Goal: Task Accomplishment & Management: Complete application form

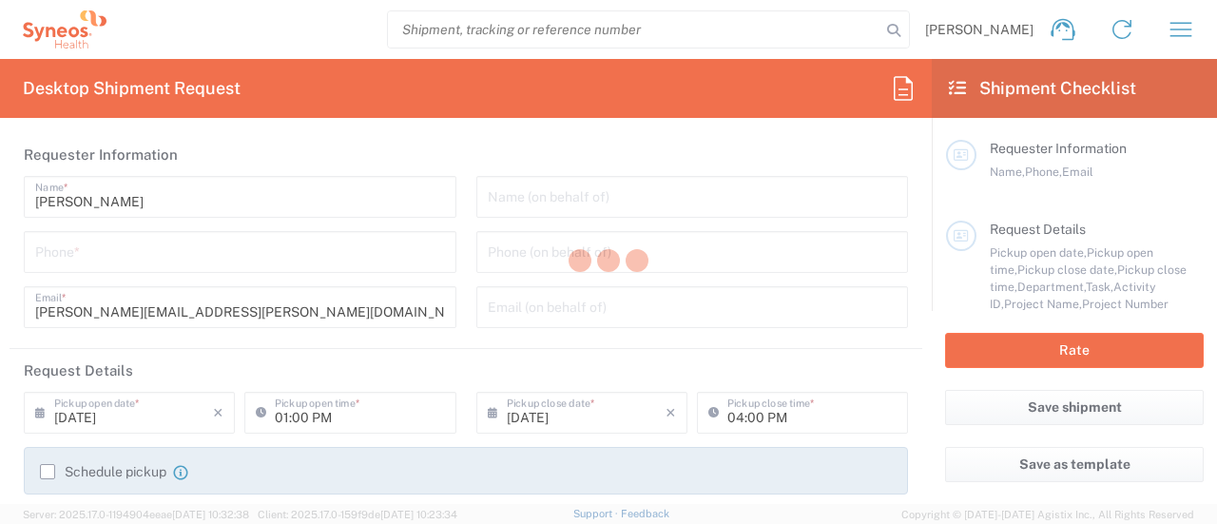
type input "6055"
type input "[US_STATE]"
type input "[GEOGRAPHIC_DATA]"
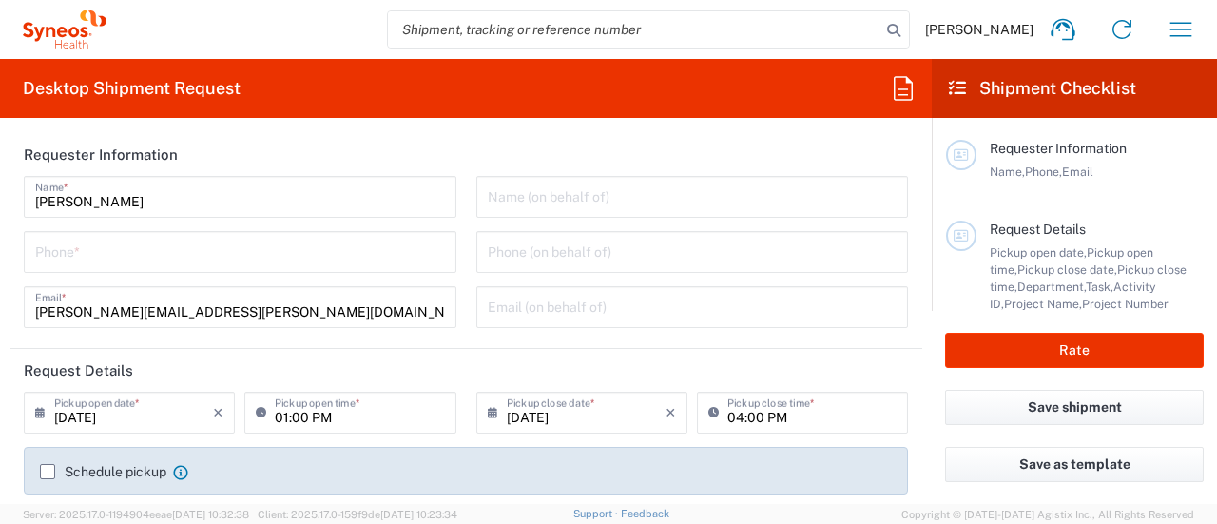
type input "Syneos Health Commercial Servi- [GEOGRAPHIC_DATA] [GEOGRAPHIC_DATA]"
click at [323, 254] on input "tel" at bounding box center [240, 250] width 410 height 33
type input "7325374995"
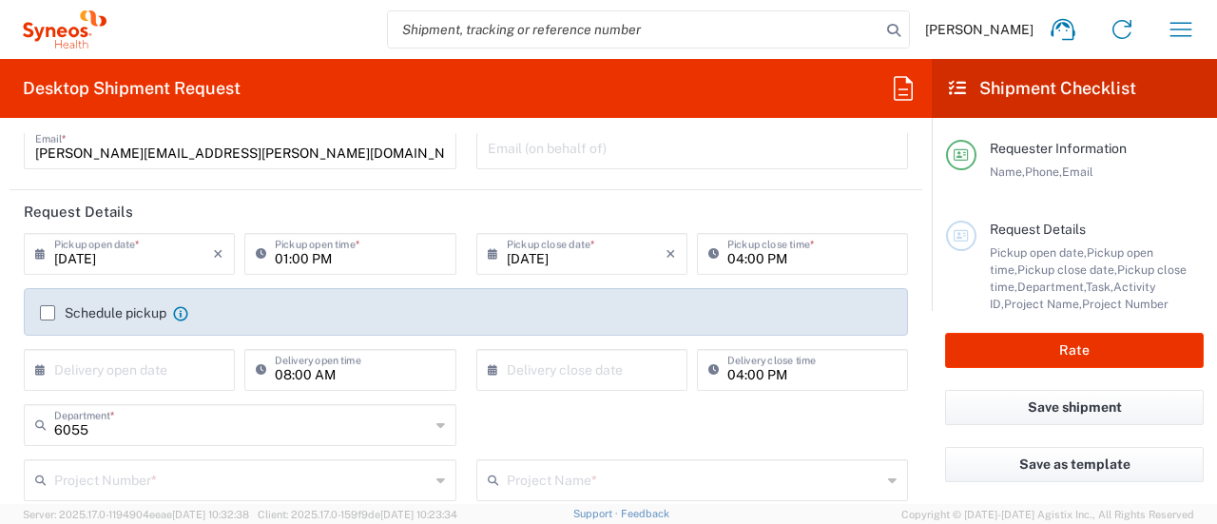
scroll to position [190, 0]
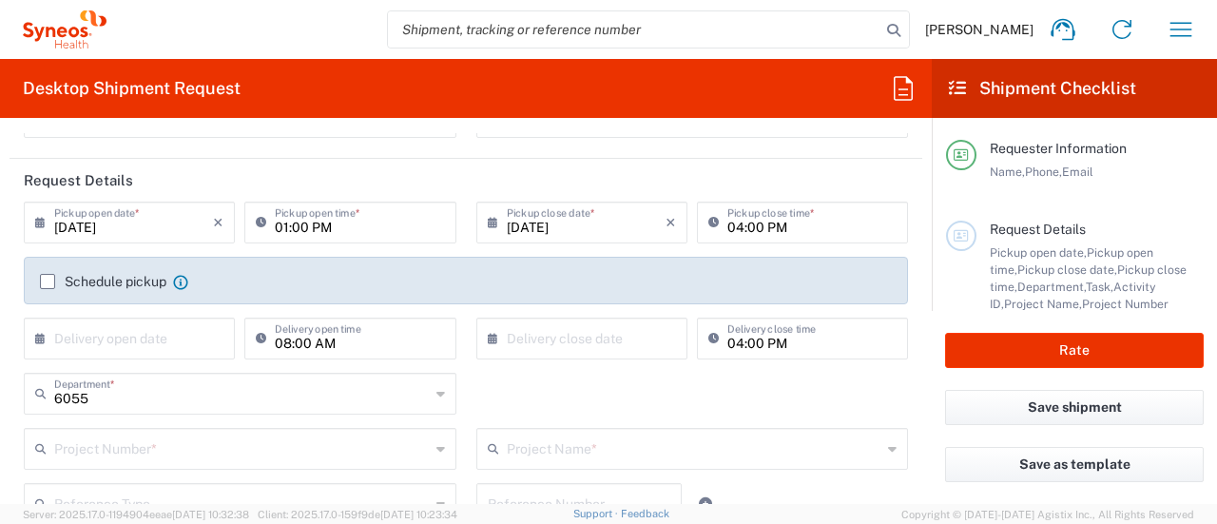
click at [340, 232] on input "01:00 PM" at bounding box center [359, 220] width 169 height 33
type input "04:00 PM"
click at [738, 230] on input "04:00 PM" at bounding box center [811, 220] width 169 height 33
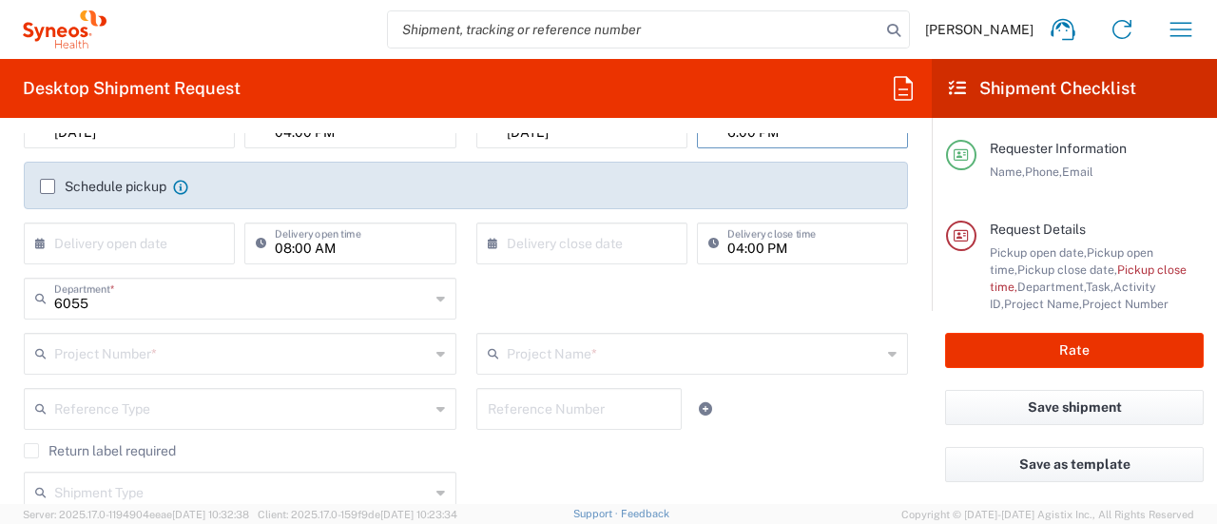
scroll to position [380, 0]
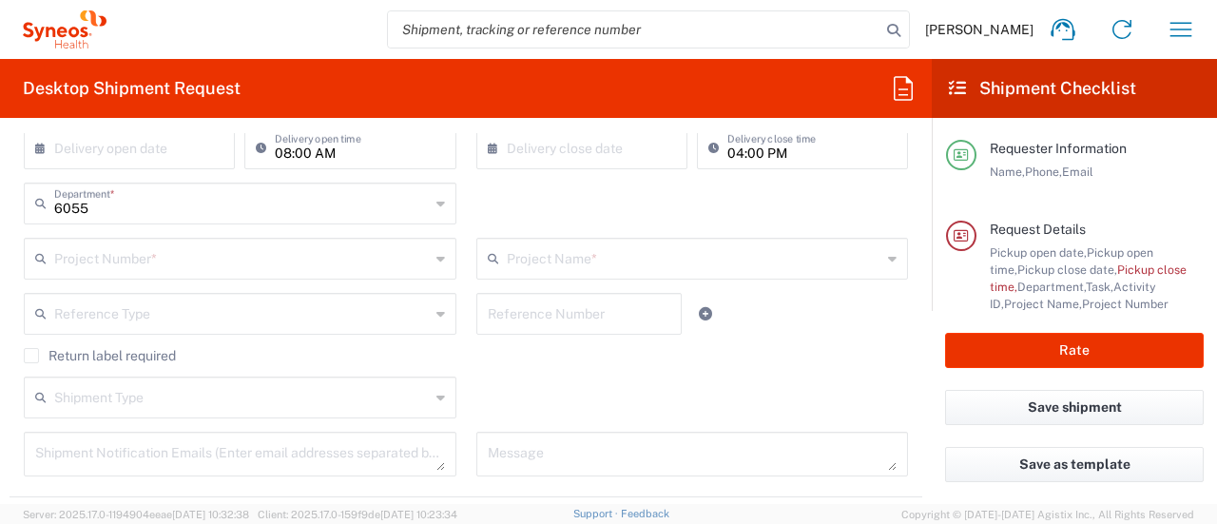
type input "06:00 PM"
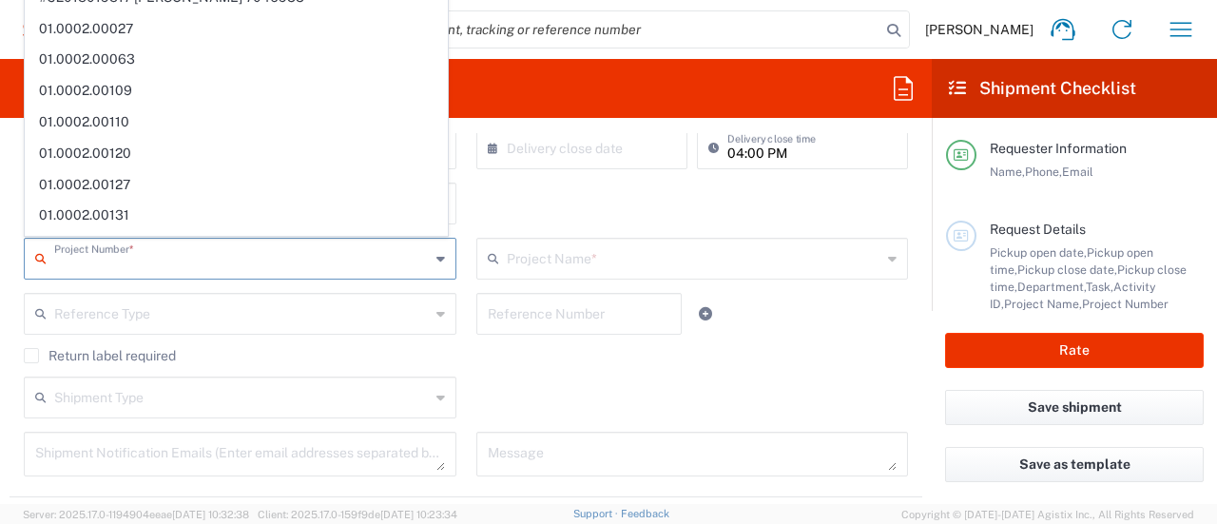
click at [217, 261] on input "text" at bounding box center [241, 256] width 375 height 33
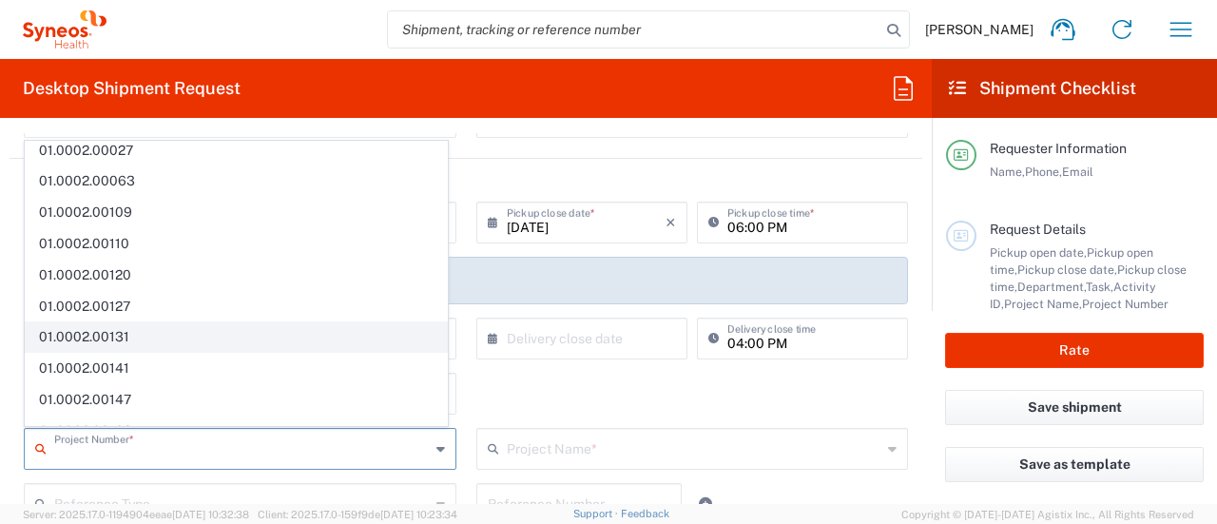
scroll to position [95, 0]
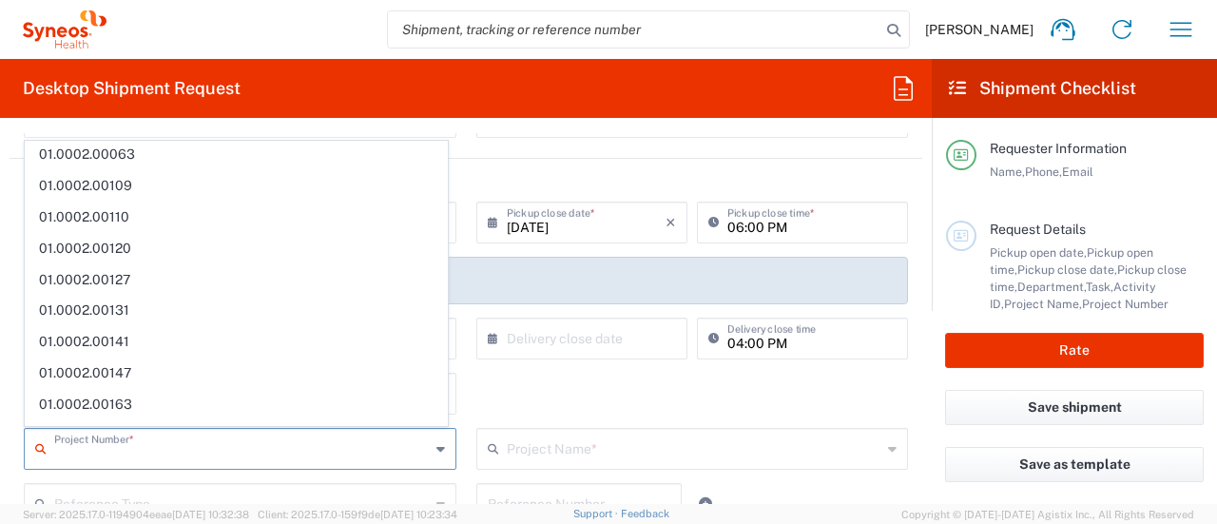
click at [165, 447] on input "text" at bounding box center [241, 447] width 375 height 33
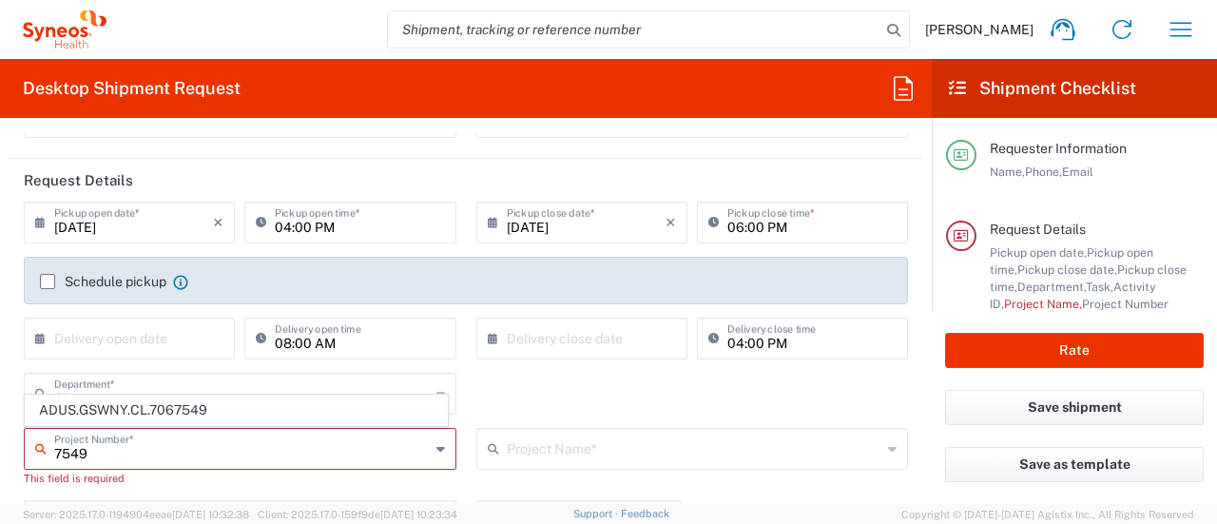
scroll to position [0, 0]
type input "7"
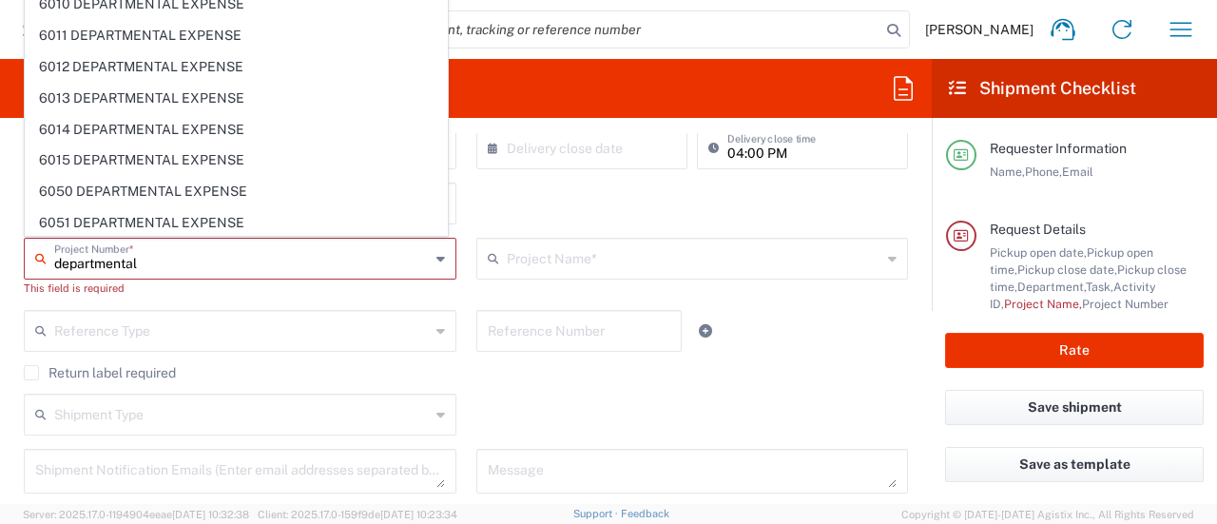
scroll to position [6666, 0]
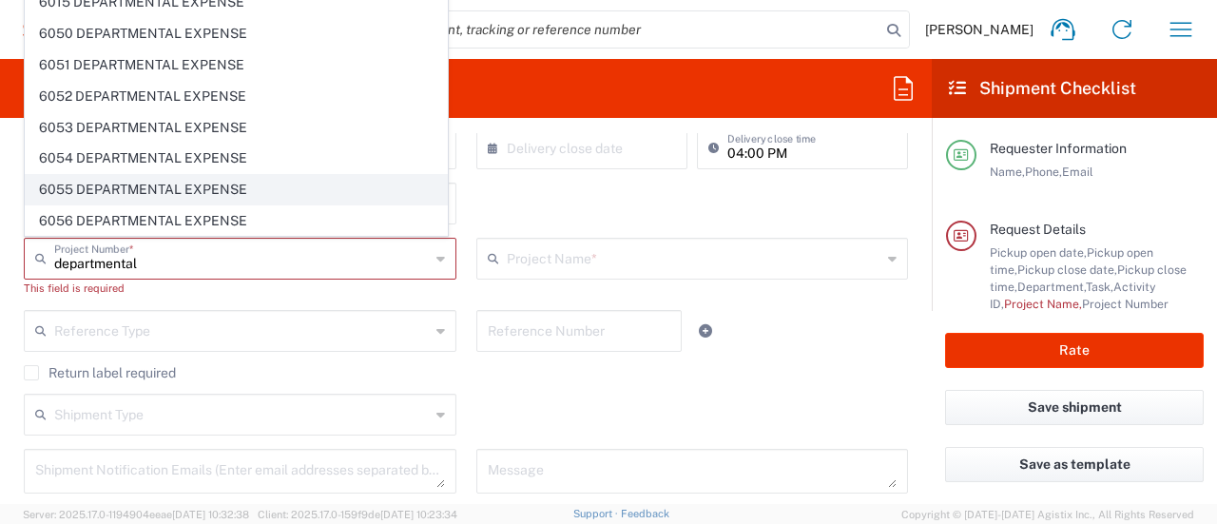
click at [187, 175] on span "6055 DEPARTMENTAL EXPENSE" at bounding box center [236, 189] width 421 height 29
type input "6055 DEPARTMENTAL EXPENSE"
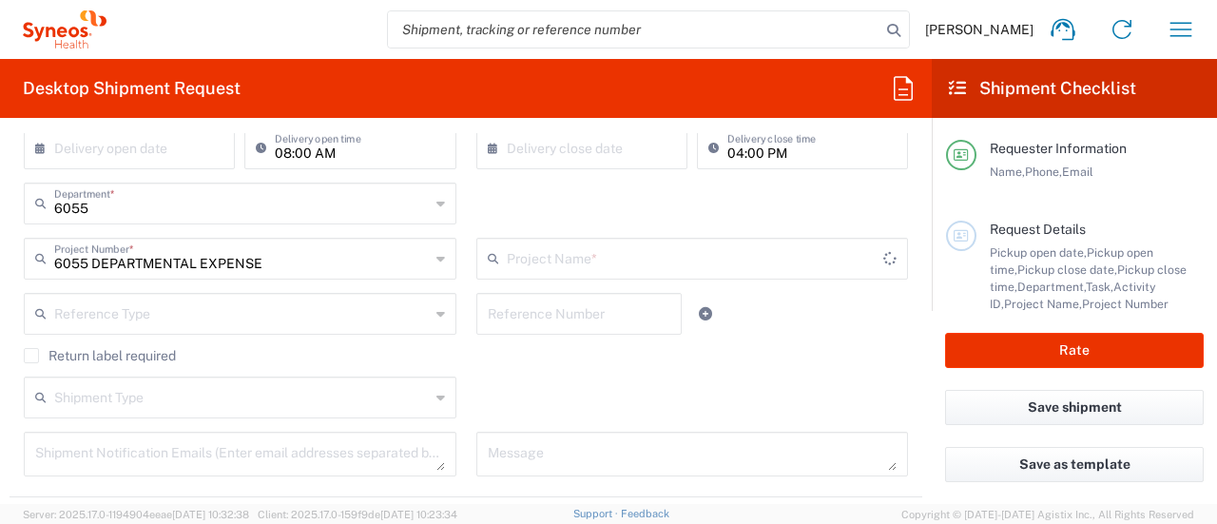
type input "6055 DEPARTMENTAL EXPENSE"
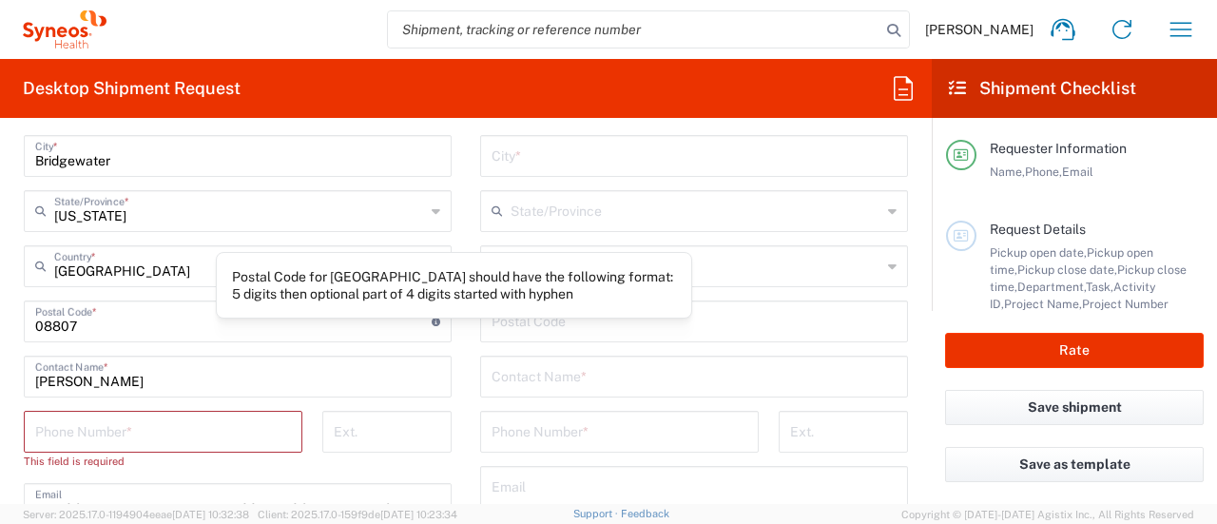
scroll to position [1046, 0]
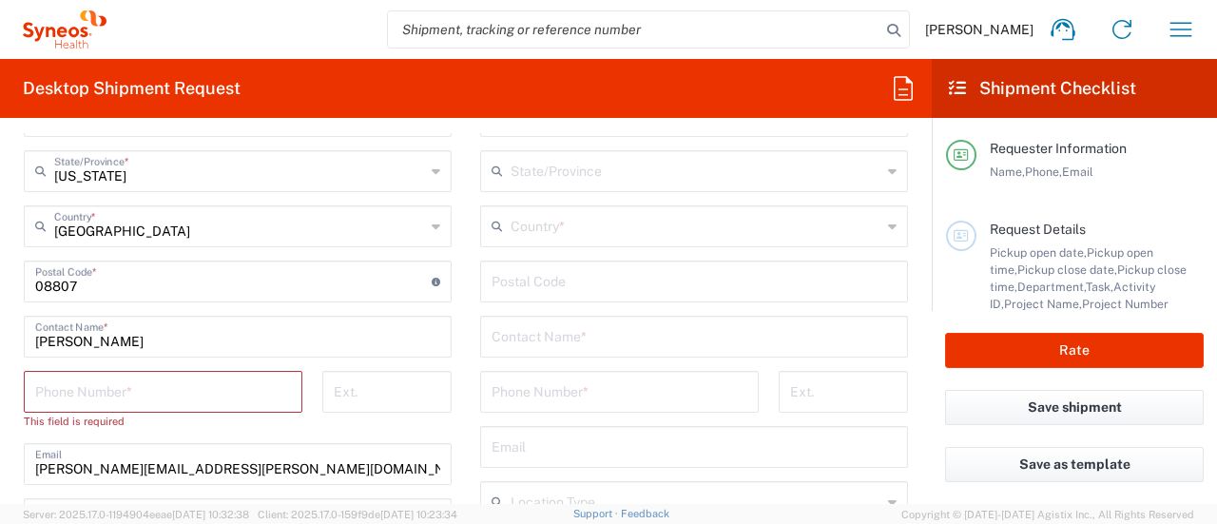
click at [137, 383] on input "tel" at bounding box center [163, 390] width 256 height 33
click at [161, 406] on div "Phone Number *" at bounding box center [163, 392] width 279 height 42
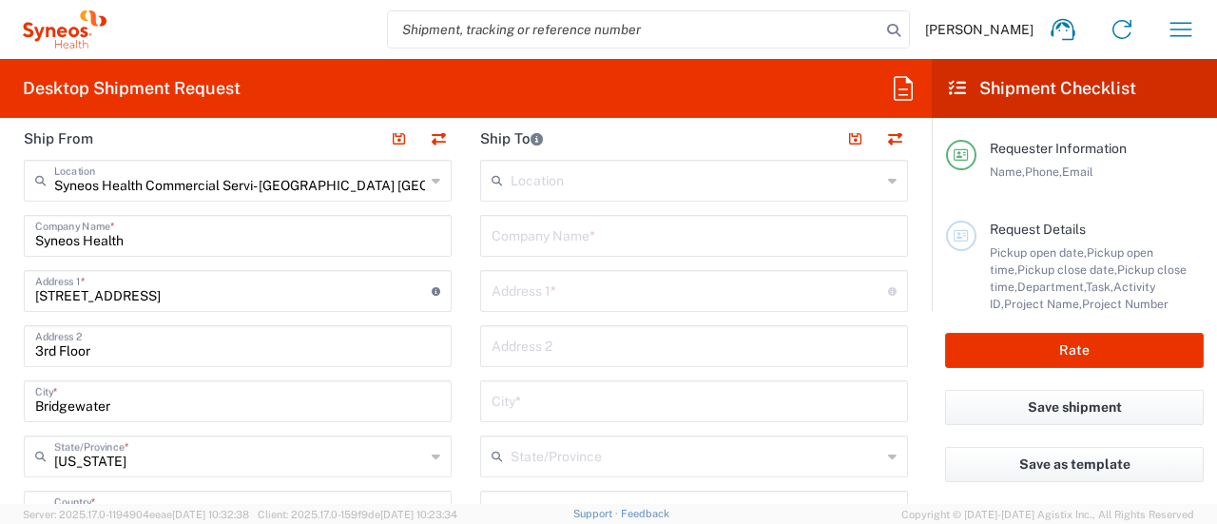
scroll to position [665, 0]
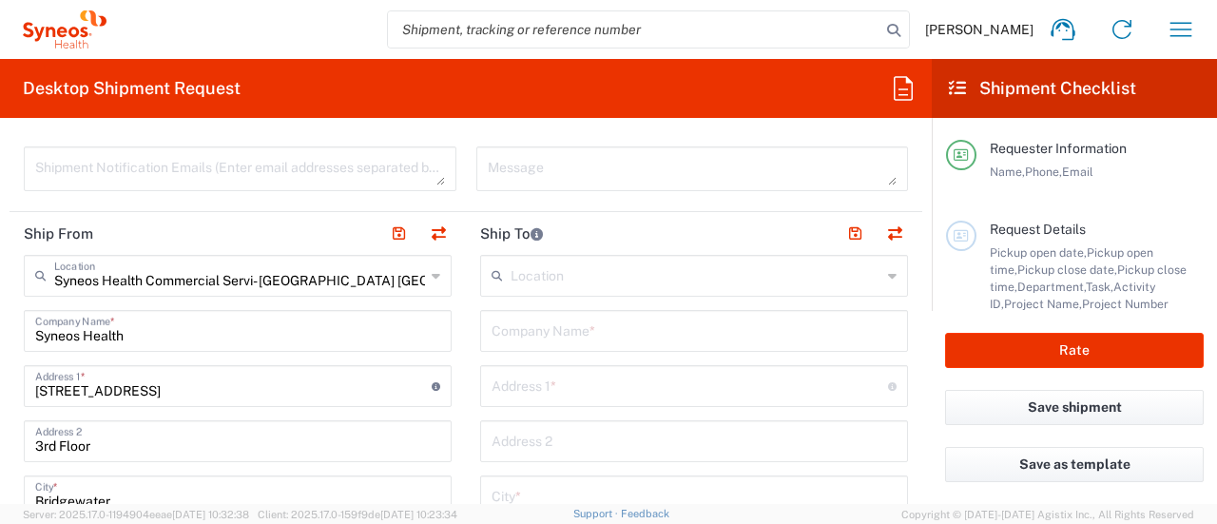
type input "7325374995"
click at [597, 330] on input "text" at bounding box center [693, 329] width 405 height 33
click at [591, 339] on input "text" at bounding box center [693, 329] width 405 height 33
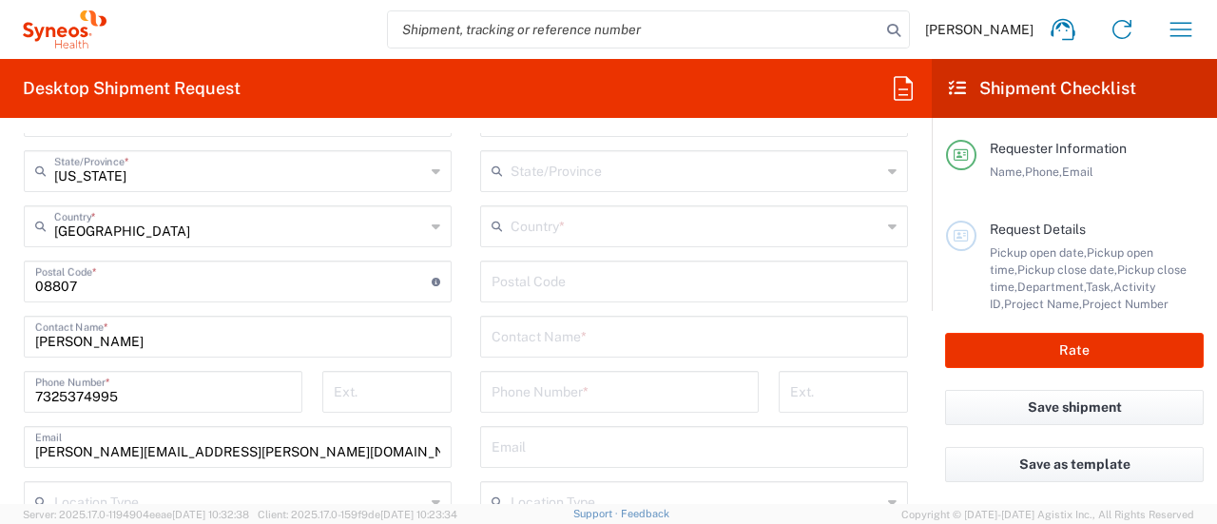
scroll to position [1141, 0]
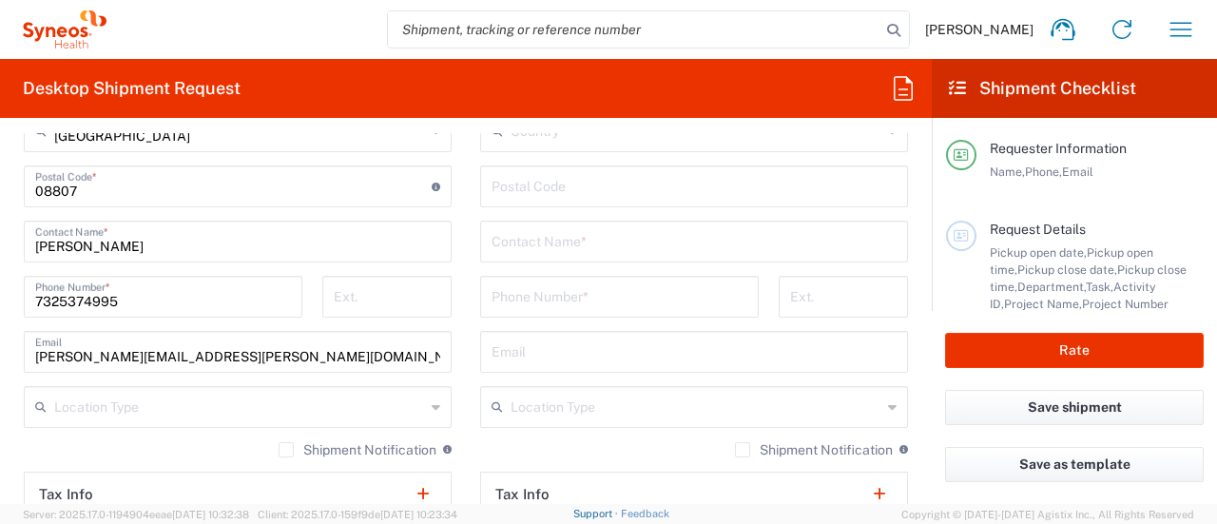
type input "Residence"
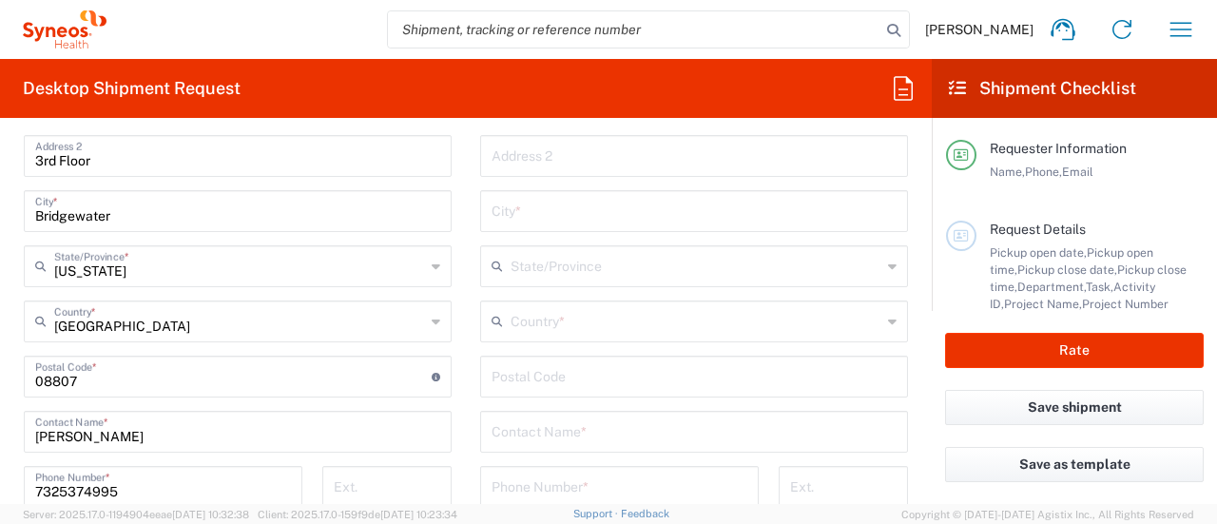
scroll to position [760, 0]
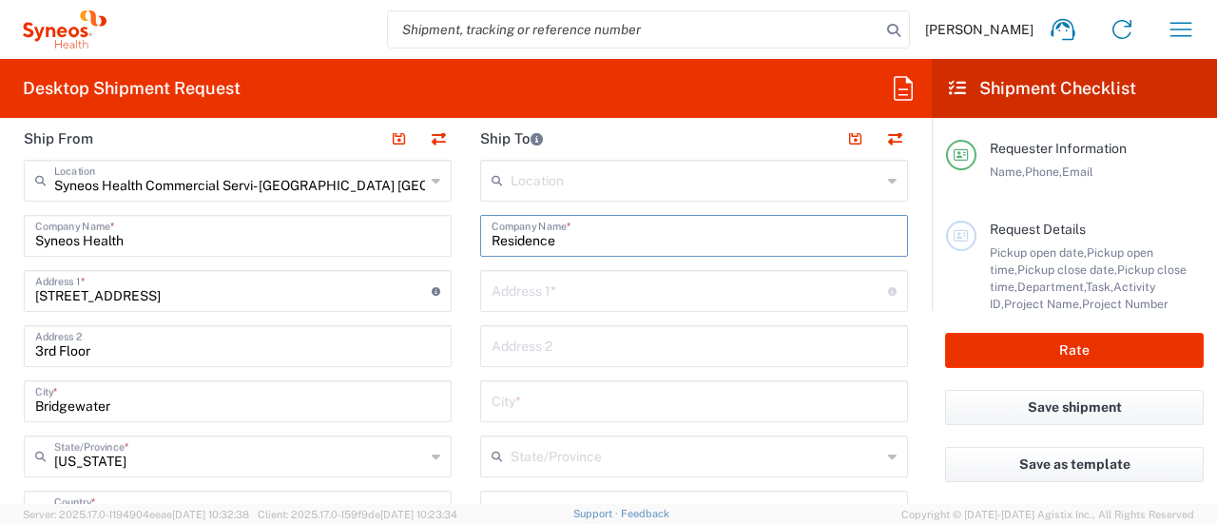
click at [567, 292] on input "text" at bounding box center [689, 289] width 396 height 33
paste input "3110 W Euclid Avenue"
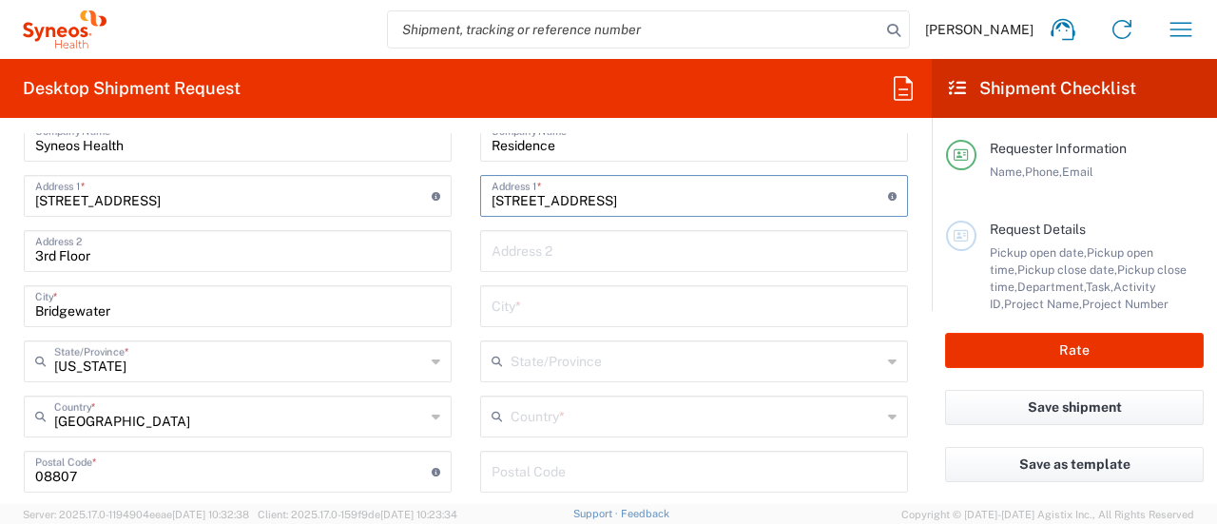
type input "3110 W Euclid Avenue"
click at [589, 308] on input "text" at bounding box center [693, 304] width 405 height 33
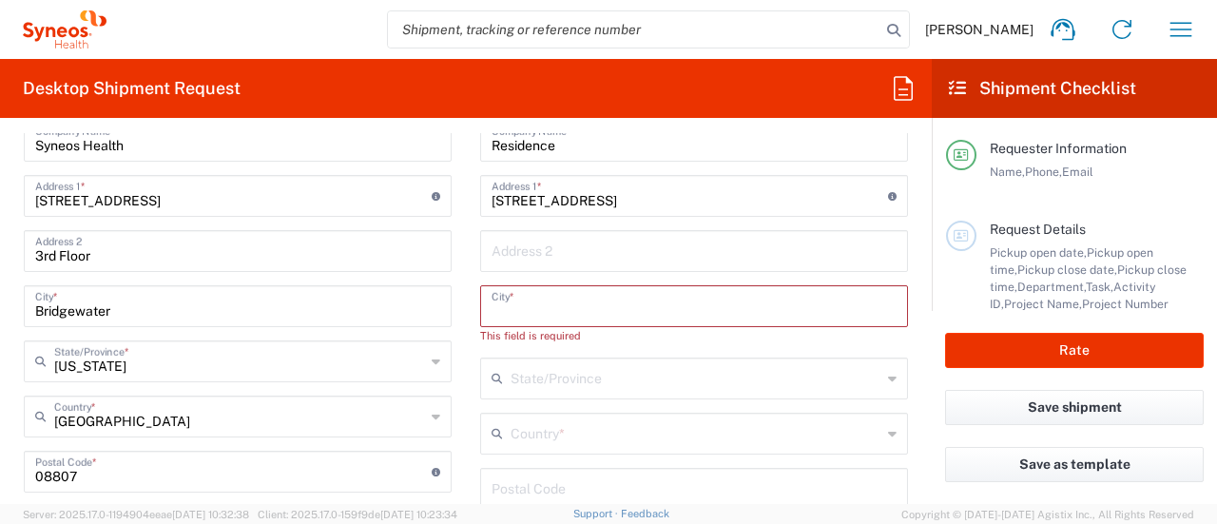
click at [595, 305] on input "text" at bounding box center [693, 304] width 405 height 33
click at [586, 282] on div "Location Addison Whitney LLC-Morrisvile NC US Barcelona-Syneos Health BioSector…" at bounding box center [694, 473] width 428 height 816
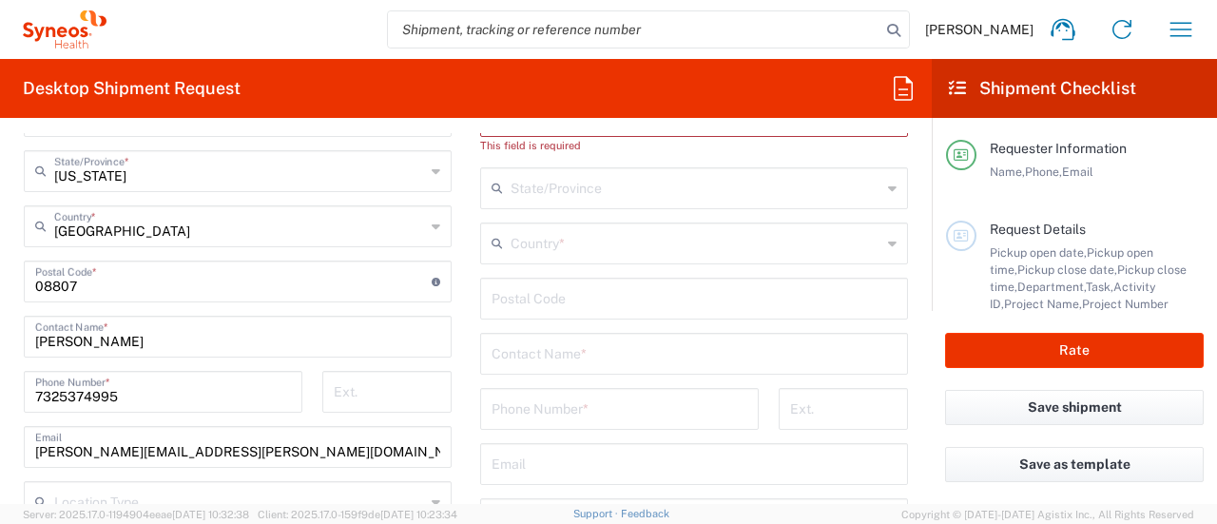
click at [558, 345] on input "text" at bounding box center [693, 352] width 405 height 33
paste input "33629"
type input "33629"
click at [534, 305] on input "undefined" at bounding box center [693, 296] width 405 height 33
paste input "33629"
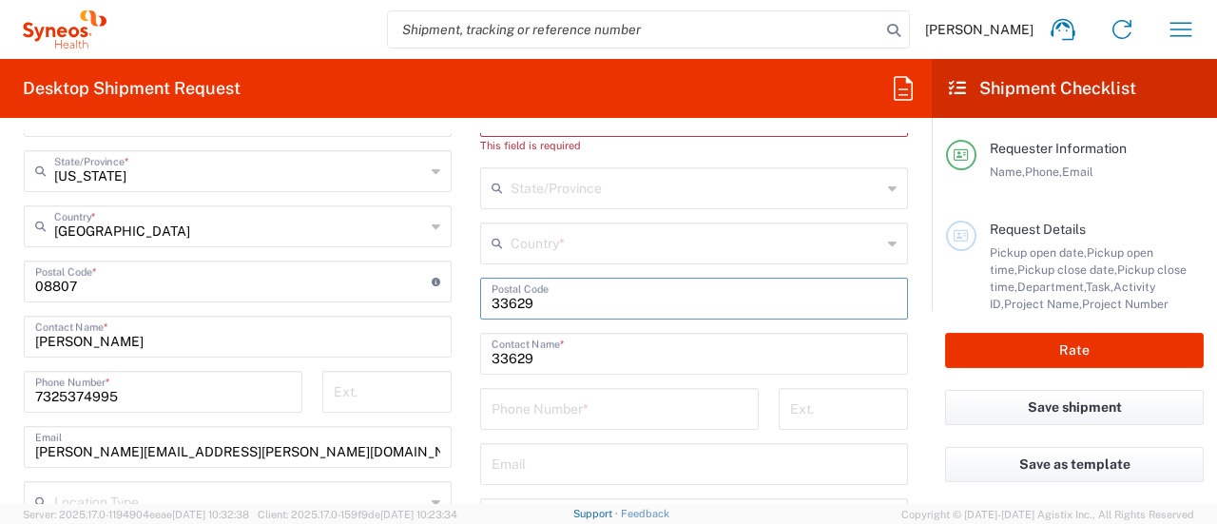
type input "33629"
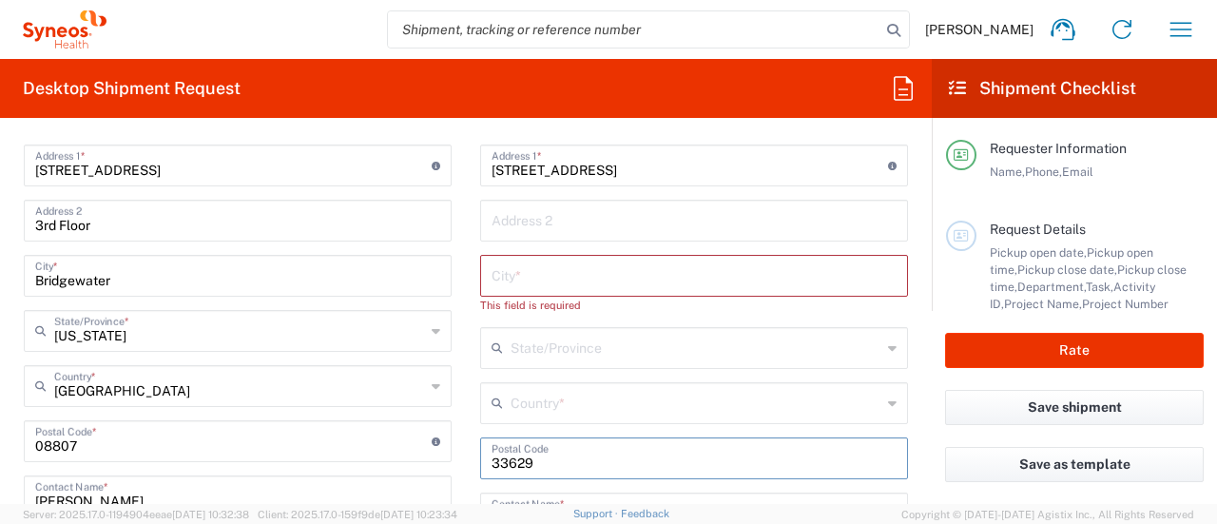
scroll to position [856, 0]
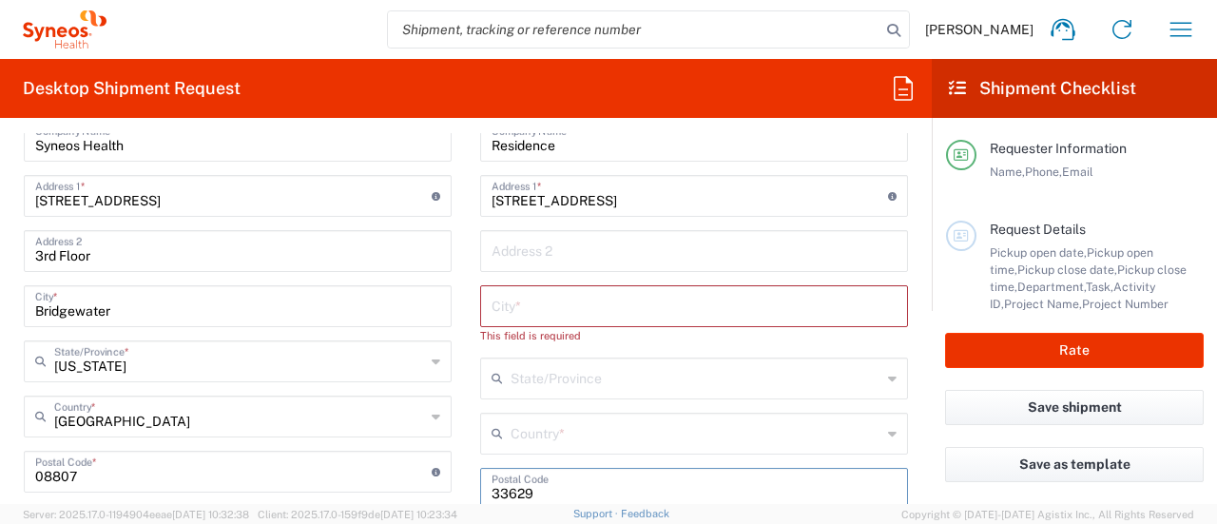
click at [508, 288] on input "text" at bounding box center [693, 304] width 405 height 33
paste input "Tampa"
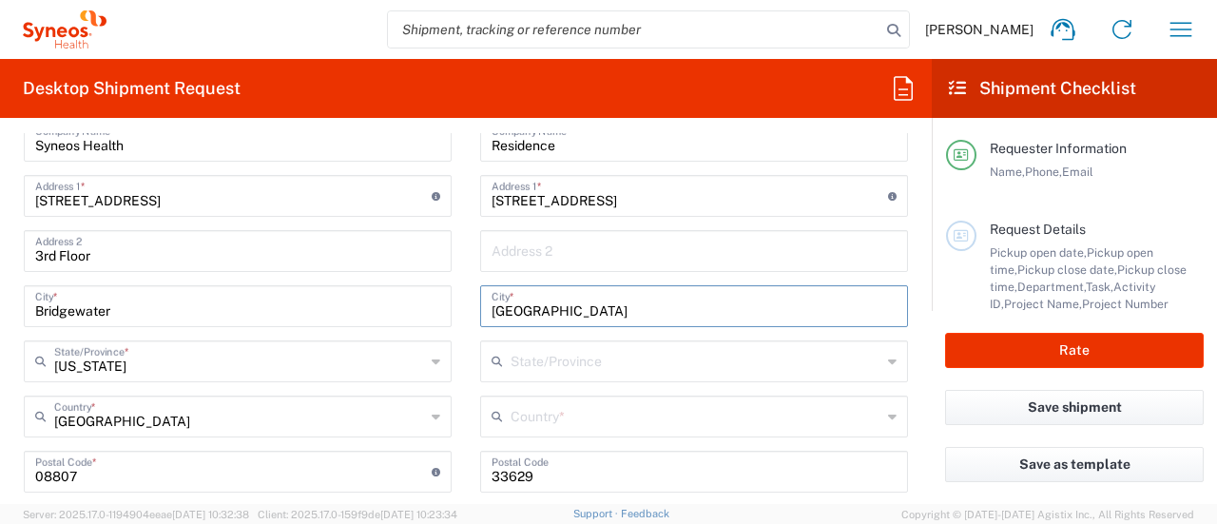
type input "Tampa"
click at [516, 351] on input "text" at bounding box center [695, 359] width 371 height 33
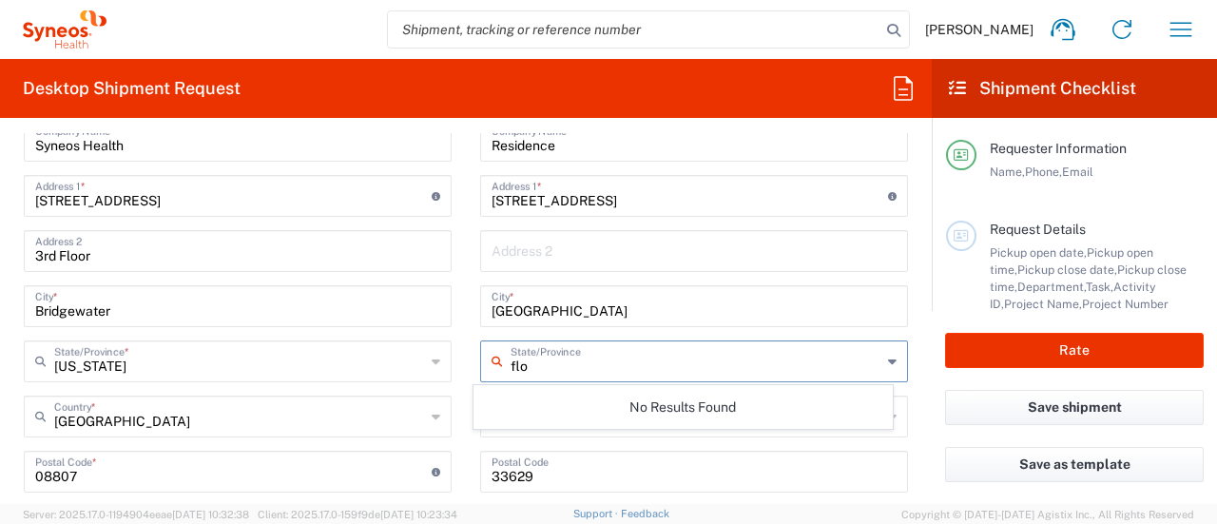
click at [640, 349] on input "flo" at bounding box center [695, 359] width 371 height 33
type input "flo"
click at [636, 305] on input "Tampa" at bounding box center [693, 304] width 405 height 33
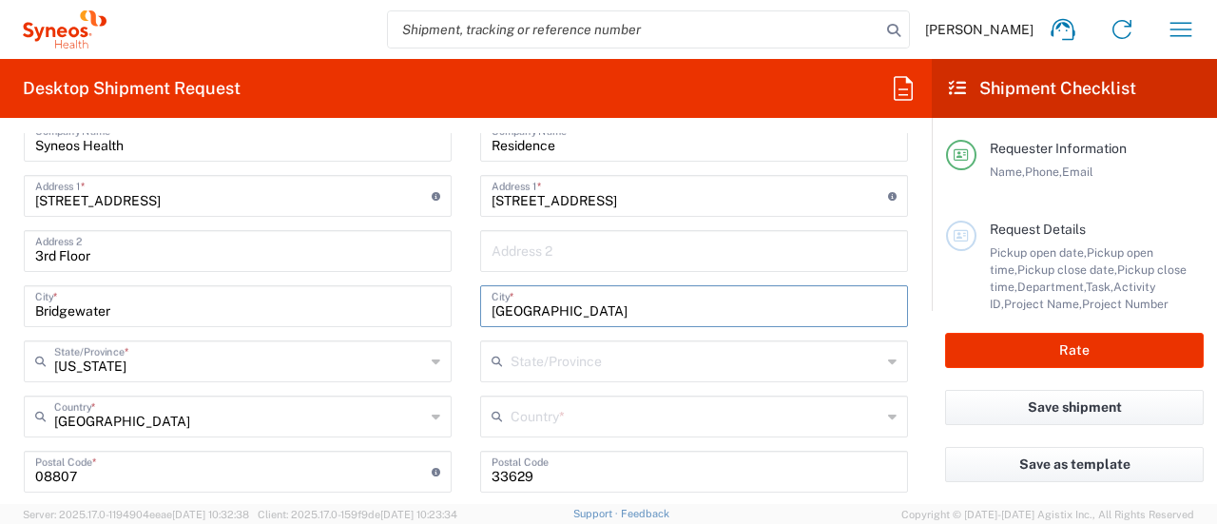
click at [606, 368] on input "text" at bounding box center [695, 359] width 371 height 33
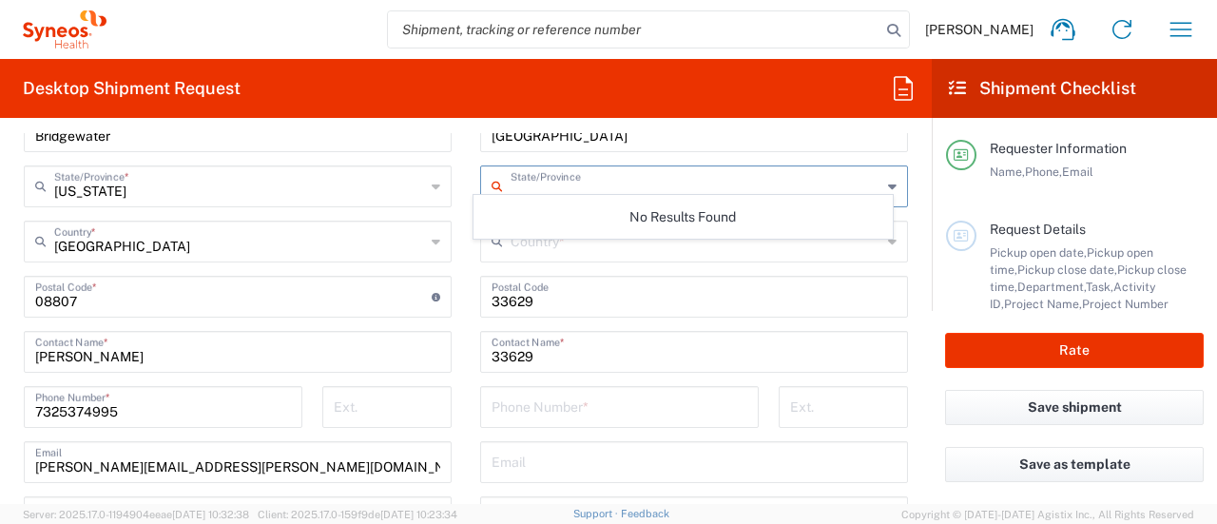
scroll to position [1046, 0]
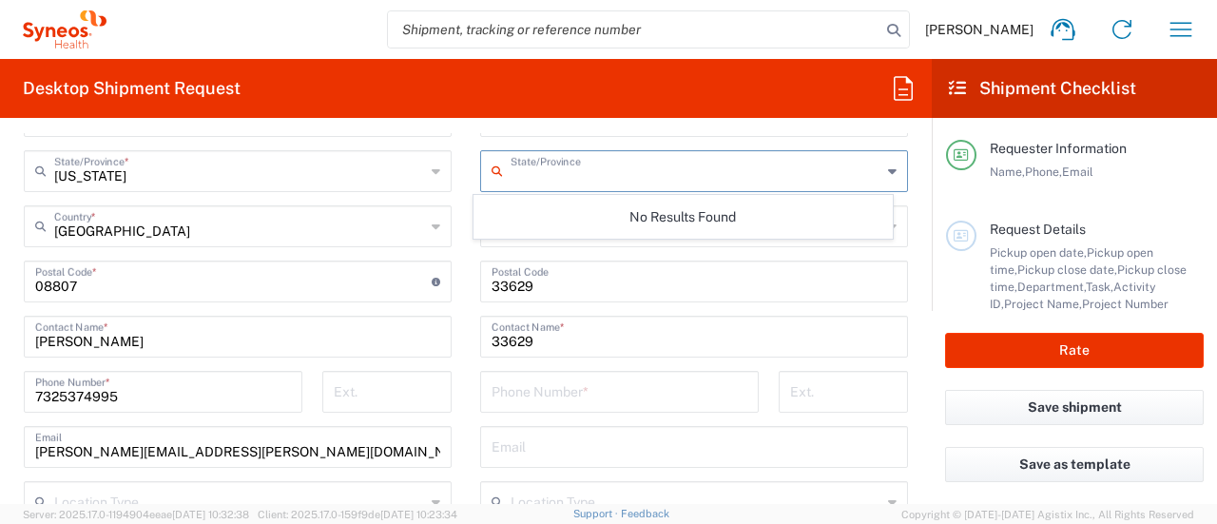
click at [534, 179] on input "text" at bounding box center [695, 169] width 371 height 33
type input "[US_STATE]"
click at [534, 178] on input "[US_STATE]" at bounding box center [695, 169] width 371 height 33
drag, startPoint x: 614, startPoint y: 239, endPoint x: 630, endPoint y: 217, distance: 27.2
click at [620, 227] on div "No Results Found" at bounding box center [682, 217] width 418 height 44
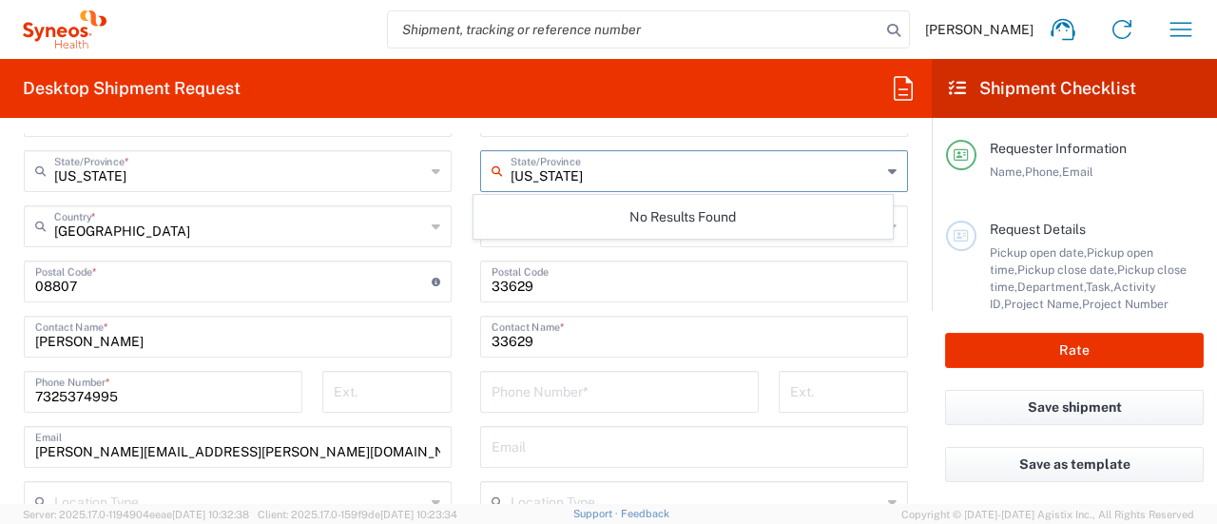
click at [865, 170] on input "[US_STATE]" at bounding box center [695, 169] width 371 height 33
click at [621, 274] on input "undefined" at bounding box center [693, 279] width 405 height 33
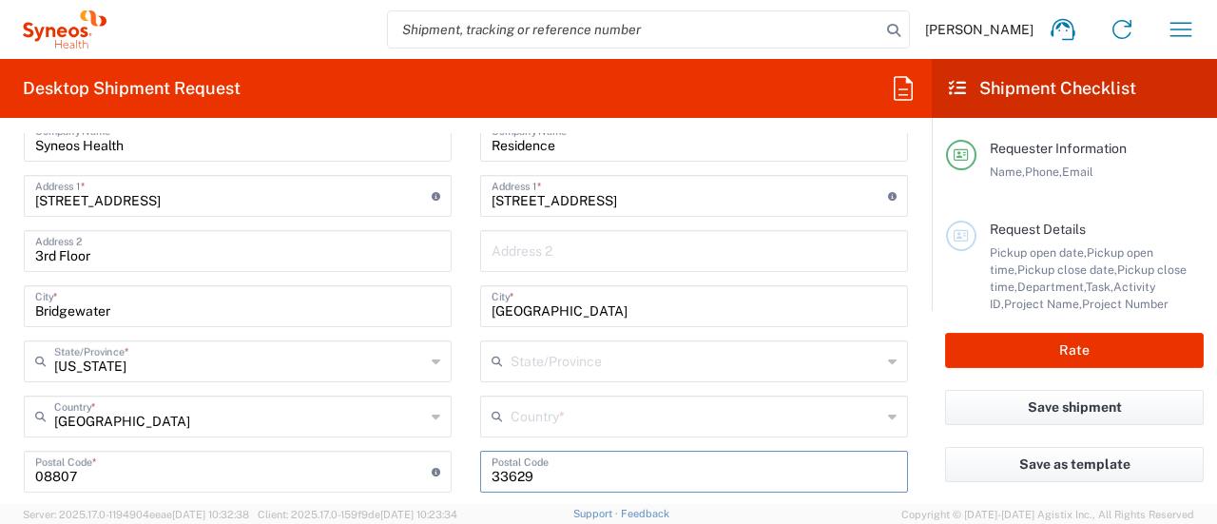
scroll to position [951, 0]
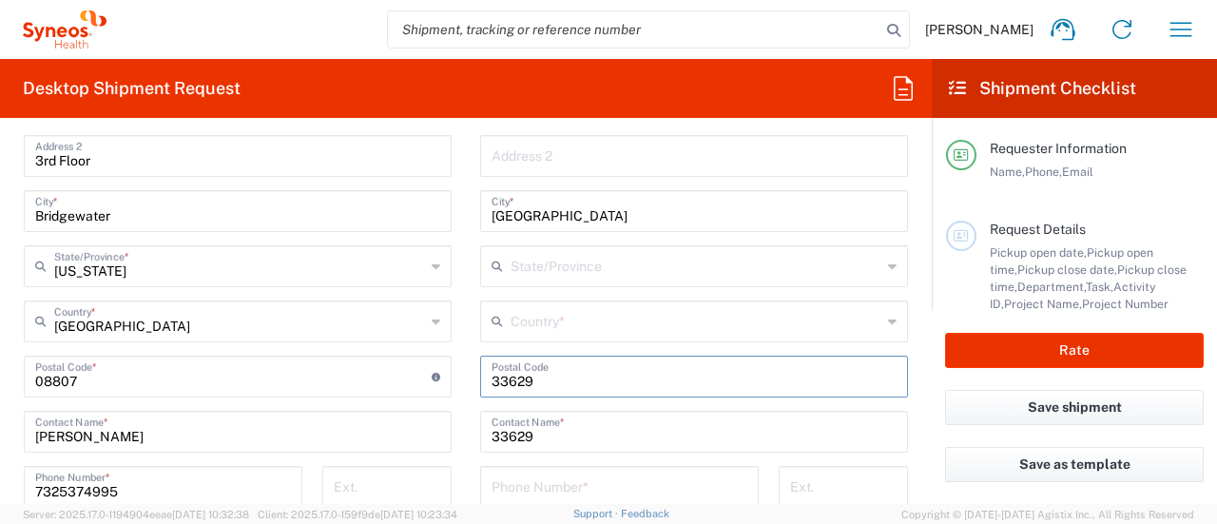
click at [570, 263] on input "text" at bounding box center [695, 264] width 371 height 33
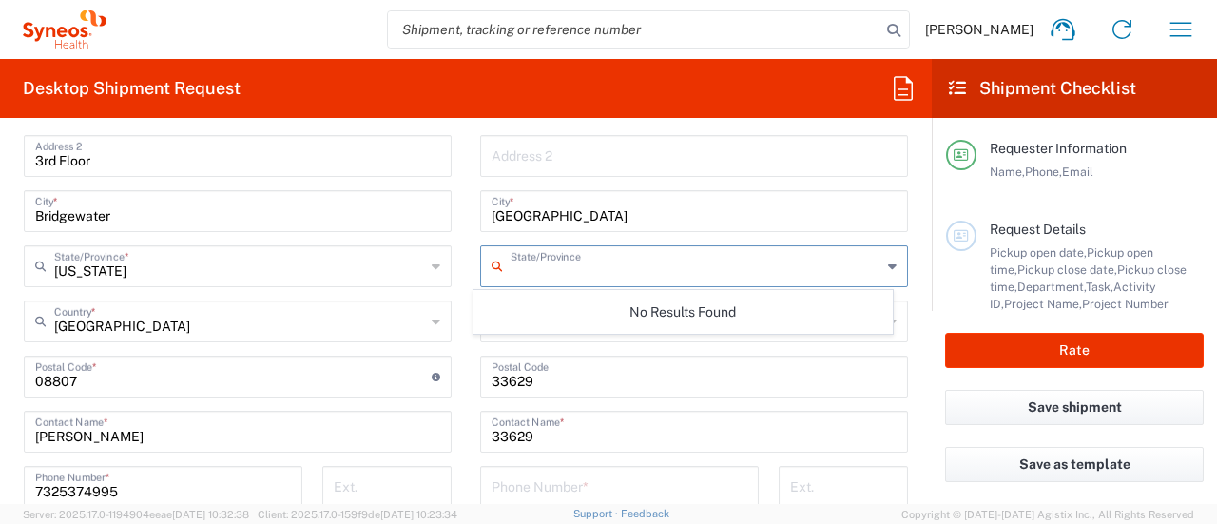
click at [491, 263] on icon at bounding box center [500, 266] width 19 height 30
click at [615, 325] on div "No Results Found" at bounding box center [682, 312] width 418 height 44
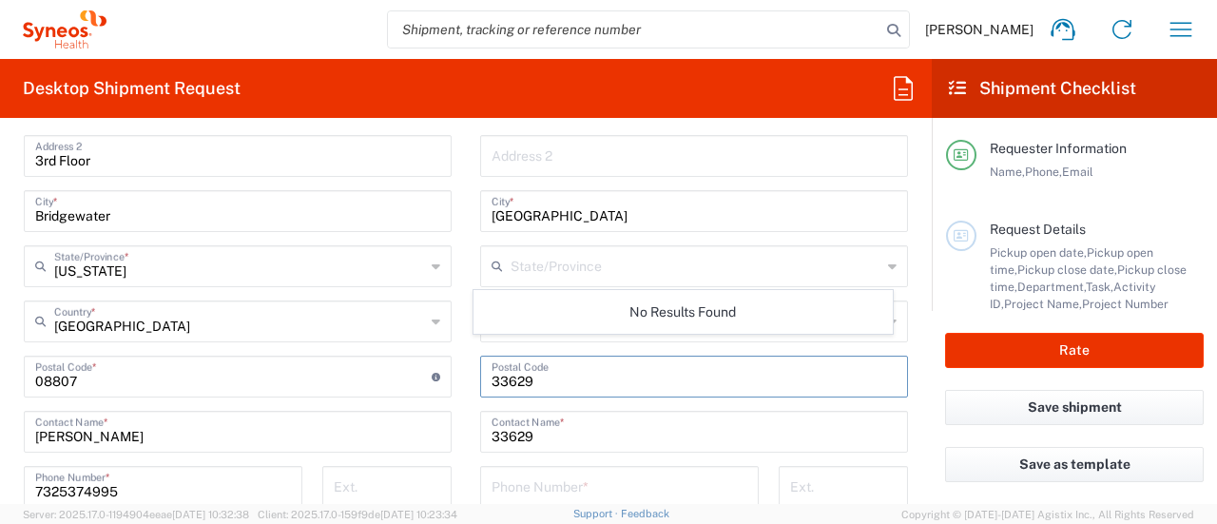
click at [644, 362] on input "undefined" at bounding box center [693, 374] width 405 height 33
click at [616, 240] on div "Location Addison Whitney LLC-Morrisvile NC US Barcelona-Syneos Health BioSector…" at bounding box center [694, 369] width 428 height 798
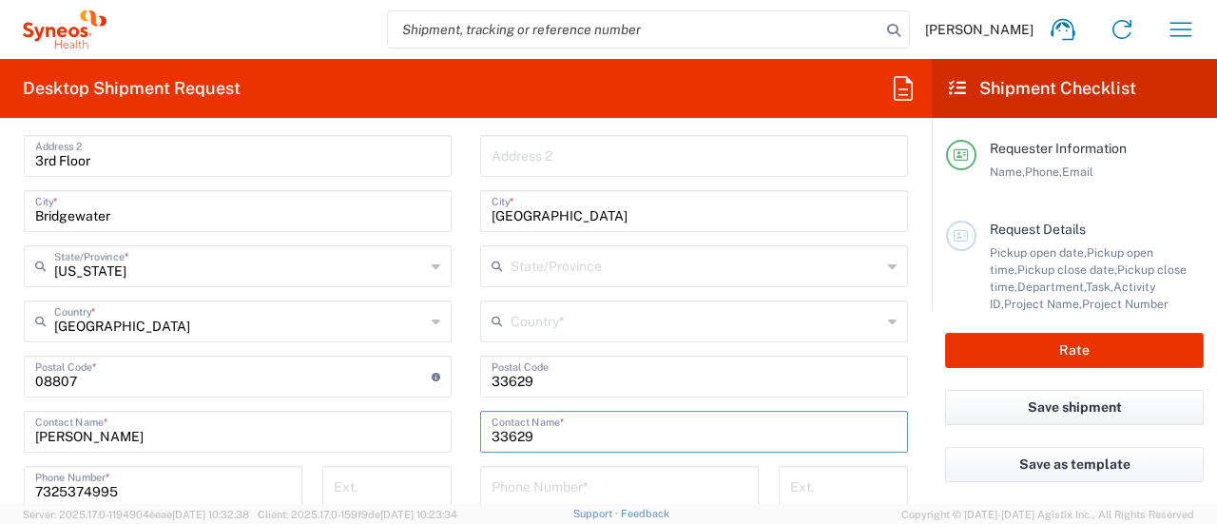
drag, startPoint x: 565, startPoint y: 435, endPoint x: 396, endPoint y: 419, distance: 169.0
click at [397, 421] on div "Ship From Syneos Health Commercial Servi- [GEOGRAPHIC_DATA] [GEOGRAPHIC_DATA] L…" at bounding box center [466, 351] width 913 height 849
click at [578, 378] on input "undefined" at bounding box center [693, 374] width 405 height 33
click at [627, 433] on input "text" at bounding box center [693, 430] width 405 height 33
paste input "Enshera Badu"
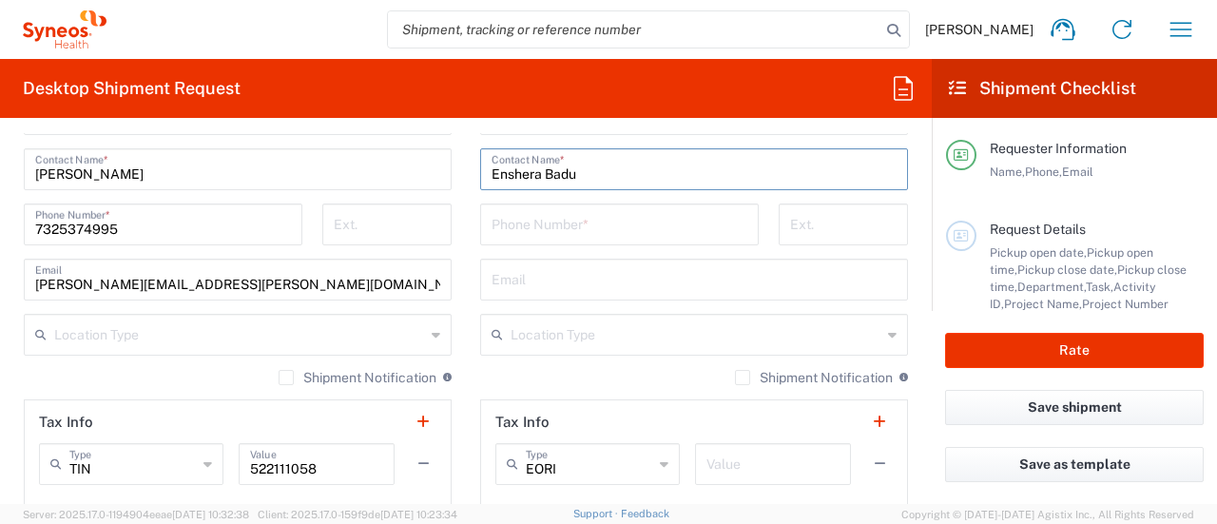
scroll to position [1046, 0]
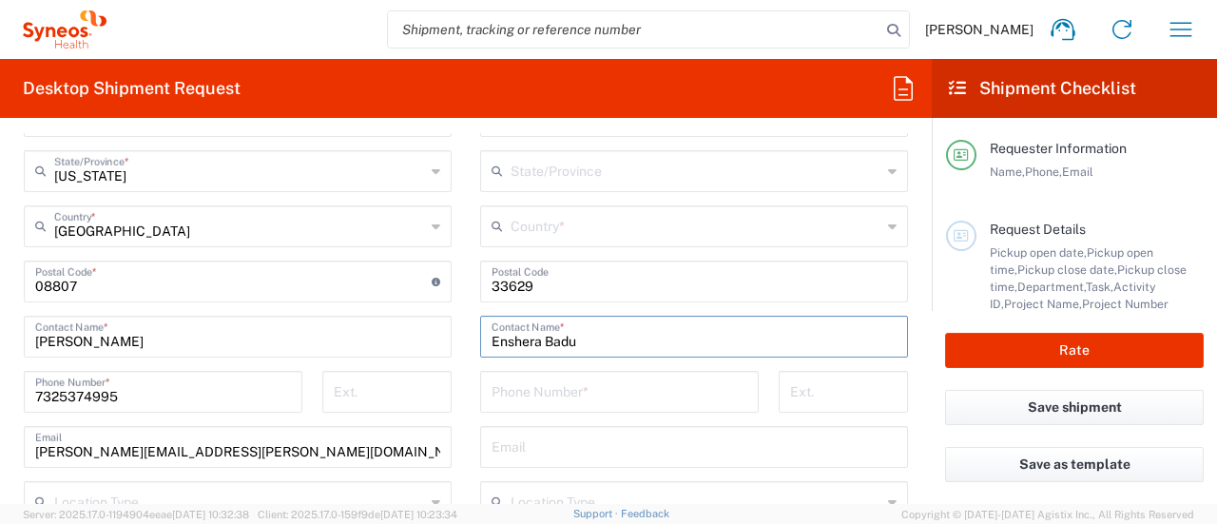
type input "Enshera Badu"
click at [571, 401] on input "tel" at bounding box center [619, 390] width 256 height 33
paste input "(904) 226-9525"
type input "(904) 226-9525"
click at [582, 436] on input "text" at bounding box center [693, 445] width 405 height 33
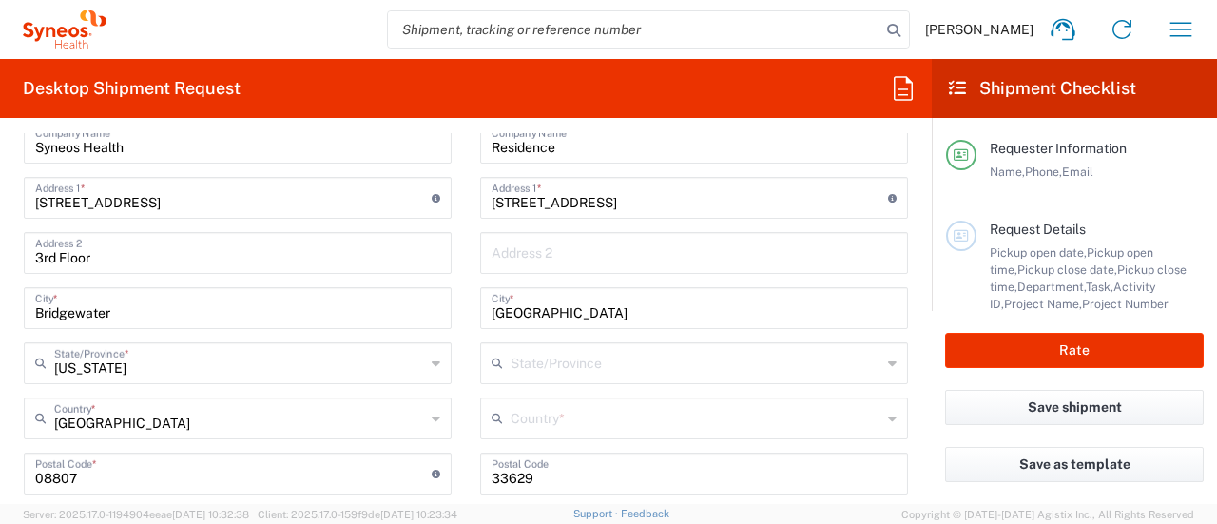
scroll to position [856, 0]
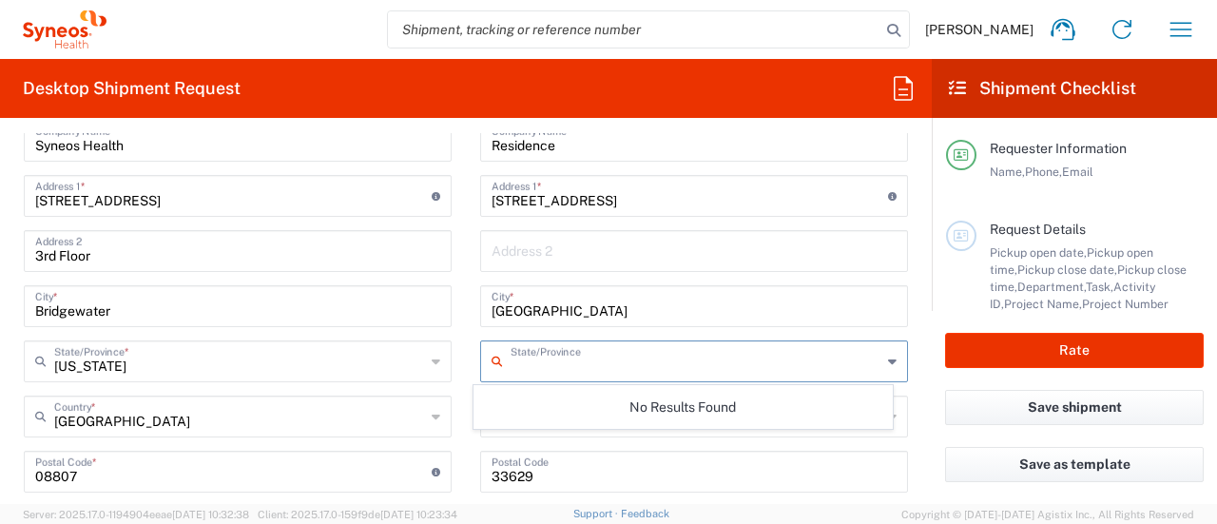
click at [543, 359] on input "text" at bounding box center [695, 359] width 371 height 33
drag, startPoint x: 543, startPoint y: 359, endPoint x: 528, endPoint y: 356, distance: 15.5
click at [543, 359] on input "text" at bounding box center [695, 359] width 371 height 33
click at [471, 318] on main "Location Addison Whitney LLC-Morrisvile NC US Barcelona-Syneos Health BioSector…" at bounding box center [694, 464] width 456 height 798
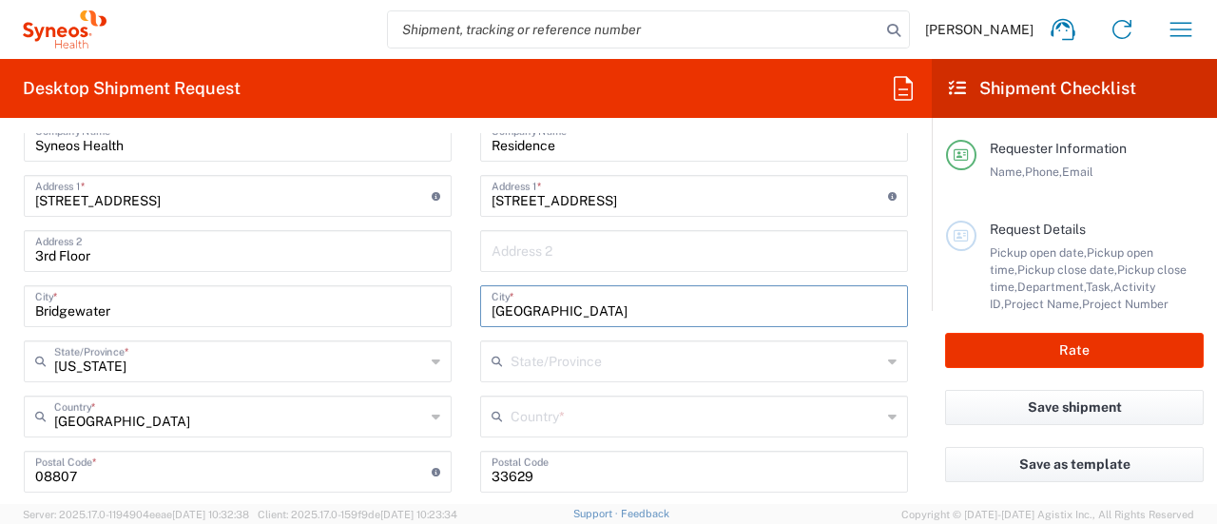
click at [552, 309] on input "Tampa" at bounding box center [693, 304] width 405 height 33
type input "T"
type input "Tampa"
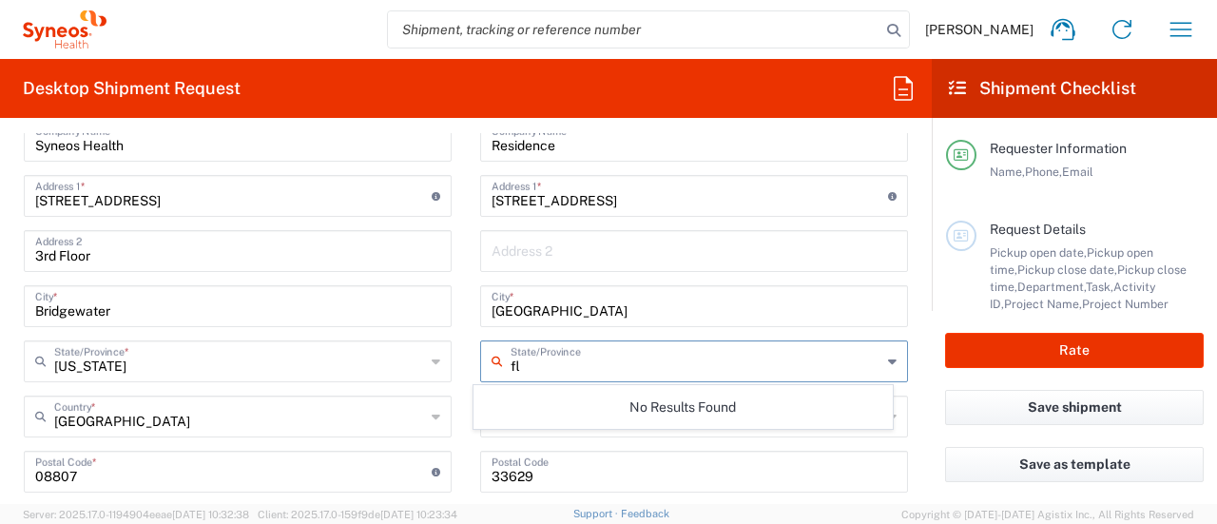
type input "f"
type input "F"
click at [544, 233] on input "text" at bounding box center [693, 249] width 405 height 33
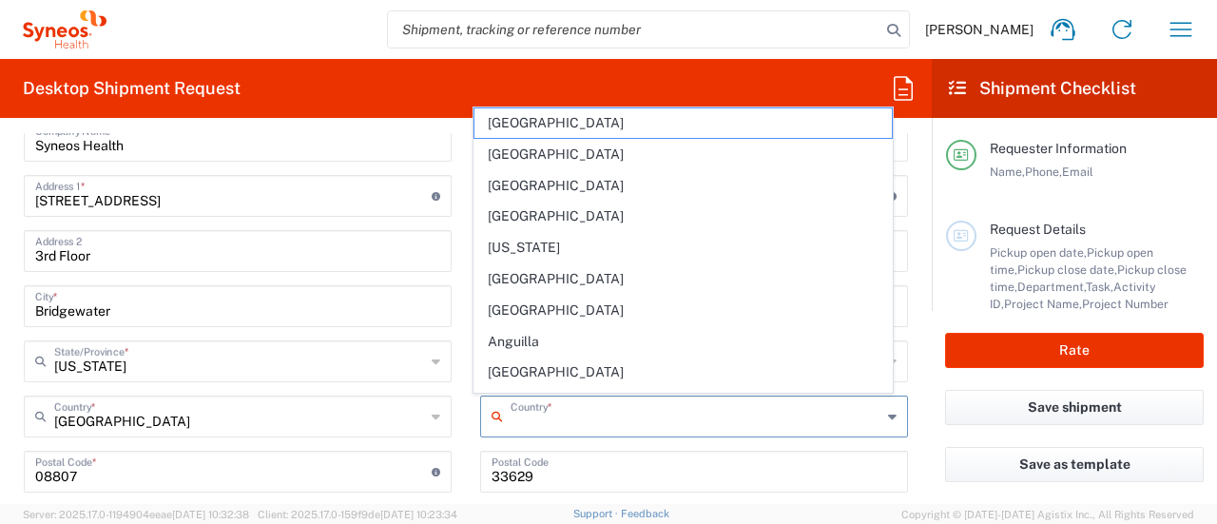
click at [549, 418] on input "text" at bounding box center [695, 414] width 371 height 33
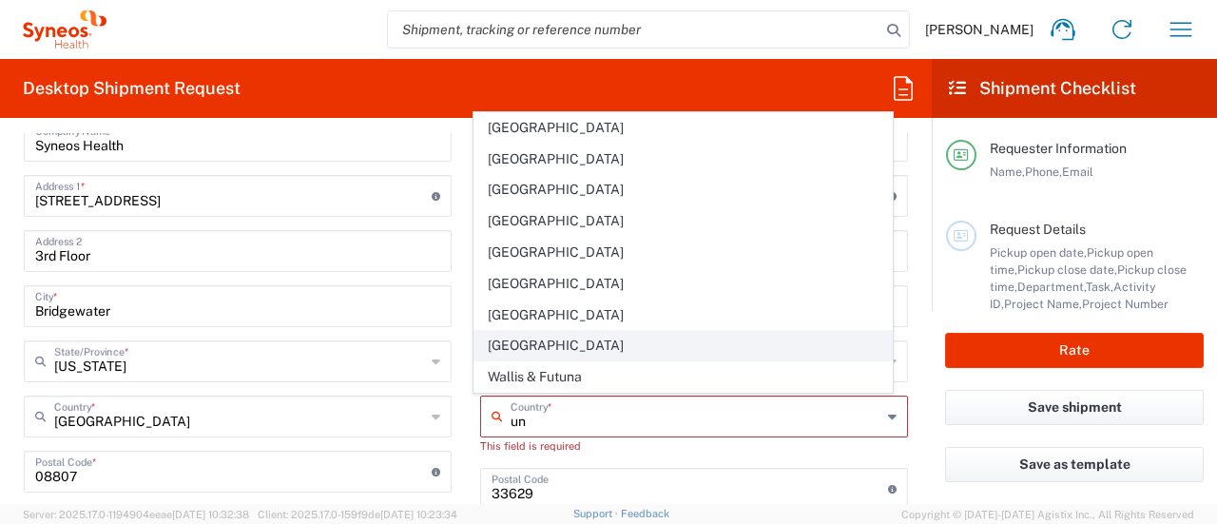
click at [542, 332] on li "[GEOGRAPHIC_DATA]" at bounding box center [682, 345] width 418 height 31
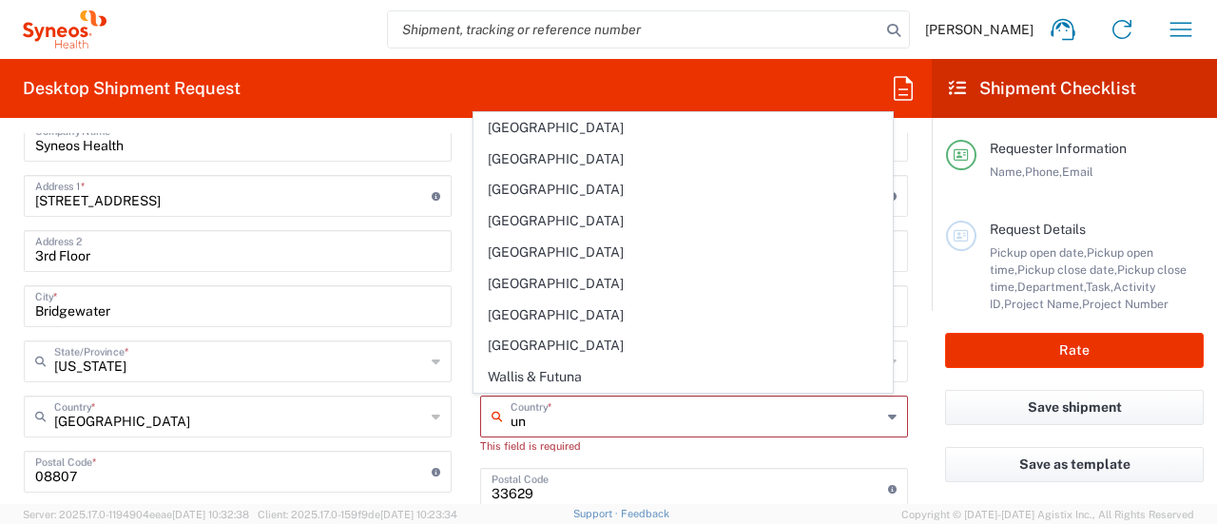
type input "[GEOGRAPHIC_DATA]"
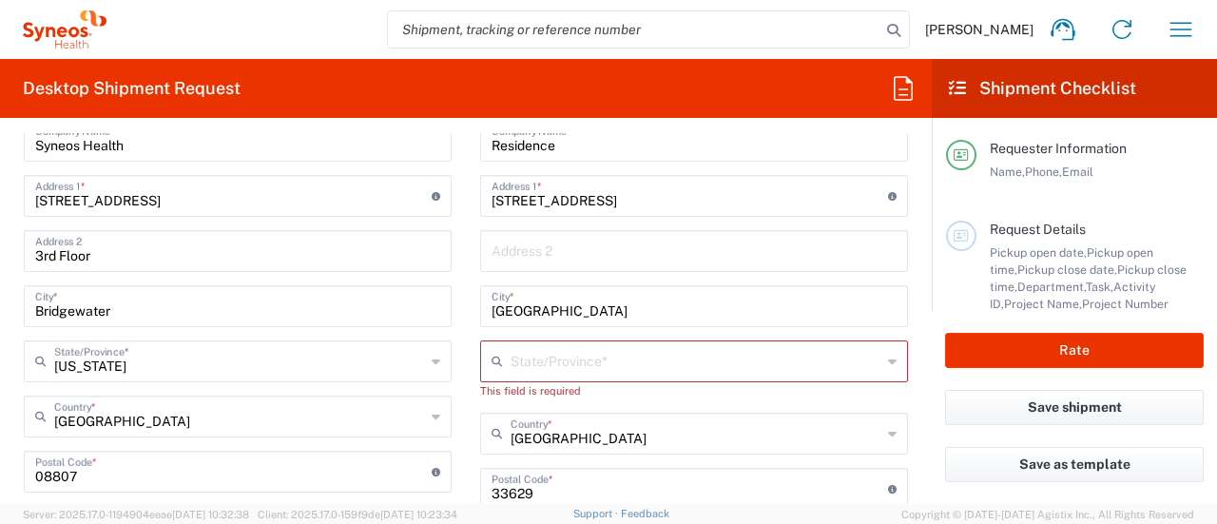
click at [535, 362] on input "text" at bounding box center [695, 359] width 371 height 33
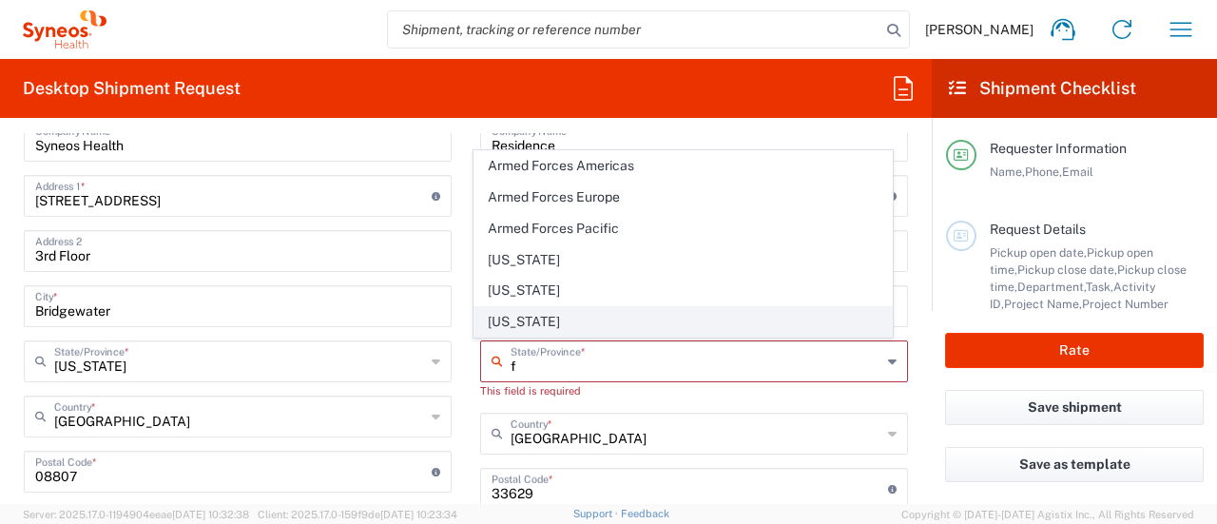
click at [530, 328] on span "[US_STATE]" at bounding box center [682, 321] width 416 height 29
type input "[US_STATE]"
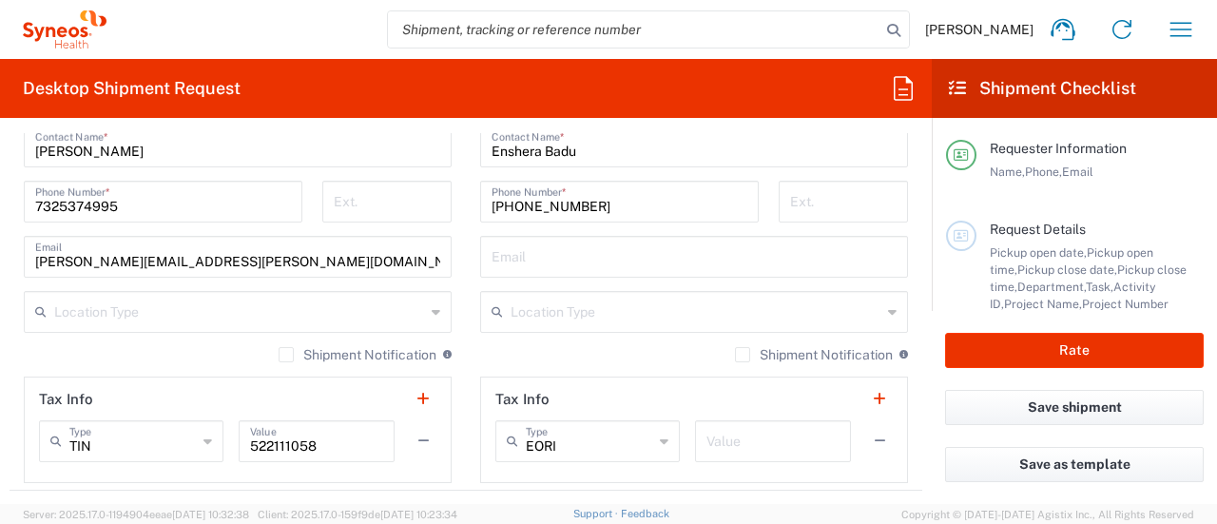
scroll to position [1331, 0]
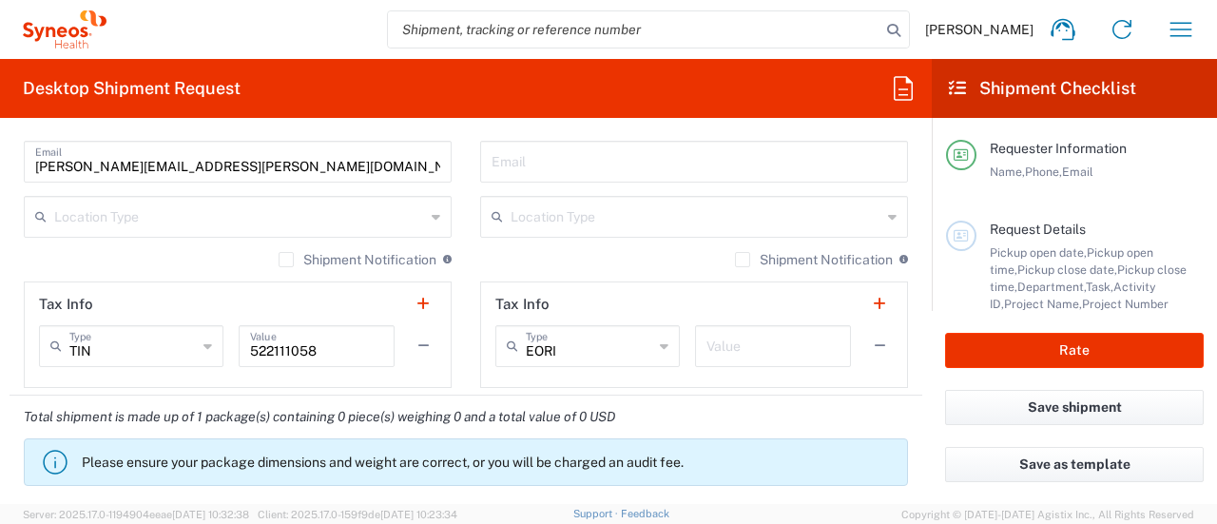
click at [279, 261] on label "Shipment Notification" at bounding box center [358, 259] width 158 height 15
click at [286, 260] on input "Shipment Notification" at bounding box center [286, 260] width 0 height 0
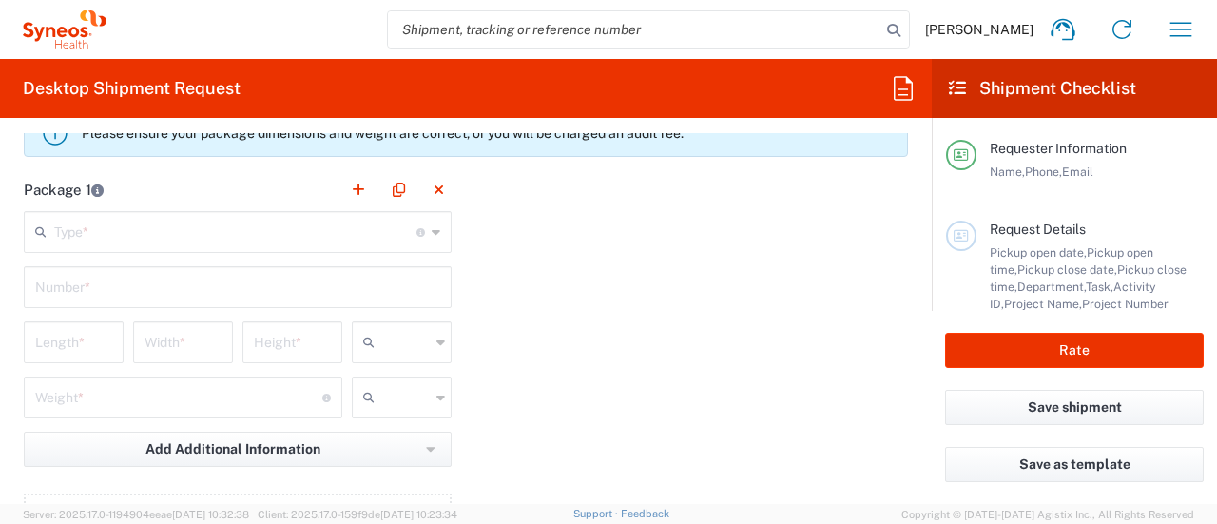
scroll to position [1616, 0]
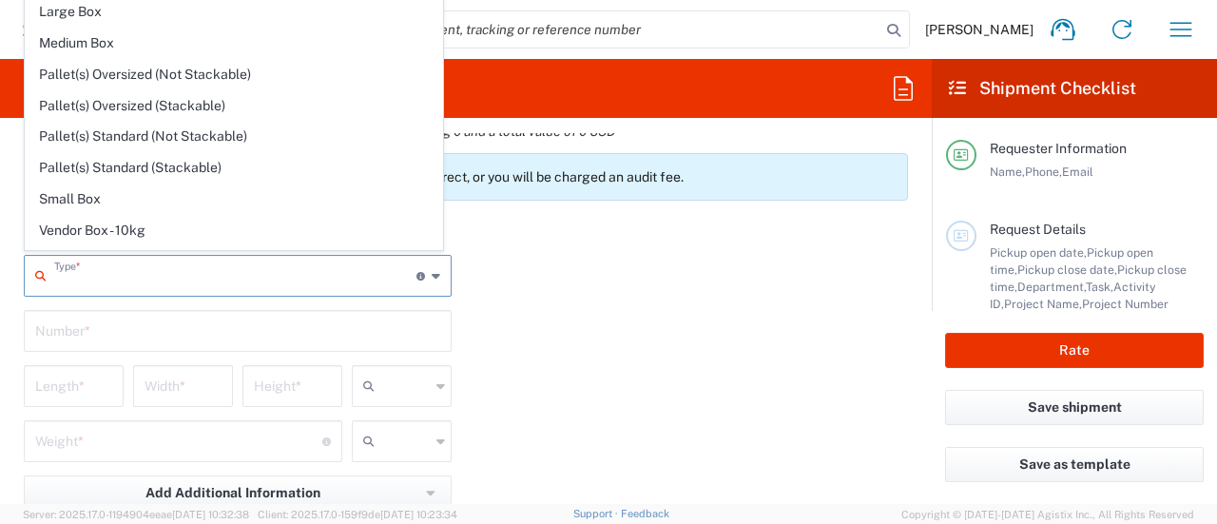
click at [320, 262] on input "text" at bounding box center [235, 274] width 362 height 33
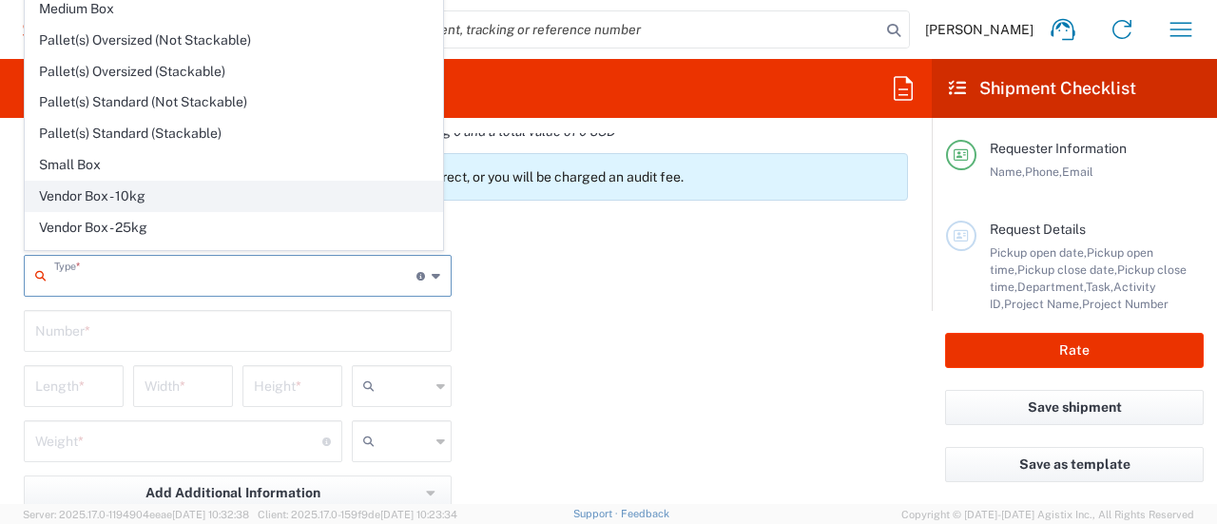
scroll to position [50, 0]
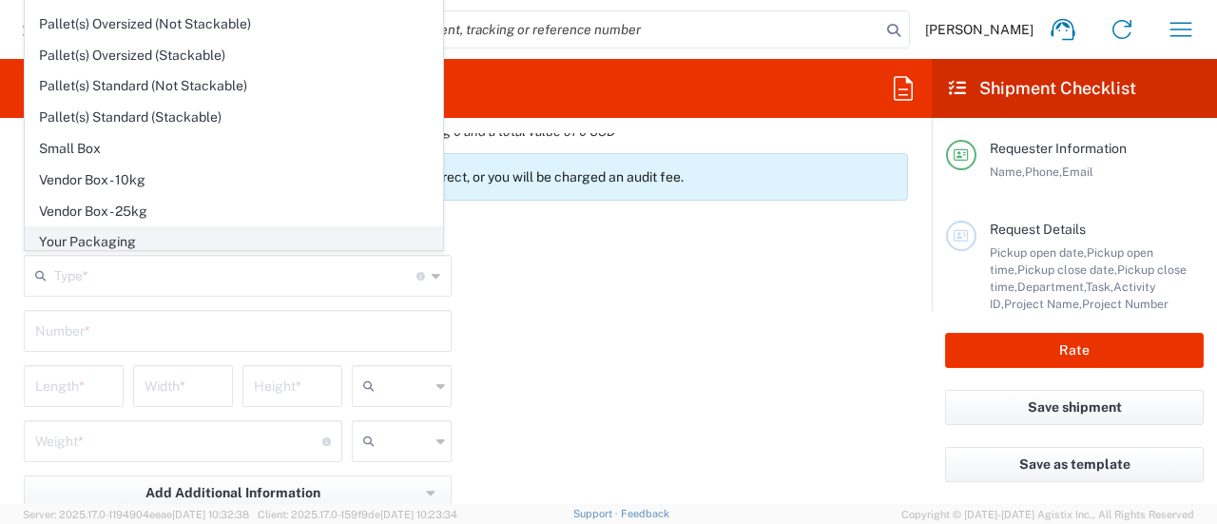
click at [131, 233] on span "Your Packaging" at bounding box center [234, 241] width 416 height 29
type input "Your Packaging"
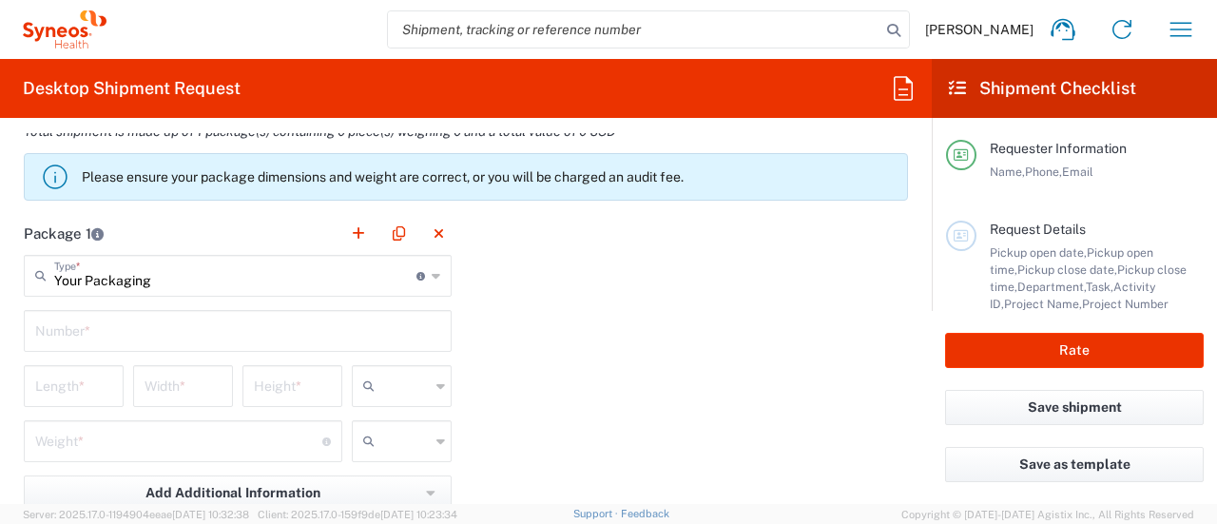
click at [124, 337] on input "text" at bounding box center [237, 329] width 405 height 33
type input "1"
click at [94, 370] on input "number" at bounding box center [73, 384] width 77 height 33
type input "12.5"
type input "9"
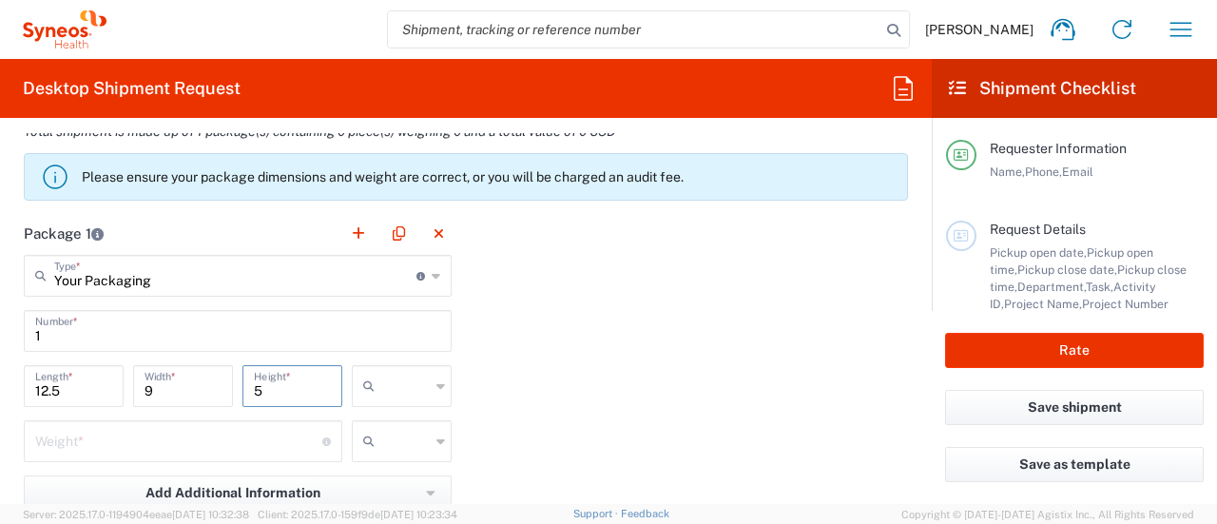
type input "5"
click at [268, 434] on input "number" at bounding box center [178, 439] width 287 height 33
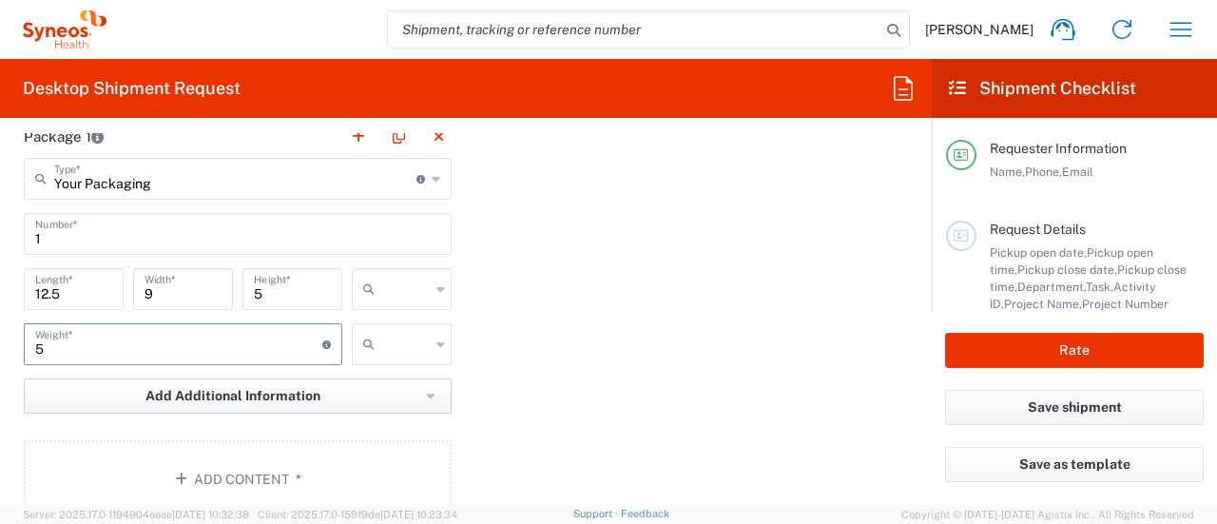
scroll to position [1806, 0]
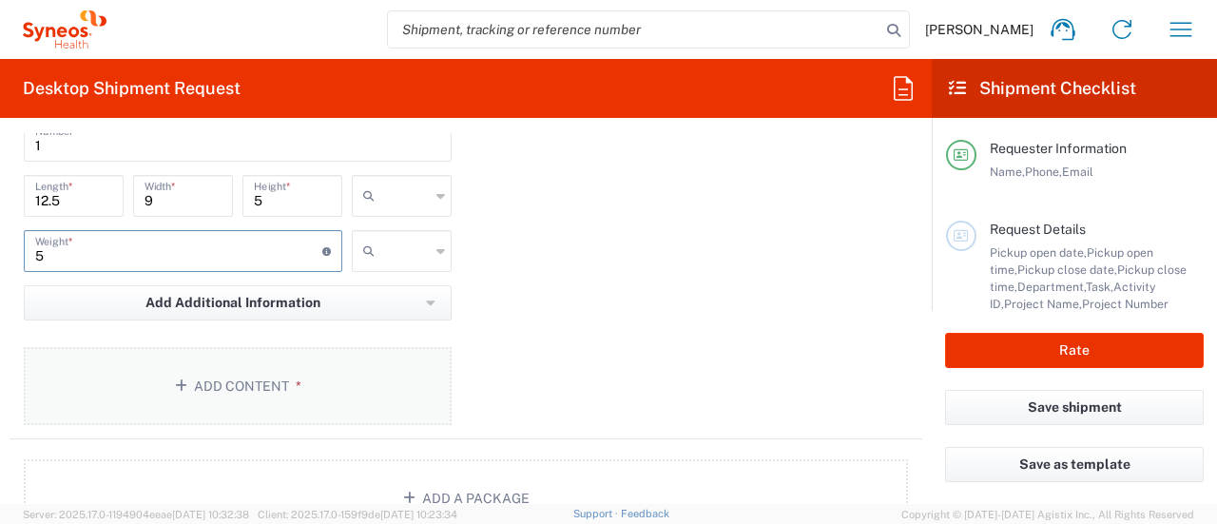
type input "5"
click at [212, 384] on button "Add Content *" at bounding box center [238, 386] width 428 height 78
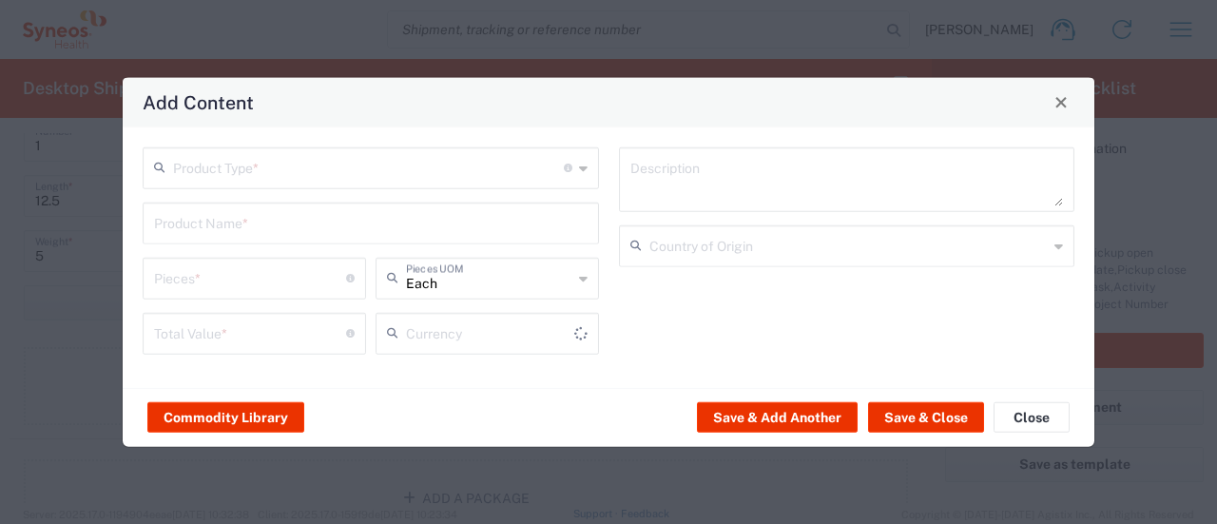
type input "US Dollar"
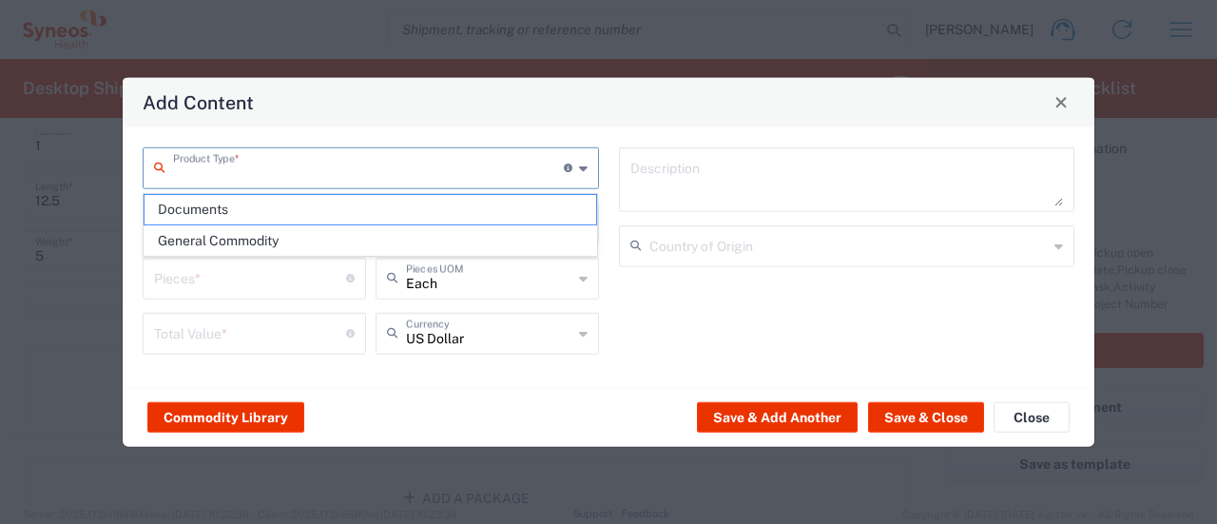
click at [221, 175] on input "text" at bounding box center [368, 165] width 391 height 33
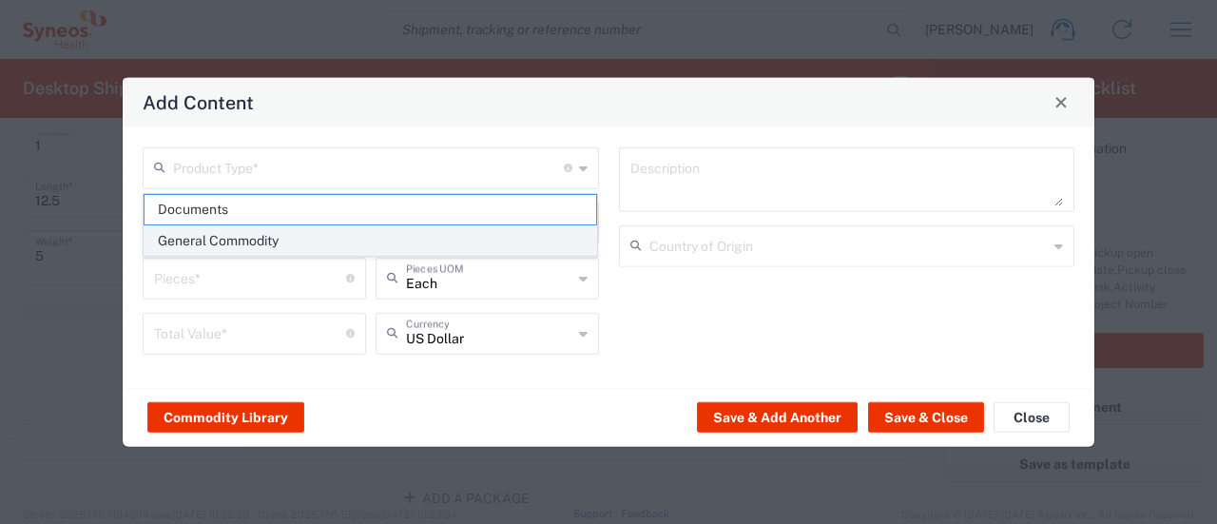
click at [223, 240] on span "General Commodity" at bounding box center [370, 240] width 452 height 29
type input "General Commodity"
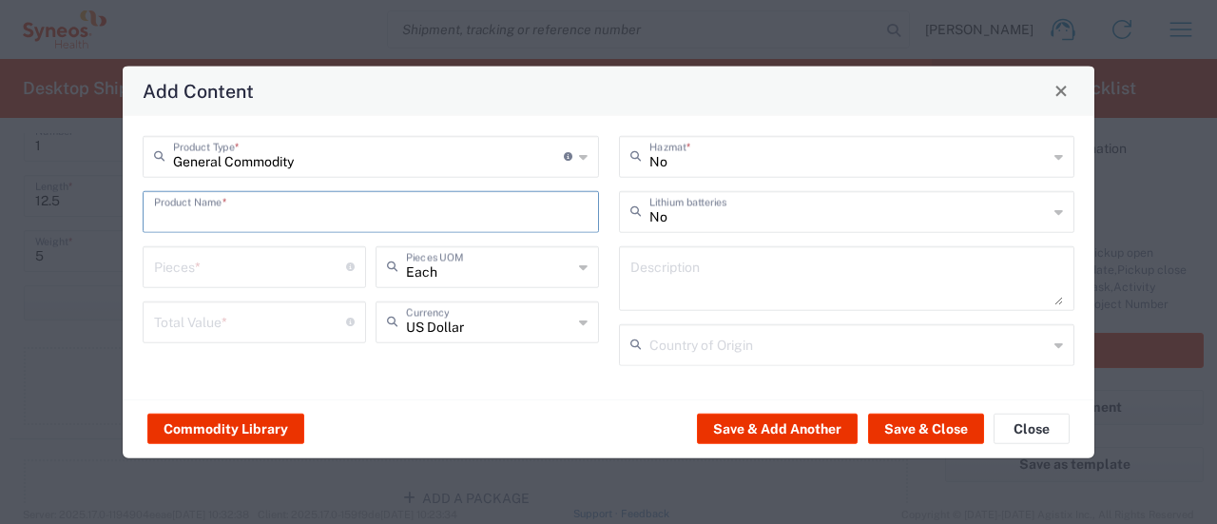
click at [209, 220] on input "text" at bounding box center [370, 209] width 433 height 33
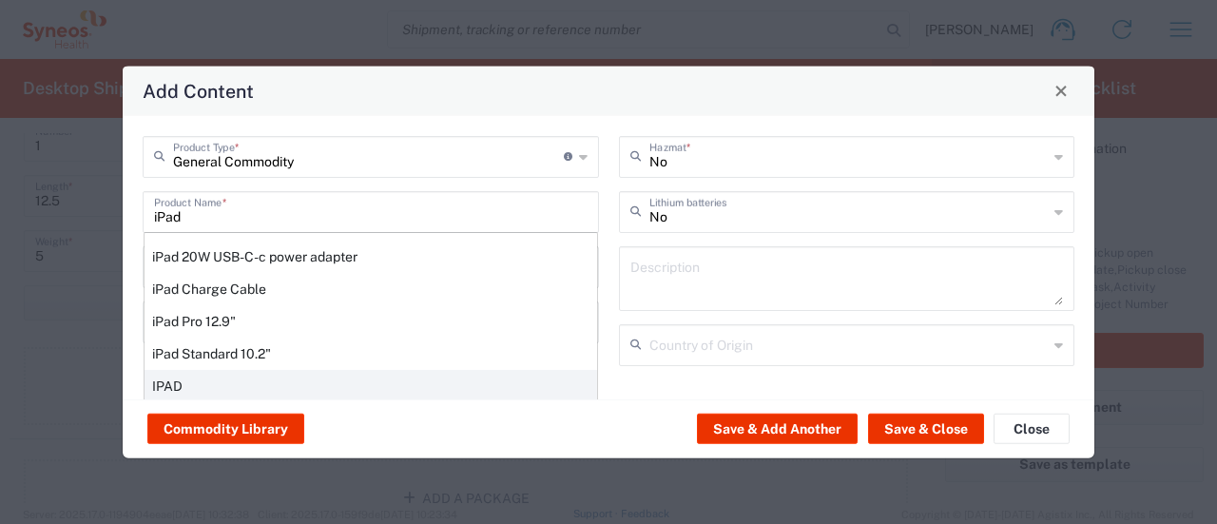
click at [219, 394] on div "IPAD" at bounding box center [370, 385] width 452 height 32
type input "IPAD"
type input "1"
type textarea "TABLET COMPUTER"
type input "[GEOGRAPHIC_DATA]"
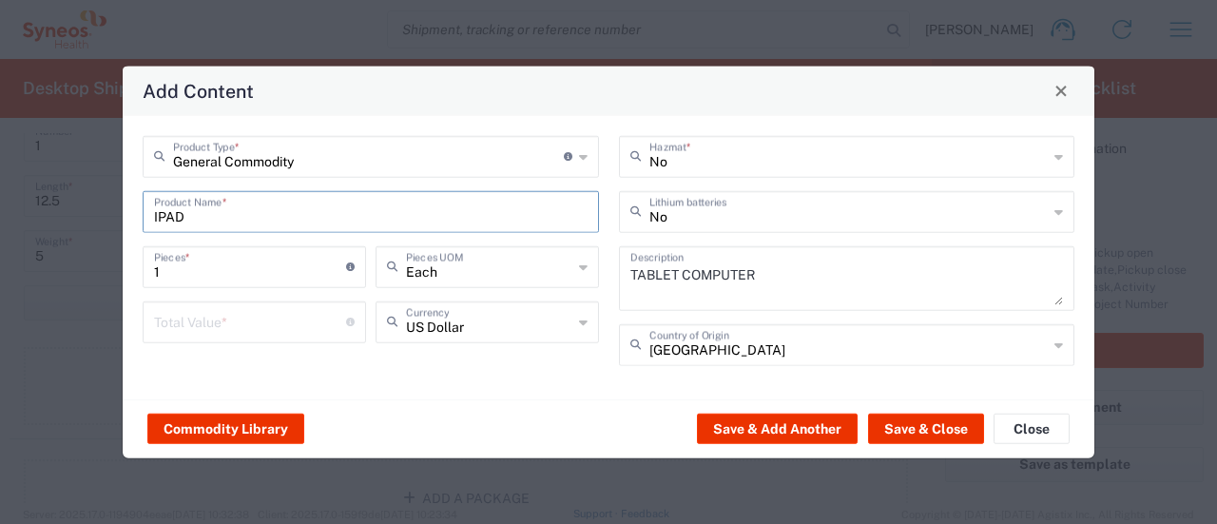
click at [228, 325] on input "number" at bounding box center [250, 319] width 192 height 33
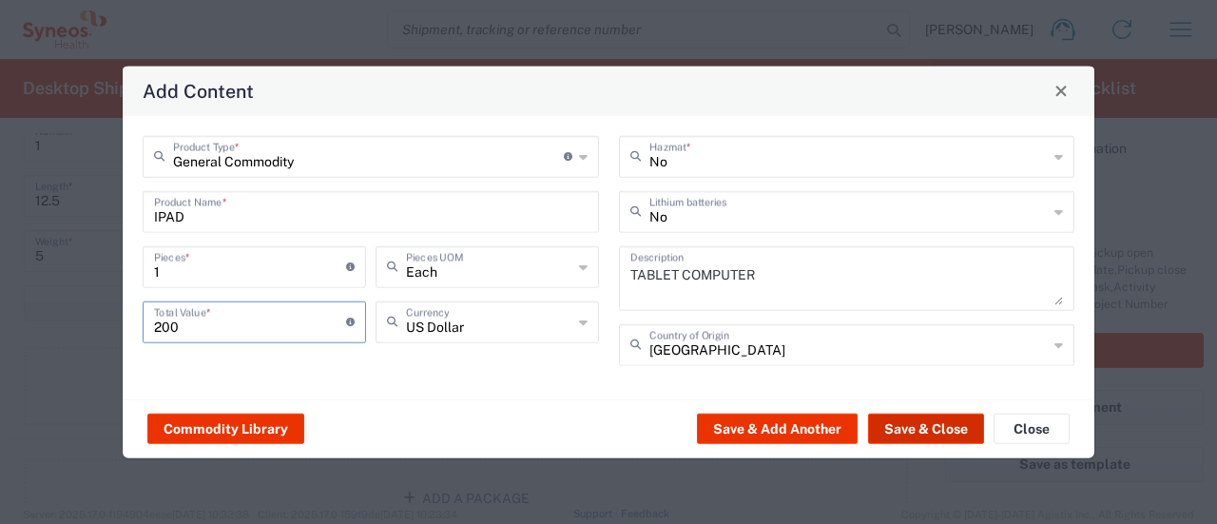
type input "200"
click at [906, 430] on button "Save & Close" at bounding box center [926, 429] width 116 height 30
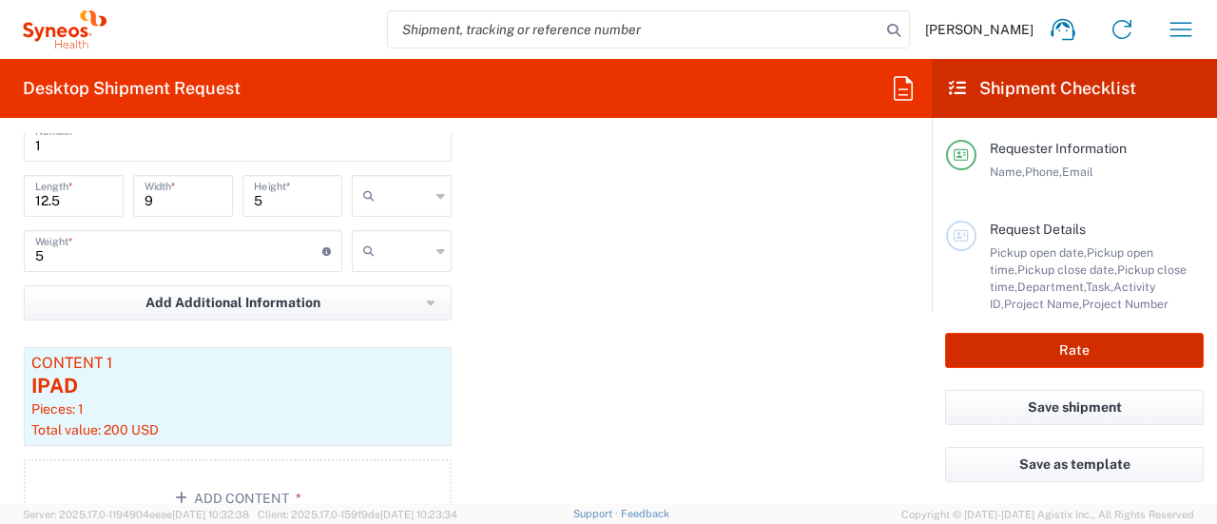
click at [1001, 354] on button "Rate" at bounding box center [1074, 350] width 259 height 35
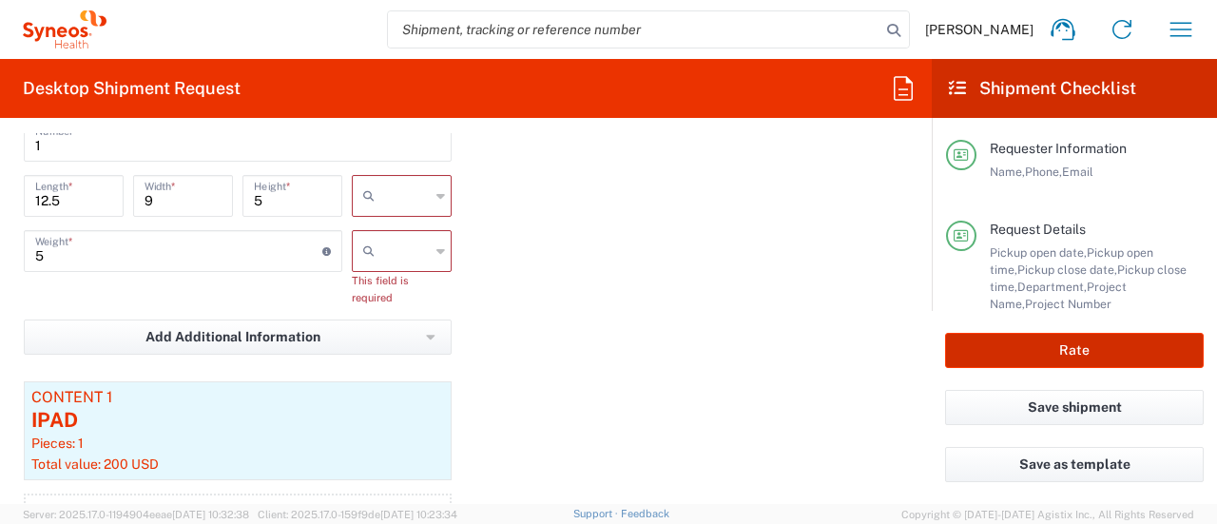
type input "6055 DEPARTMENTAL EXPENSE"
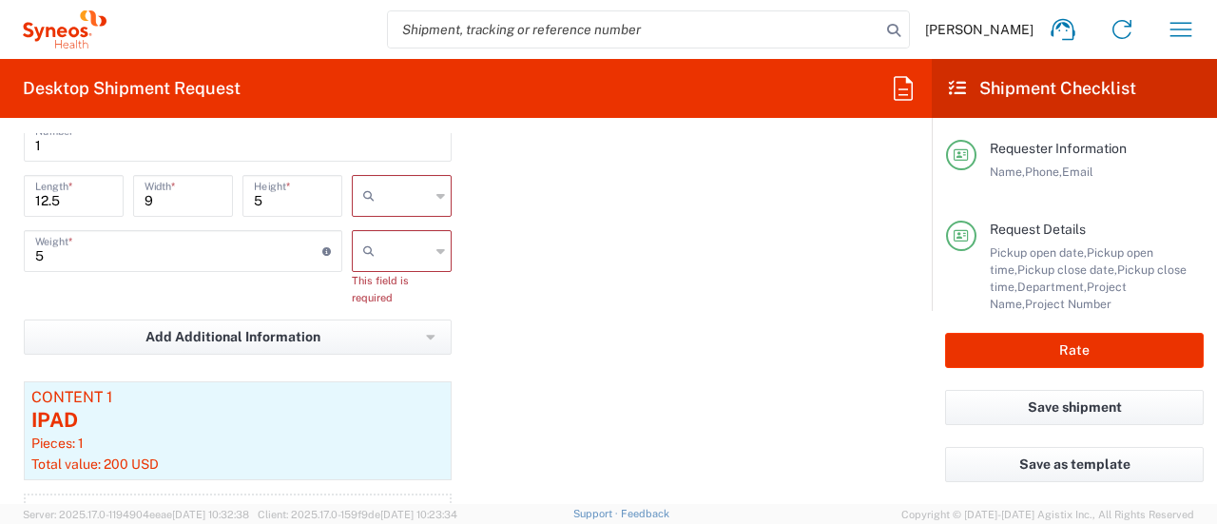
click at [438, 202] on icon at bounding box center [440, 196] width 9 height 30
click at [398, 260] on span "ft" at bounding box center [395, 264] width 94 height 29
click at [436, 200] on icon at bounding box center [440, 196] width 9 height 30
type input "ft"
click at [379, 289] on span "in" at bounding box center [395, 295] width 94 height 29
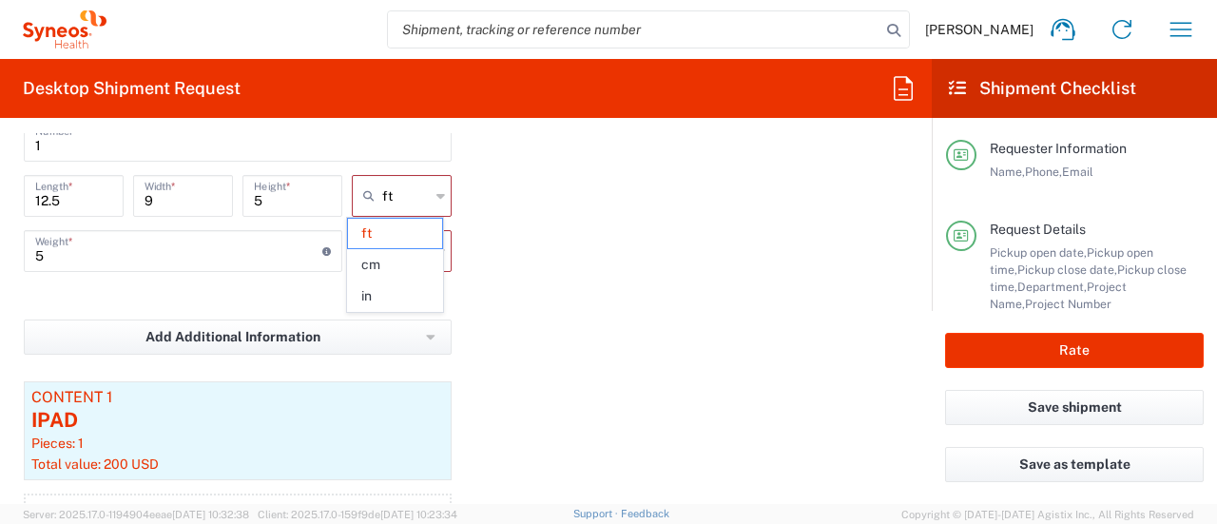
type input "150"
type input "108"
type input "60"
type input "in"
click at [428, 258] on div at bounding box center [402, 251] width 100 height 42
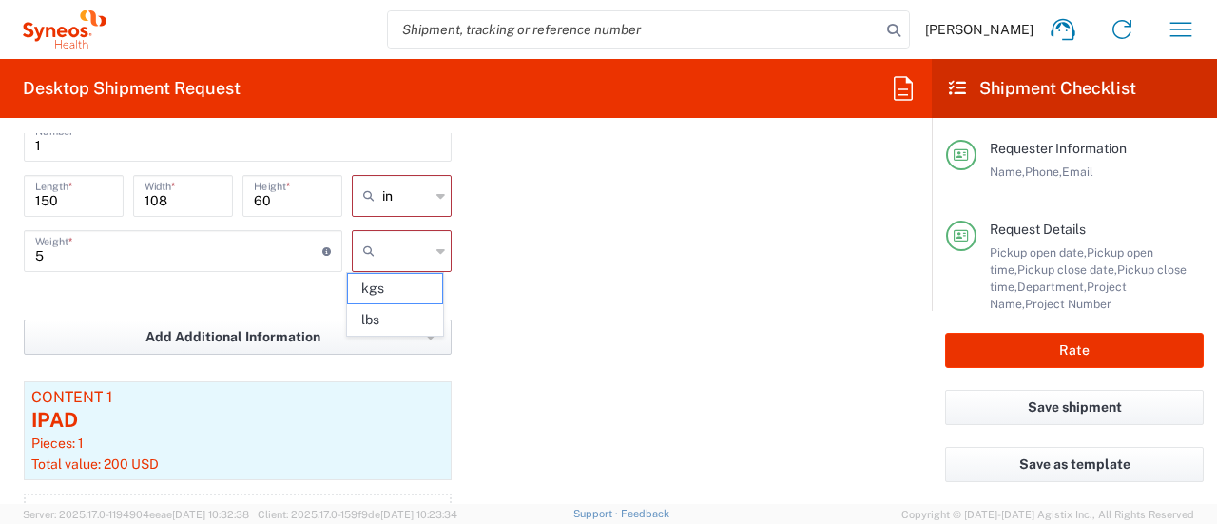
click at [394, 311] on span "lbs" at bounding box center [395, 319] width 94 height 29
type input "lbs"
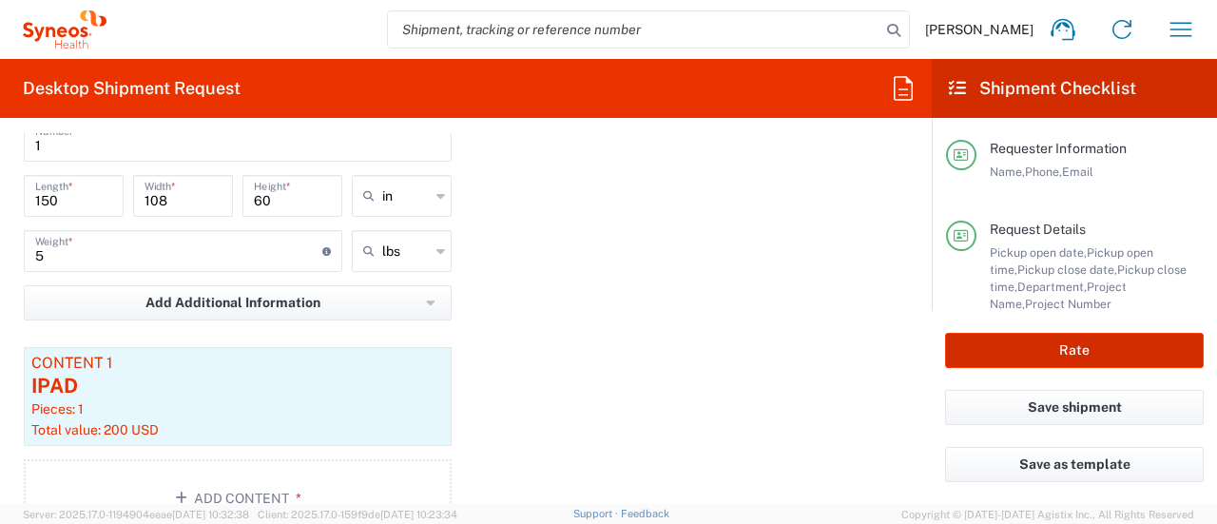
click at [981, 344] on button "Rate" at bounding box center [1074, 350] width 259 height 35
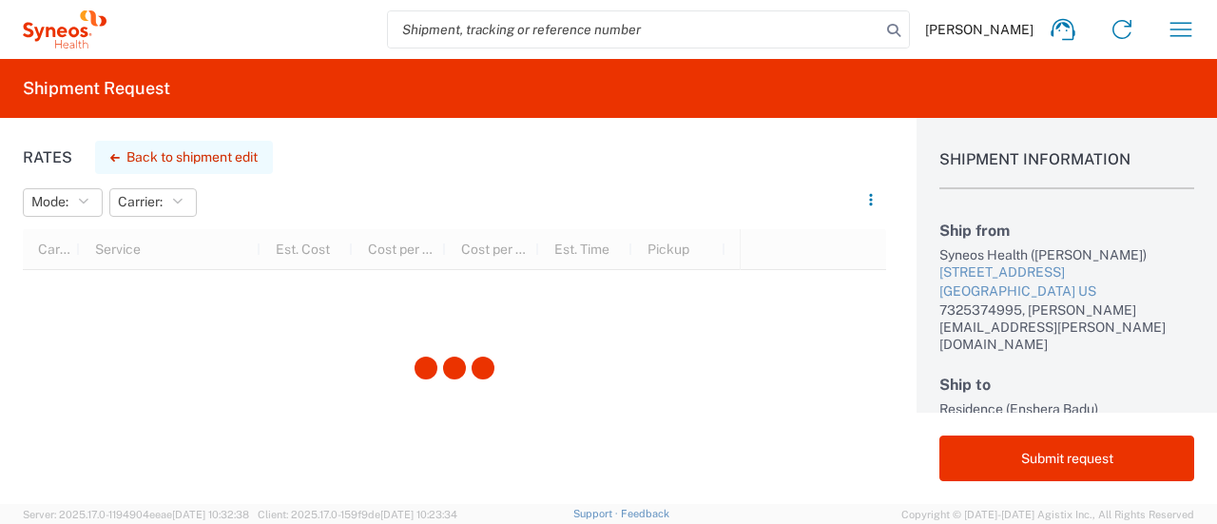
click at [249, 153] on button "Back to shipment edit" at bounding box center [184, 157] width 178 height 33
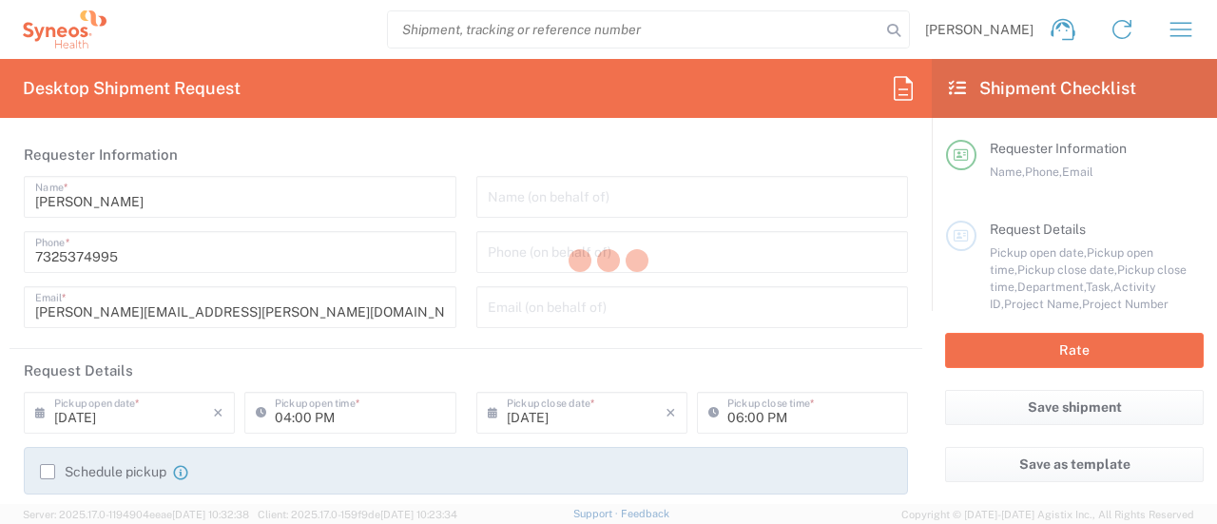
type input "6055"
type input "6055 DEPARTMENTAL EXPENSE"
type input "[US_STATE]"
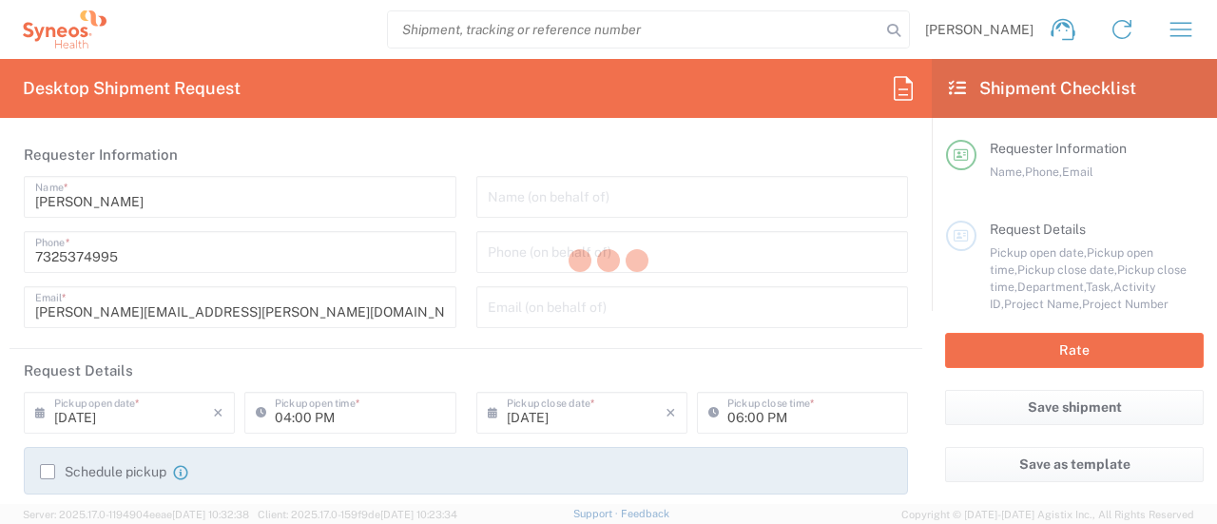
type input "Your Packaging"
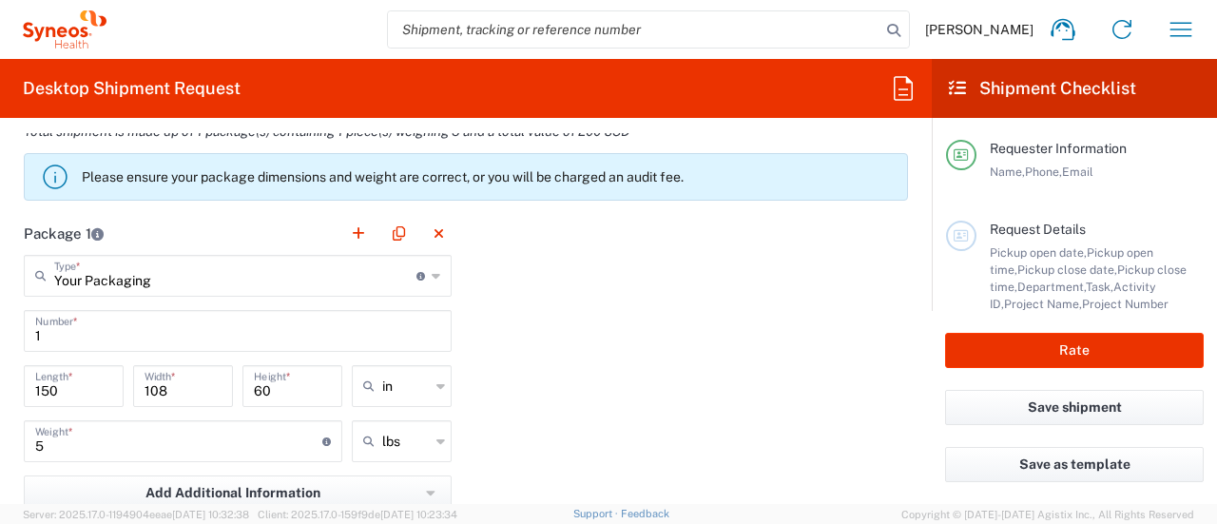
scroll to position [1711, 0]
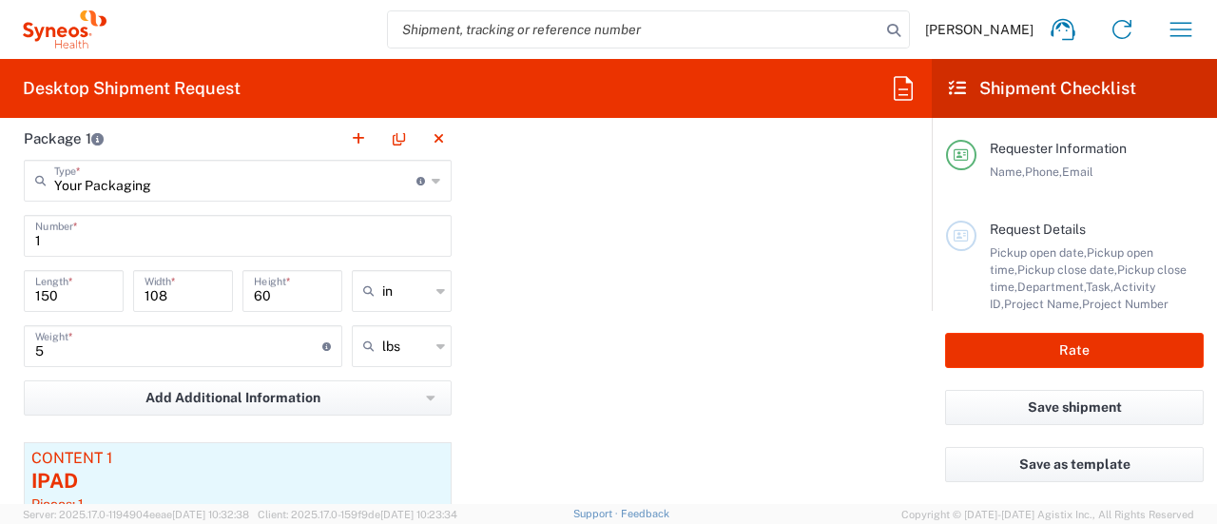
click at [86, 292] on input "150" at bounding box center [73, 289] width 77 height 33
click at [274, 296] on input "60" at bounding box center [292, 289] width 77 height 33
type input "6"
type input "5"
click at [190, 283] on input "108" at bounding box center [182, 289] width 77 height 33
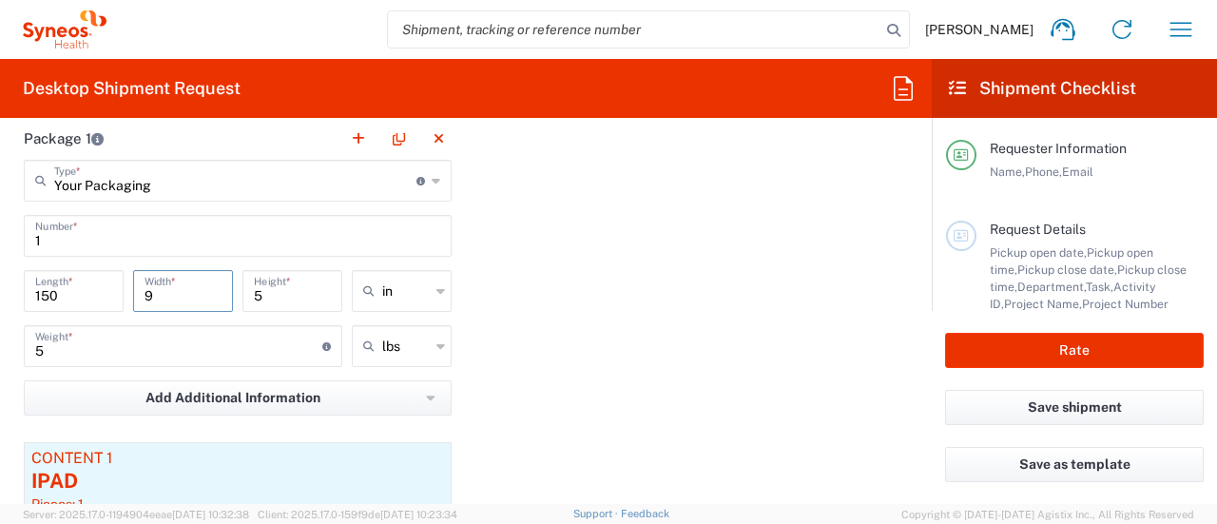
type input "9"
drag, startPoint x: 69, startPoint y: 282, endPoint x: 68, endPoint y: 317, distance: 34.2
click at [68, 292] on input "150" at bounding box center [73, 289] width 77 height 33
type input "1"
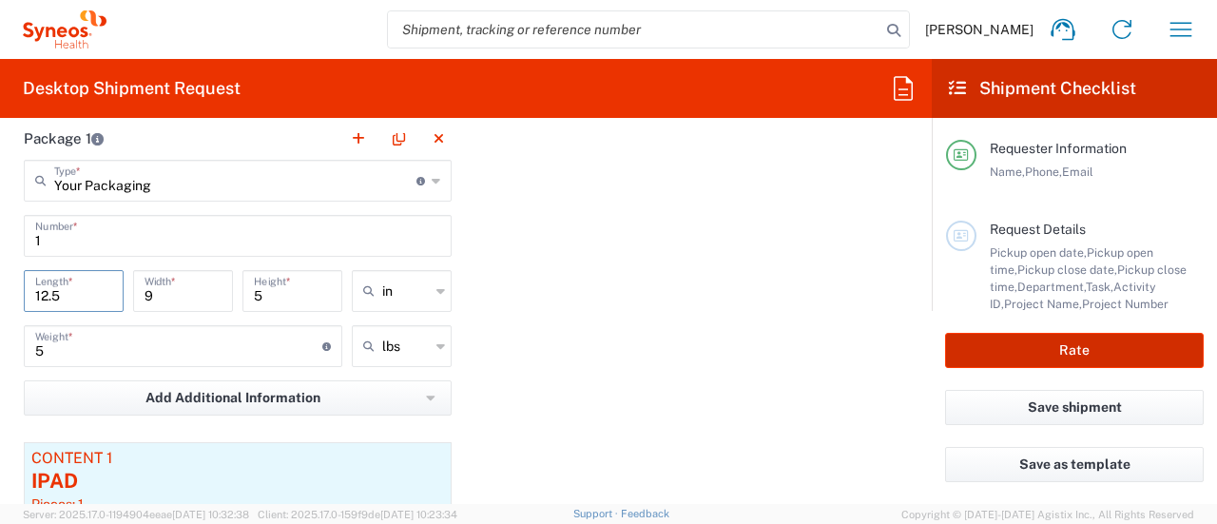
type input "12.5"
click at [986, 354] on button "Rate" at bounding box center [1074, 350] width 259 height 35
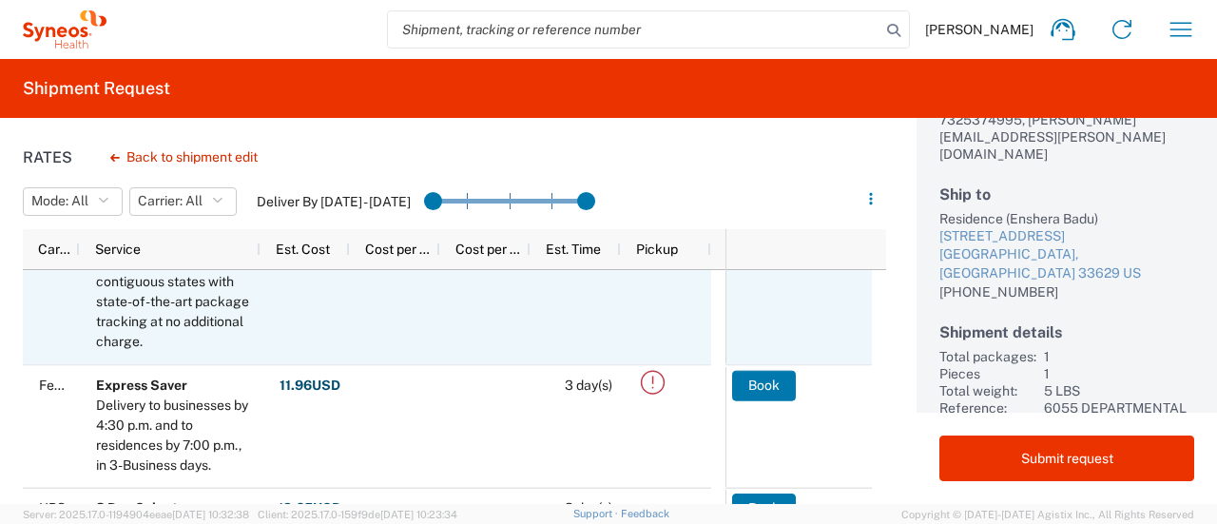
scroll to position [285, 0]
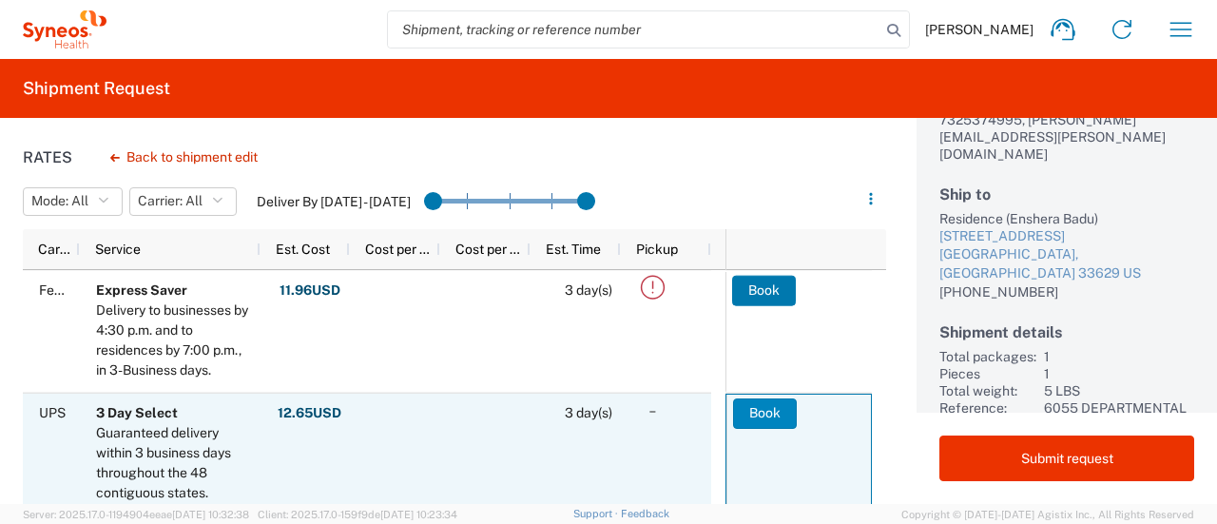
click at [767, 415] on button "Book" at bounding box center [765, 413] width 64 height 30
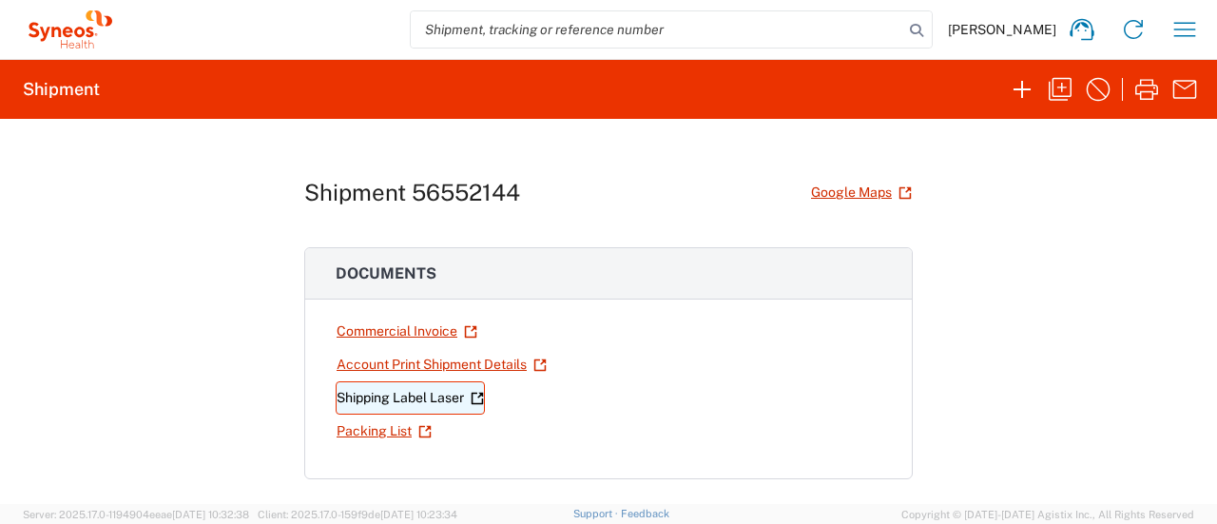
click at [416, 394] on link "Shipping Label Laser" at bounding box center [410, 397] width 149 height 33
click at [1186, 40] on icon "button" at bounding box center [1184, 29] width 30 height 30
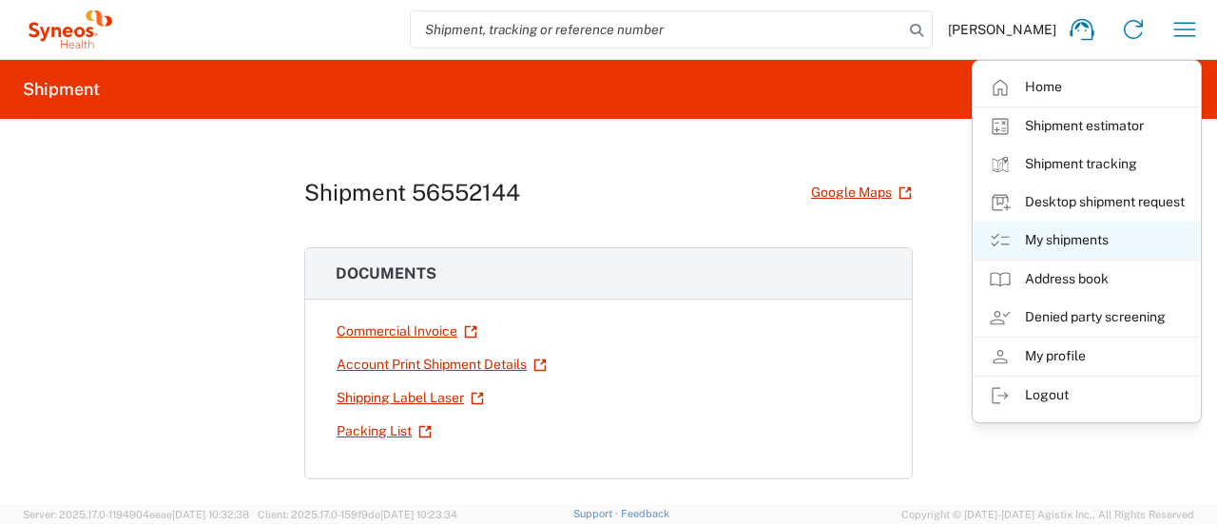
click at [1054, 232] on link "My shipments" at bounding box center [1086, 240] width 226 height 38
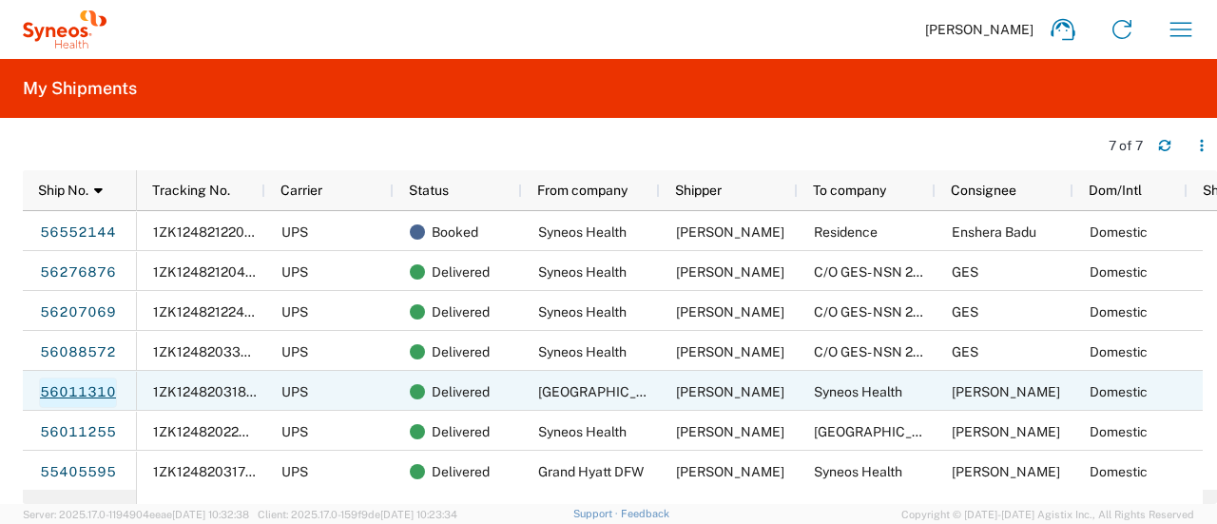
click at [71, 394] on link "56011310" at bounding box center [78, 392] width 78 height 30
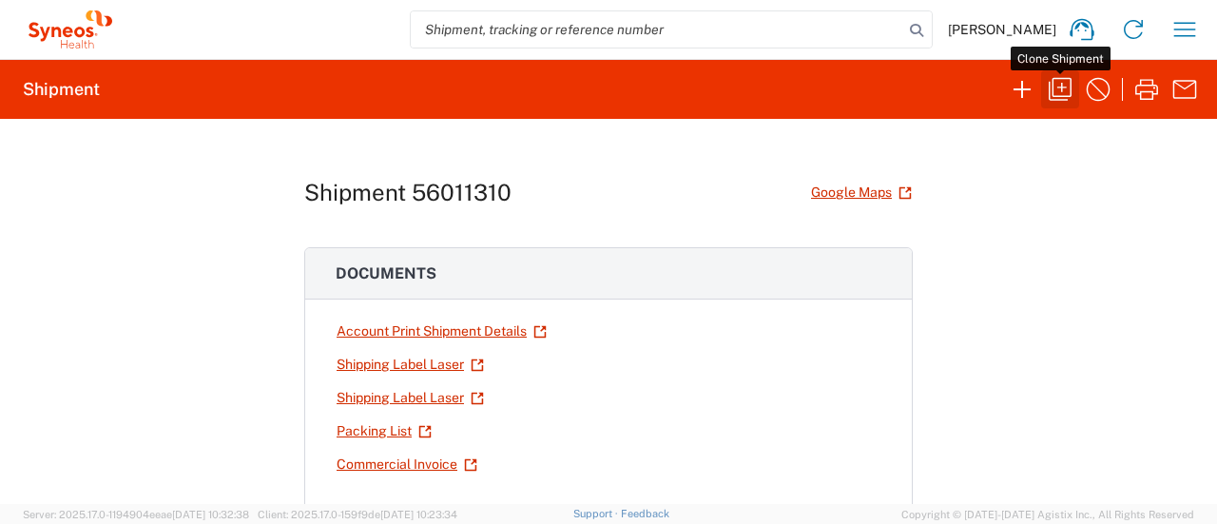
click at [1058, 98] on icon "button" at bounding box center [1060, 89] width 30 height 30
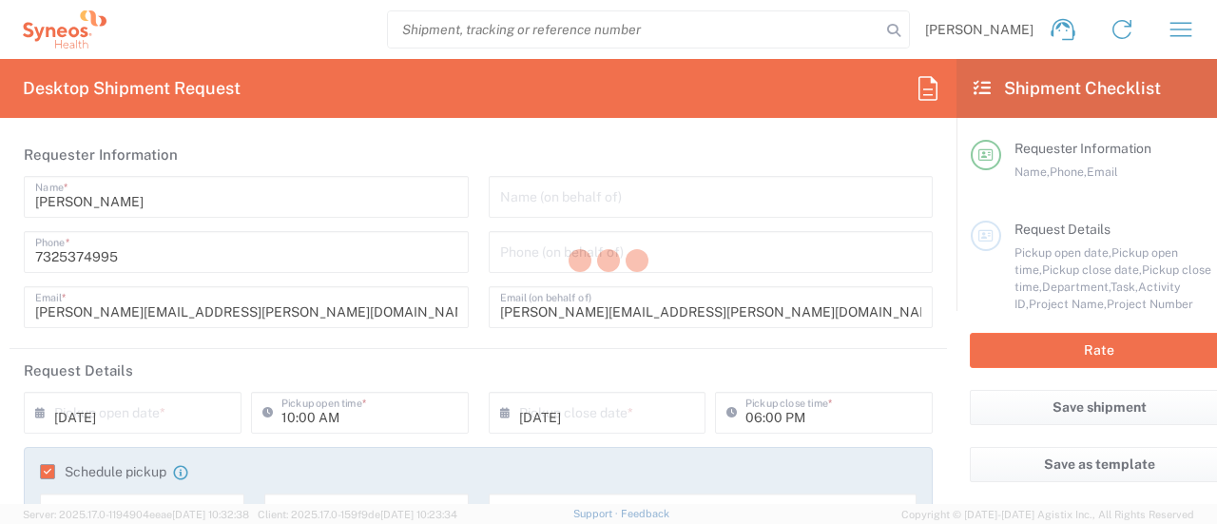
type input "6055"
type input "[US_STATE]"
type input "Your Packaging"
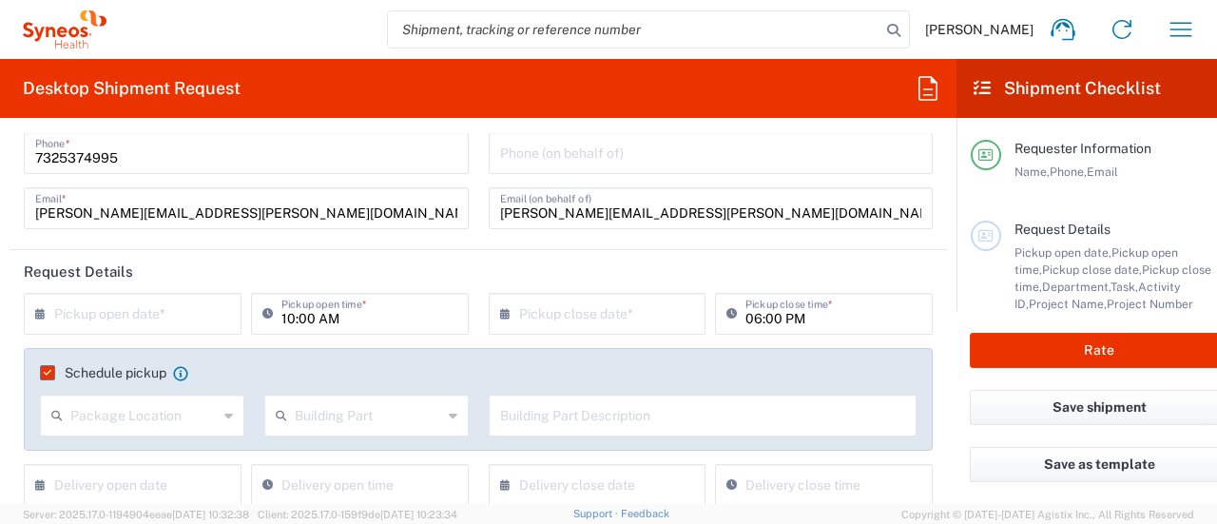
scroll to position [190, 0]
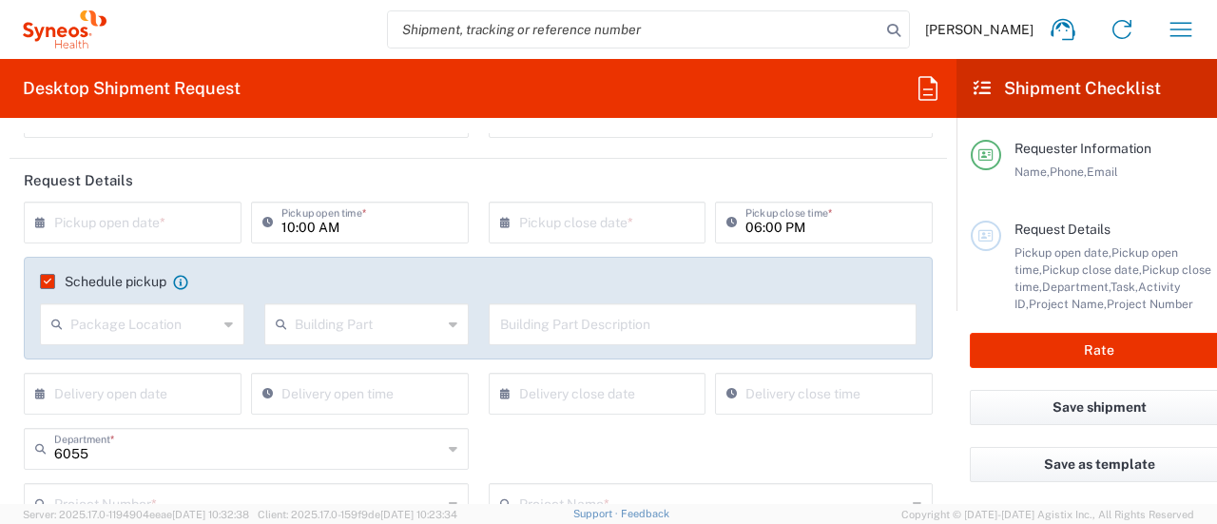
click at [194, 223] on input "text" at bounding box center [136, 220] width 165 height 33
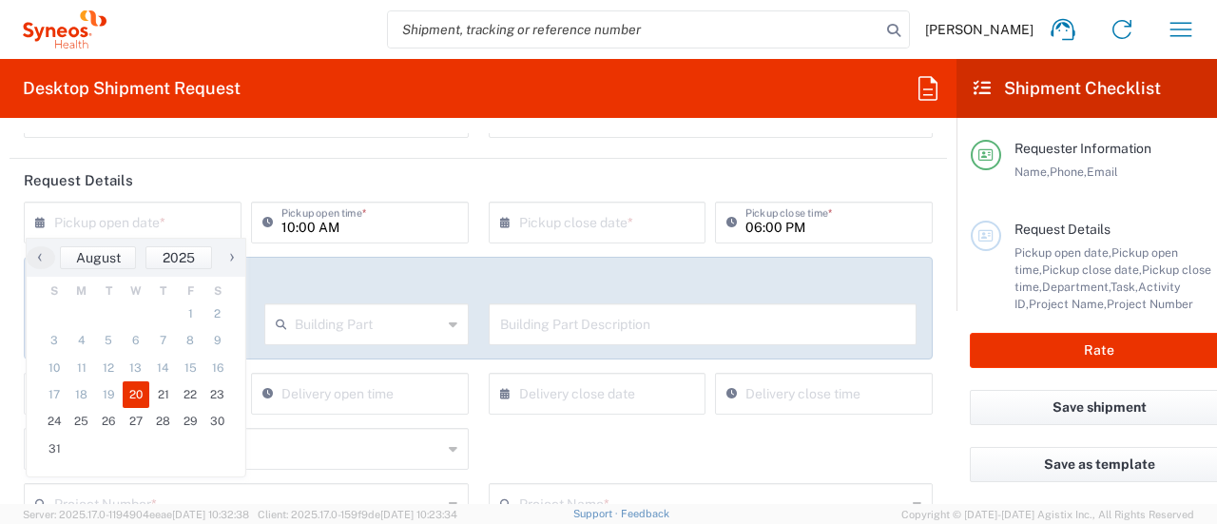
click at [131, 391] on span "20" at bounding box center [137, 394] width 28 height 27
type input "[DATE]"
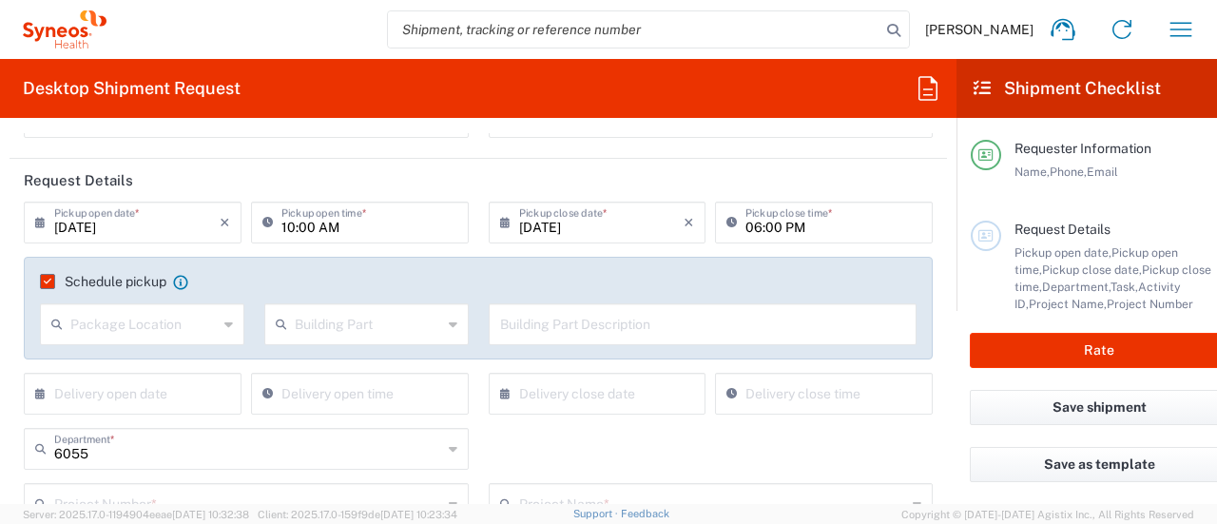
click at [348, 233] on input "10:00 AM" at bounding box center [369, 220] width 176 height 33
click at [314, 220] on input "4:00 AM" at bounding box center [369, 220] width 176 height 33
click at [317, 222] on input "4:00 AM" at bounding box center [369, 220] width 176 height 33
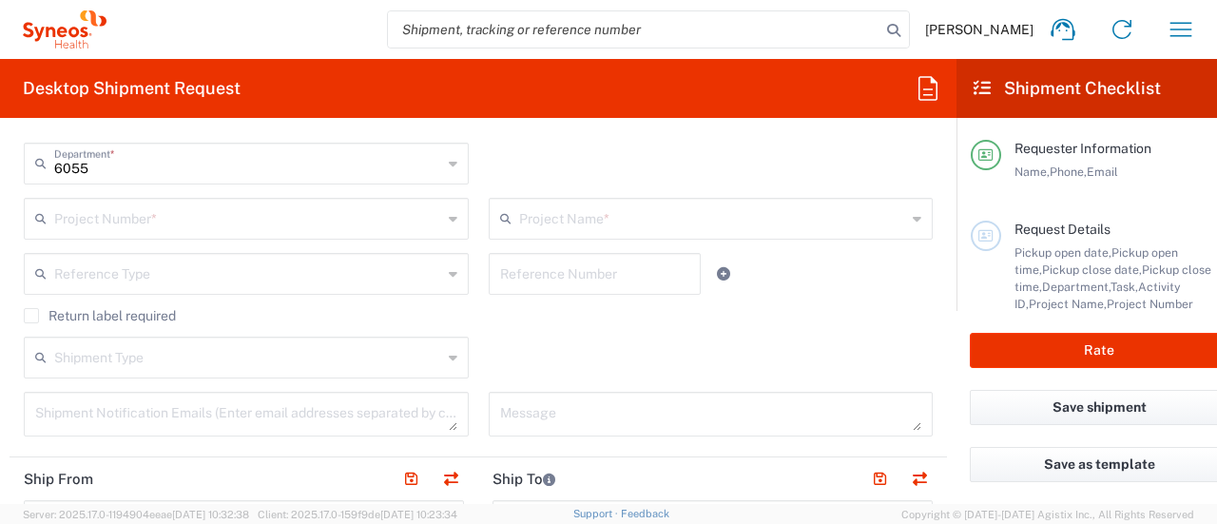
scroll to position [285, 0]
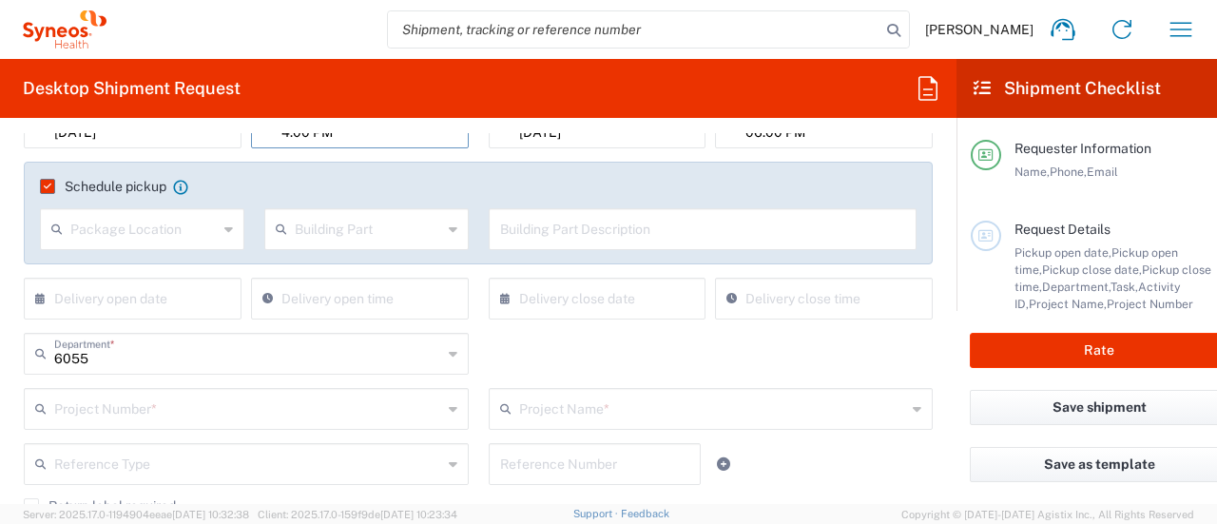
type input "04:00 PM"
click at [49, 185] on label "Schedule pickup" at bounding box center [103, 186] width 126 height 15
click at [44, 186] on input "Schedule pickup" at bounding box center [44, 186] width 0 height 0
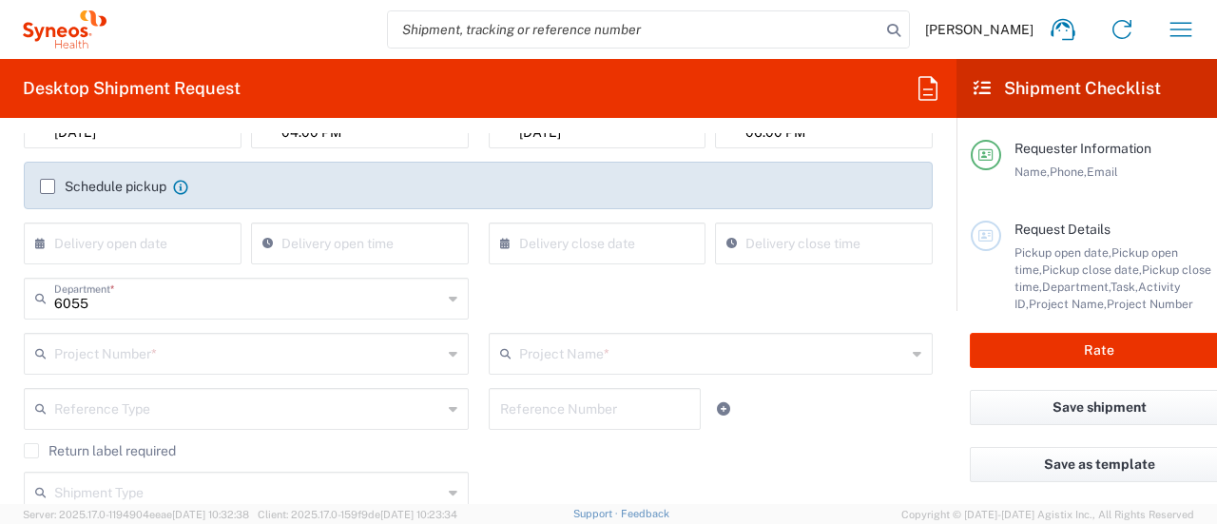
click at [111, 338] on input "text" at bounding box center [248, 352] width 388 height 33
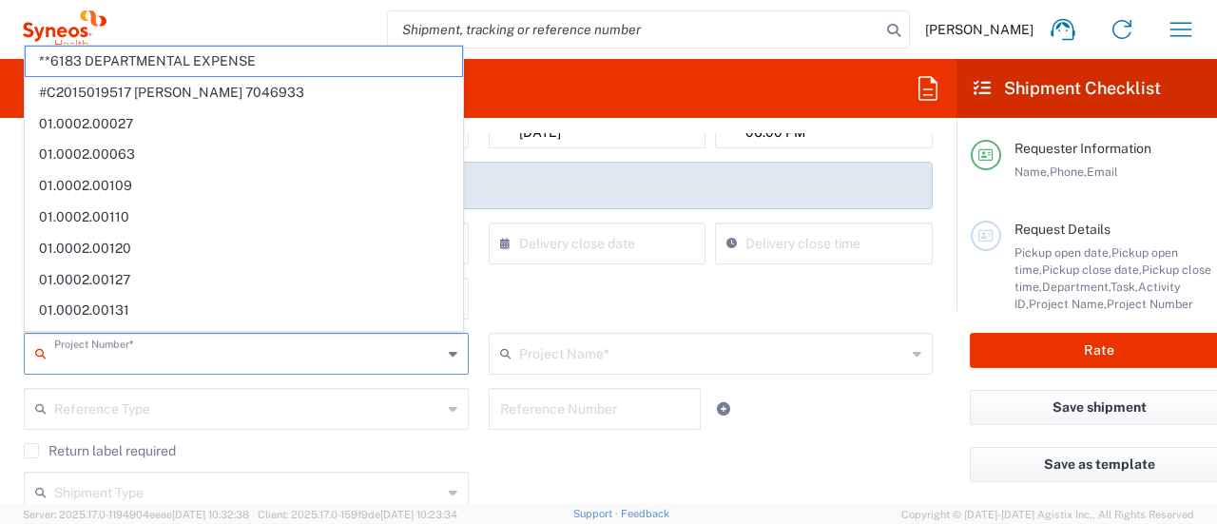
paste input "707275610"
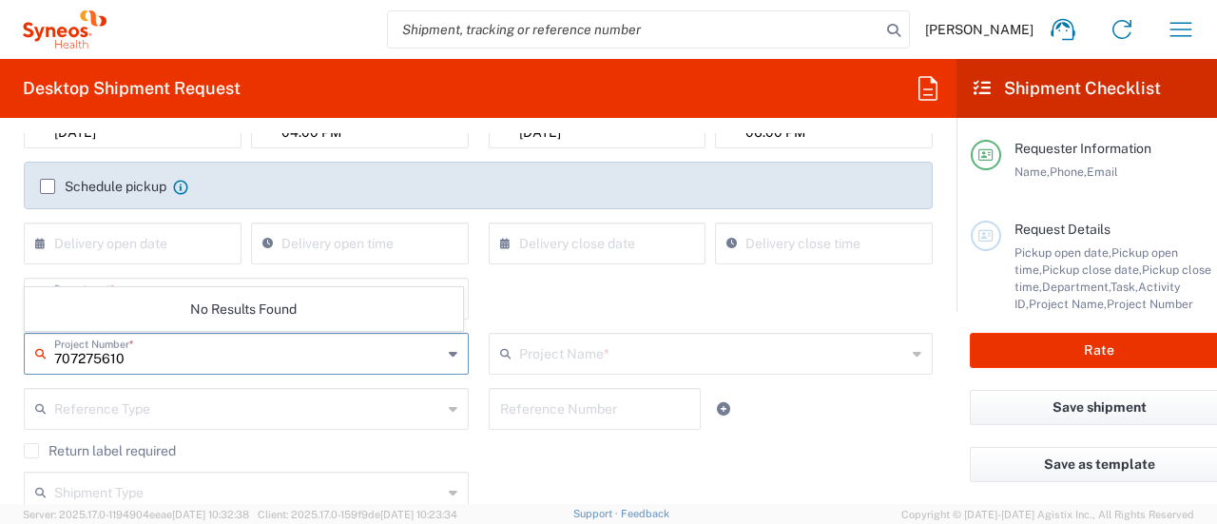
type input "707275610"
click at [554, 362] on input "text" at bounding box center [713, 352] width 388 height 33
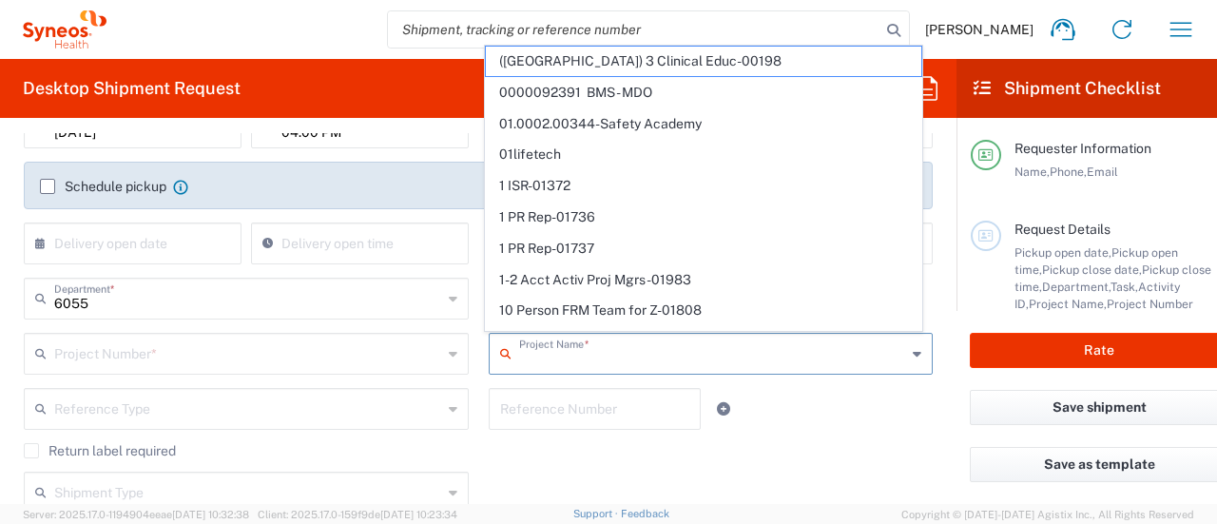
paste input "707275610"
type input "707275610"
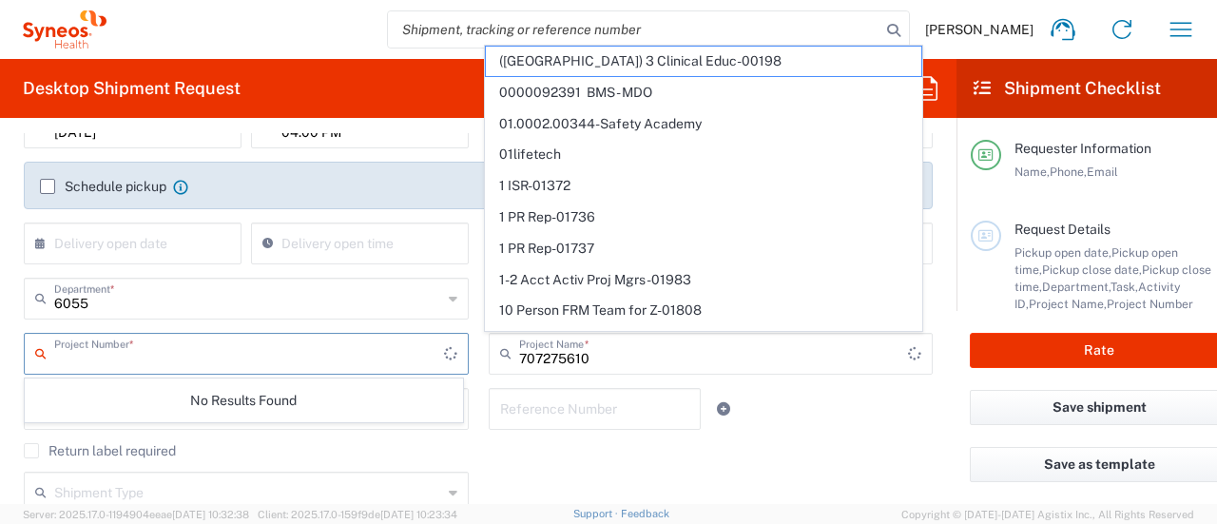
click at [363, 352] on input "text" at bounding box center [249, 352] width 390 height 33
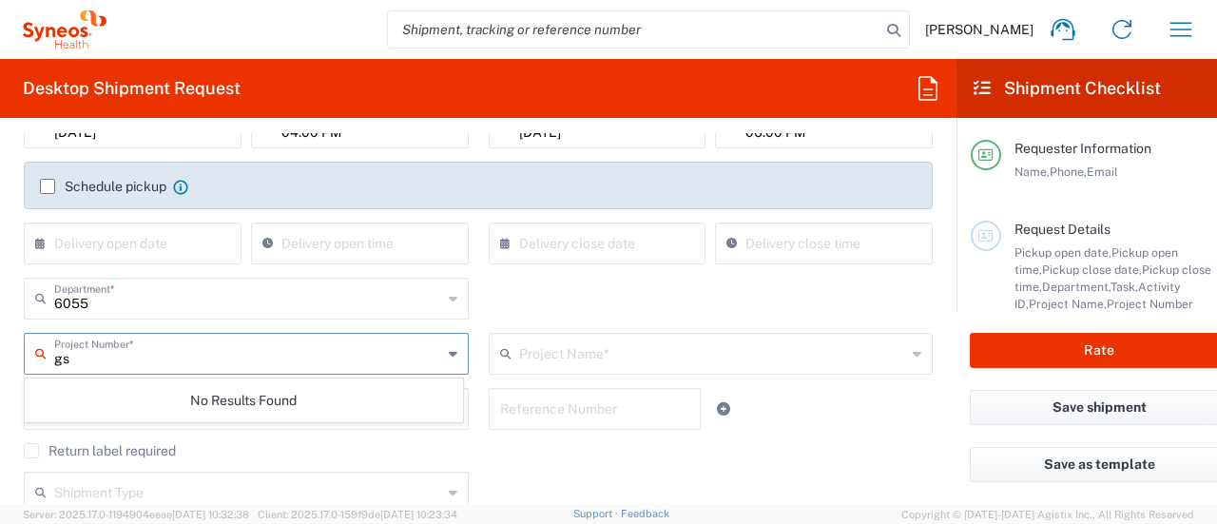
type input "g"
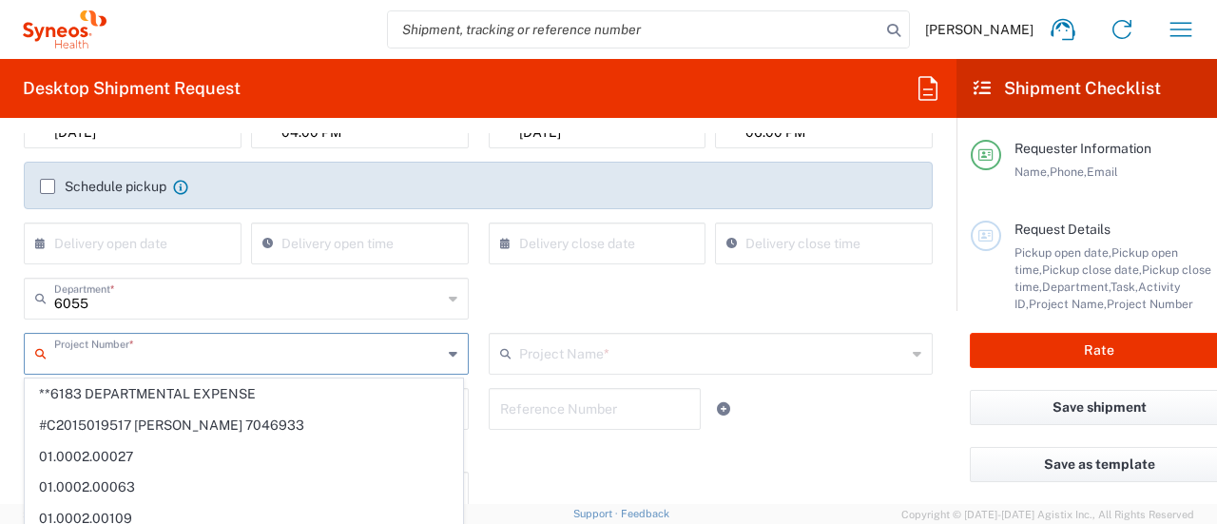
click at [592, 356] on input "text" at bounding box center [713, 352] width 388 height 33
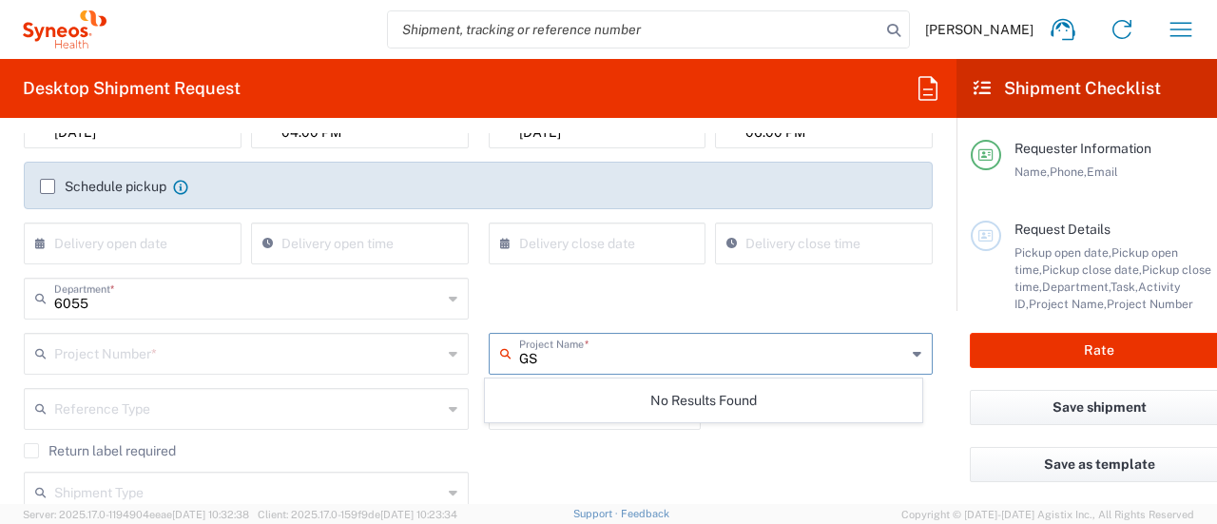
type input "G"
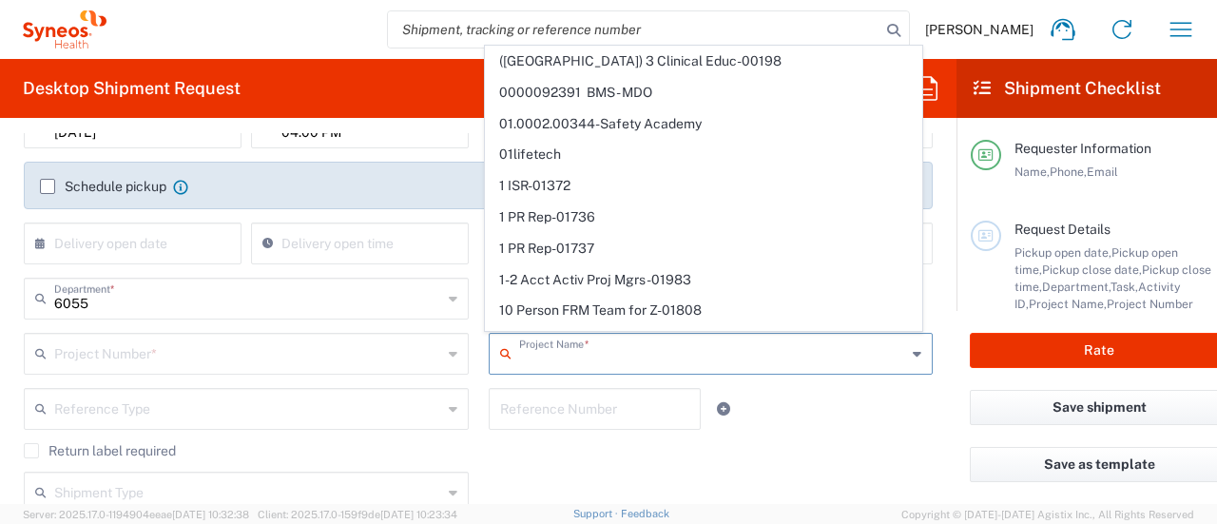
click at [139, 347] on input "text" at bounding box center [248, 352] width 388 height 33
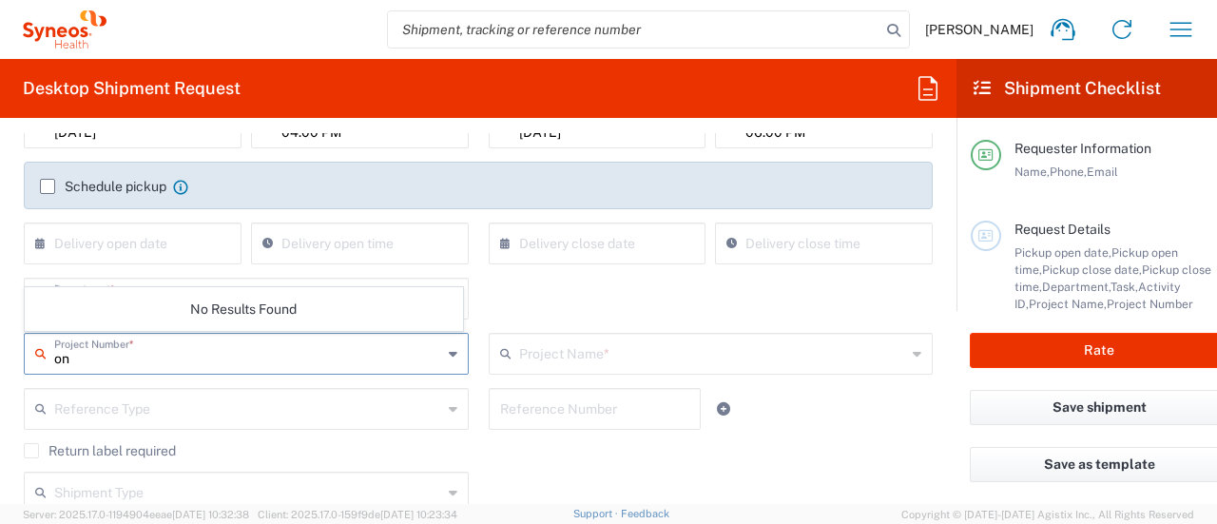
type input "o"
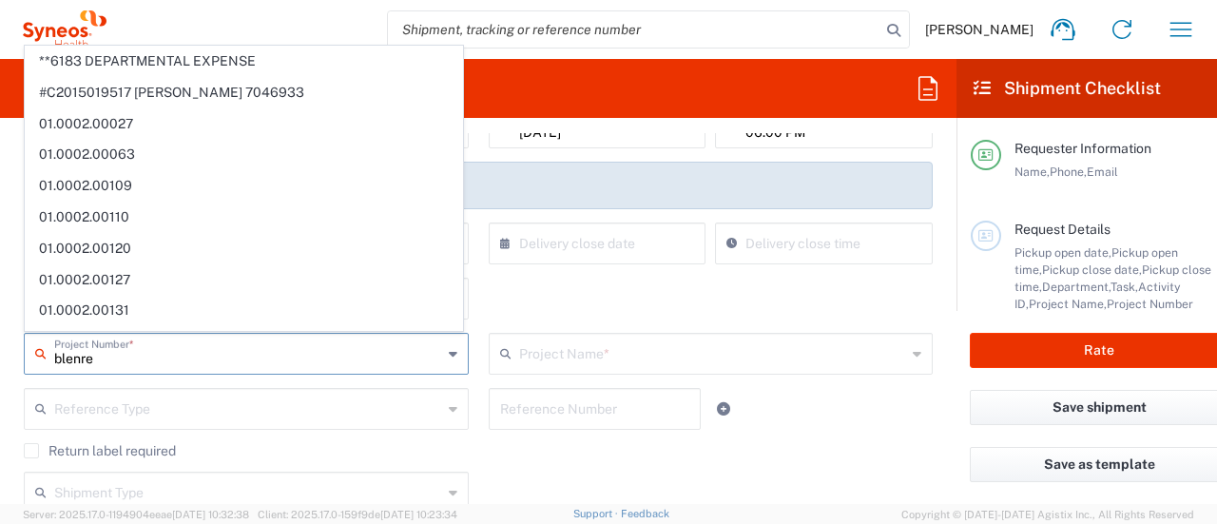
type input "blenrep"
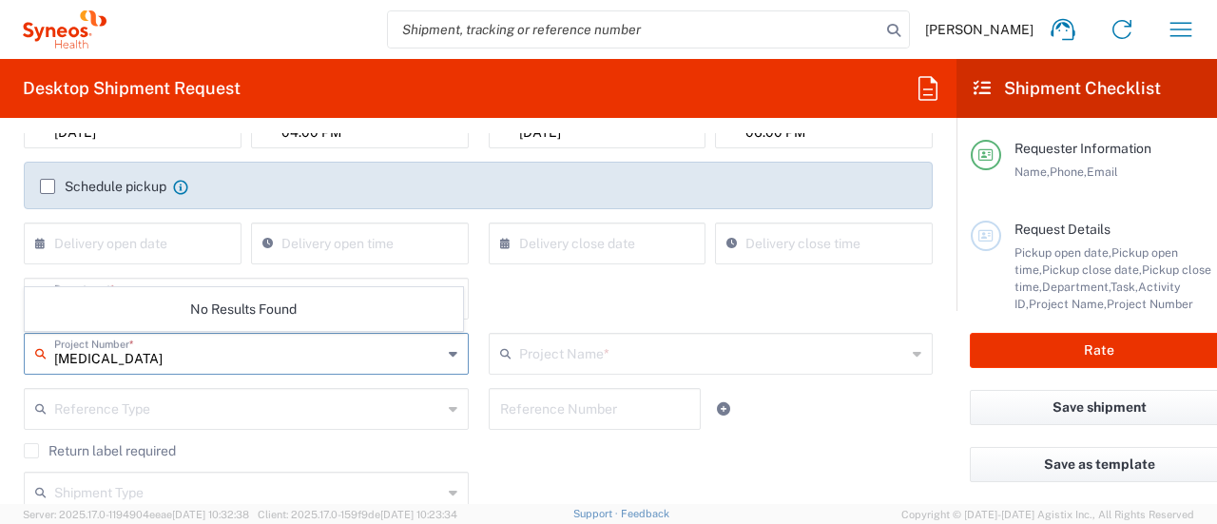
drag, startPoint x: 139, startPoint y: 352, endPoint x: 0, endPoint y: 336, distance: 139.7
click at [0, 336] on form "Requester Information Krista Slowikowski Name * 7325374995 Phone * krista.slowi…" at bounding box center [478, 318] width 956 height 371
paste input "707275610"
type input "707275610"
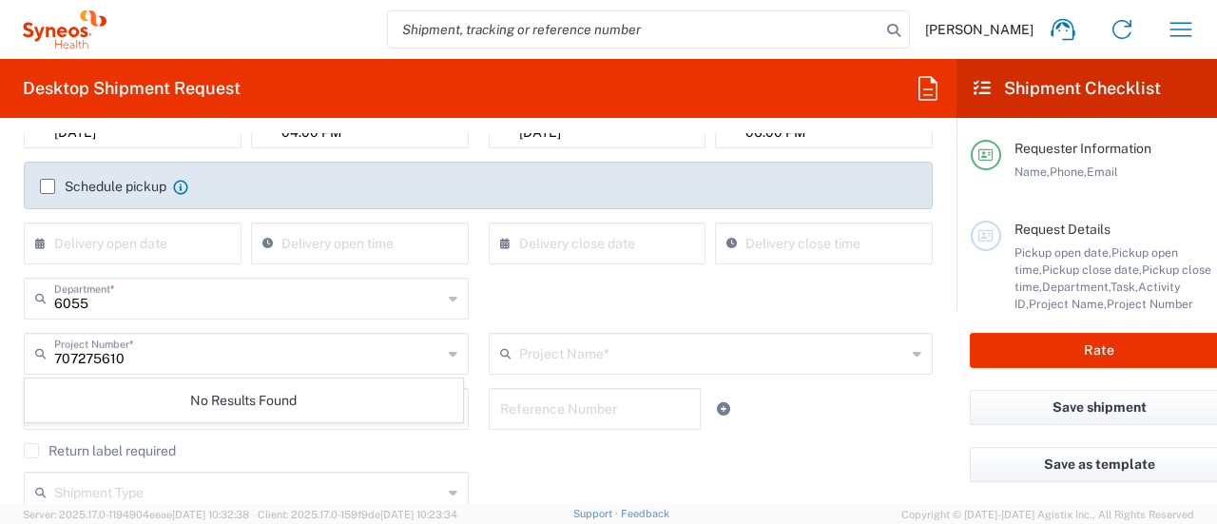
click at [608, 273] on div "× Delivery close date Cancel Apply" at bounding box center [597, 249] width 227 height 55
click at [196, 361] on input "text" at bounding box center [249, 352] width 390 height 33
type input "6"
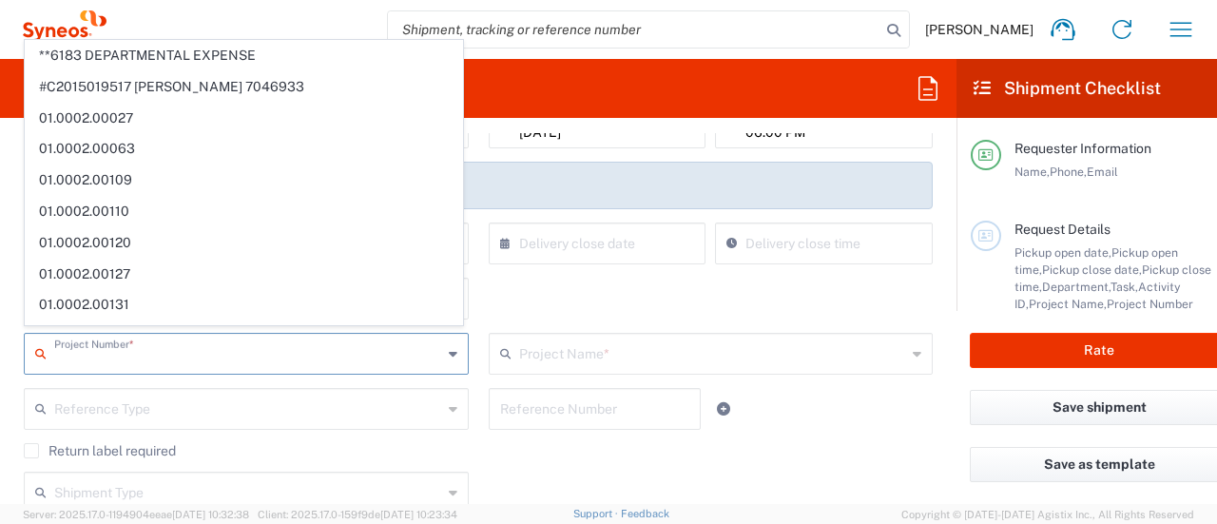
scroll to position [380, 0]
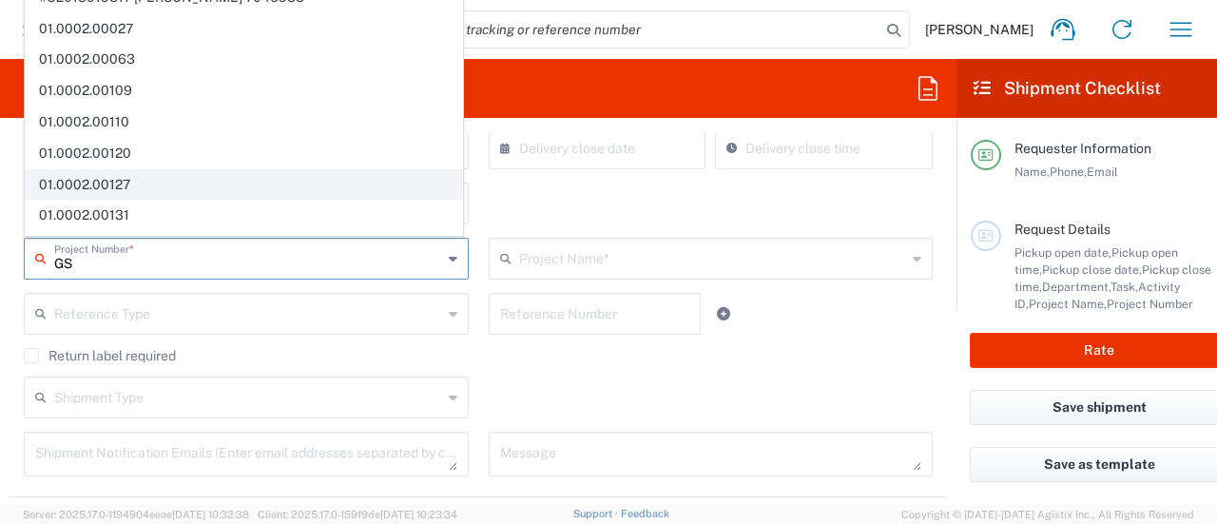
type input "GSK"
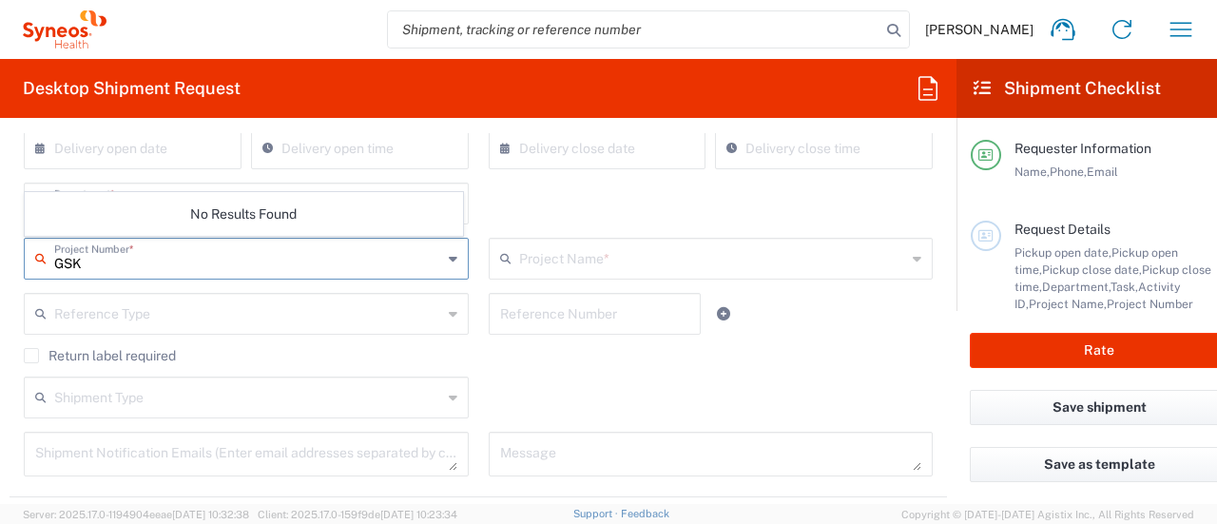
click at [270, 254] on input "GSK" at bounding box center [248, 256] width 388 height 33
drag, startPoint x: 156, startPoint y: 263, endPoint x: 0, endPoint y: 206, distance: 166.0
click at [0, 212] on form "Requester Information Krista Slowikowski Name * 7325374995 Phone * krista.slowi…" at bounding box center [478, 318] width 956 height 371
type input "o"
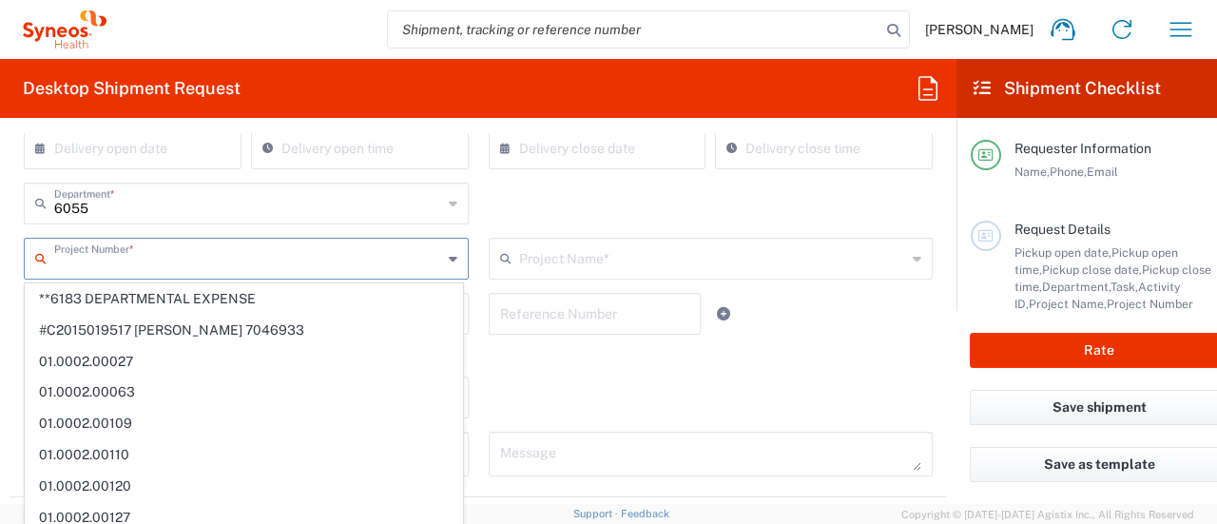
click at [542, 208] on div "6055 Department * 6055 3000 3100 3109 3110 3111 3112 3125 3130 3135 3136 3150 3…" at bounding box center [478, 210] width 929 height 55
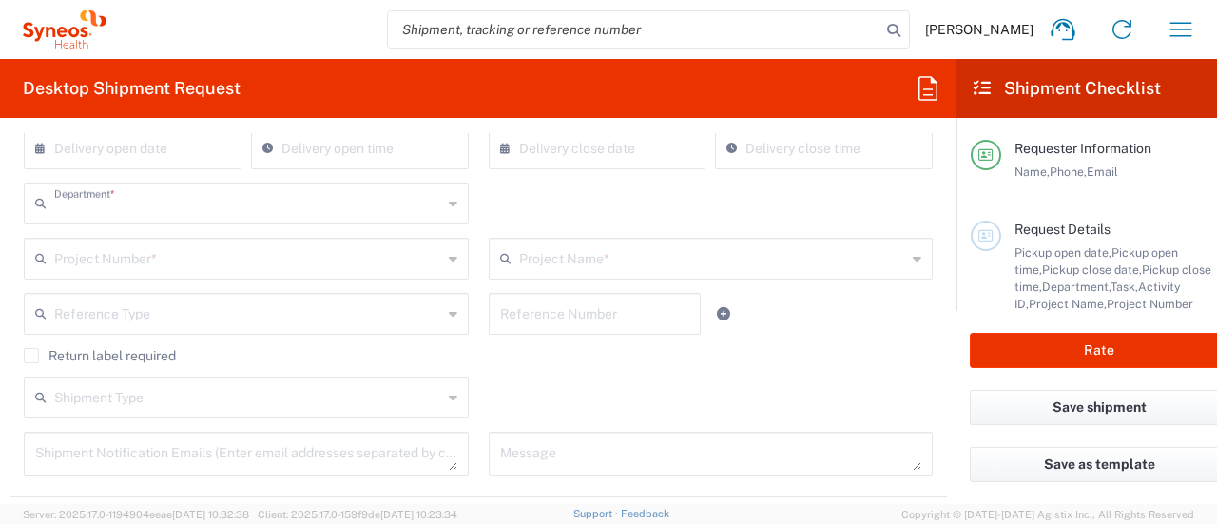
click at [388, 210] on input "text" at bounding box center [248, 201] width 388 height 33
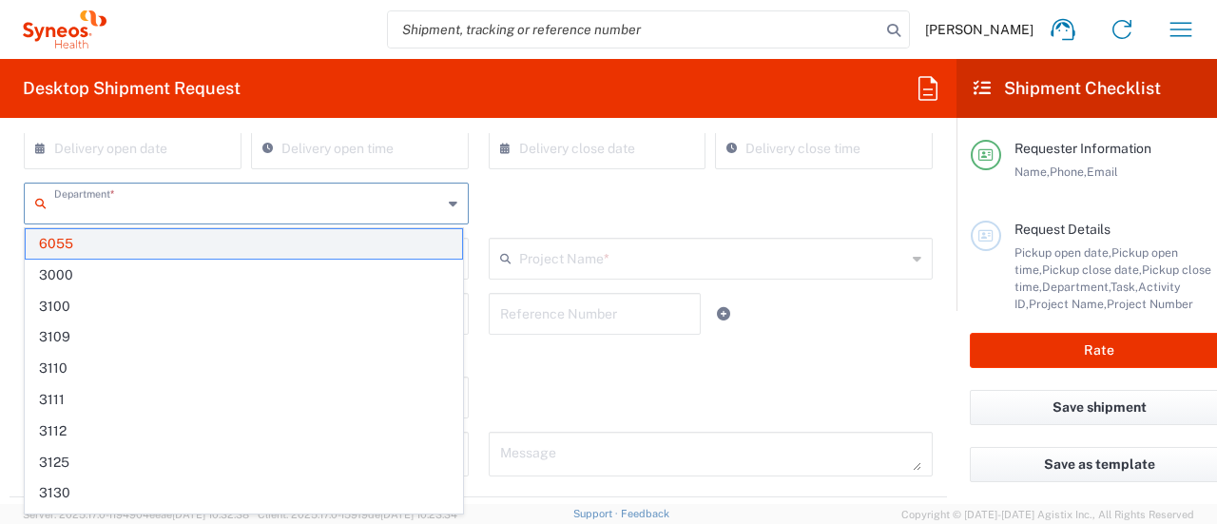
click at [289, 235] on span "6055" at bounding box center [244, 243] width 436 height 29
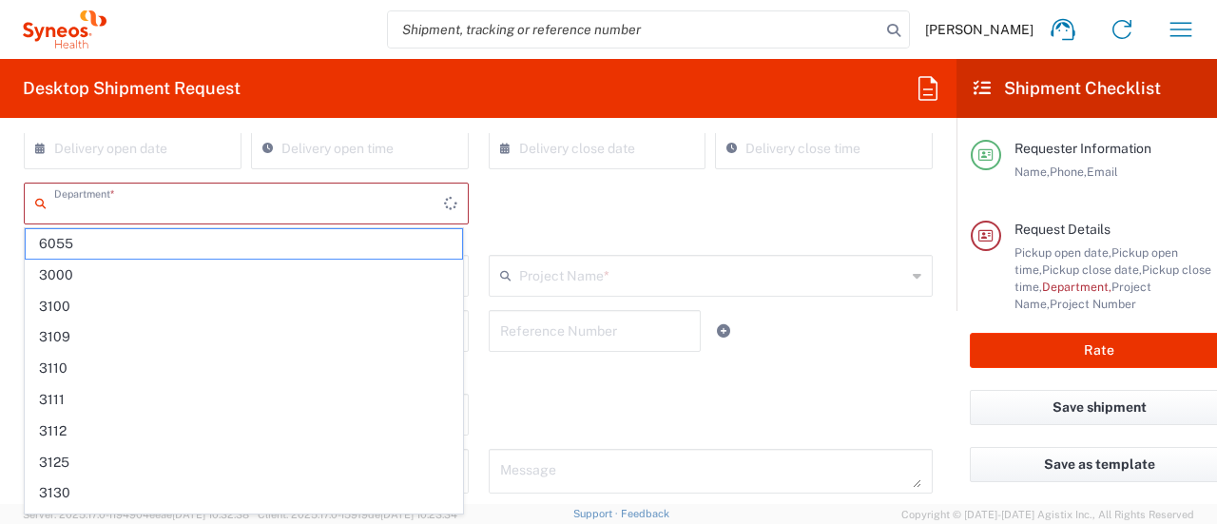
click at [167, 195] on input "text" at bounding box center [249, 201] width 390 height 33
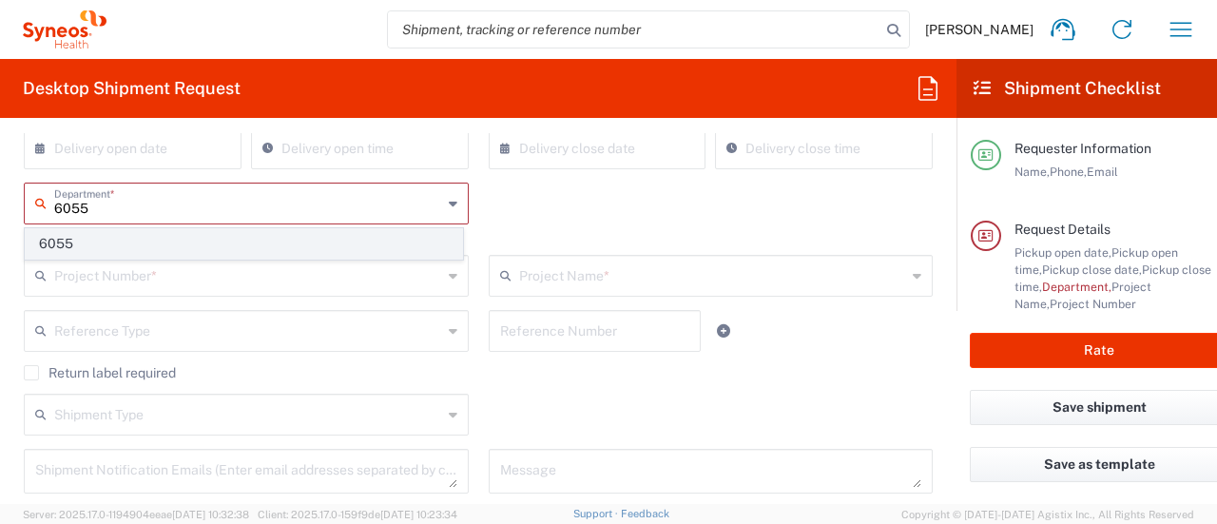
type input "6055"
click at [87, 240] on span "6055" at bounding box center [244, 243] width 436 height 29
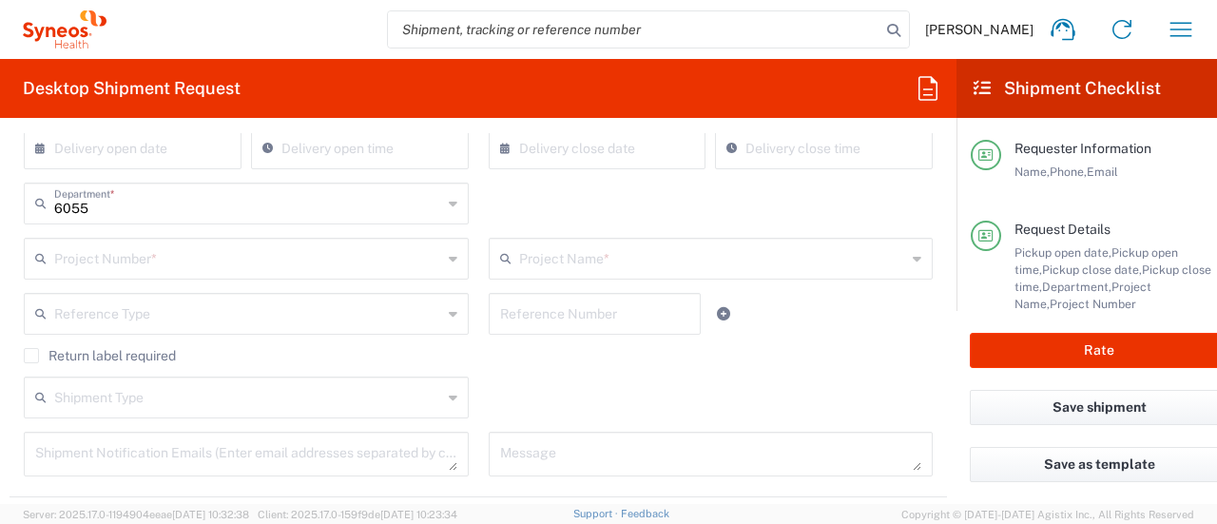
click at [75, 255] on input "text" at bounding box center [248, 256] width 388 height 33
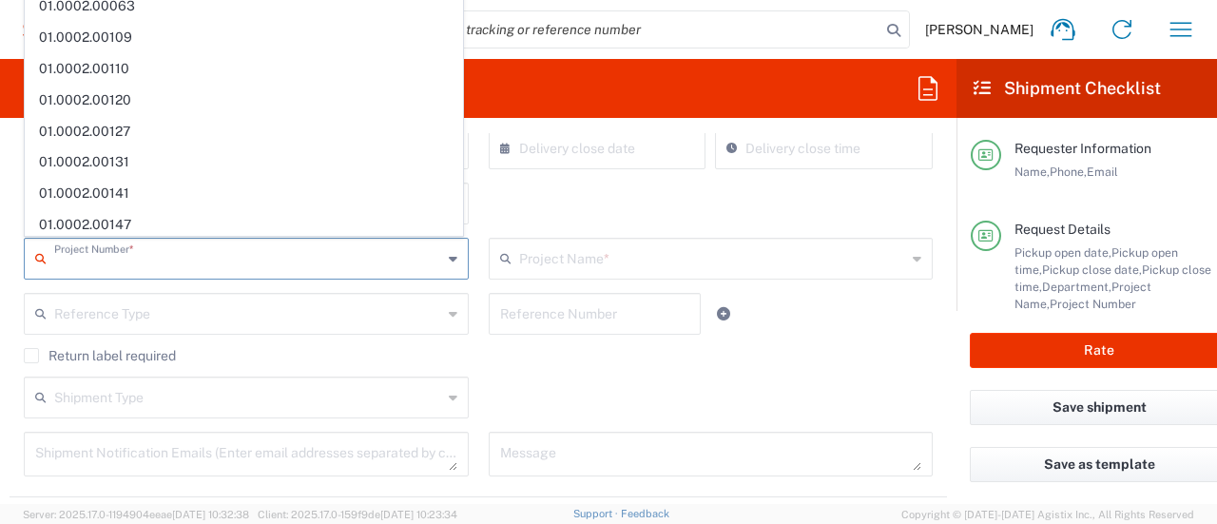
scroll to position [0, 0]
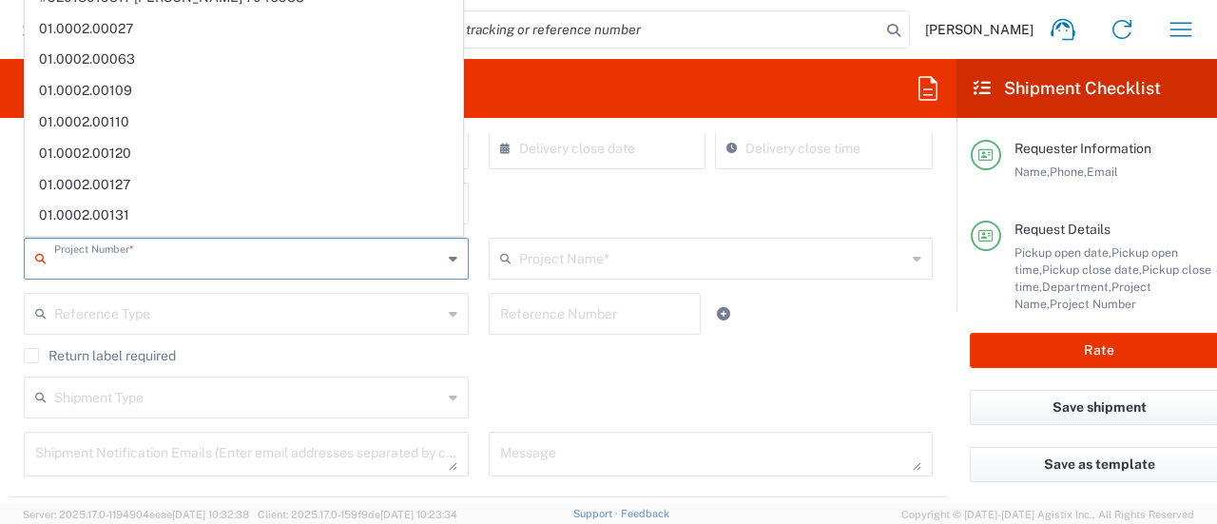
click at [627, 201] on div "6055 Department * 6055" at bounding box center [478, 210] width 929 height 55
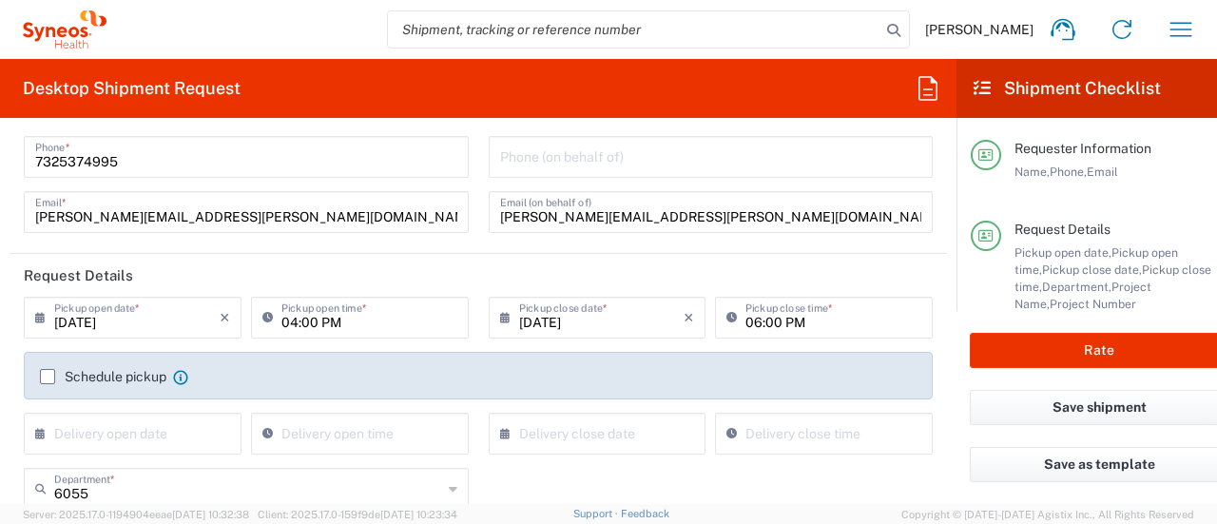
scroll to position [285, 0]
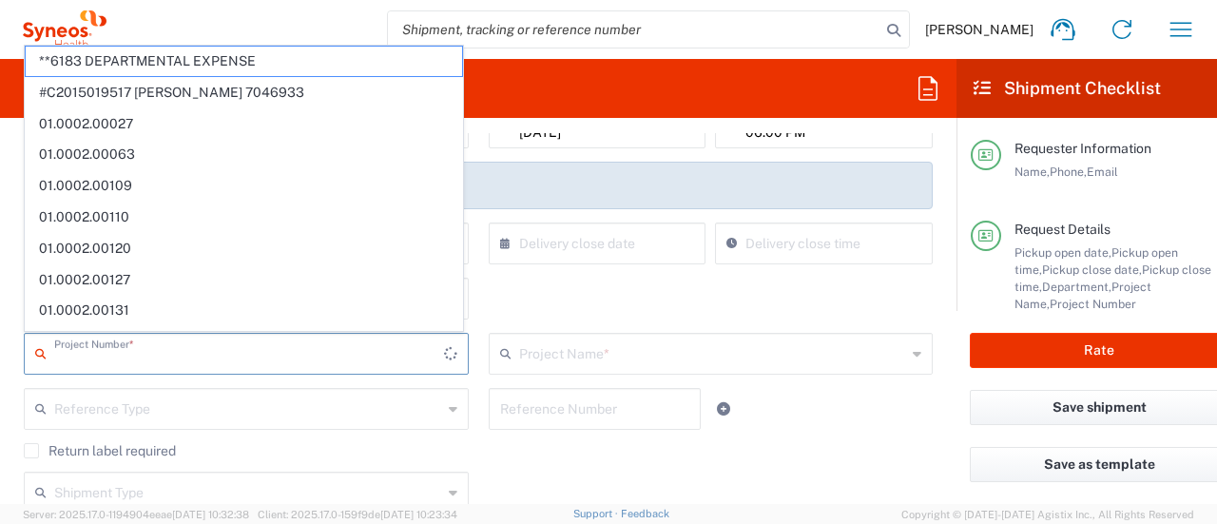
click at [203, 358] on input "text" at bounding box center [249, 352] width 390 height 33
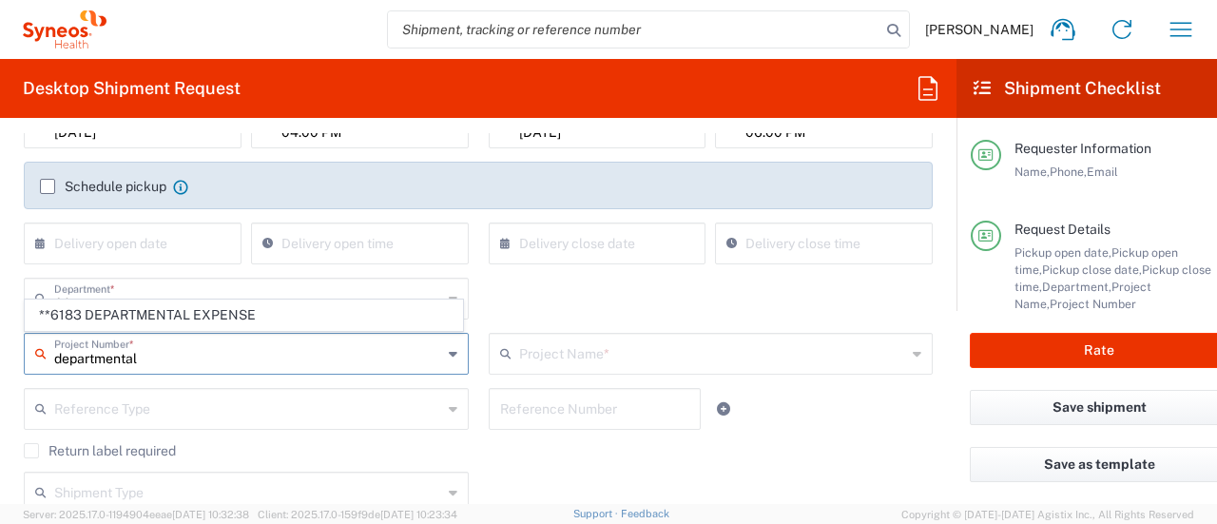
click at [200, 354] on input "departmental" at bounding box center [248, 352] width 388 height 33
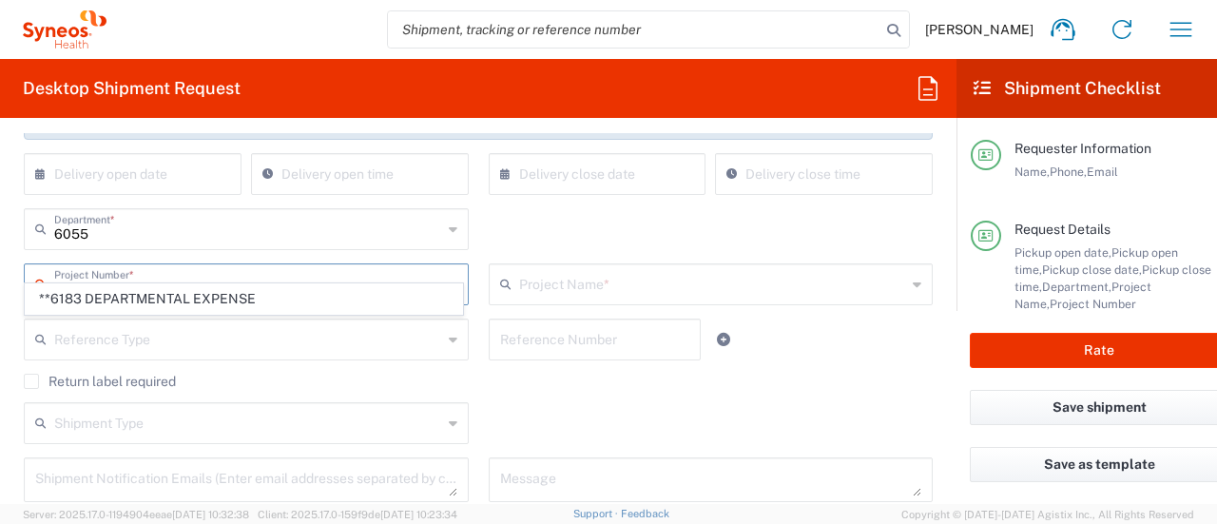
scroll to position [380, 0]
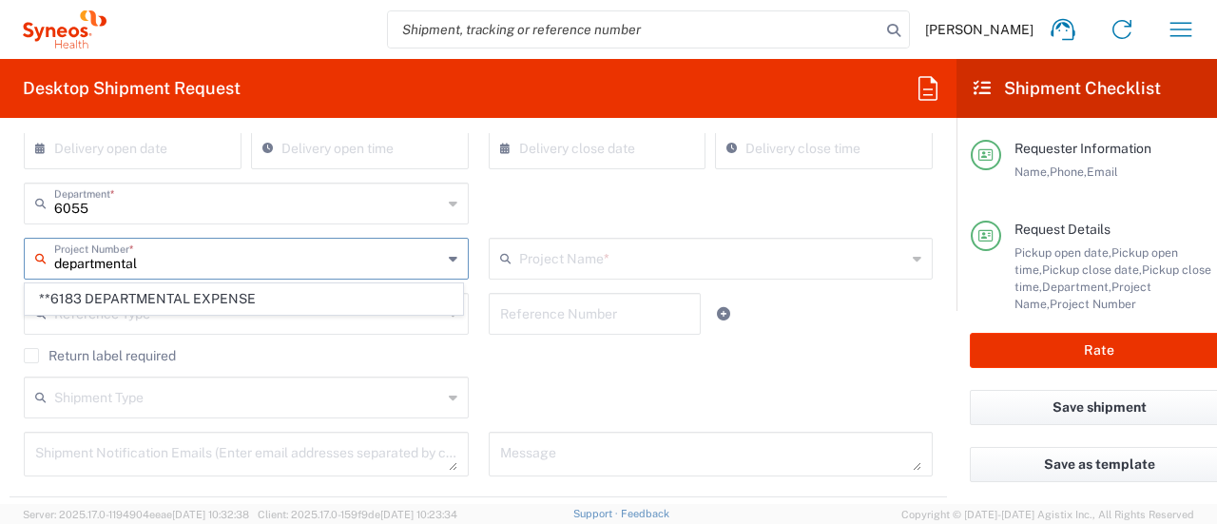
type input "departmental"
click at [247, 348] on agx-checkbox-control "Return label required" at bounding box center [478, 355] width 909 height 15
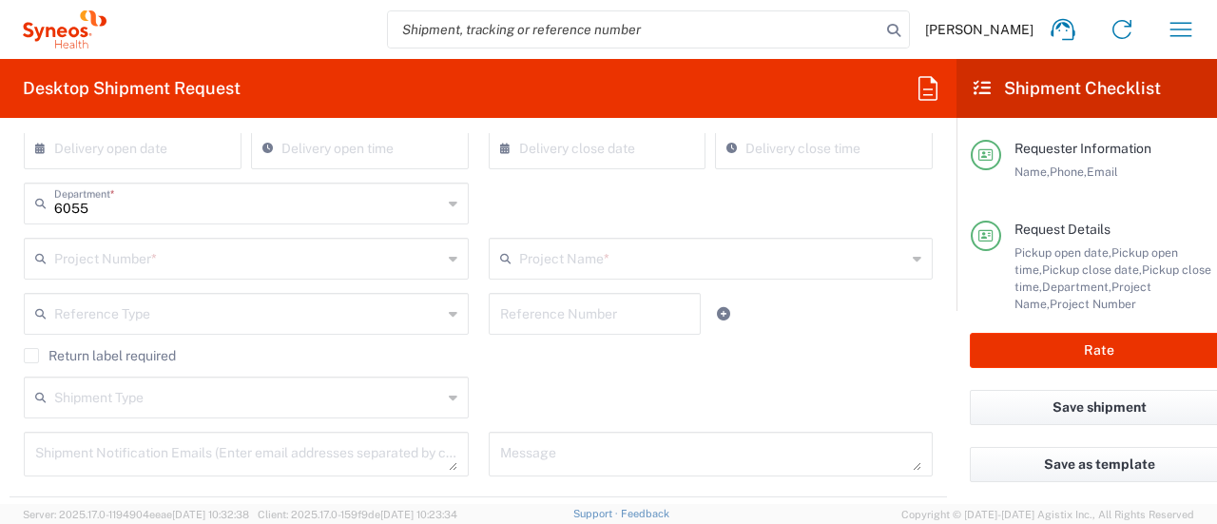
click at [171, 270] on input "text" at bounding box center [248, 256] width 388 height 33
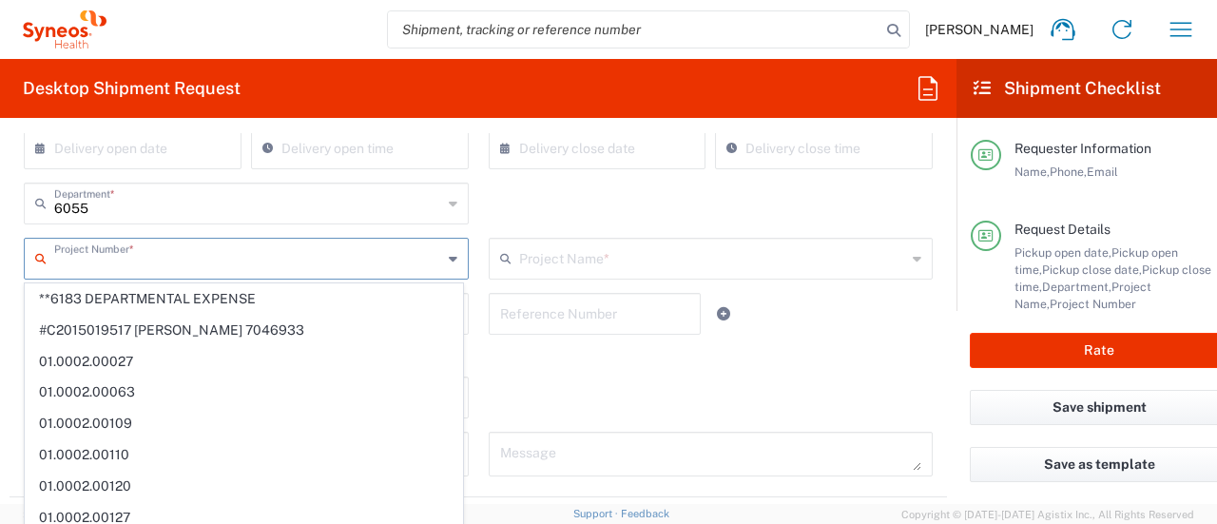
paste input "707275610"
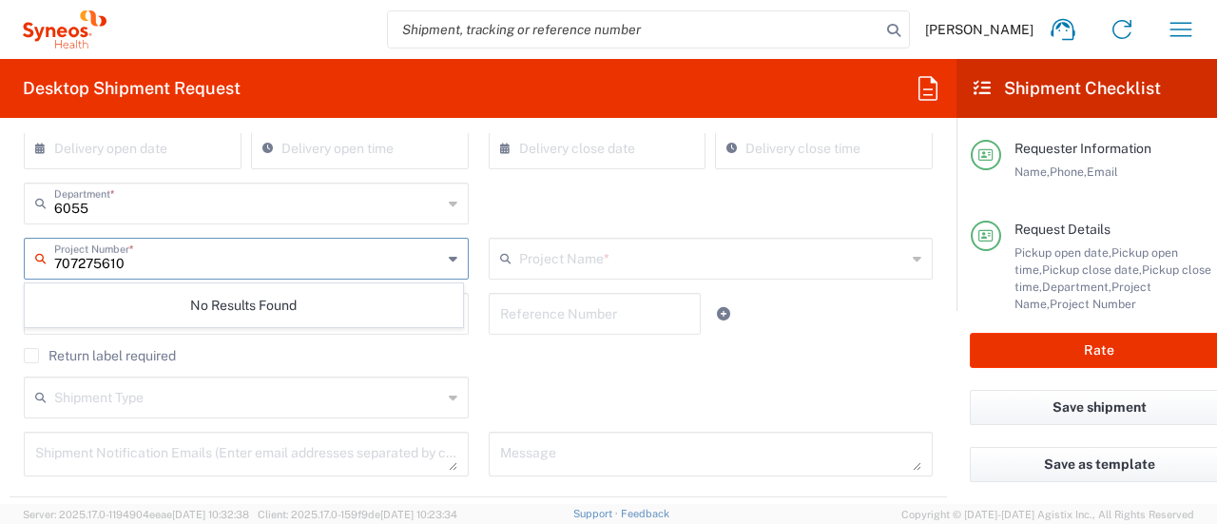
type input "707275610"
drag, startPoint x: 671, startPoint y: 235, endPoint x: 945, endPoint y: 185, distance: 278.2
click at [681, 229] on div "6055 Department * 6055" at bounding box center [478, 210] width 929 height 55
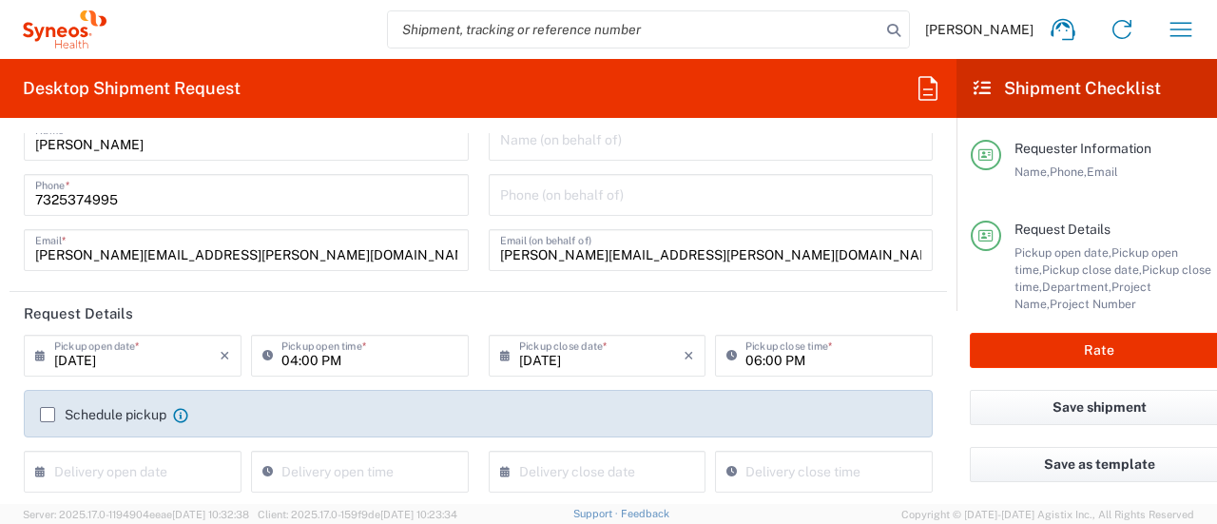
scroll to position [0, 0]
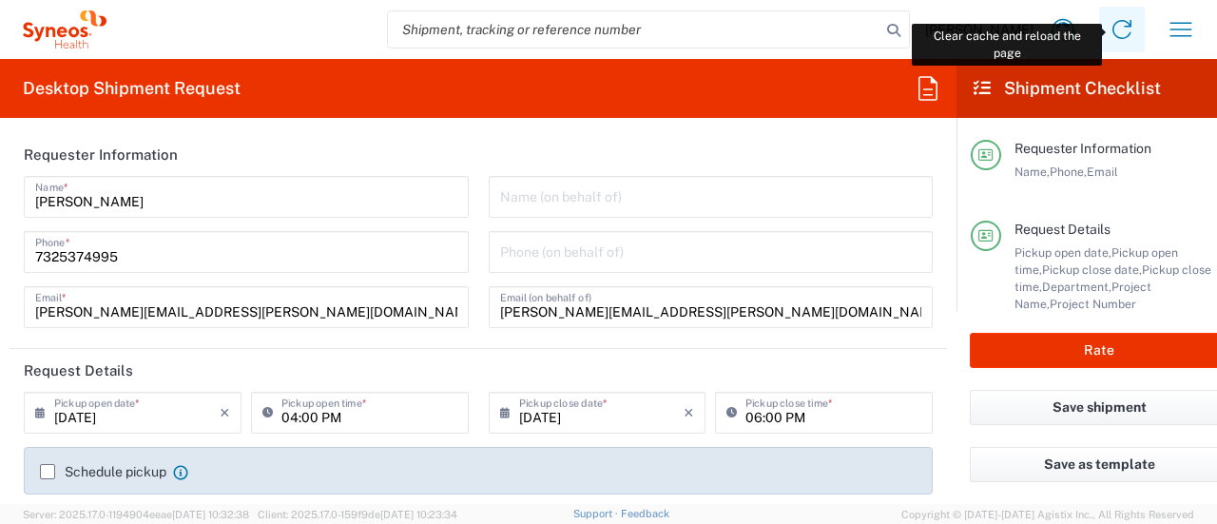
click at [1121, 37] on icon at bounding box center [1121, 29] width 30 height 30
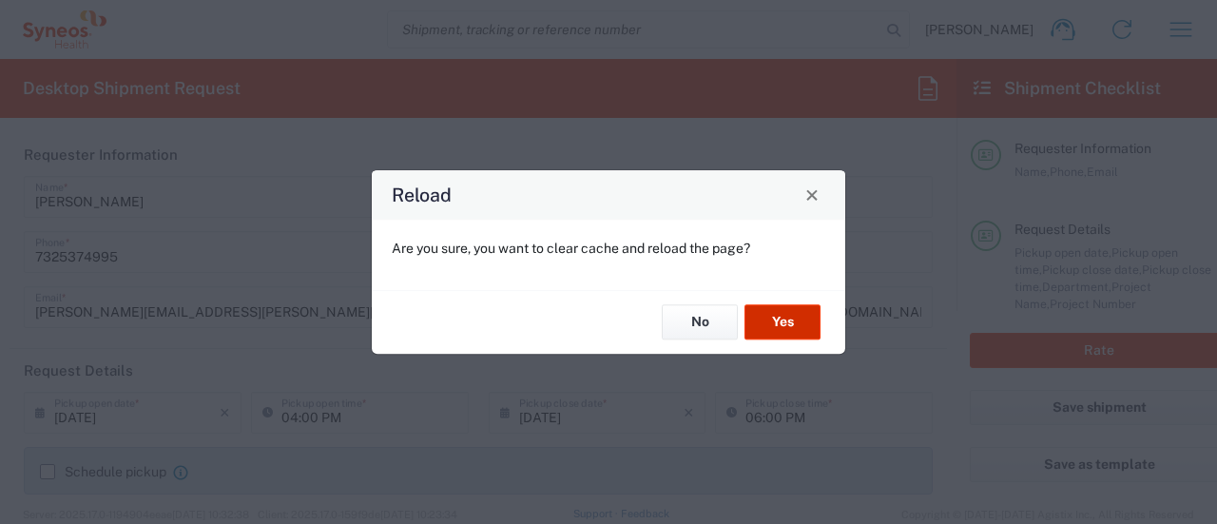
click at [777, 322] on button "Yes" at bounding box center [782, 322] width 76 height 35
type input "6055"
type input "Department"
type input "6055"
type input "Syneos Health Commercial Servi- [GEOGRAPHIC_DATA] [GEOGRAPHIC_DATA]"
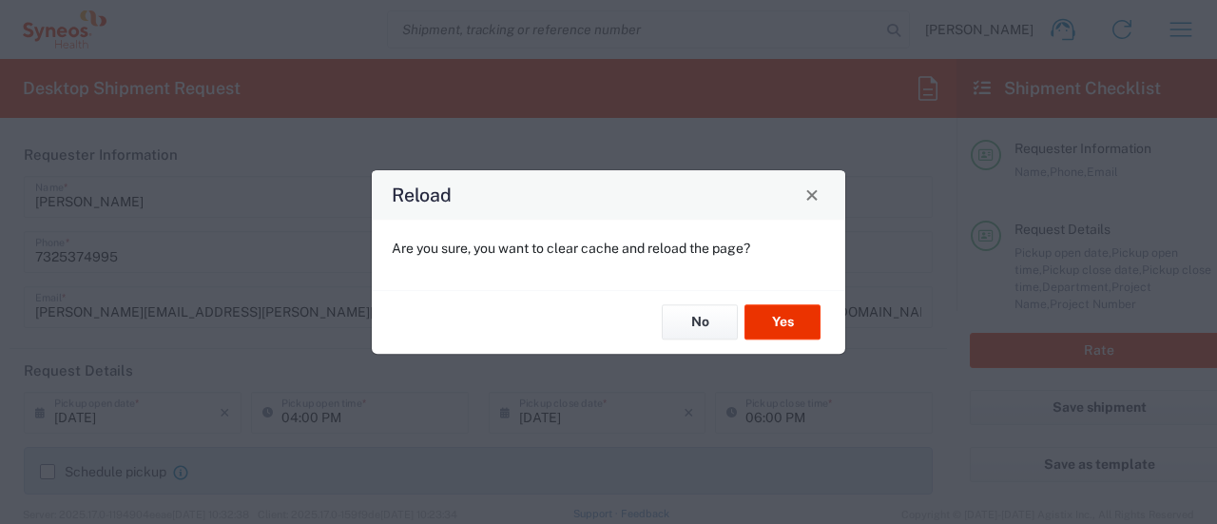
type input "Syneos Health"
type input "[STREET_ADDRESS]"
type input "3rd Floor"
type input "Bridgewater"
type input "[US_STATE]"
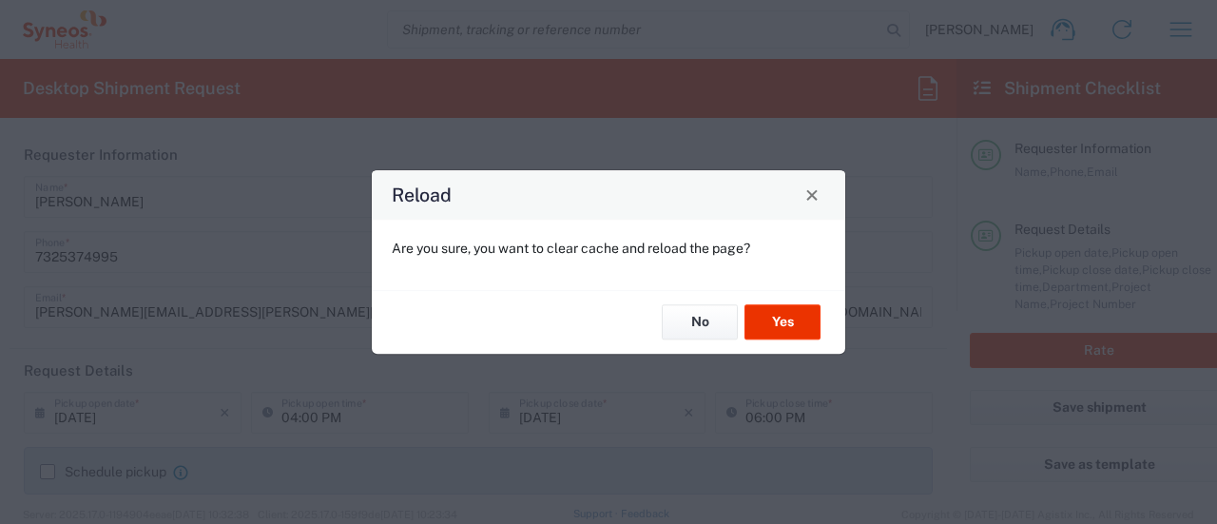
type input "08807"
type input "[PERSON_NAME][EMAIL_ADDRESS][PERSON_NAME][DOMAIN_NAME]"
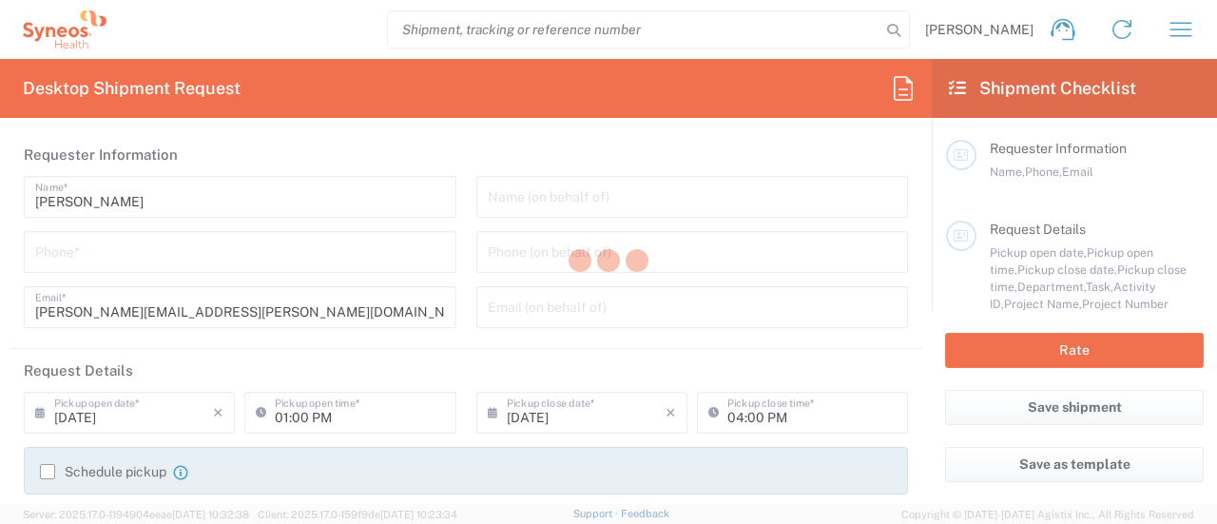
type input "6055"
type input "[US_STATE]"
type input "[GEOGRAPHIC_DATA]"
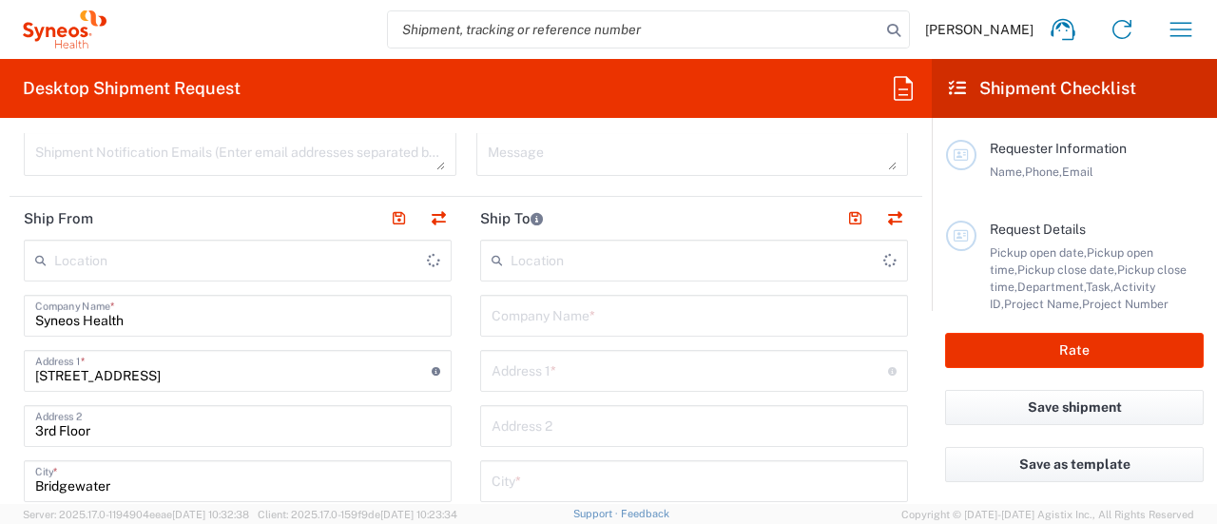
type input "Syneos Health Commercial Servi- [GEOGRAPHIC_DATA] [GEOGRAPHIC_DATA]"
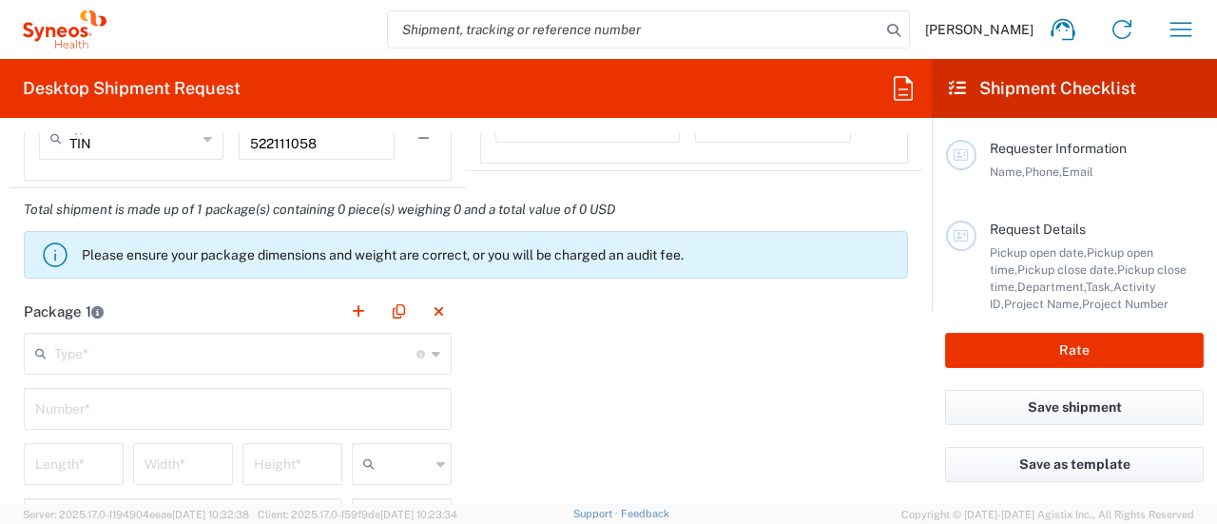
scroll to position [1426, 0]
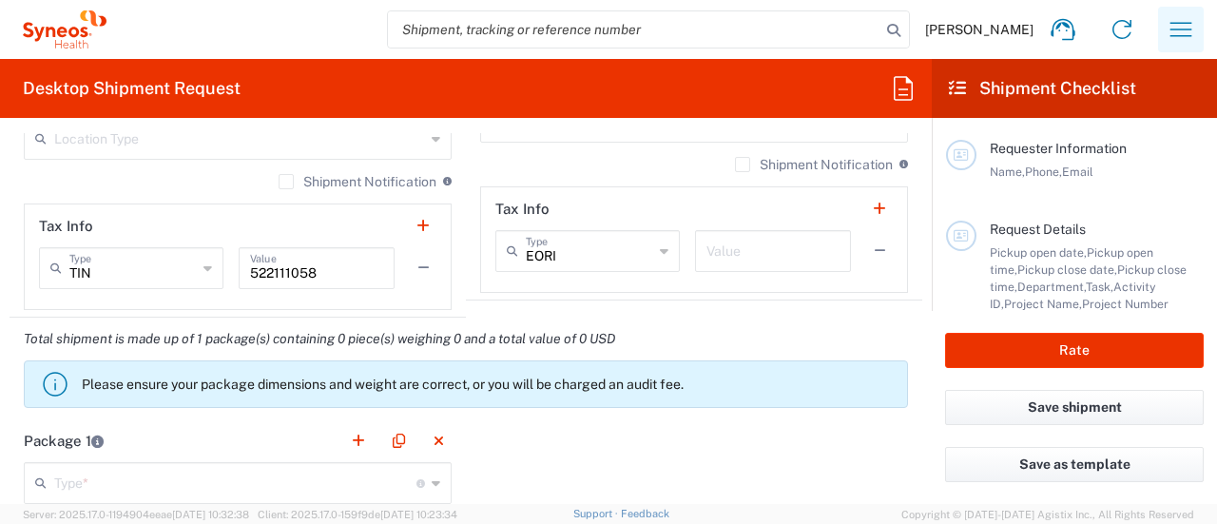
click at [1173, 22] on icon "button" at bounding box center [1180, 29] width 30 height 30
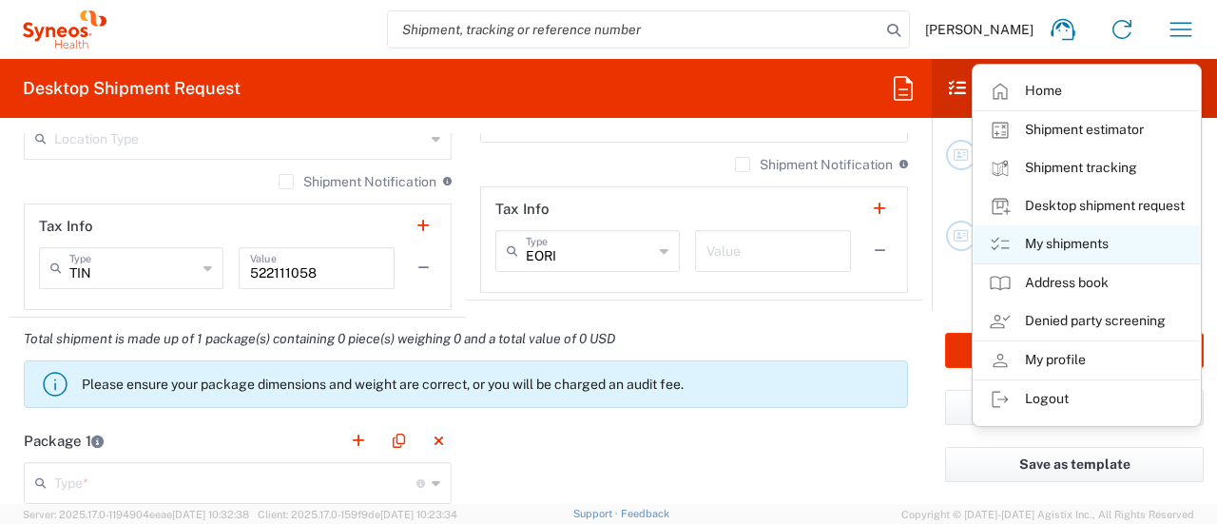
click at [1069, 243] on link "My shipments" at bounding box center [1086, 244] width 226 height 38
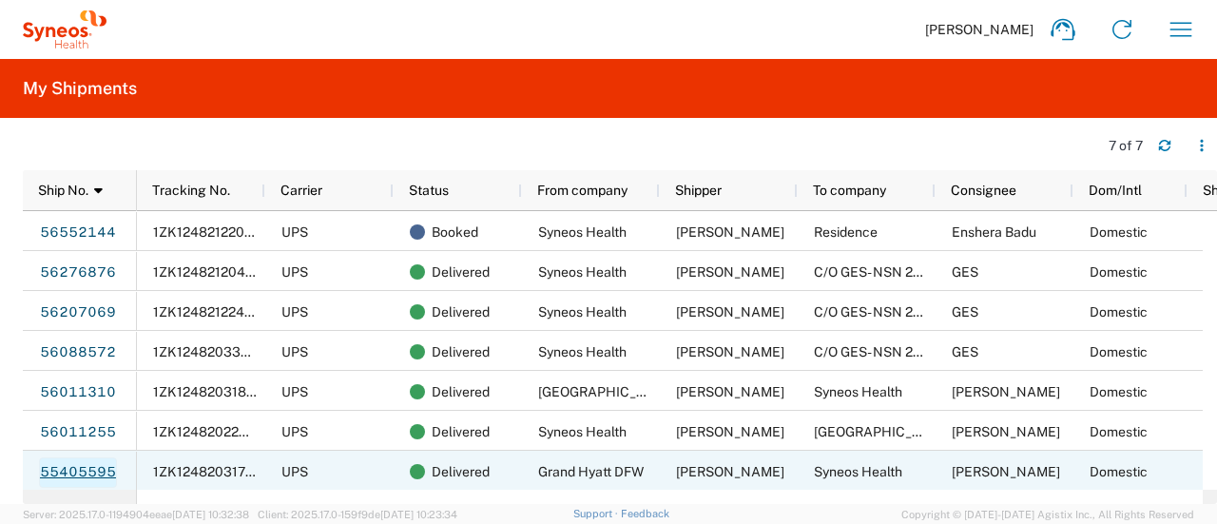
click at [100, 476] on link "55405595" at bounding box center [78, 472] width 78 height 30
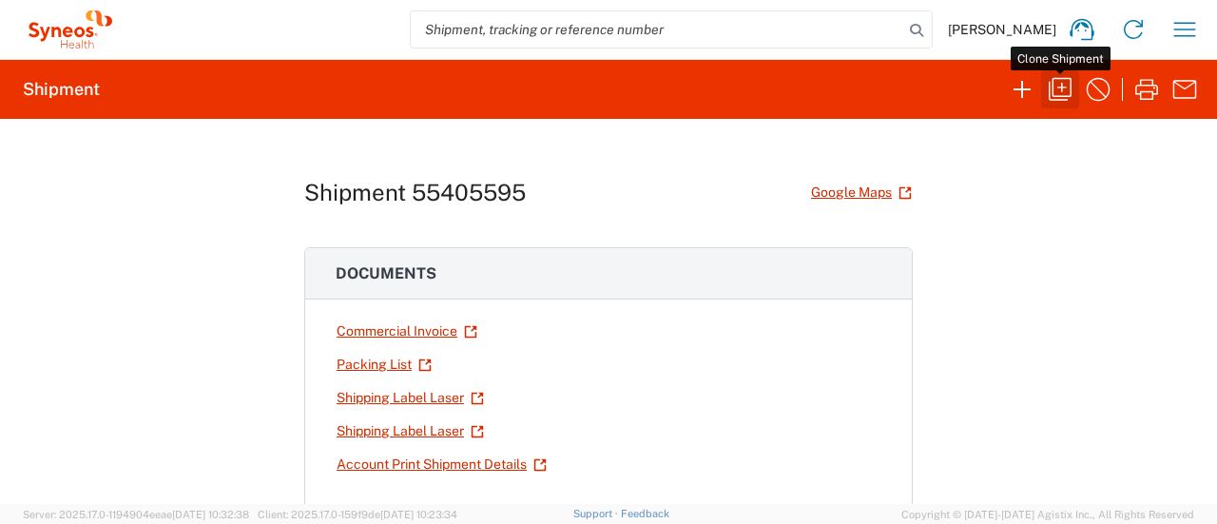
click at [1057, 89] on icon "button" at bounding box center [1060, 89] width 30 height 30
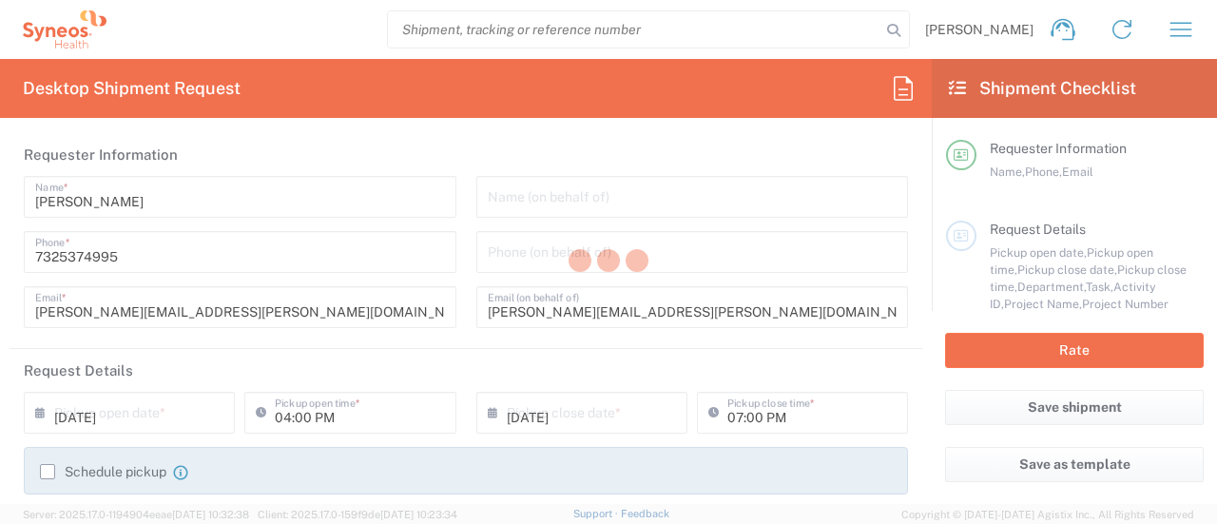
type input "6055"
type input "7025"
type input "ST-US - GSK VM (0325)"
type input "[US_STATE]"
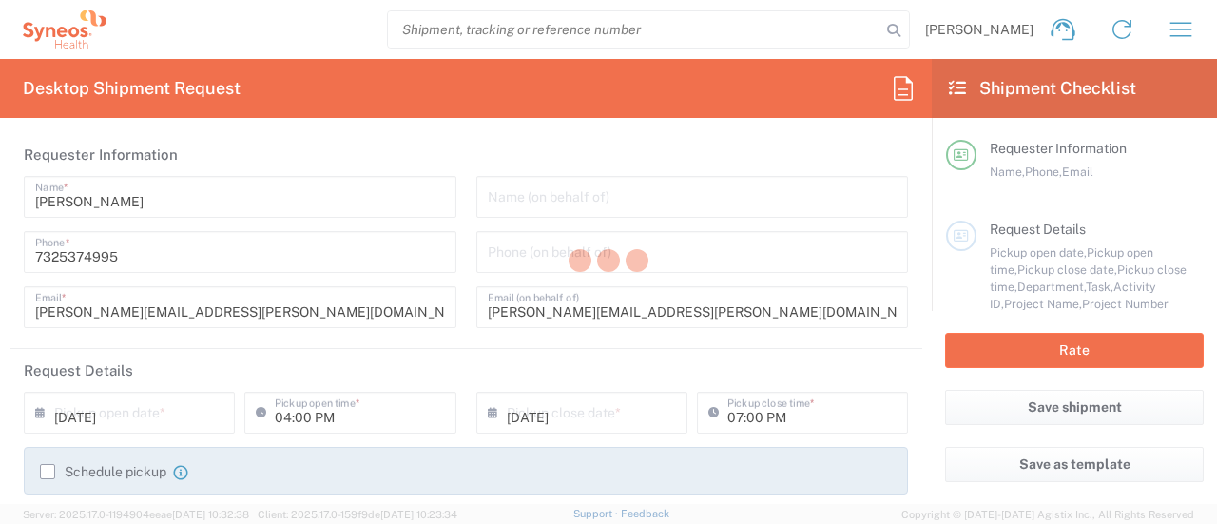
type input "Your Packaging"
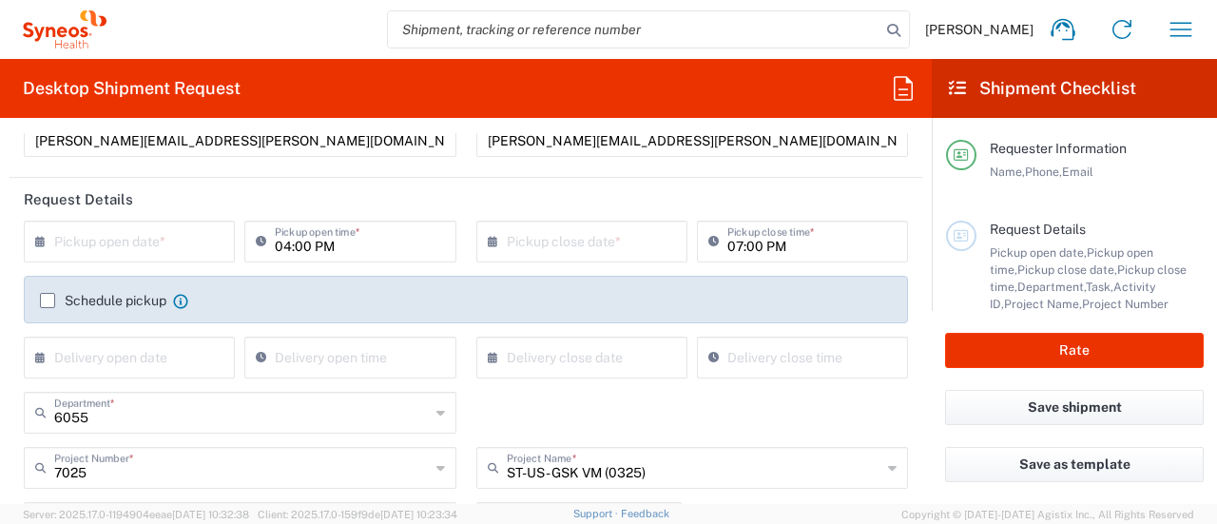
scroll to position [190, 0]
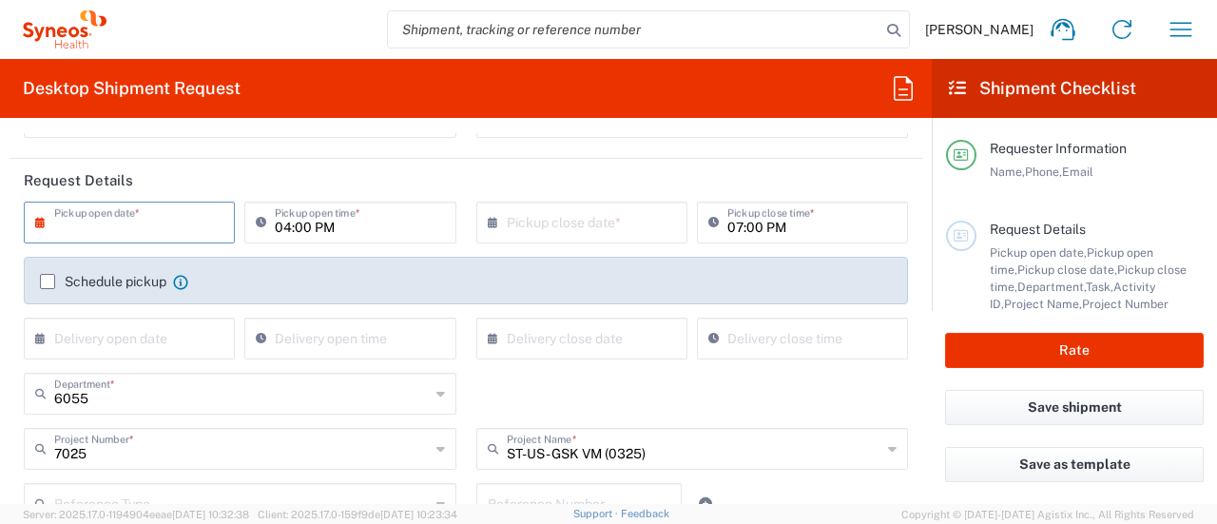
click at [137, 219] on input "text" at bounding box center [133, 220] width 159 height 33
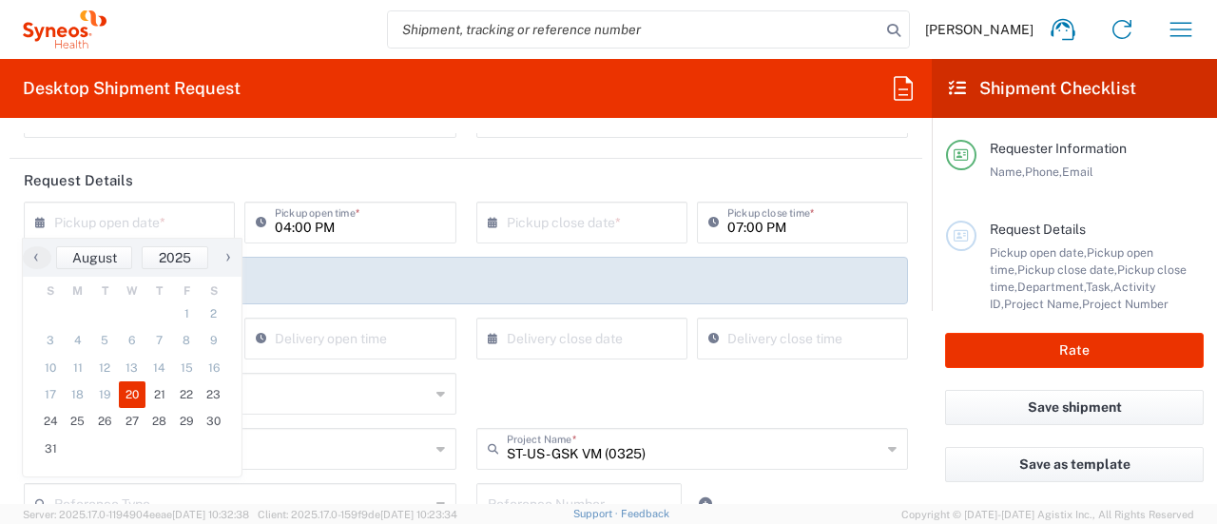
click at [131, 391] on span "20" at bounding box center [133, 394] width 28 height 27
type input "[DATE]"
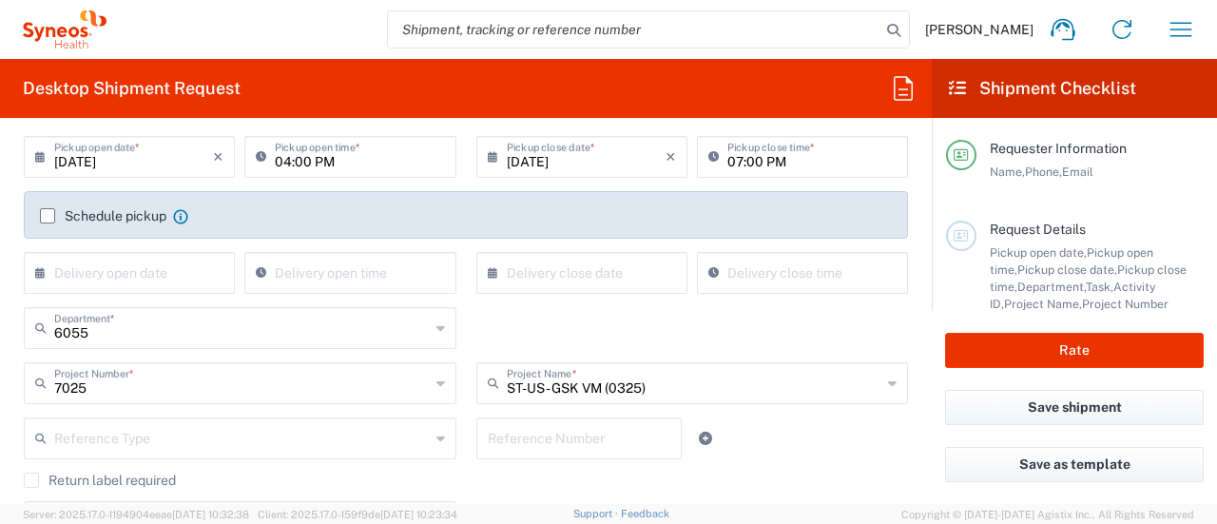
scroll to position [285, 0]
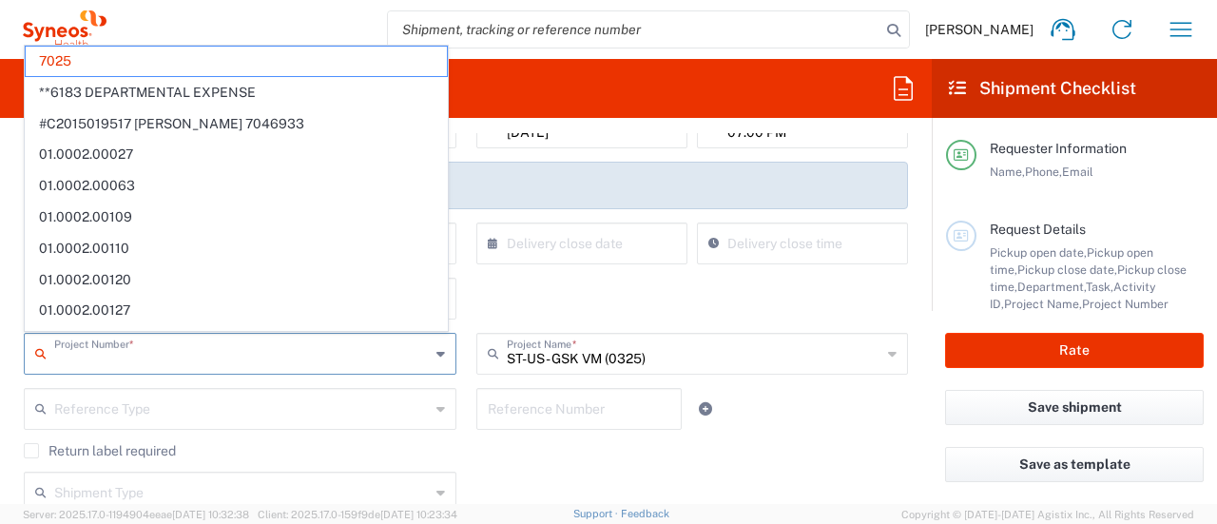
click at [251, 356] on input "text" at bounding box center [241, 352] width 375 height 33
paste input "707275610"
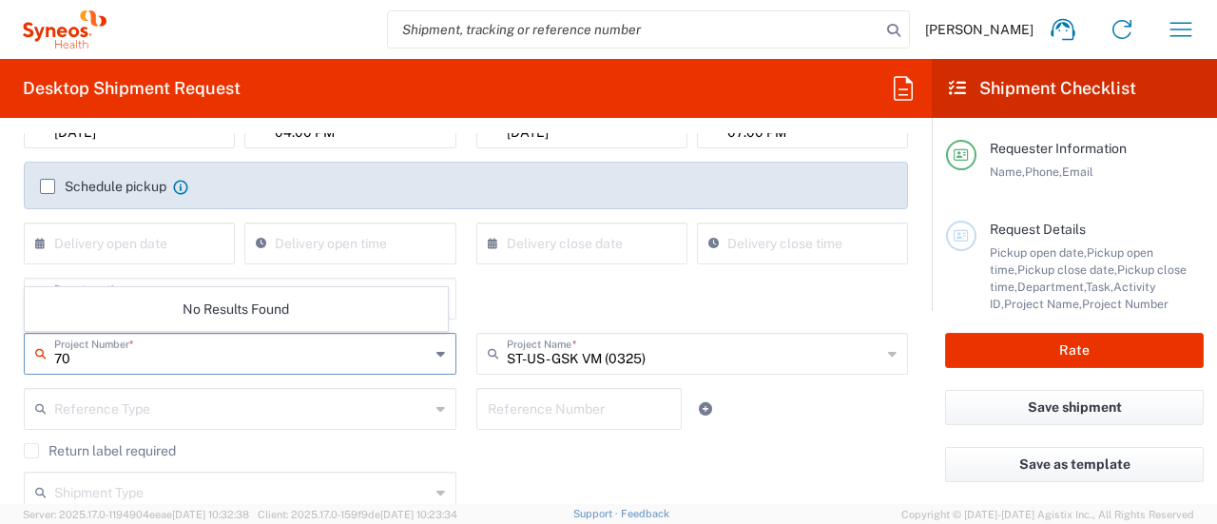
type input "7"
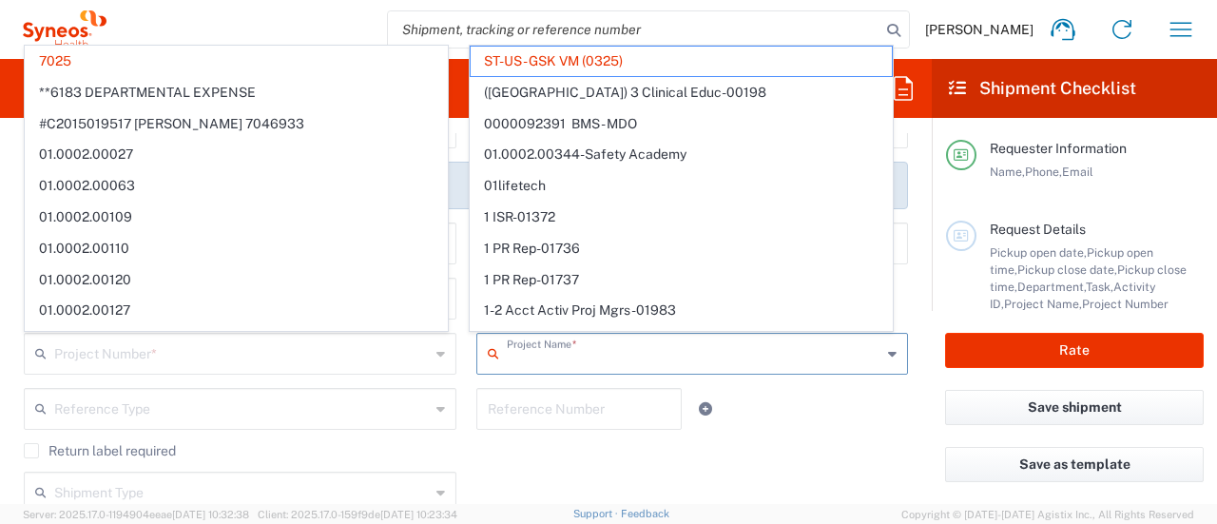
click at [659, 358] on input "text" at bounding box center [694, 352] width 375 height 33
type input "7025"
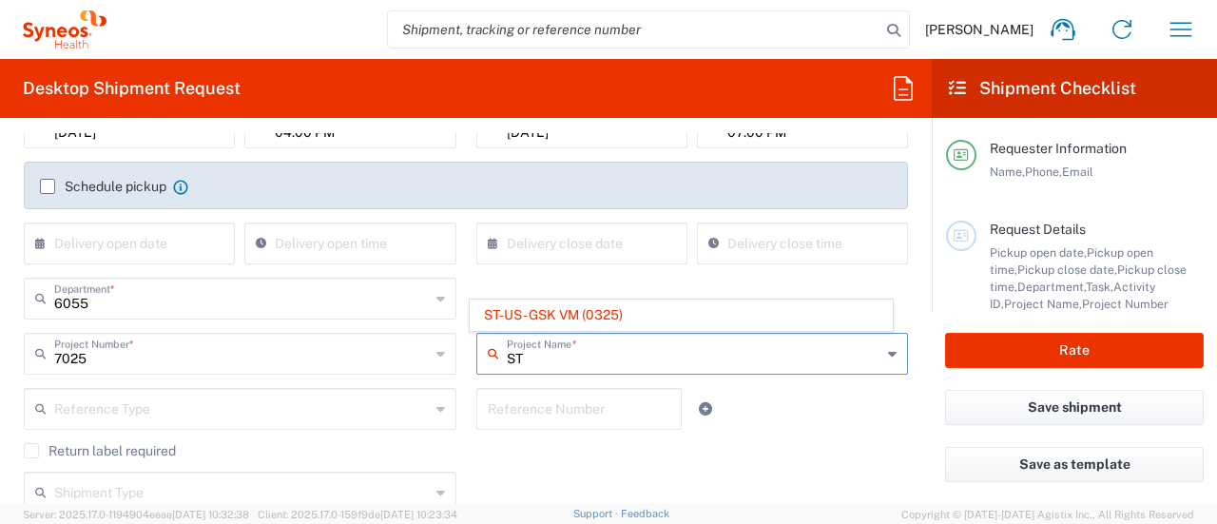
type input "S"
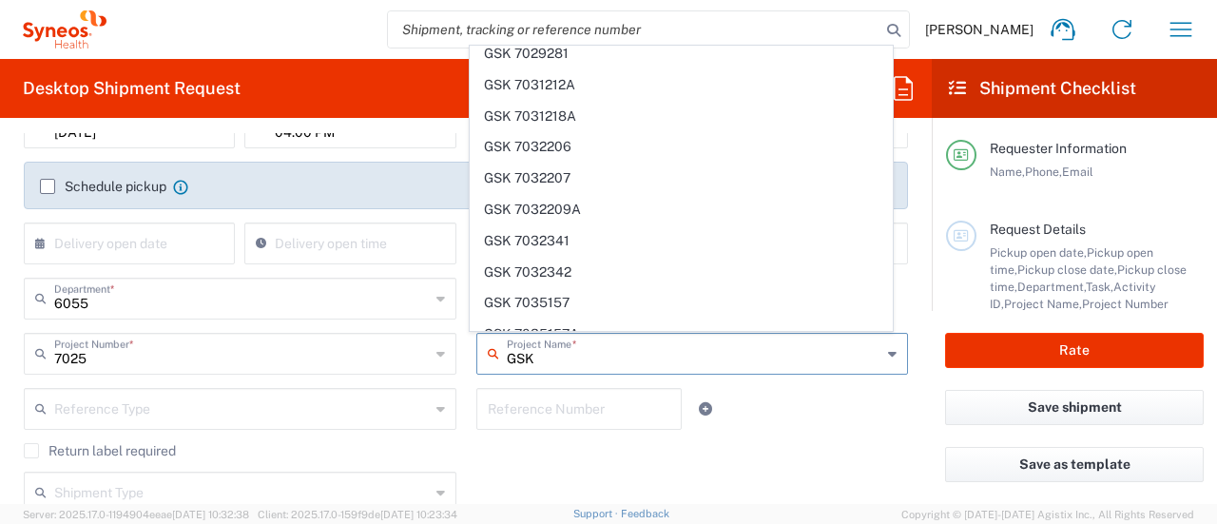
scroll to position [570, 0]
paste input "707275610"
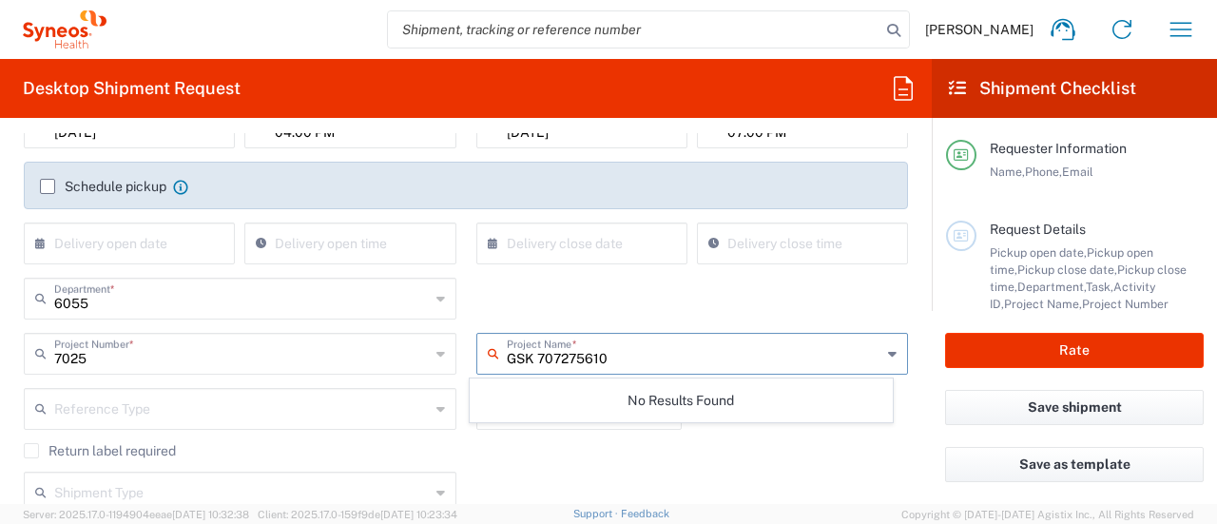
type input "GSK 707275610"
click at [673, 298] on div "6055 Department * 6055 3000 3100 3109 3110 3111 3112 3125 3130 3135 3136 3150 3…" at bounding box center [466, 305] width 904 height 55
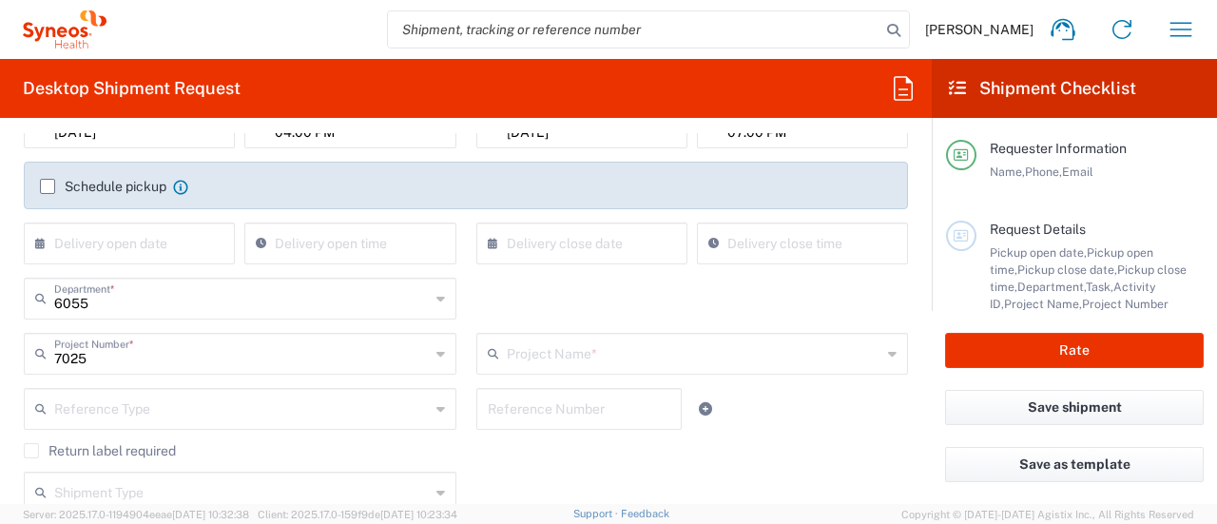
click at [676, 295] on div "6055 Department * 6055 3000 3100 3109 3110 3111 3112 3125 3130 3135 3136 3150 3…" at bounding box center [466, 305] width 904 height 55
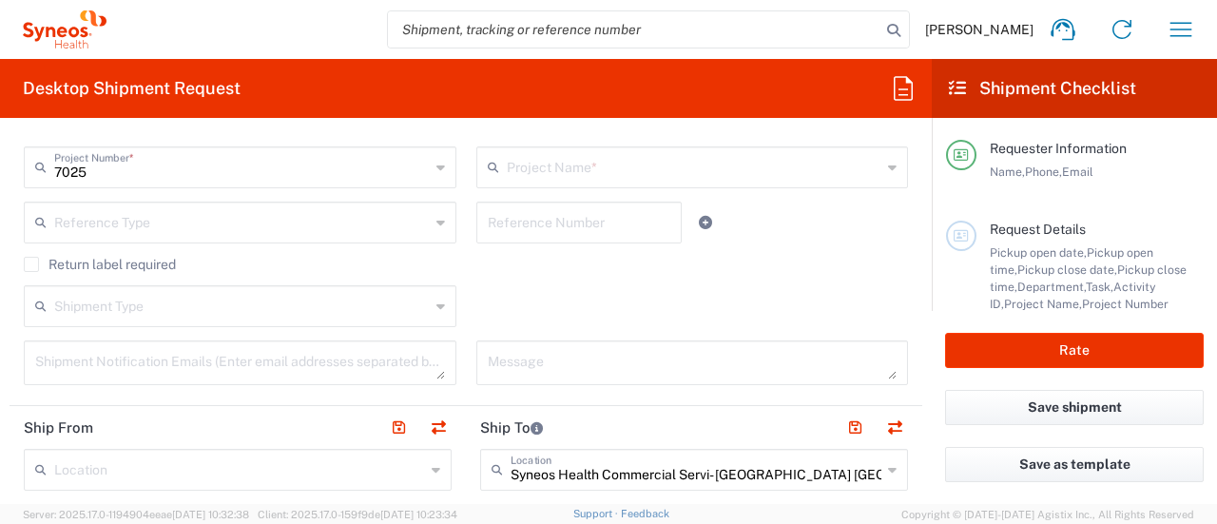
scroll to position [475, 0]
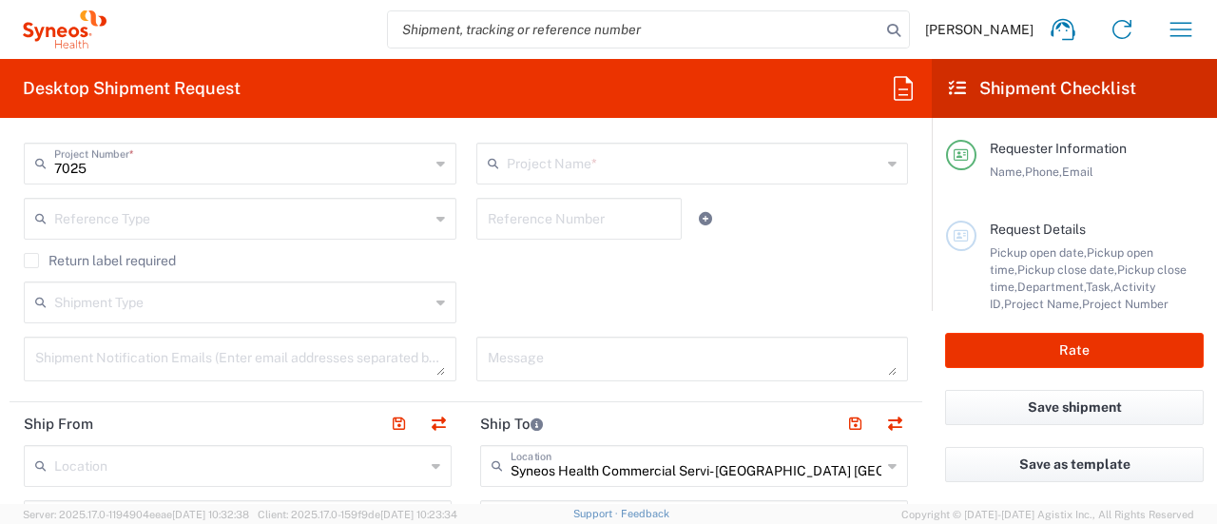
click at [597, 202] on input "text" at bounding box center [579, 217] width 183 height 33
paste input "707275610"
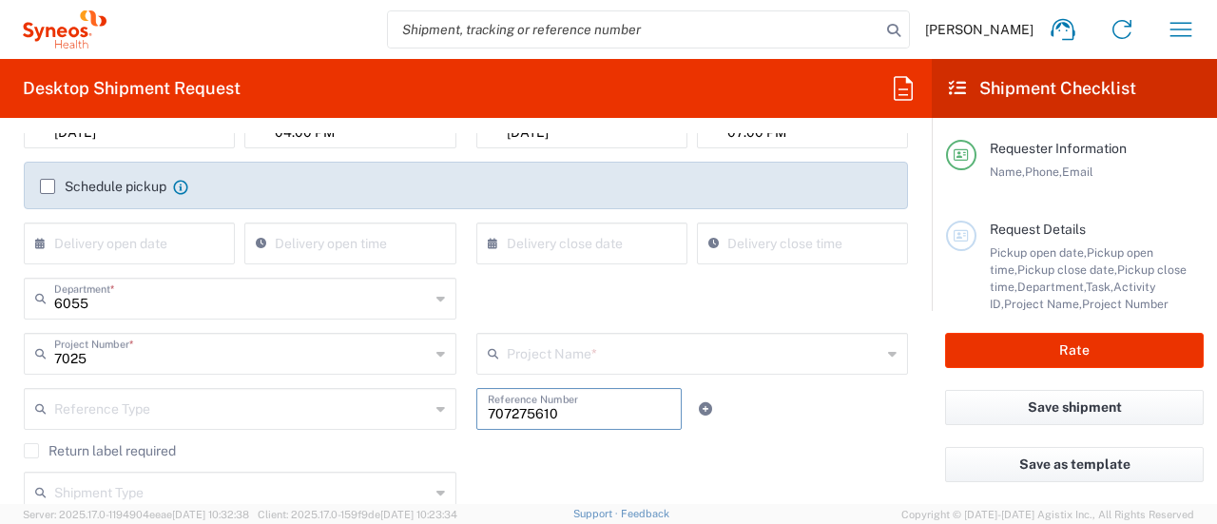
scroll to position [380, 0]
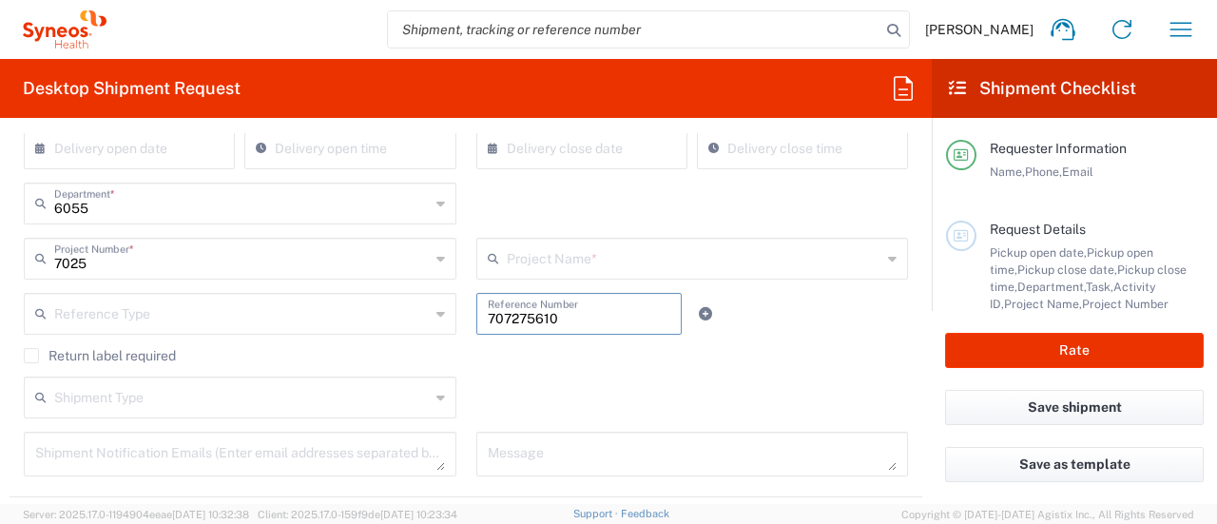
type input "707275610"
click at [436, 311] on icon at bounding box center [440, 313] width 9 height 30
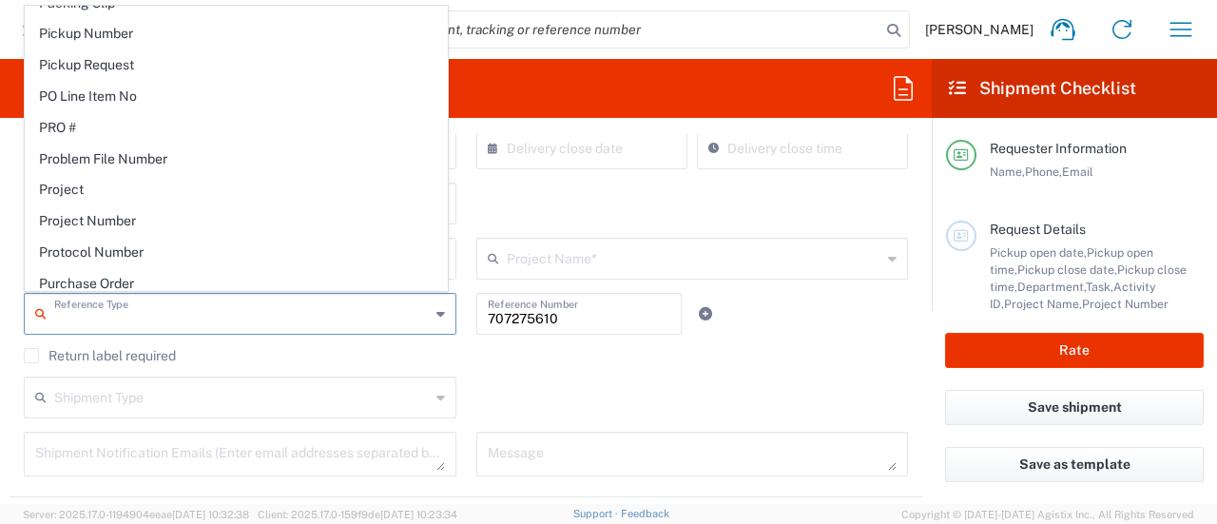
scroll to position [1236, 0]
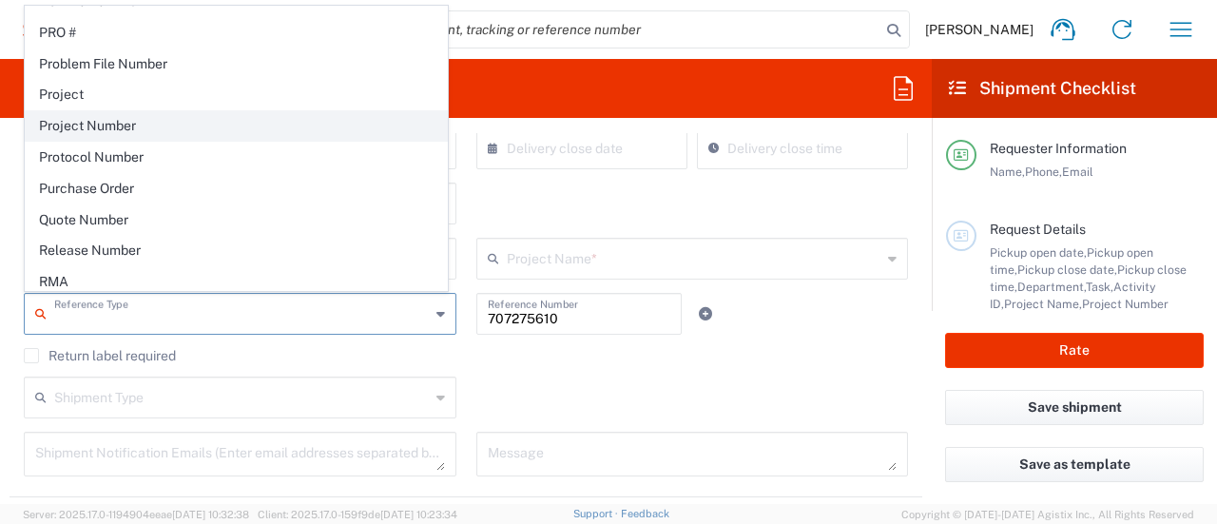
click at [221, 111] on span "Project Number" at bounding box center [236, 125] width 421 height 29
type input "Project Number"
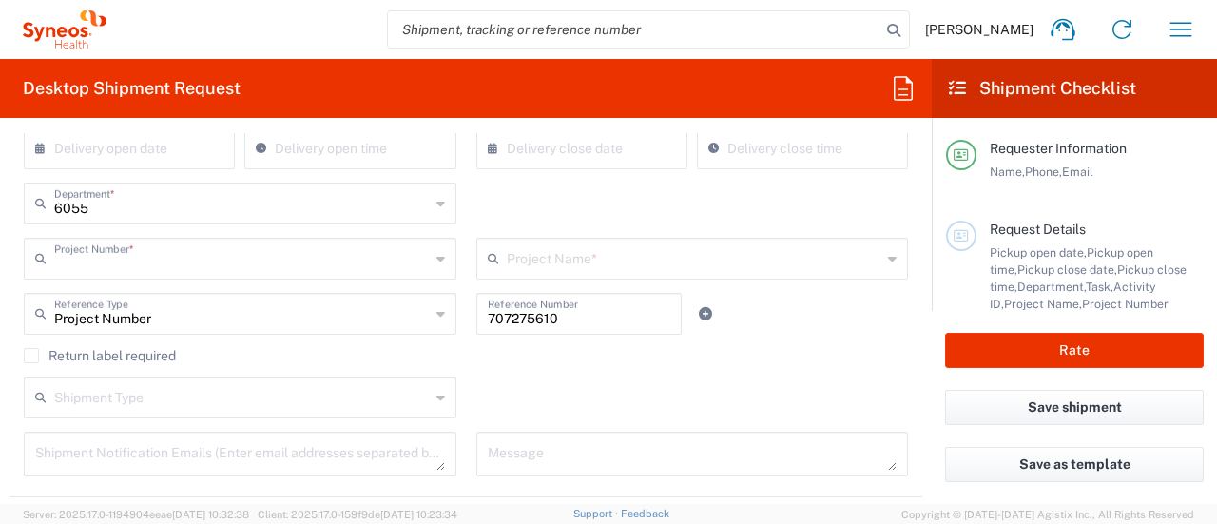
click at [239, 270] on input "text" at bounding box center [241, 256] width 375 height 33
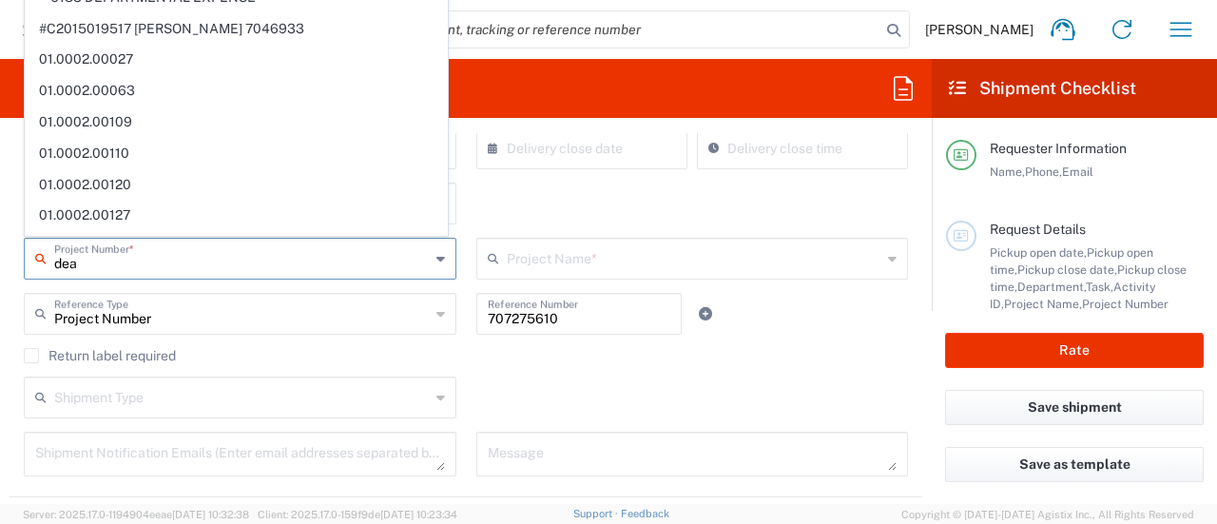
type input "de"
type input "ST-US - GSK VM (0325)"
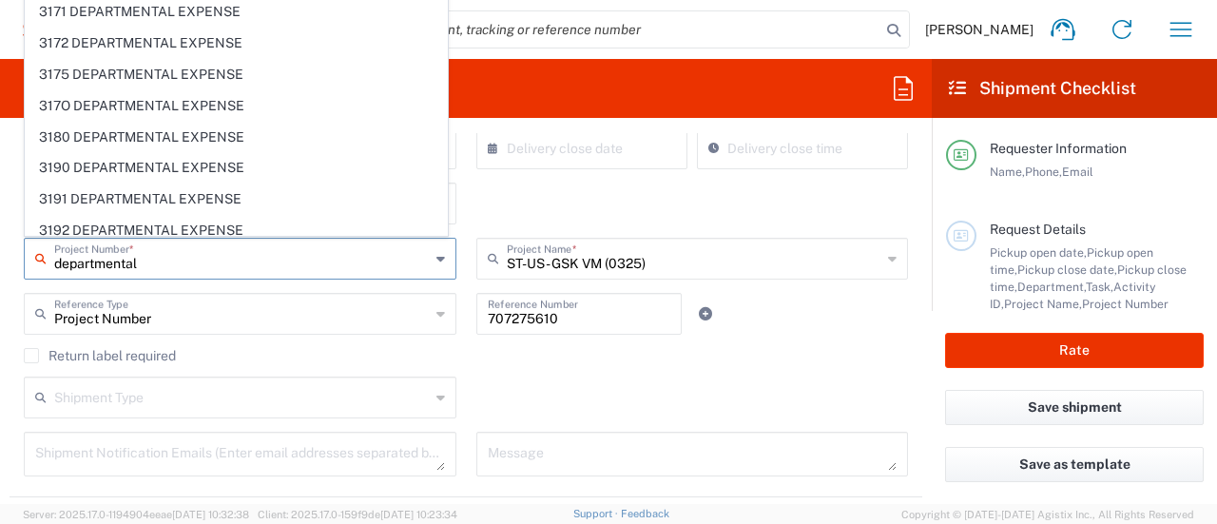
scroll to position [1241, 0]
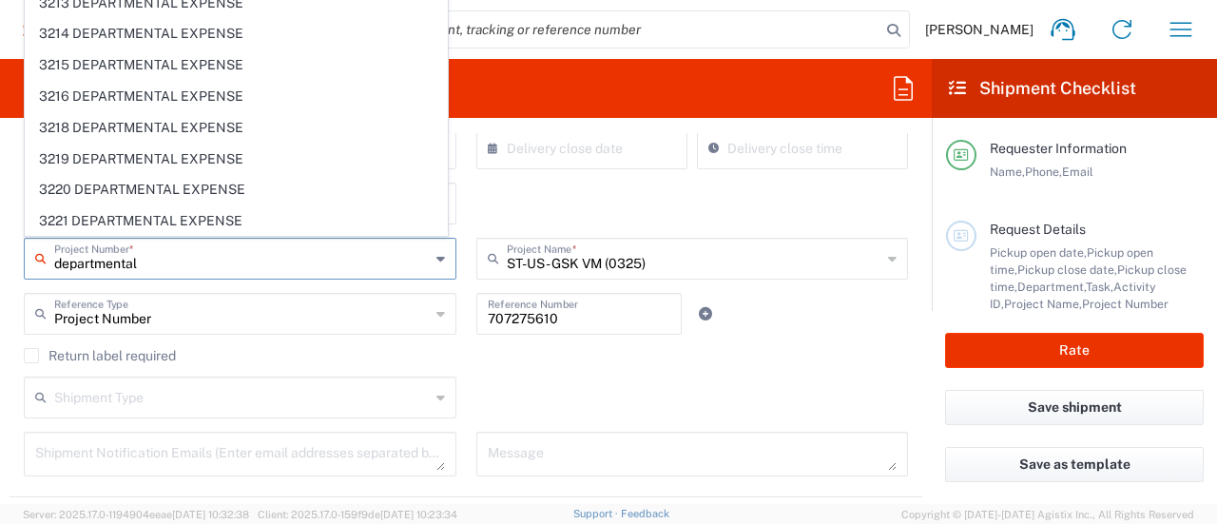
click at [55, 265] on input "departmental" at bounding box center [241, 256] width 375 height 33
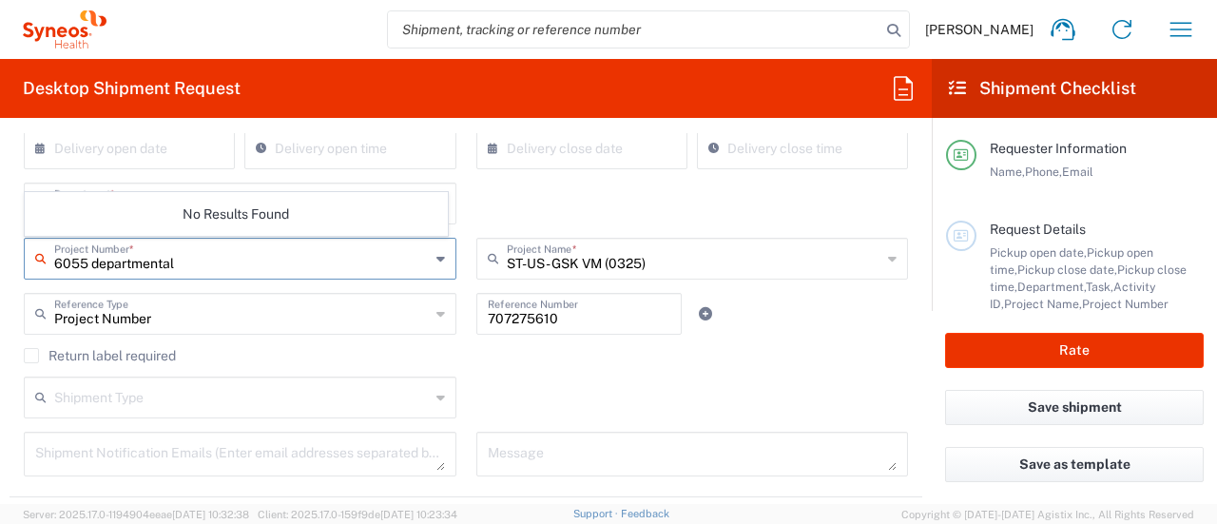
scroll to position [0, 0]
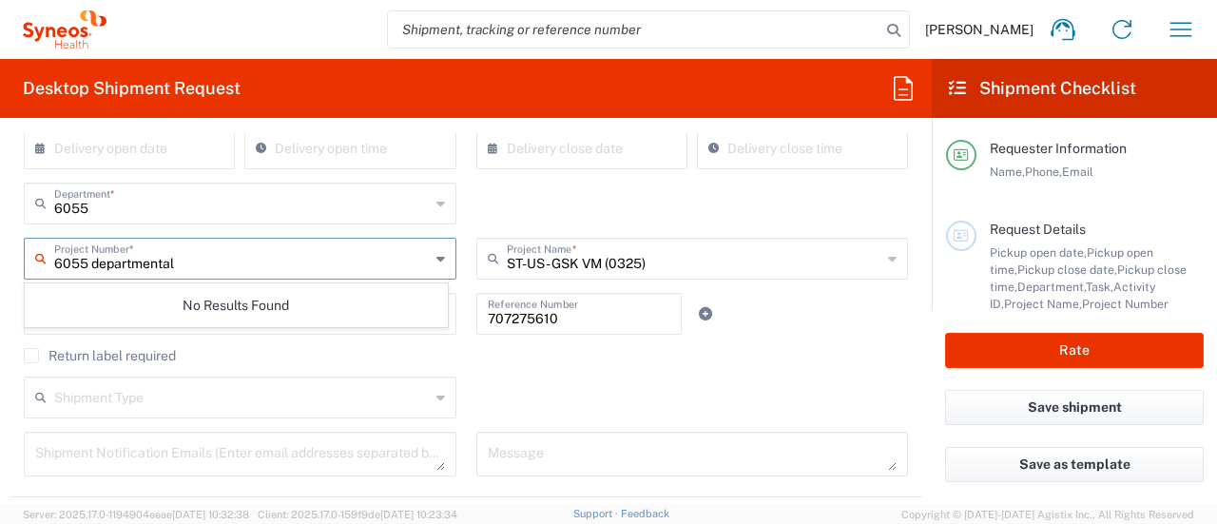
drag, startPoint x: 199, startPoint y: 261, endPoint x: 40, endPoint y: 269, distance: 158.9
click at [40, 269] on div "6055 departmental Project Number *" at bounding box center [240, 259] width 433 height 42
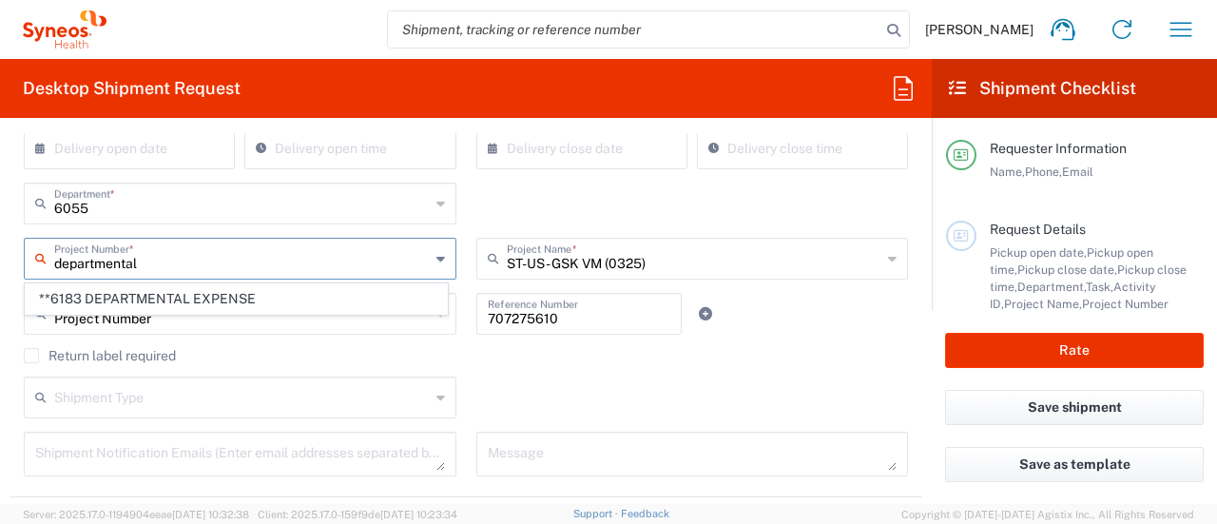
type input "**6183 DEPARTMENTAL EXPENSE"
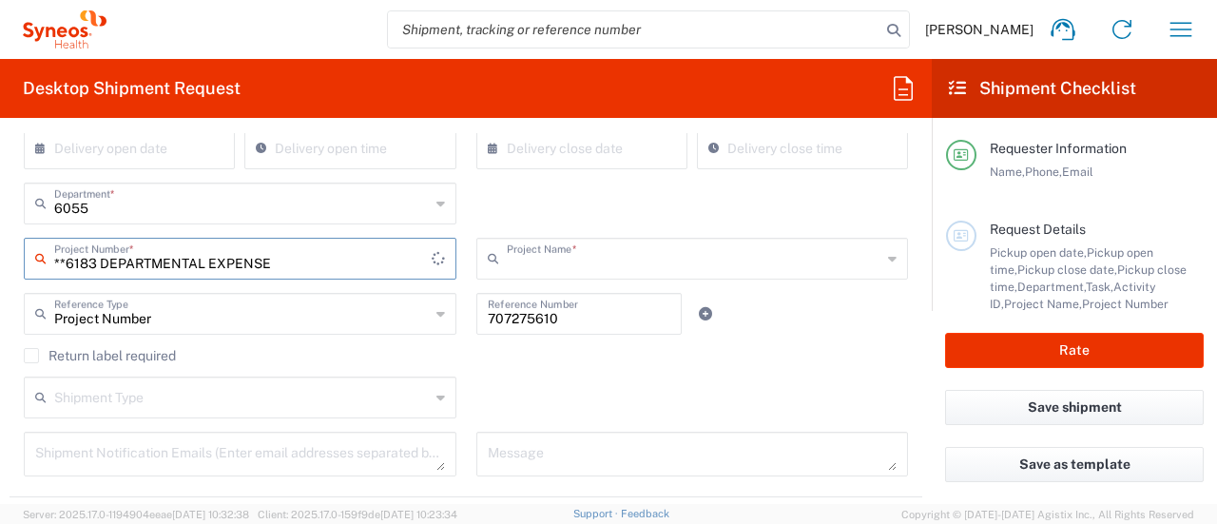
type input "6183"
click at [436, 250] on icon at bounding box center [440, 258] width 9 height 30
type input "**6183 DEPARTMENTAL EXPENSE"
click at [428, 254] on div "**6183 DEPARTMENTAL EXPENSE Project Number *" at bounding box center [240, 259] width 433 height 42
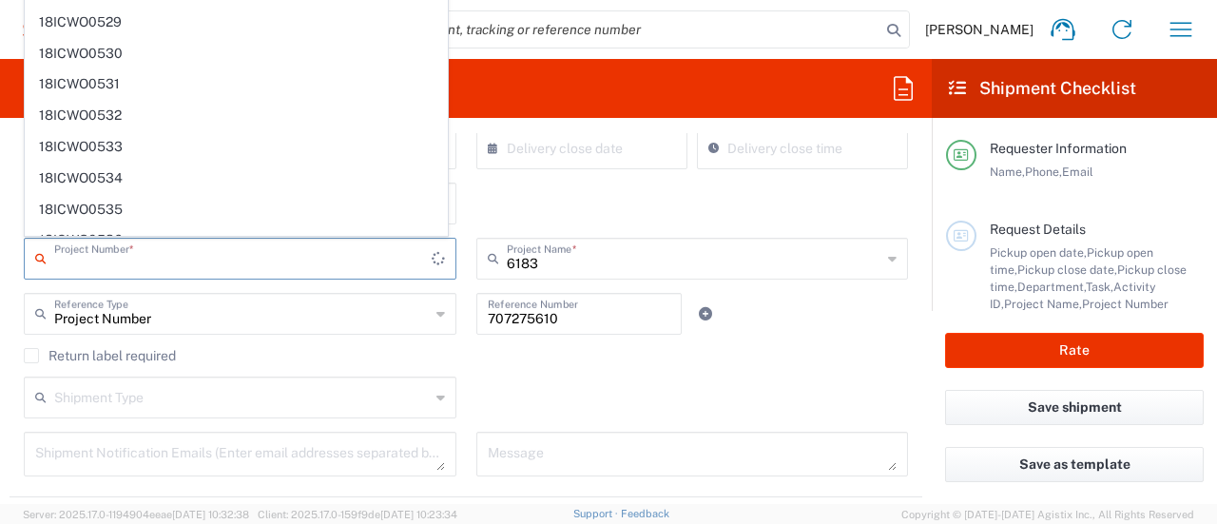
scroll to position [22625, 0]
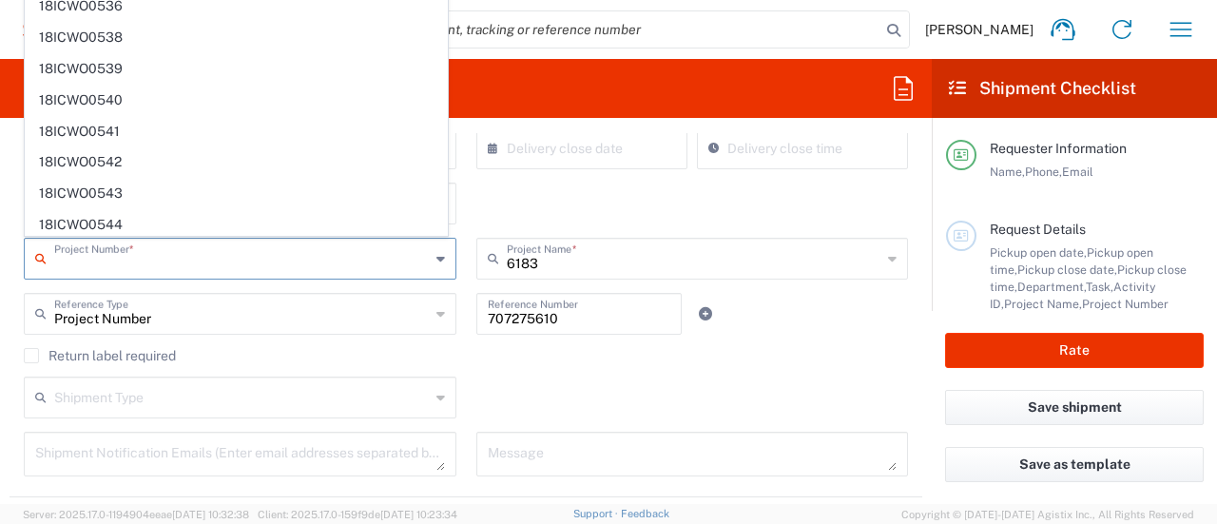
paste input "707275610"
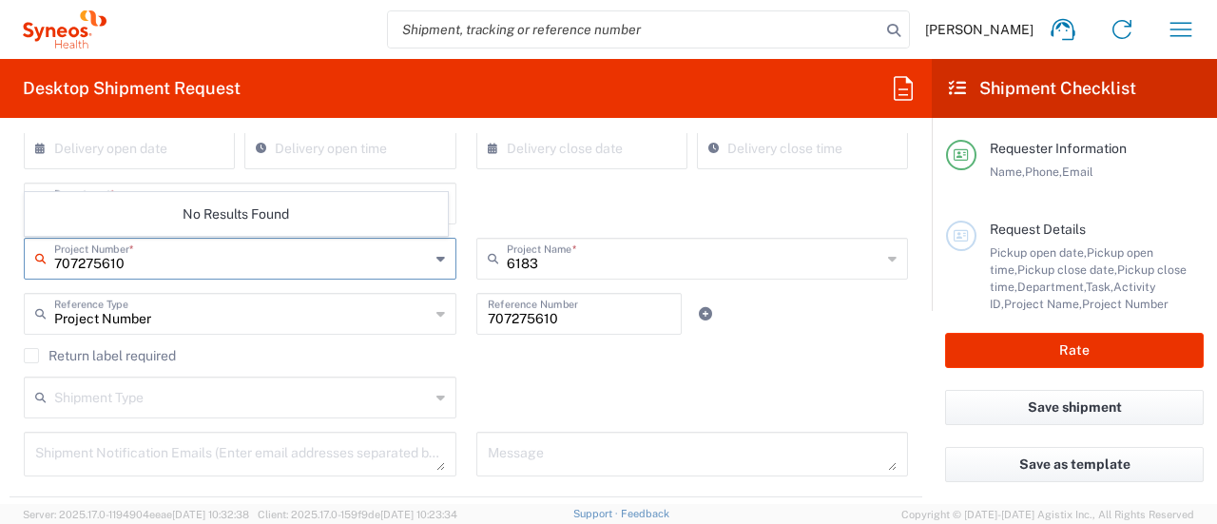
scroll to position [0, 0]
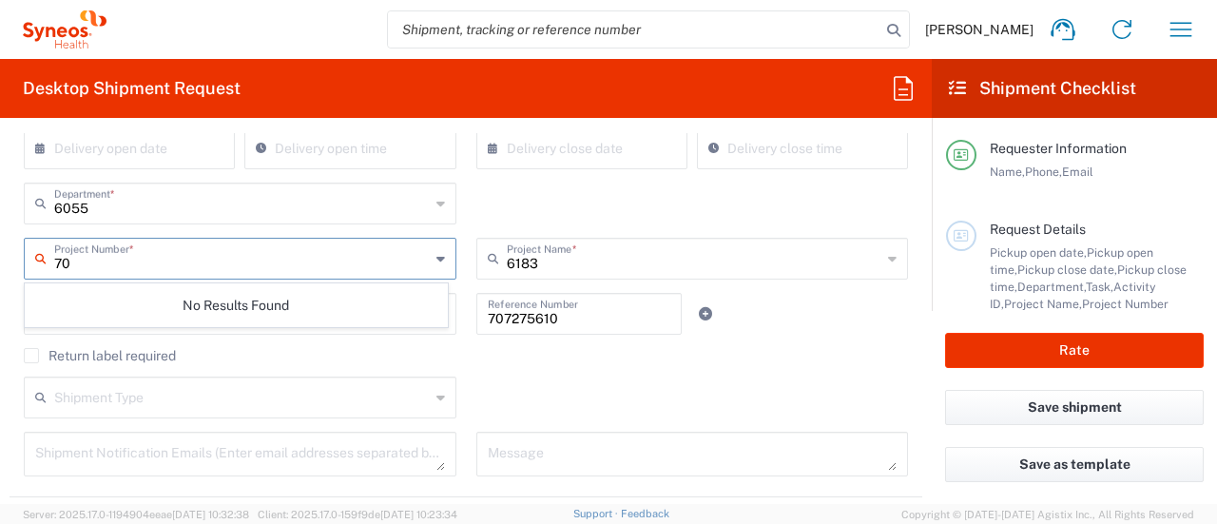
type input "7"
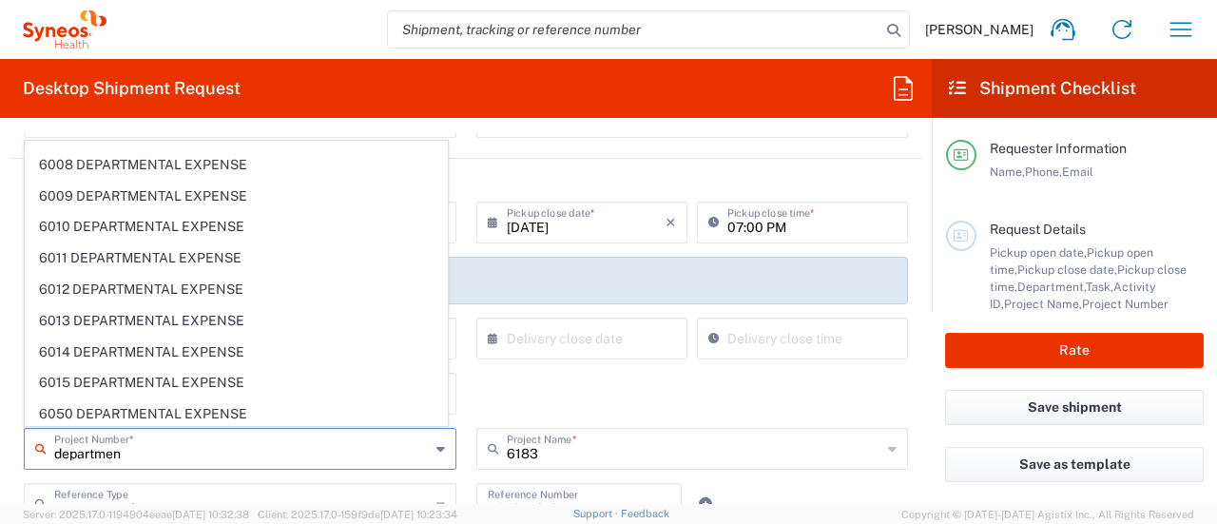
scroll to position [6571, 0]
click at [148, 460] on span "6055 DEPARTMENTAL EXPENSE" at bounding box center [236, 474] width 421 height 29
type input "6055 DEPARTMENTAL EXPENSE"
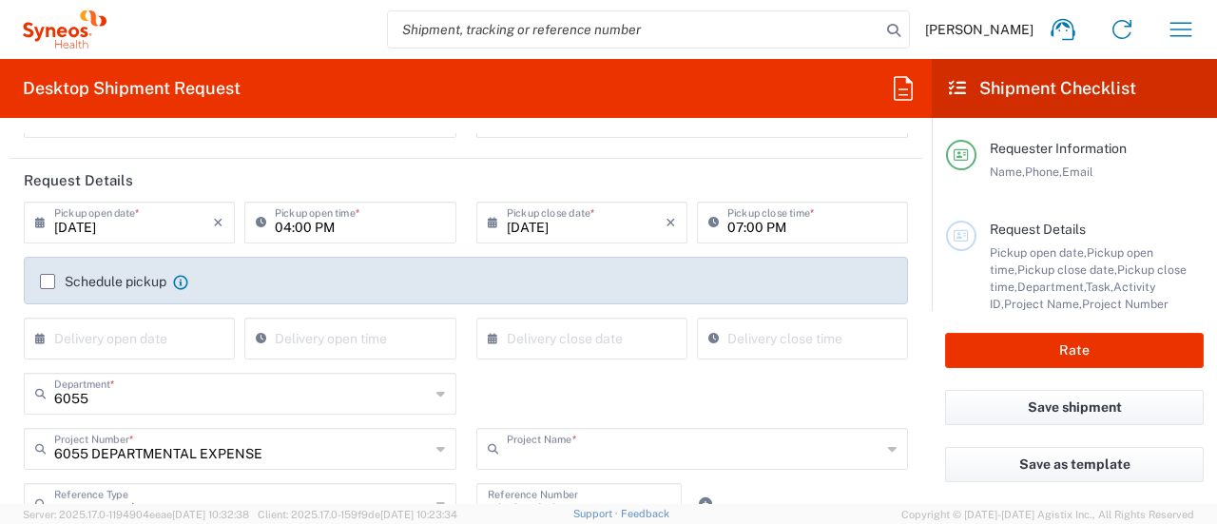
type input "6055 DEPARTMENTAL EXPENSE"
click at [570, 370] on div "× Delivery close date Cancel Apply" at bounding box center [581, 344] width 221 height 55
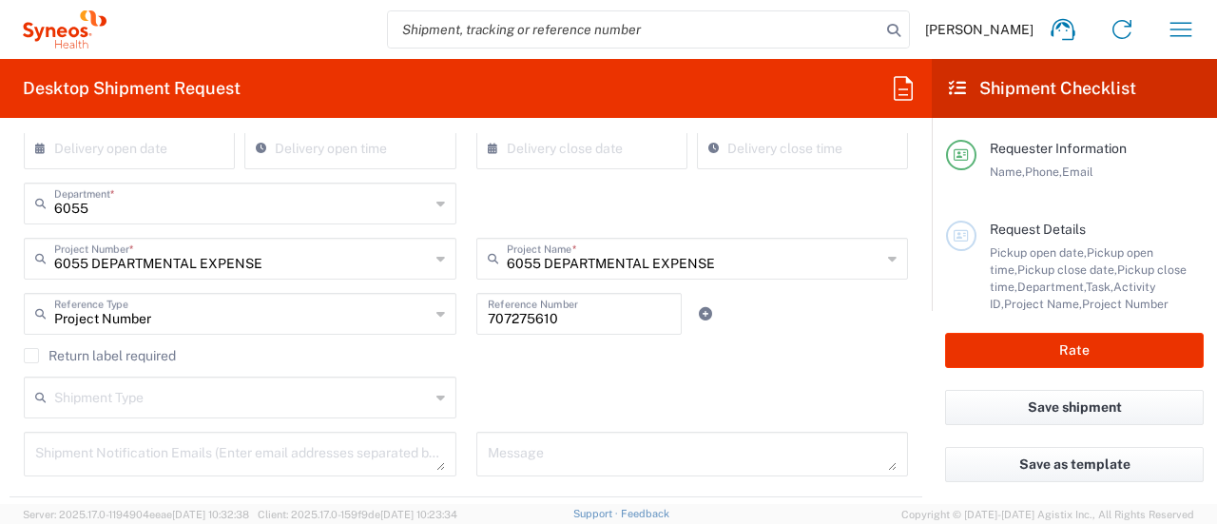
scroll to position [475, 0]
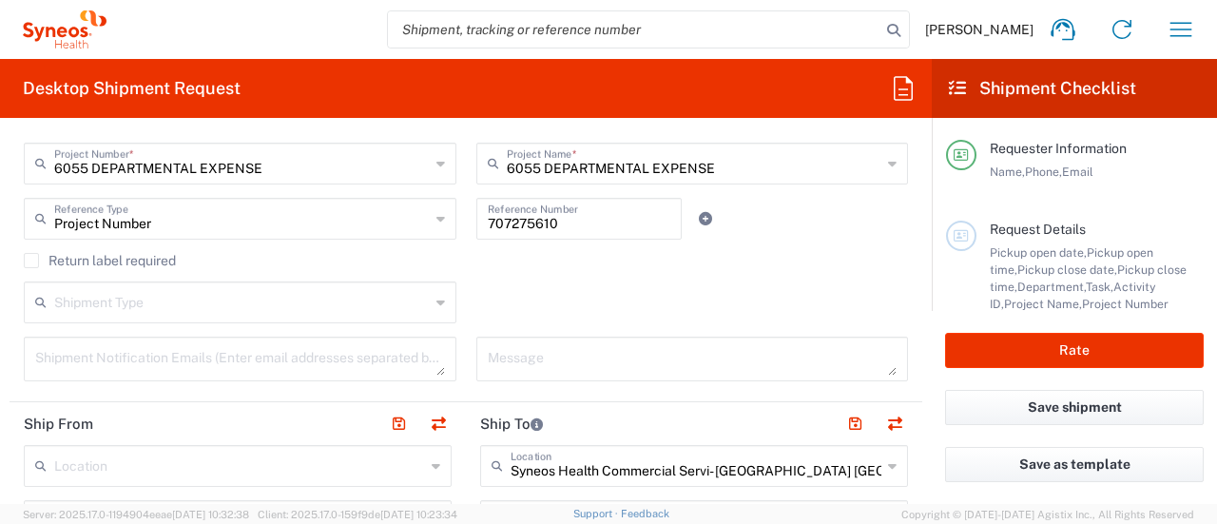
click at [513, 360] on textarea at bounding box center [693, 358] width 410 height 33
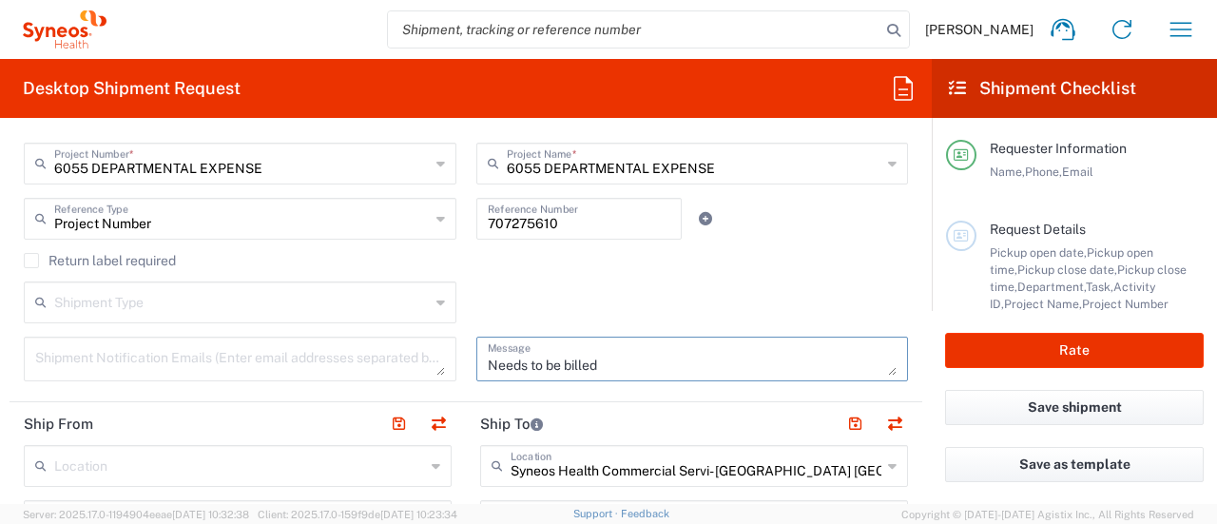
type textarea "Needs to be billed"
click at [304, 172] on input "text" at bounding box center [241, 161] width 375 height 33
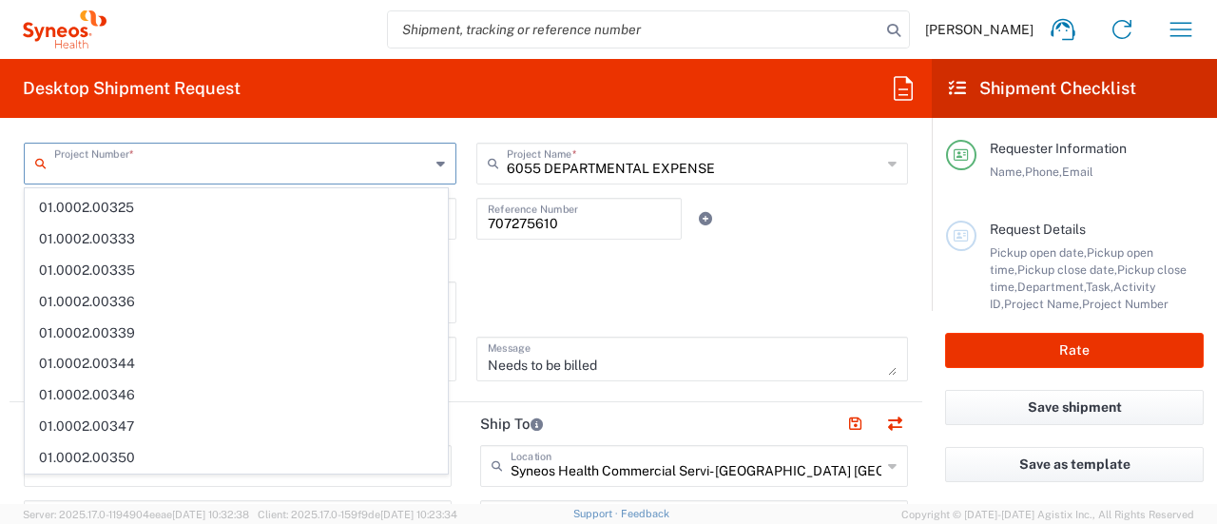
scroll to position [0, 0]
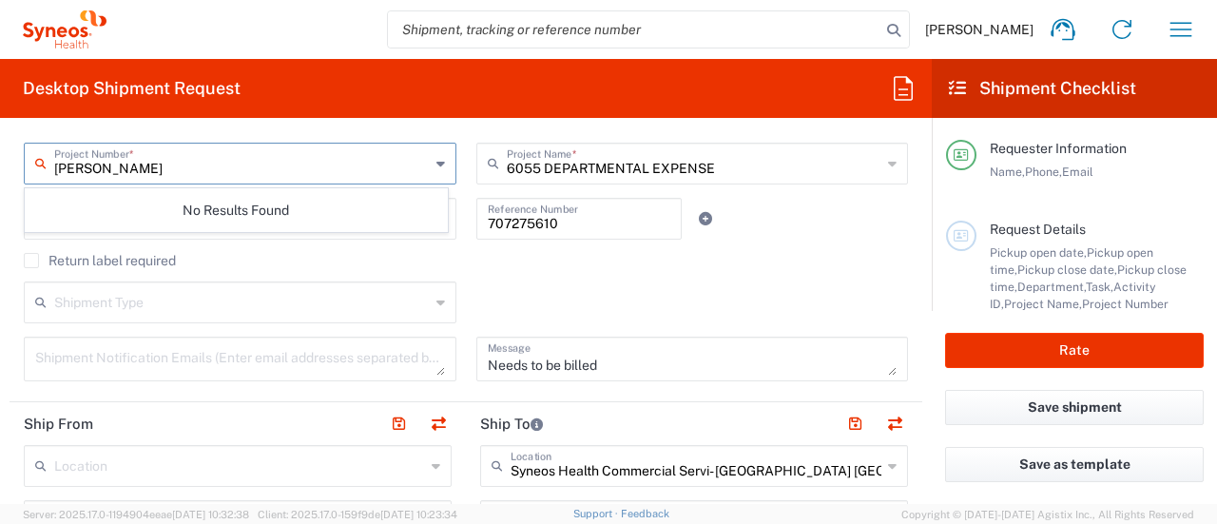
type input "[PERSON_NAME]"
drag, startPoint x: 205, startPoint y: 164, endPoint x: 0, endPoint y: 161, distance: 205.4
click at [0, 172] on form "Requester Information [PERSON_NAME] Name * [PHONE_NUMBER] Phone * [PERSON_NAME]…" at bounding box center [466, 318] width 932 height 371
type input "7239"
click at [584, 160] on input "text" at bounding box center [694, 161] width 375 height 33
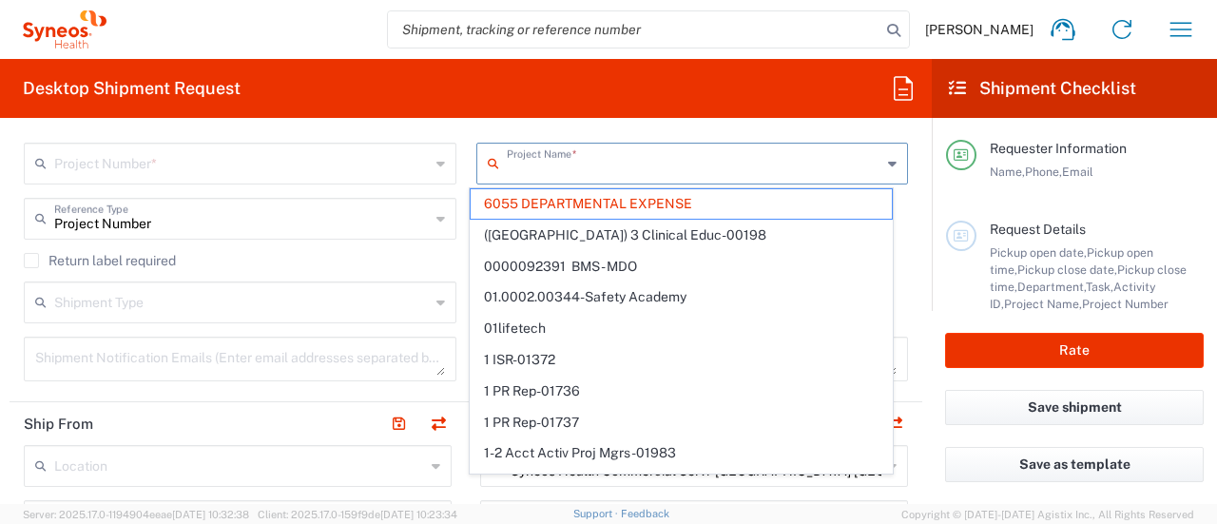
type input "Project Number"
click at [197, 220] on input "Project Number" at bounding box center [241, 217] width 375 height 33
type input "6055 DEPARTMENTAL EXPENSE"
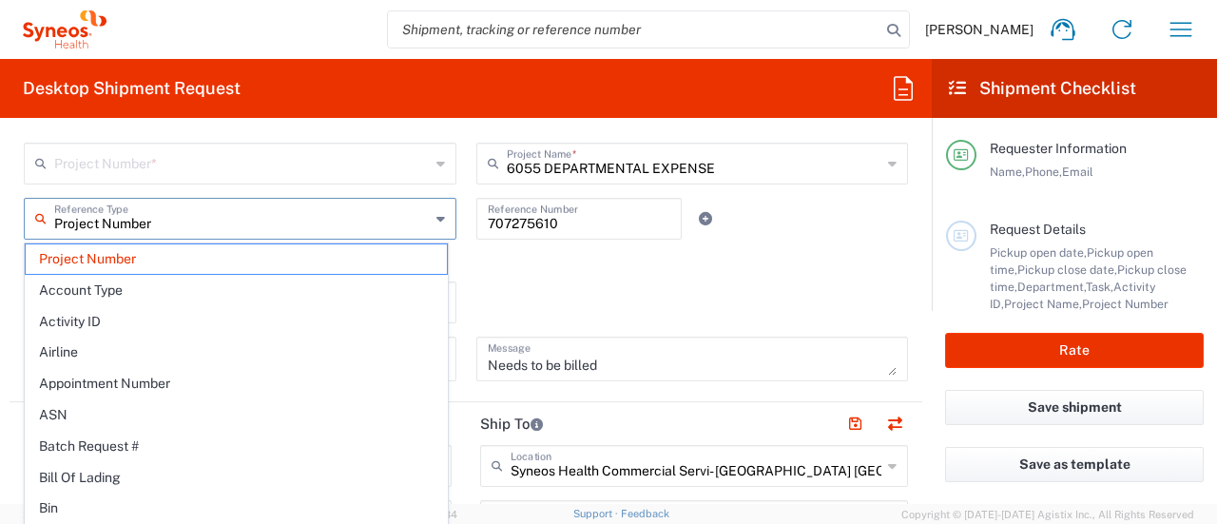
click at [549, 180] on div "6055 DEPARTMENTAL EXPENSE Project Name *" at bounding box center [692, 164] width 433 height 42
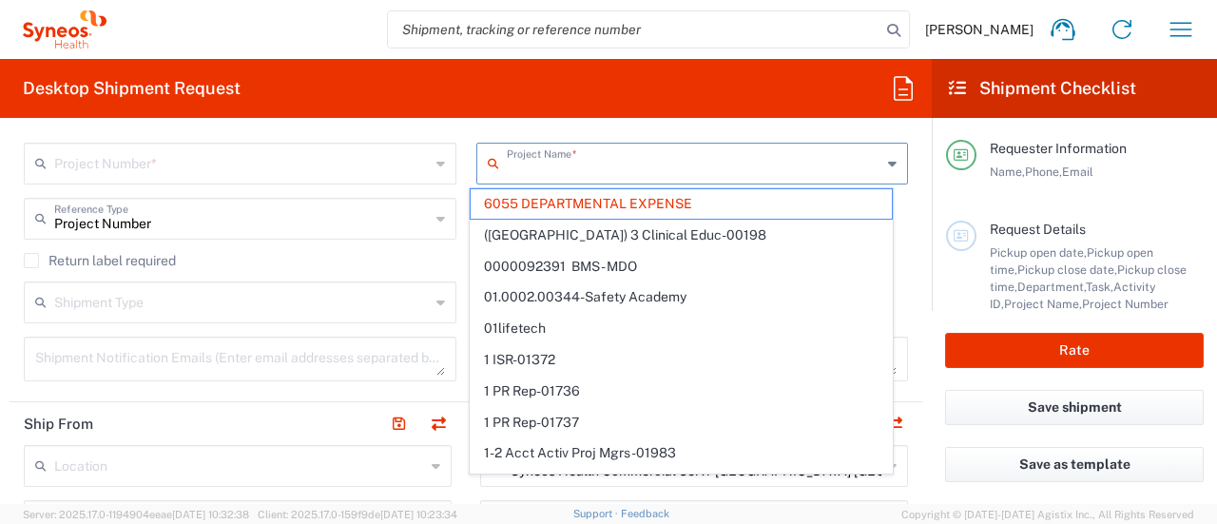
click at [625, 171] on input "text" at bounding box center [694, 161] width 375 height 33
click at [597, 169] on input "text" at bounding box center [694, 161] width 375 height 33
type input "oli"
type input "6055 DEPARTMENTAL EXPENSE"
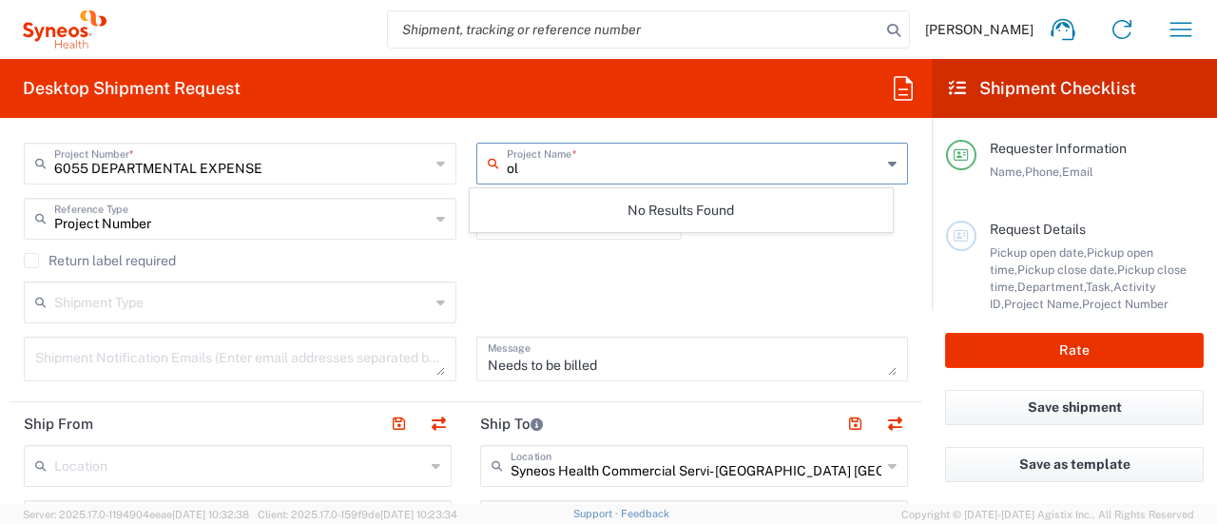
type input "o"
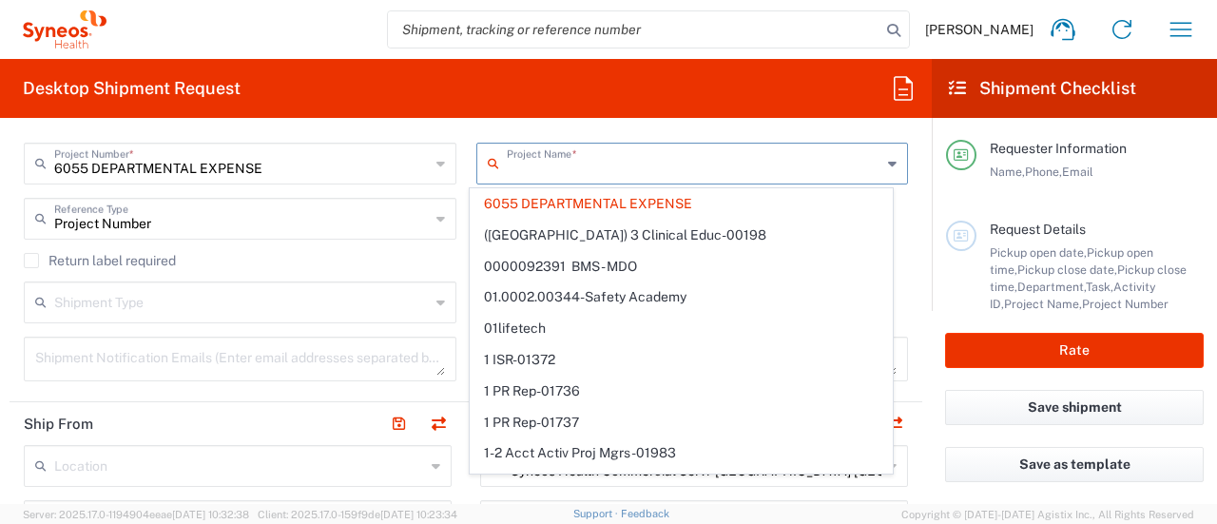
click at [582, 275] on span "0000092391 BMS - MDO" at bounding box center [681, 266] width 421 height 29
type input "0000092391 BMS - MDO"
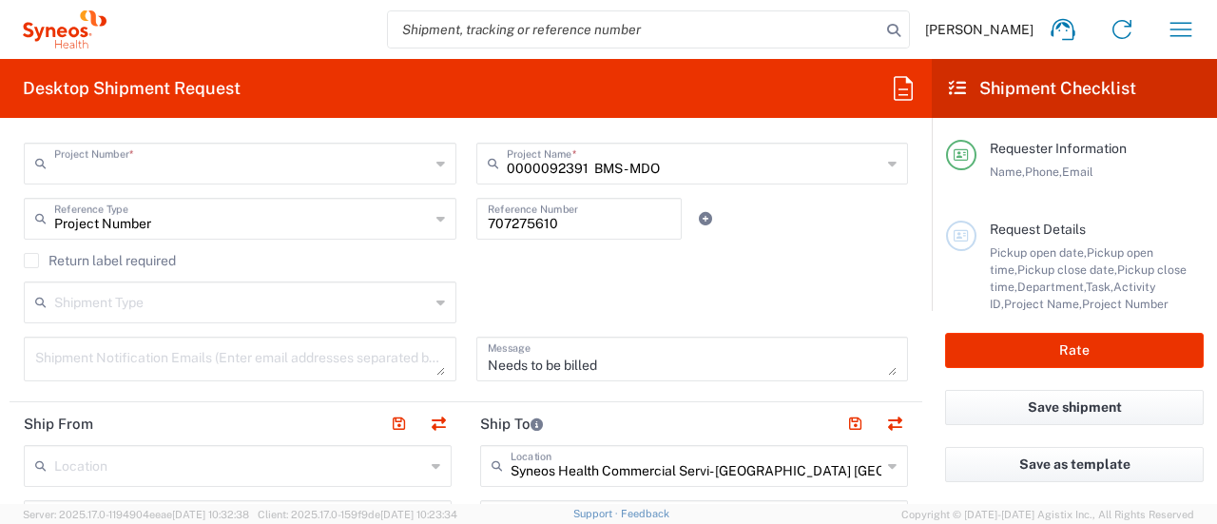
type input "USABMS92391XX"
click at [418, 191] on div "USABMS92391XX Project Number * USABMS92391XX **6183 DEPARTMENTAL EXPENSE #C2015…" at bounding box center [240, 170] width 452 height 55
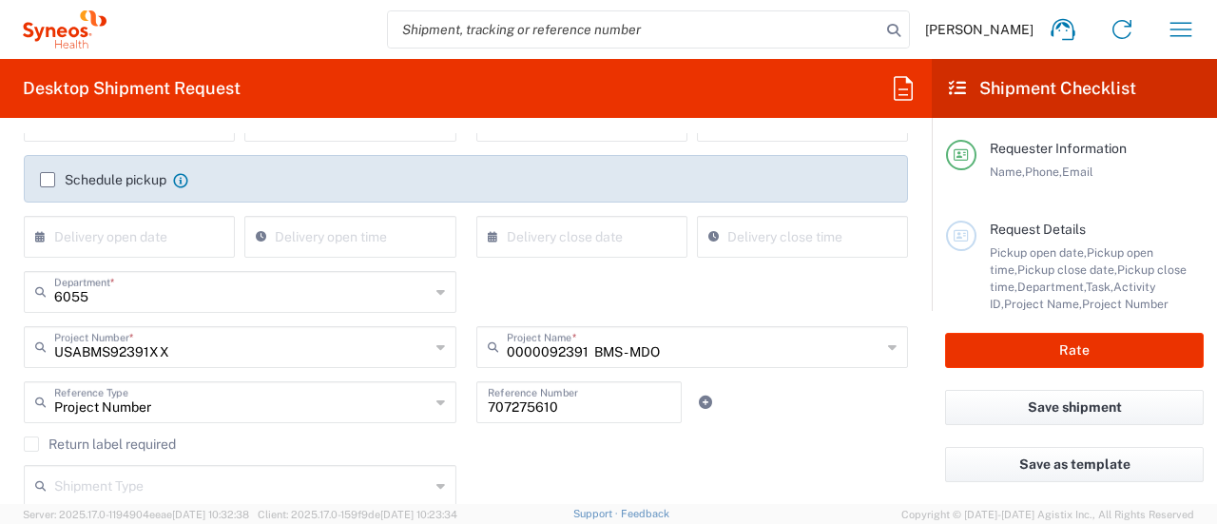
scroll to position [285, 0]
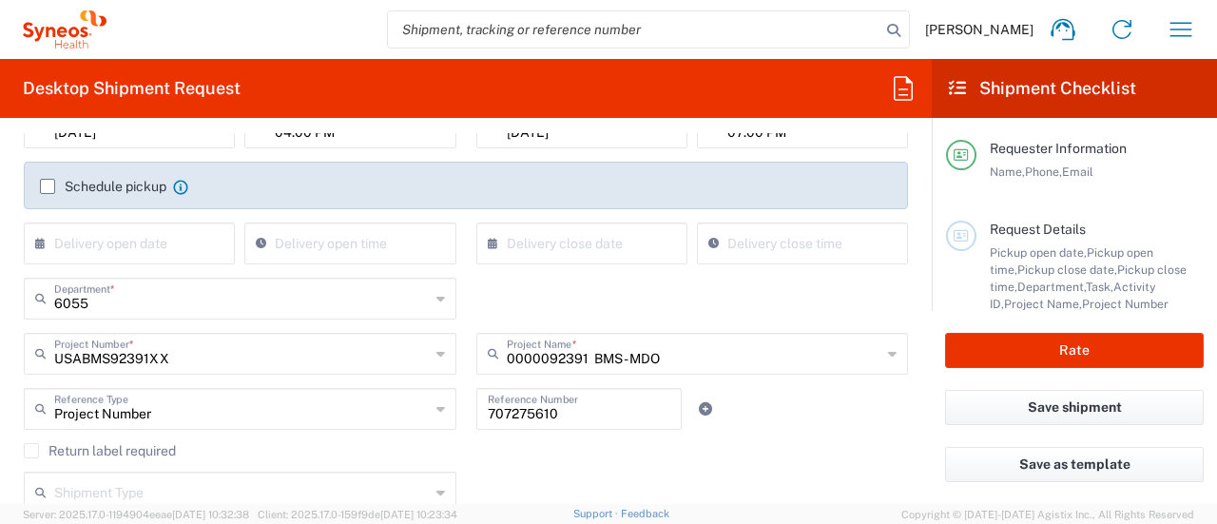
type input "0000092391 BMS - MDO"
click at [664, 358] on input "0000092391 BMS - MDO" at bounding box center [694, 352] width 375 height 33
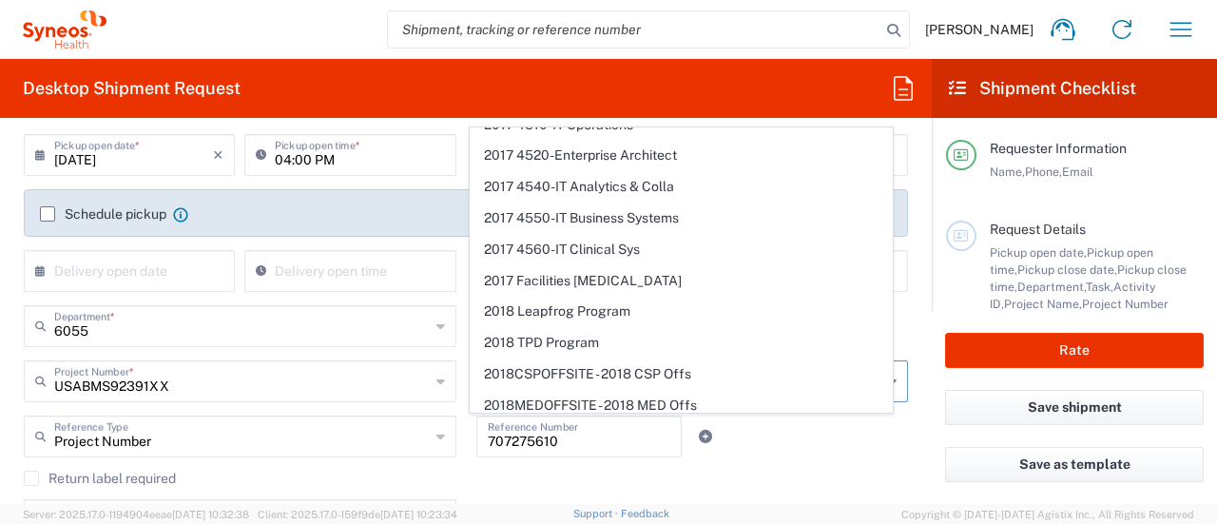
scroll to position [380, 0]
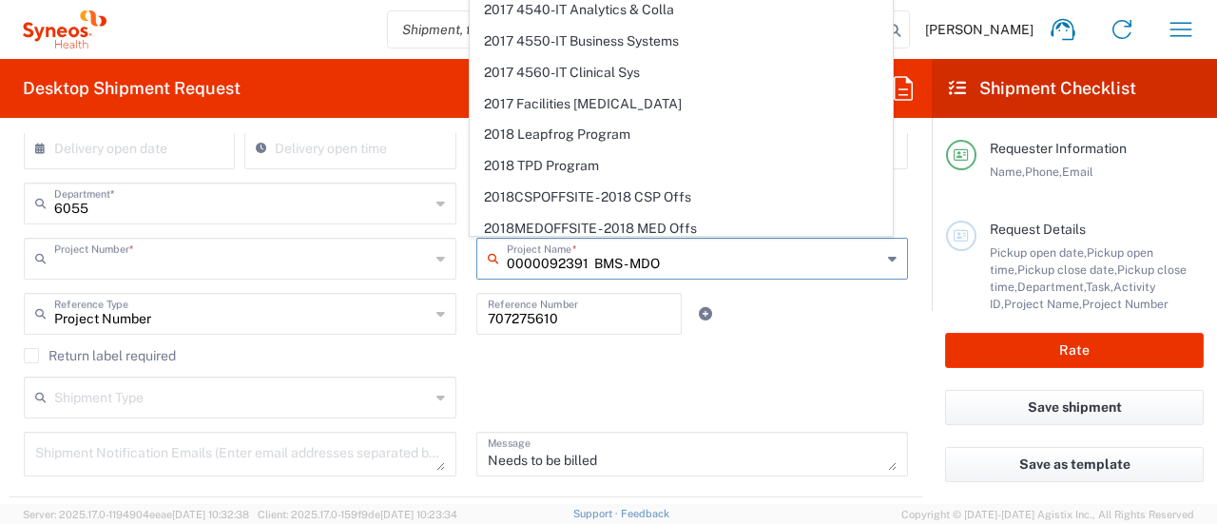
click at [213, 258] on input "text" at bounding box center [241, 256] width 375 height 33
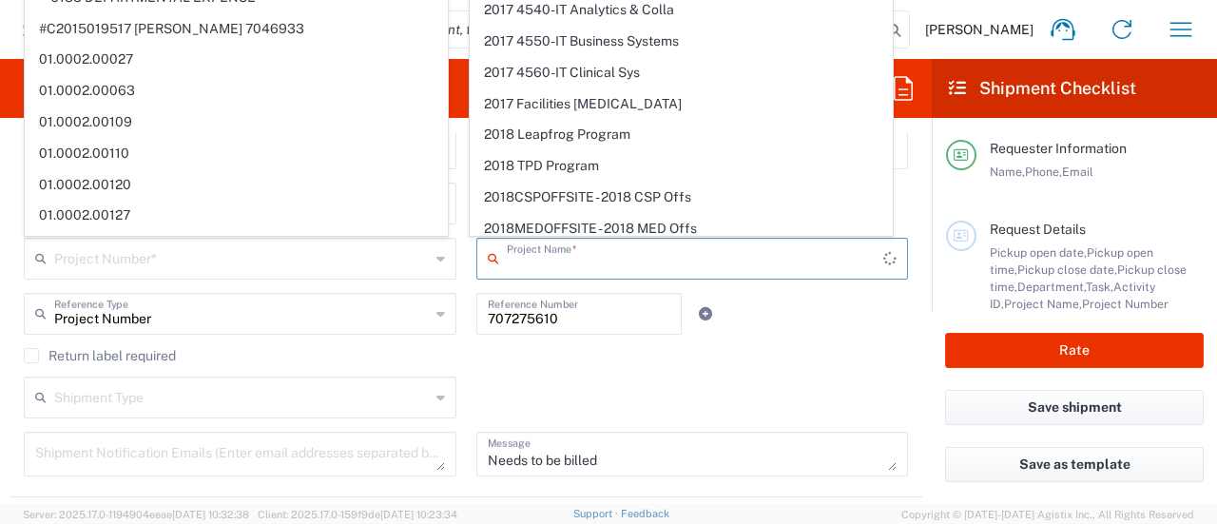
click at [704, 260] on input "text" at bounding box center [695, 256] width 377 height 33
type input "USABMS92391XX"
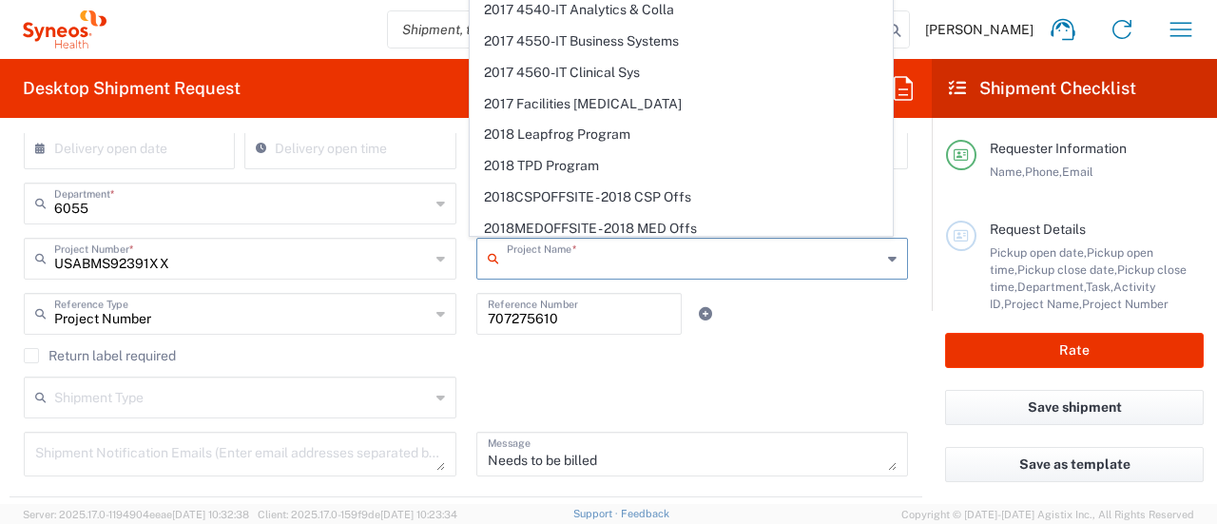
scroll to position [0, 0]
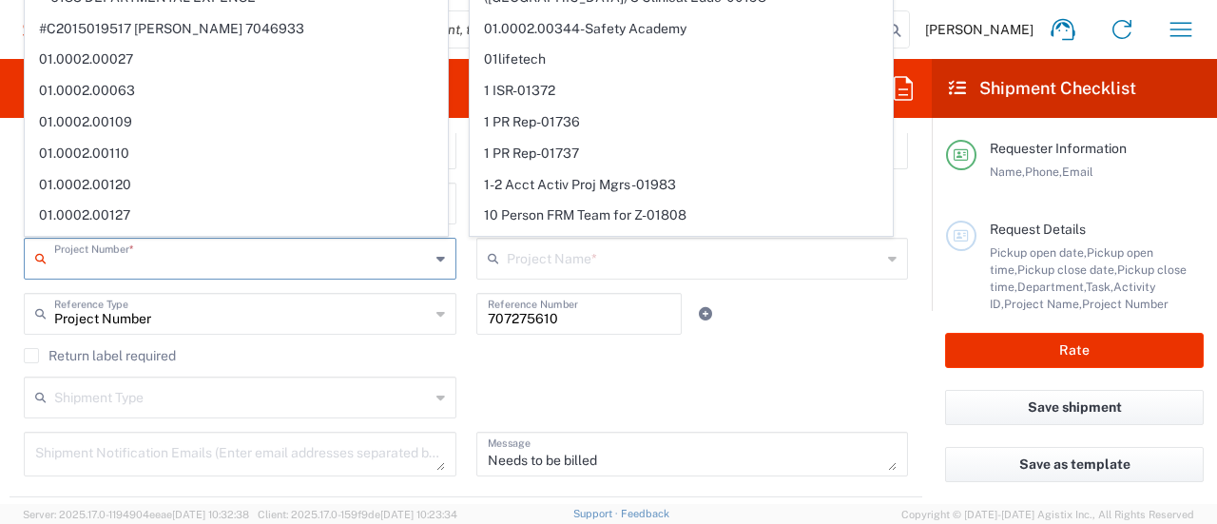
click at [312, 258] on input "text" at bounding box center [241, 256] width 375 height 33
type input "0000092391 BMS - MDO"
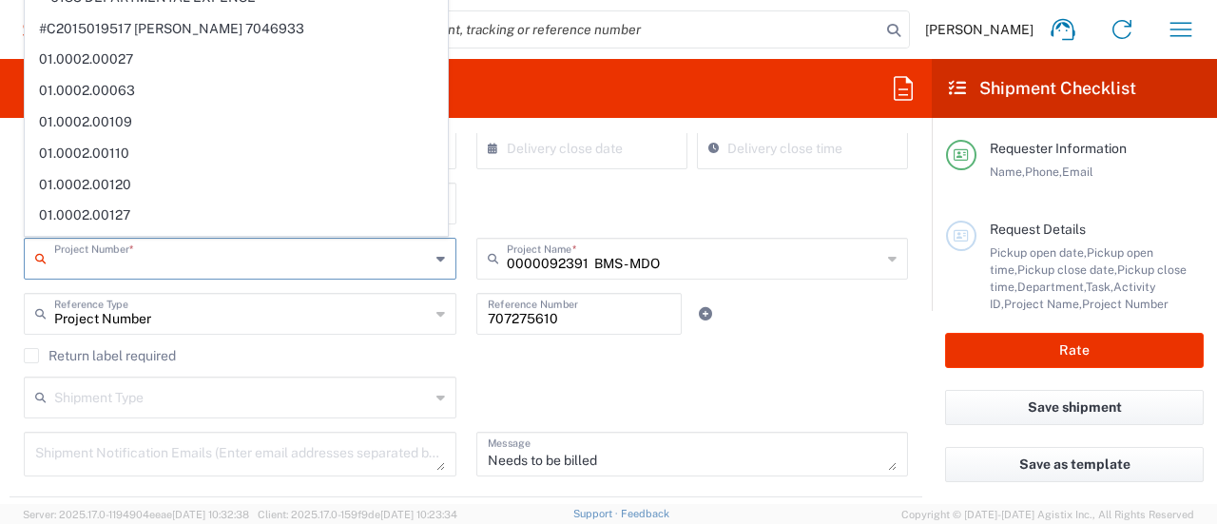
click at [312, 258] on input "text" at bounding box center [241, 256] width 375 height 33
paste input "[PERSON_NAME]"
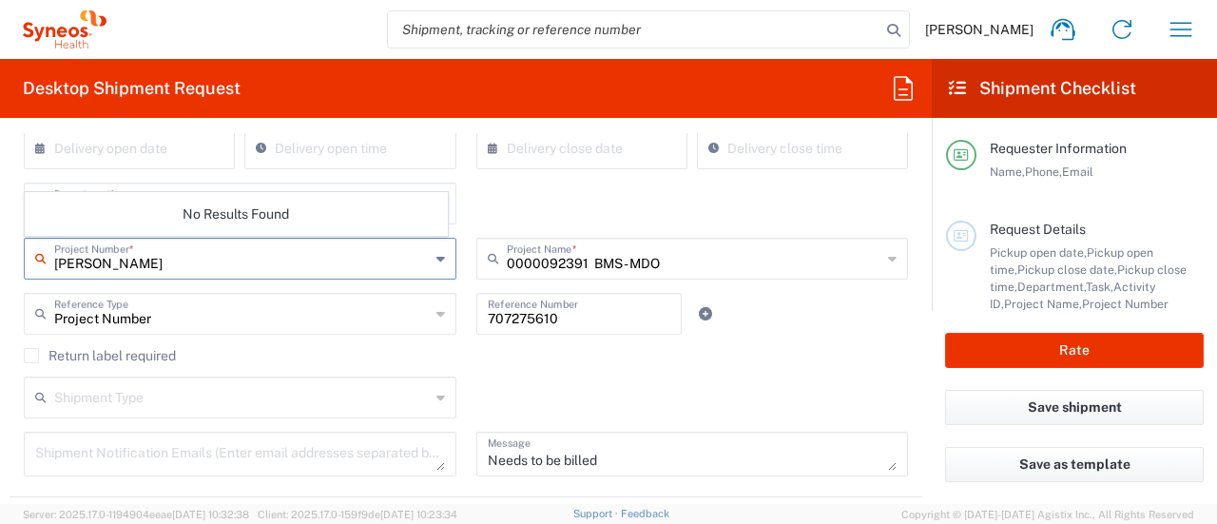
type input "[PERSON_NAME]"
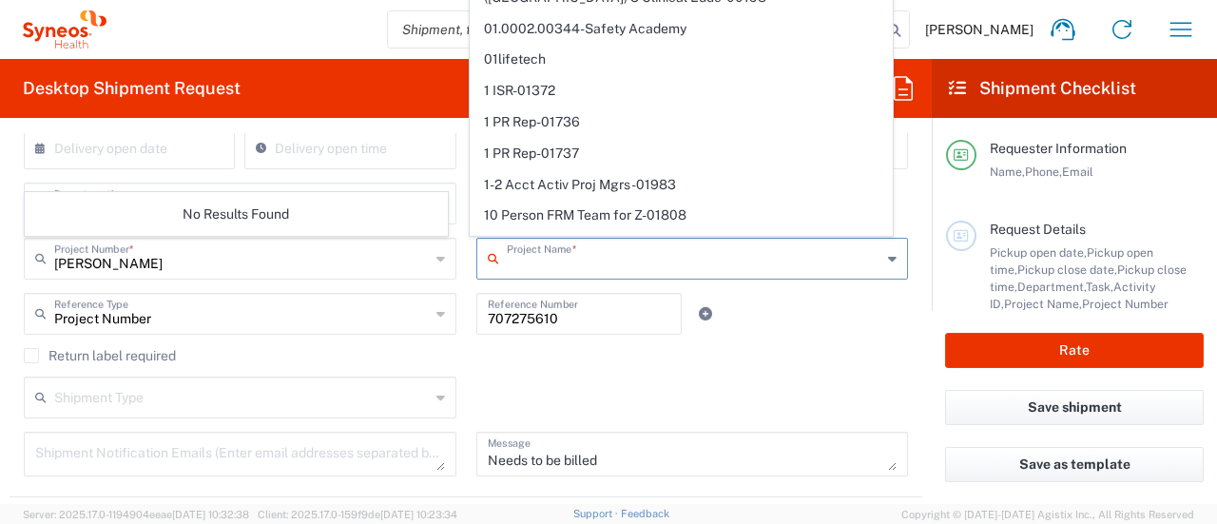
click at [607, 271] on input "text" at bounding box center [694, 256] width 375 height 33
paste input "[PERSON_NAME]"
type input "[PERSON_NAME]"
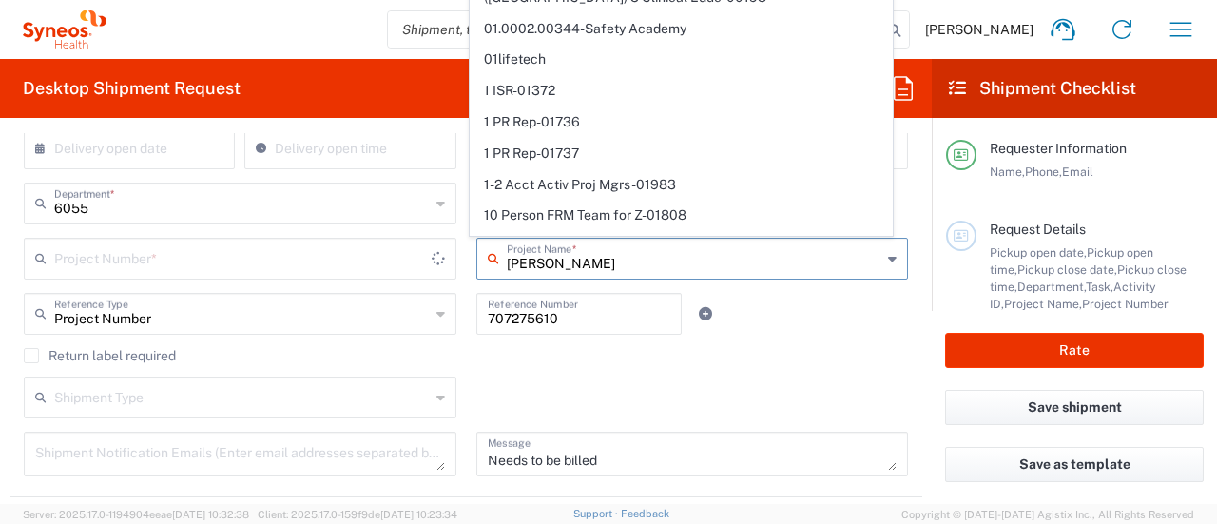
type input "USABMS92391XX"
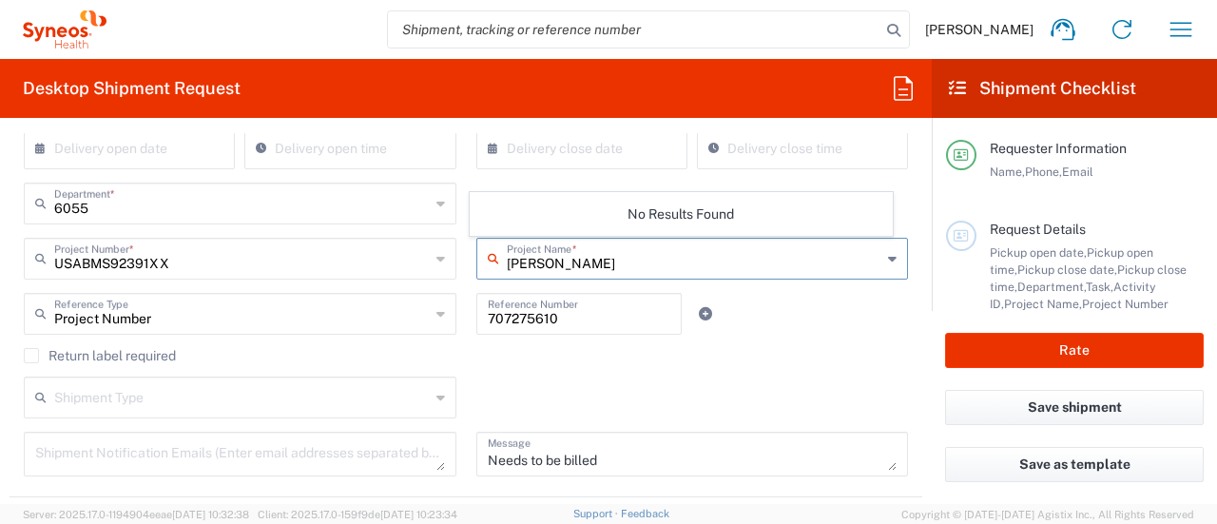
type input "[PERSON_NAME]"
click at [285, 256] on input "text" at bounding box center [241, 256] width 375 height 33
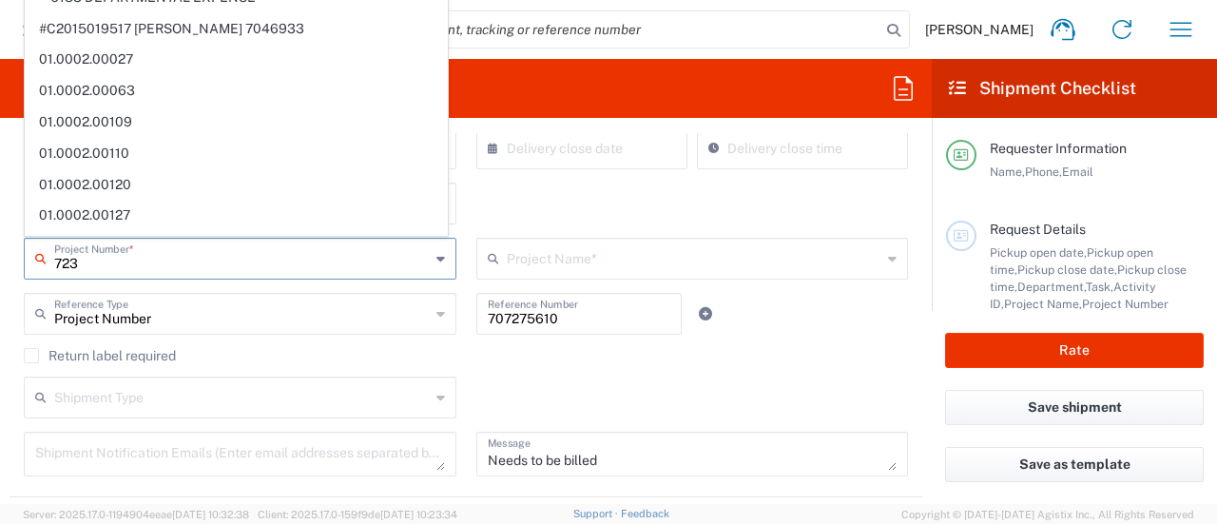
type input "7239"
type input "0000092391 BMS - MDO"
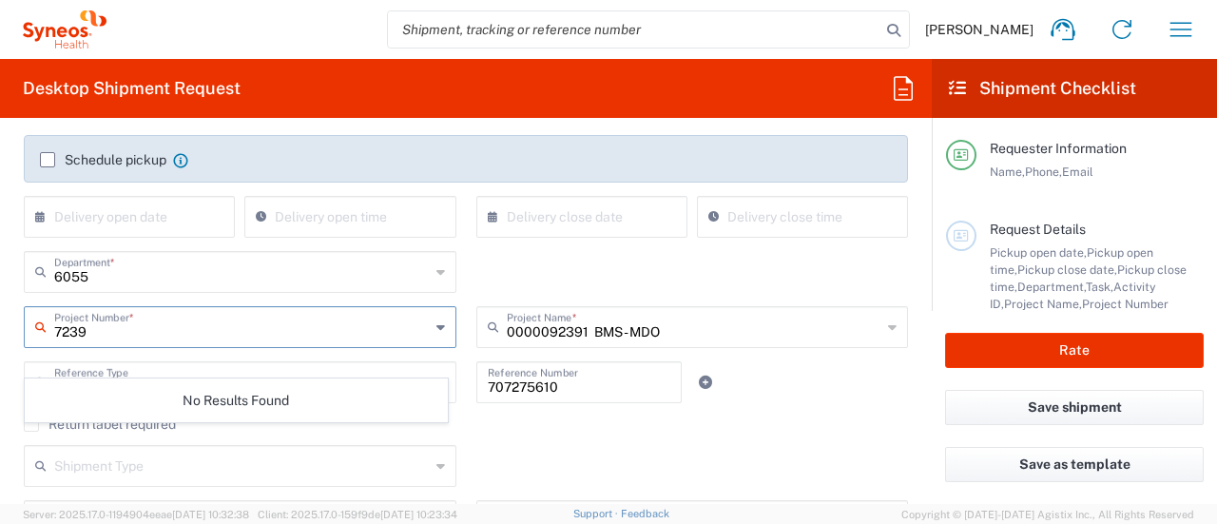
scroll to position [285, 0]
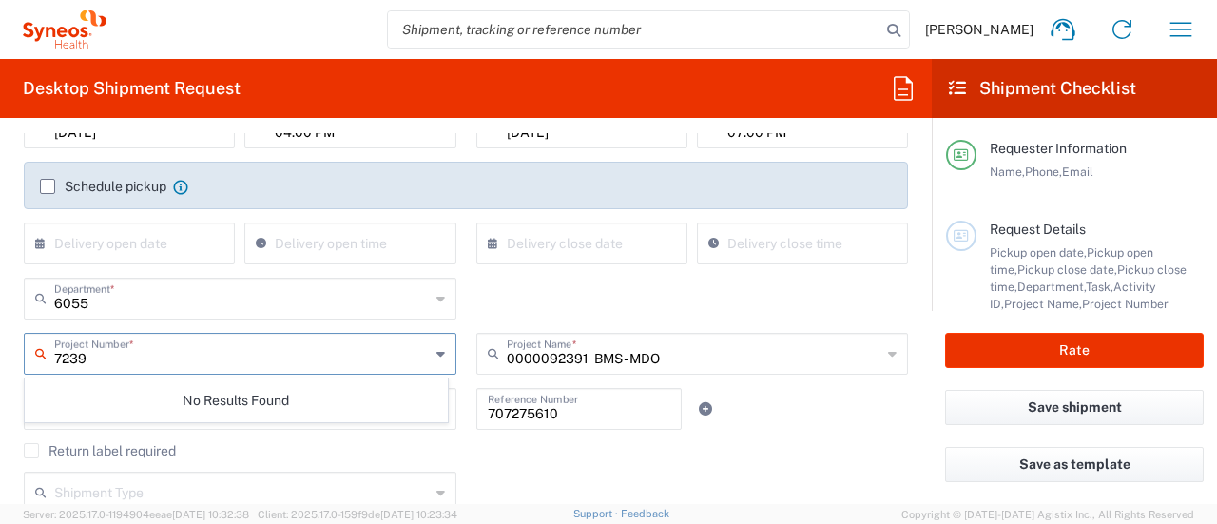
click at [335, 351] on input "7239" at bounding box center [241, 352] width 375 height 33
click at [199, 355] on input "7239" at bounding box center [241, 352] width 375 height 33
drag, startPoint x: 152, startPoint y: 360, endPoint x: 11, endPoint y: 300, distance: 152.9
click at [0, 305] on form "Requester Information [PERSON_NAME] Name * [PHONE_NUMBER] Phone * [PERSON_NAME]…" at bounding box center [466, 318] width 932 height 371
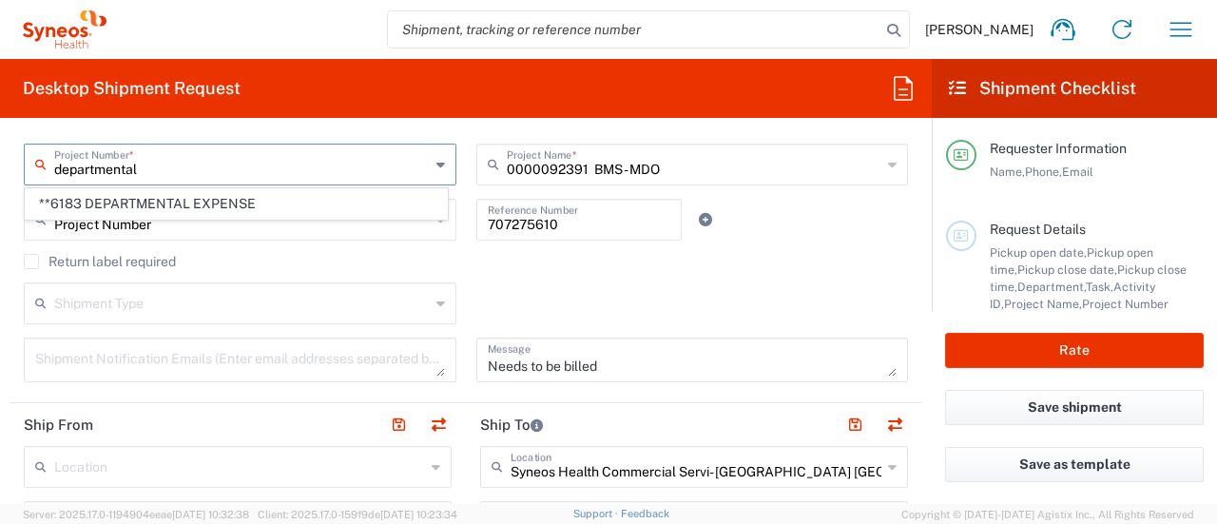
scroll to position [475, 0]
type input "departmental"
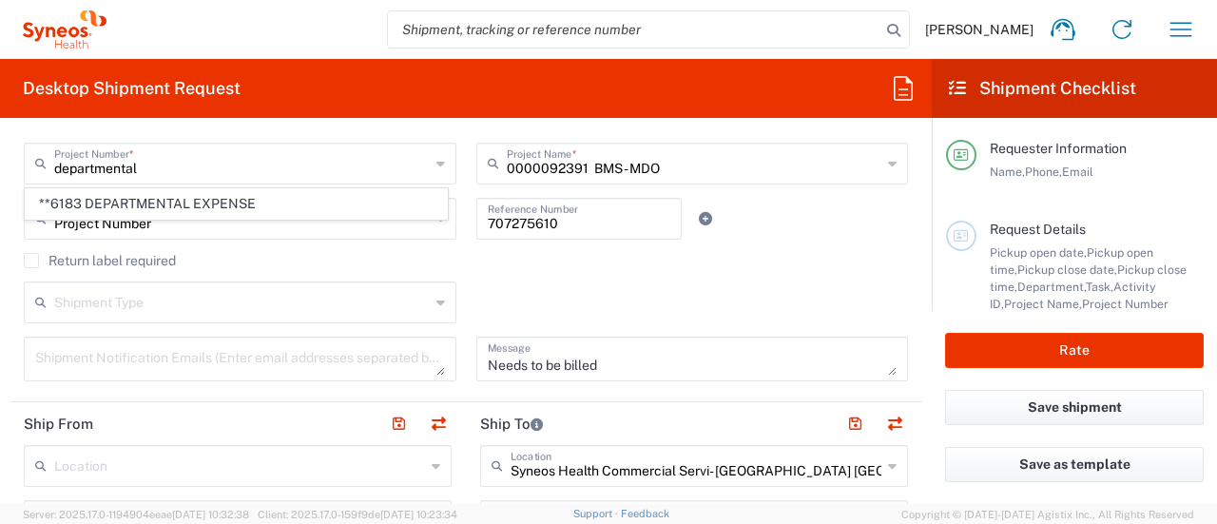
click at [430, 164] on div "departmental Project Number *" at bounding box center [240, 164] width 433 height 42
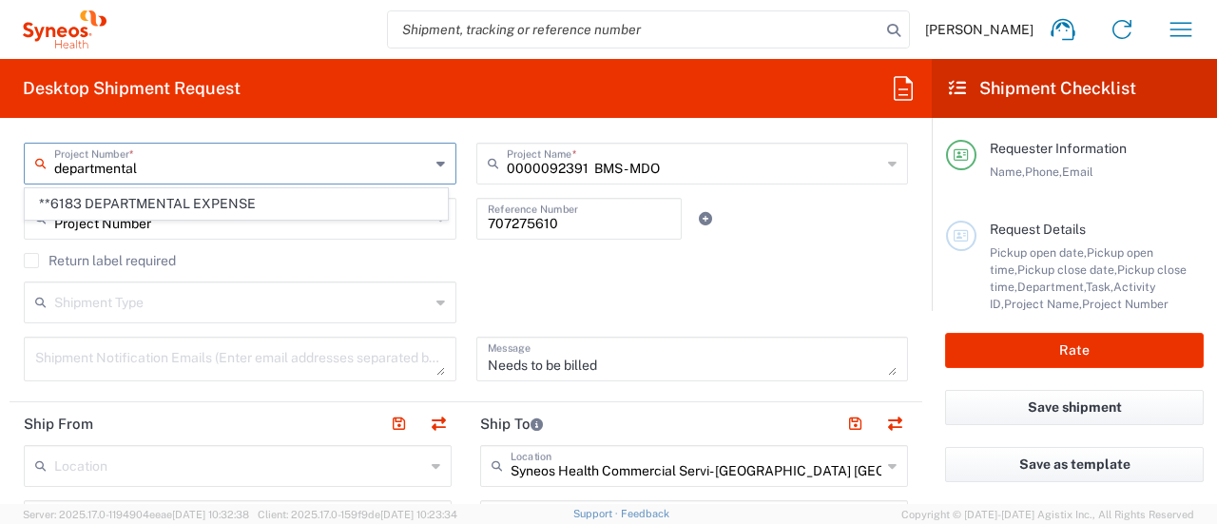
drag, startPoint x: 192, startPoint y: 164, endPoint x: 2, endPoint y: 129, distance: 193.3
click at [0, 129] on div "Desktop Shipment Request Requester Information [PERSON_NAME] Name * [PHONE_NUMB…" at bounding box center [466, 281] width 932 height 445
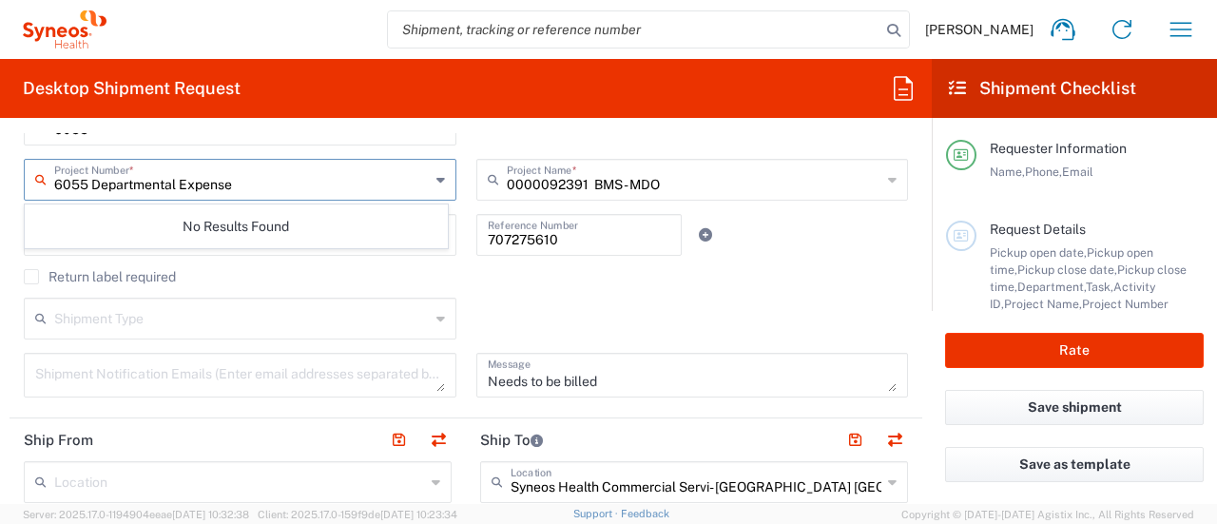
type input "6055 Departmental Expense"
click at [558, 188] on input "text" at bounding box center [694, 178] width 375 height 33
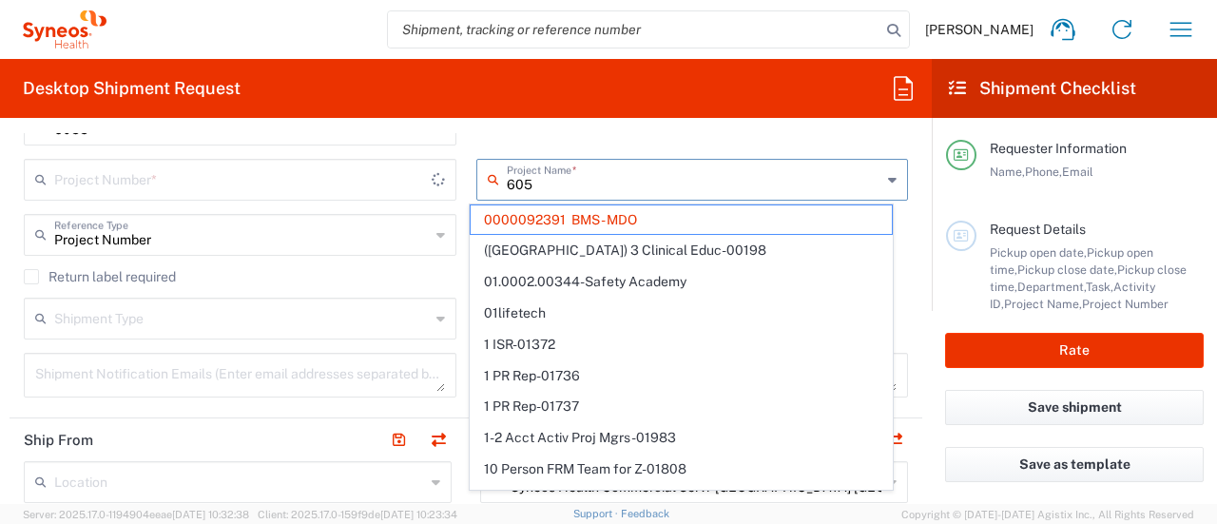
type input "6055"
type input "USABMS92391XX"
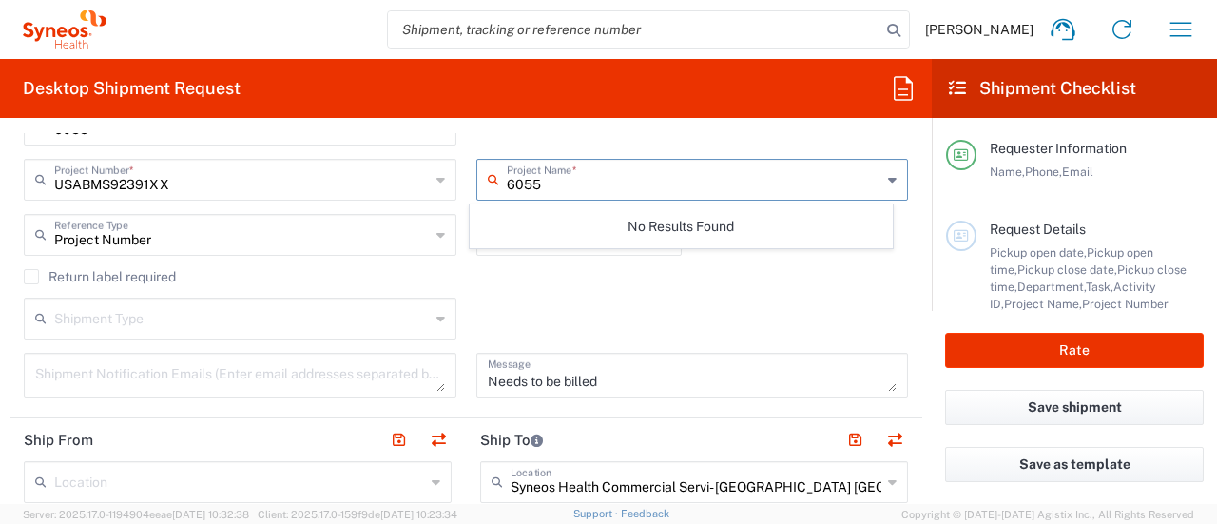
click at [574, 182] on input "6055" at bounding box center [694, 178] width 375 height 33
type input "6055"
click at [264, 207] on div "USABMS92391XX Project Number * USABMS92391XX **6183 DEPARTMENTAL EXPENSE #C2015…" at bounding box center [240, 186] width 452 height 55
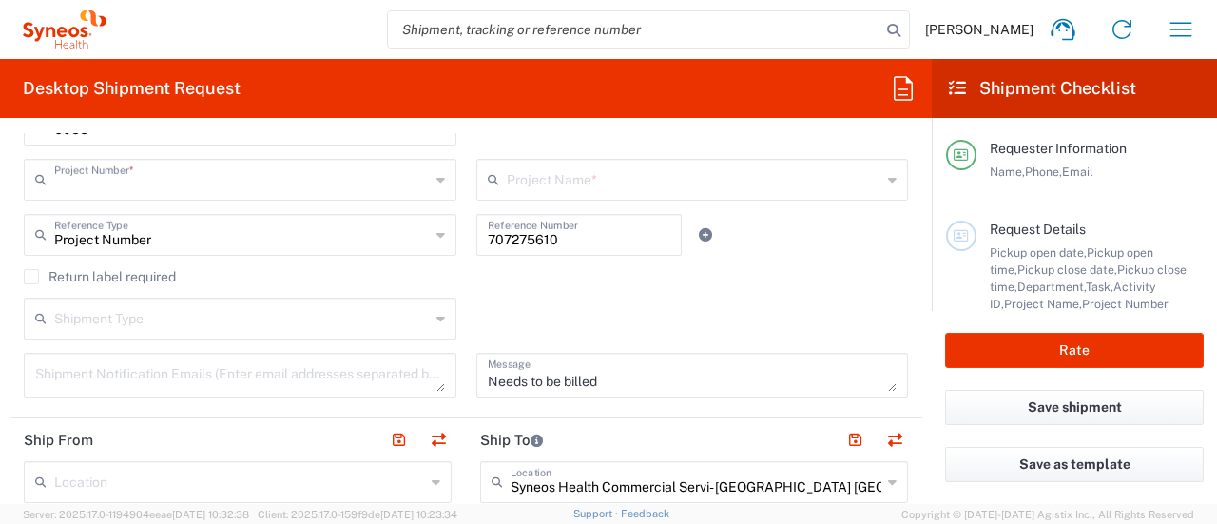
click at [289, 181] on input "text" at bounding box center [241, 178] width 375 height 33
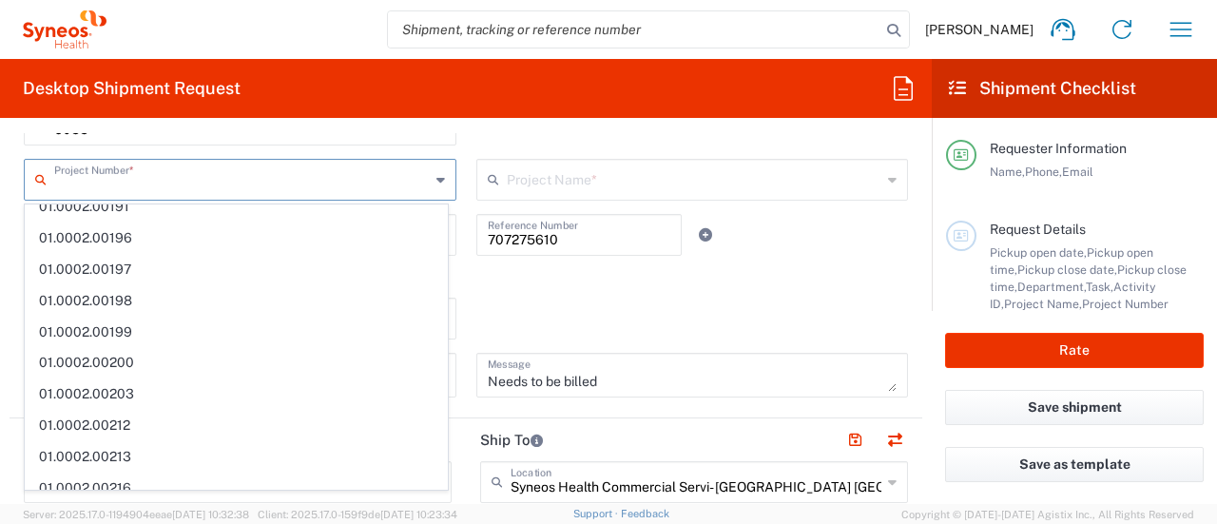
scroll to position [0, 0]
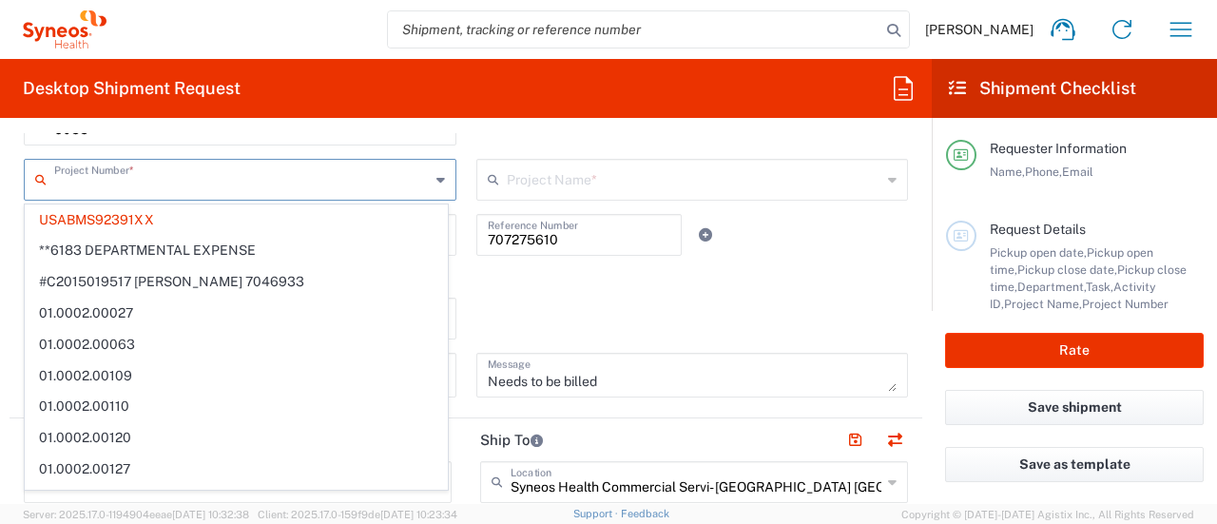
click at [275, 185] on input "text" at bounding box center [241, 178] width 375 height 33
type input "6055"
type input "0000092391 BMS - MDO"
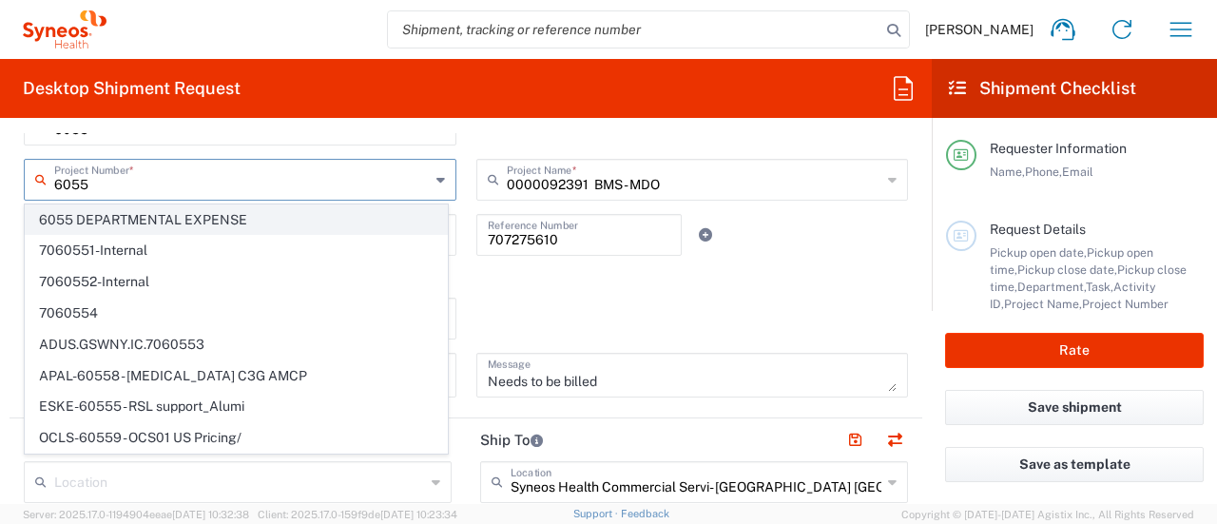
click at [221, 216] on span "6055 DEPARTMENTAL EXPENSE" at bounding box center [236, 219] width 421 height 29
type input "6055 DEPARTMENTAL EXPENSE"
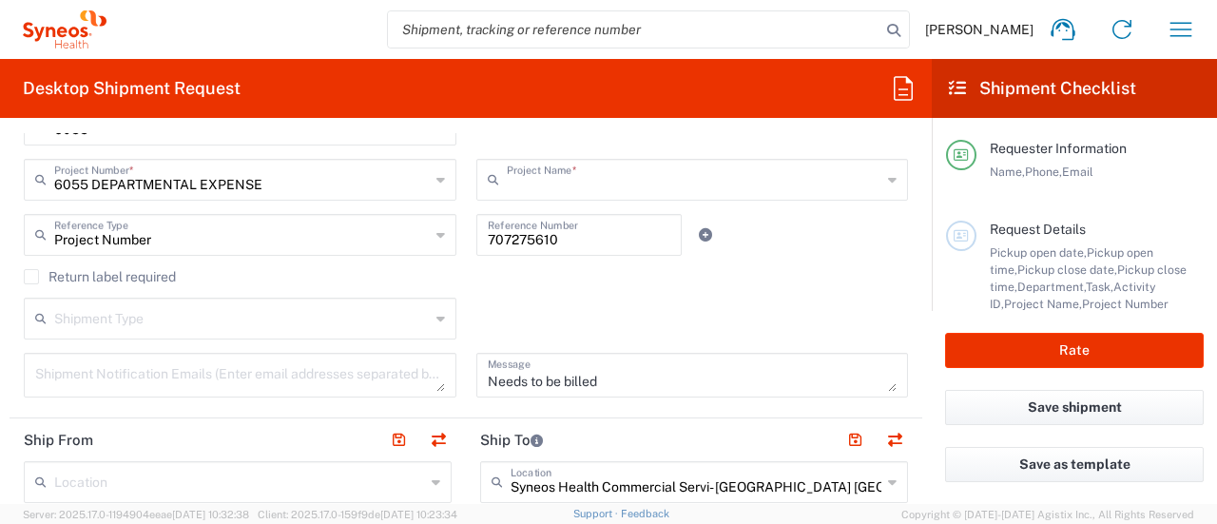
type input "6055 DEPARTMENTAL EXPENSE"
drag, startPoint x: 583, startPoint y: 237, endPoint x: 365, endPoint y: 210, distance: 219.3
click at [365, 210] on div "[DATE] × Pickup open date * Cancel Apply 04:00 PM Pickup open time * [DATE] × P…" at bounding box center [466, 172] width 904 height 478
type input "[PERSON_NAME] 7239"
click at [621, 383] on textarea "Needs to be billed" at bounding box center [693, 374] width 410 height 33
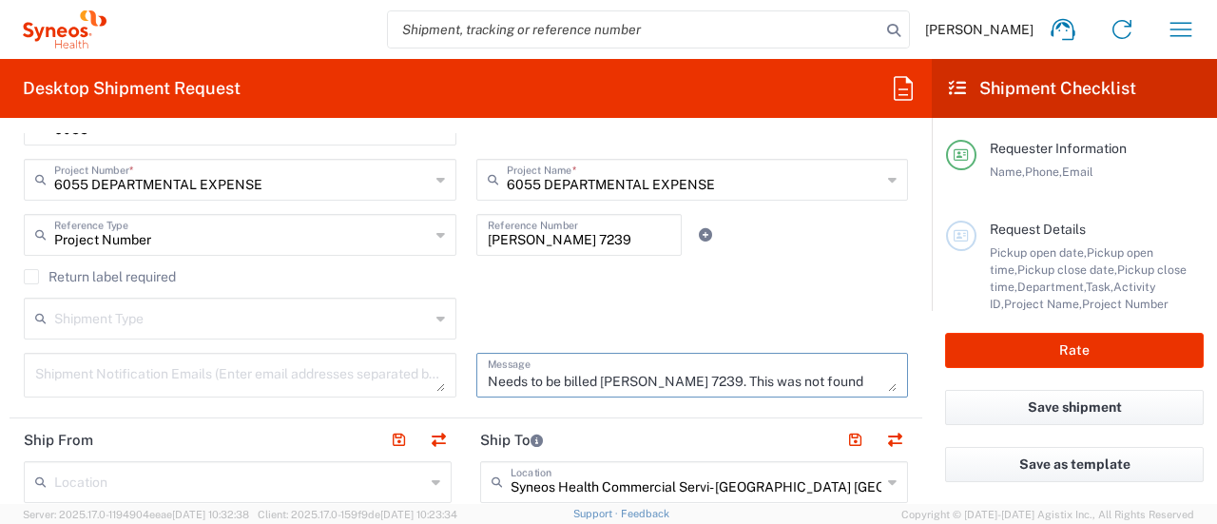
scroll to position [18, 0]
type textarea "Needs to be billed [PERSON_NAME] 7239. This was not found under Project Number …"
click at [715, 334] on div "Shipment Type Batch Regular" at bounding box center [466, 325] width 904 height 55
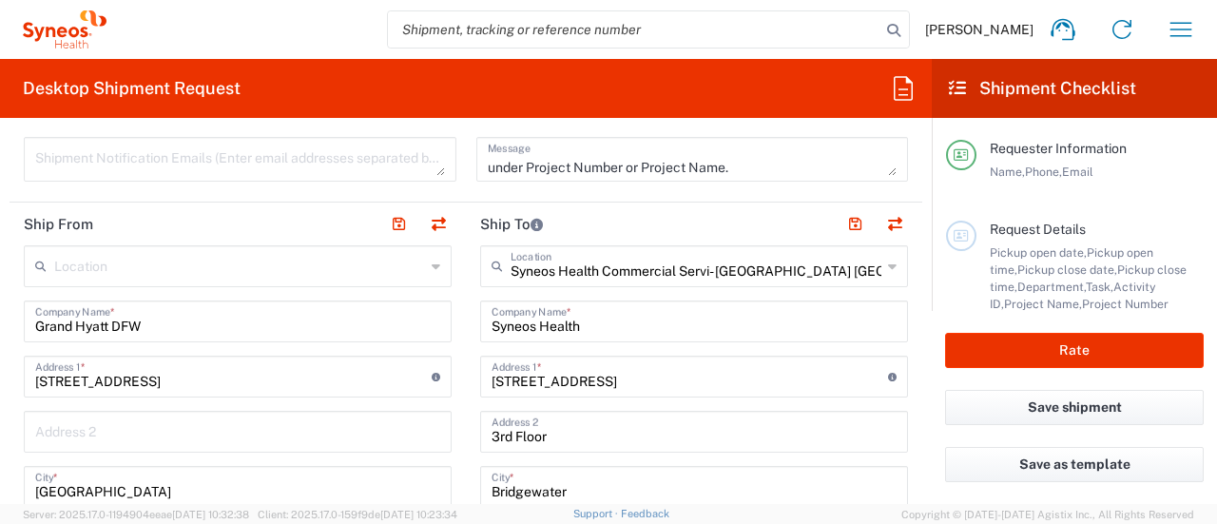
scroll to position [649, 0]
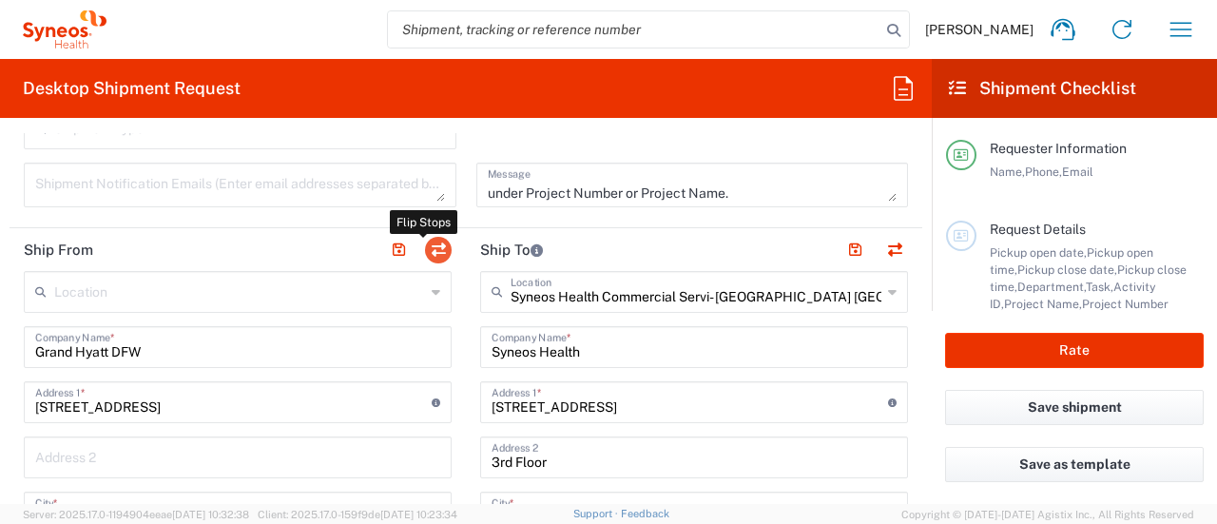
click at [430, 243] on button "button" at bounding box center [438, 250] width 27 height 27
type input "Syneos Health Commercial Servi- [GEOGRAPHIC_DATA] [GEOGRAPHIC_DATA]"
type input "Syneos Health"
type input "[STREET_ADDRESS]"
type input "3rd Floor"
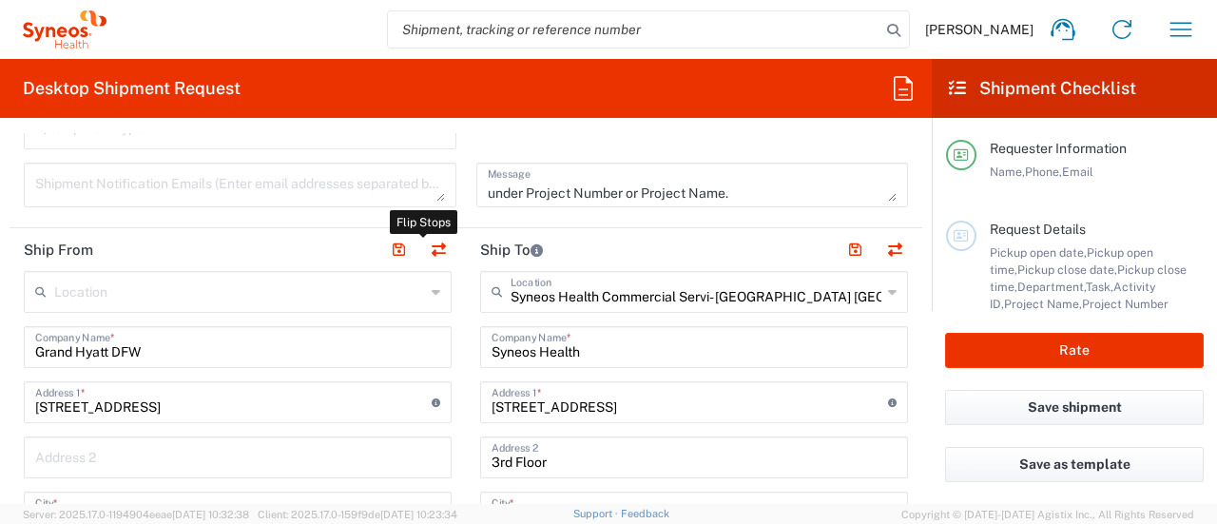
type input "Bridgewater"
type input "[US_STATE]"
type input "08807"
type input "[PERSON_NAME]"
type input "7325374995"
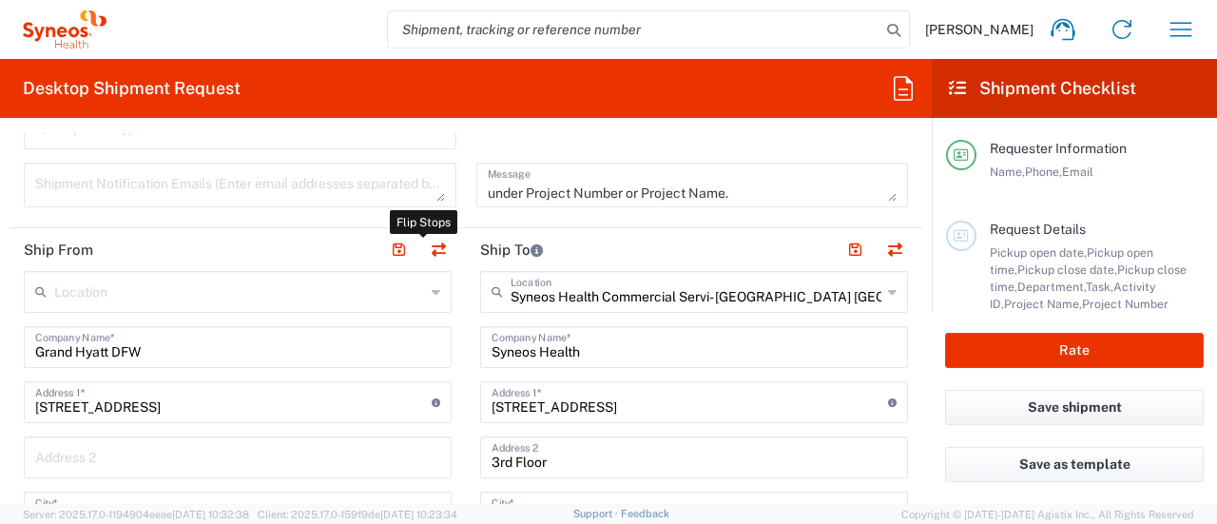
type input "[PERSON_NAME][EMAIL_ADDRESS][PERSON_NAME][DOMAIN_NAME]"
type input "Grand Hyatt DFW"
type input "[STREET_ADDRESS]"
type input "[GEOGRAPHIC_DATA]"
type input "[US_STATE]"
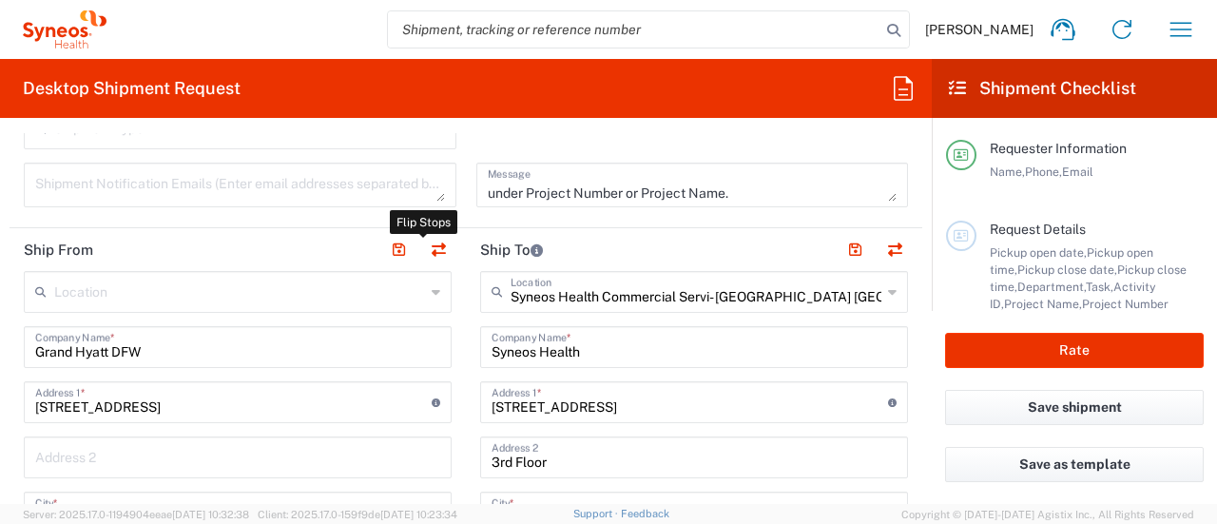
type input "75261"
type input "[PERSON_NAME]"
type input "[PHONE_NUMBER]"
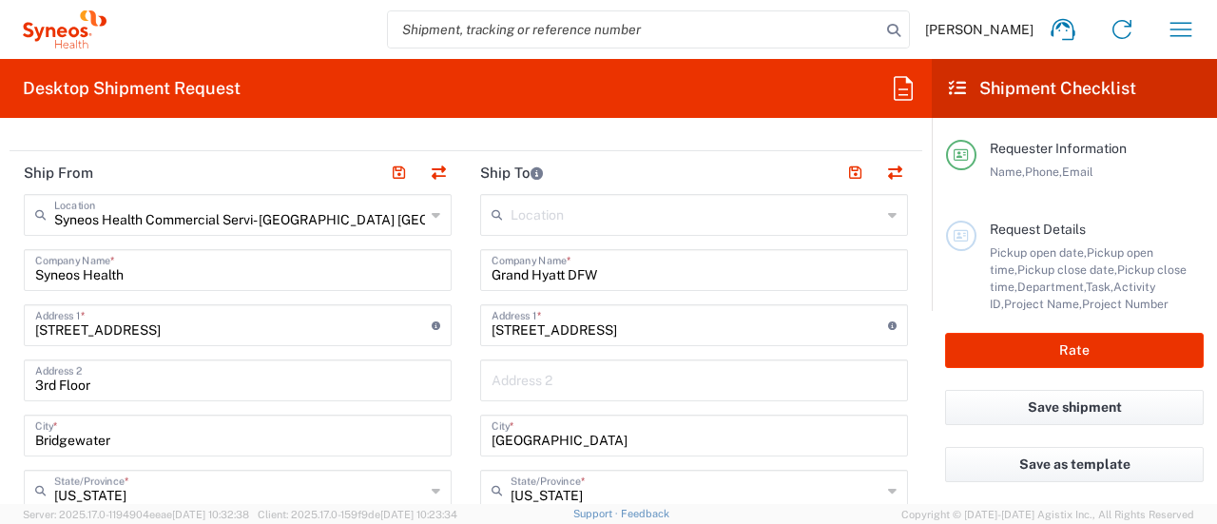
scroll to position [744, 0]
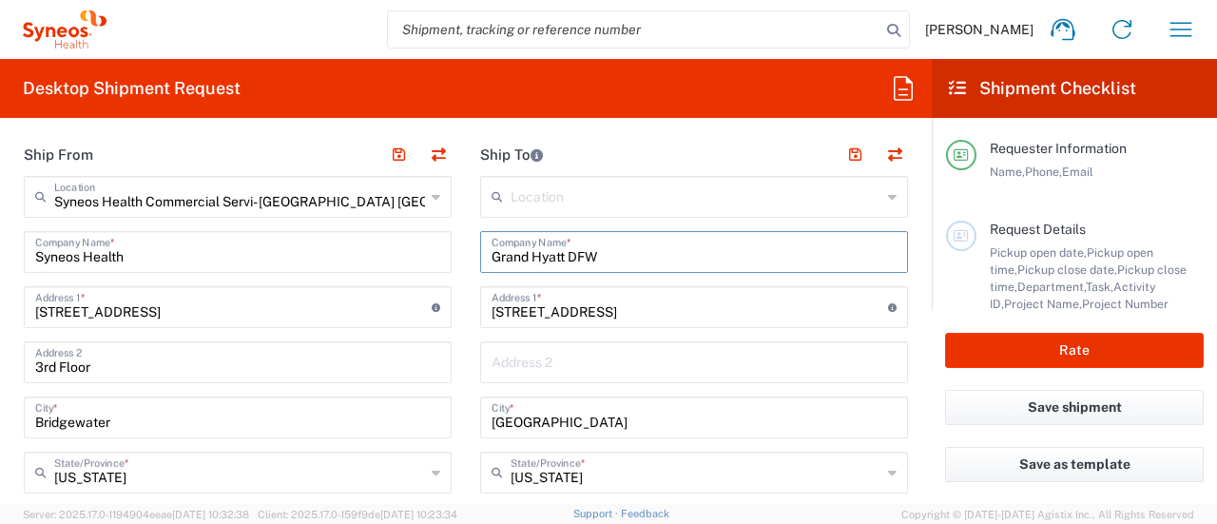
drag, startPoint x: 609, startPoint y: 245, endPoint x: 352, endPoint y: 212, distance: 259.7
type input "[GEOGRAPHIC_DATA]"
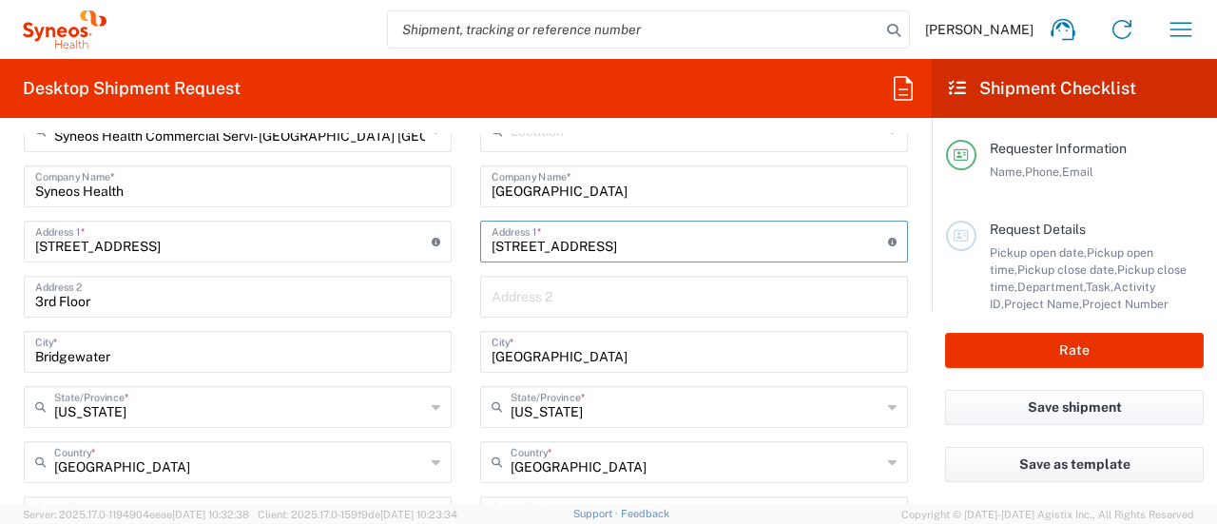
scroll to position [839, 0]
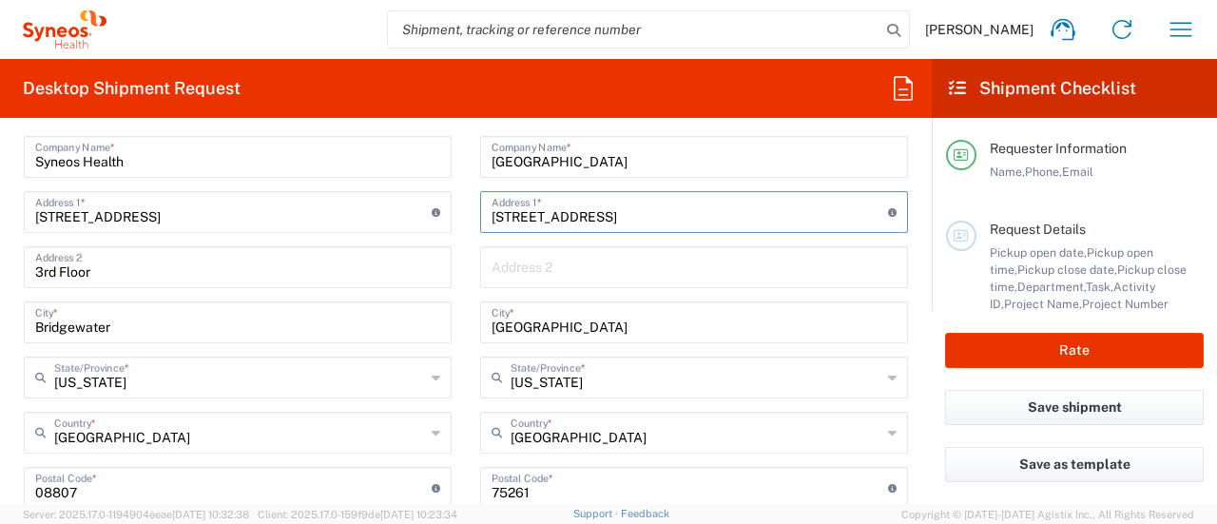
drag, startPoint x: 665, startPoint y: 209, endPoint x: 442, endPoint y: 225, distance: 224.0
click at [457, 224] on div "Ship From Syneos Health Commercial Servi- [GEOGRAPHIC_DATA] [GEOGRAPHIC_DATA] L…" at bounding box center [466, 462] width 913 height 849
paste input "[STREET_ADDRESS]"
type input "[STREET_ADDRESS]"
click at [568, 320] on input "[GEOGRAPHIC_DATA]" at bounding box center [693, 320] width 405 height 33
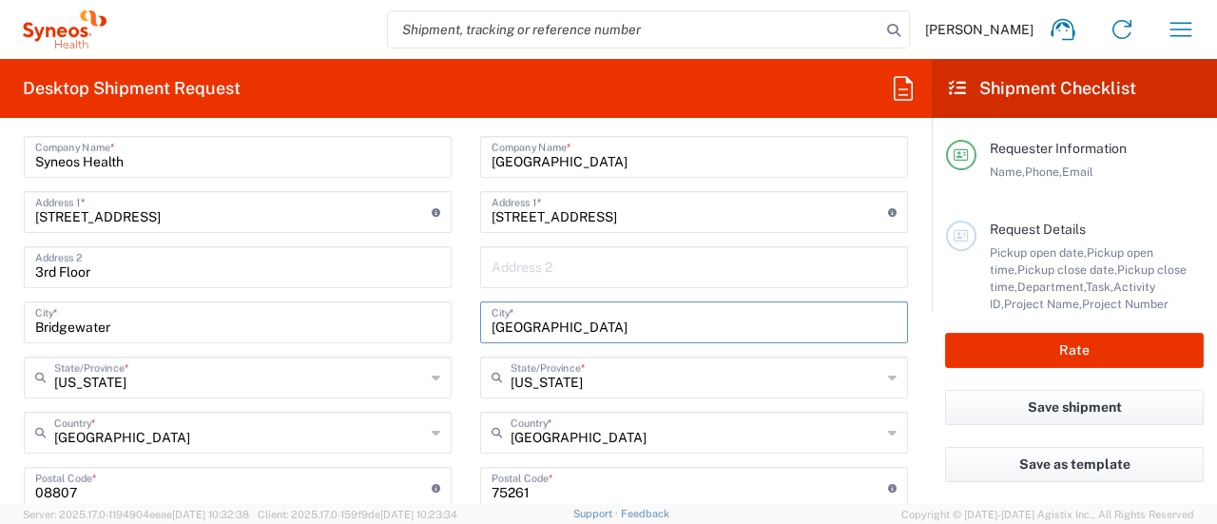
drag, startPoint x: 471, startPoint y: 320, endPoint x: 226, endPoint y: 260, distance: 252.7
click at [226, 265] on div "Ship From Syneos Health Commercial Servi- [GEOGRAPHIC_DATA] [GEOGRAPHIC_DATA] L…" at bounding box center [466, 462] width 913 height 849
type input "[GEOGRAPHIC_DATA]"
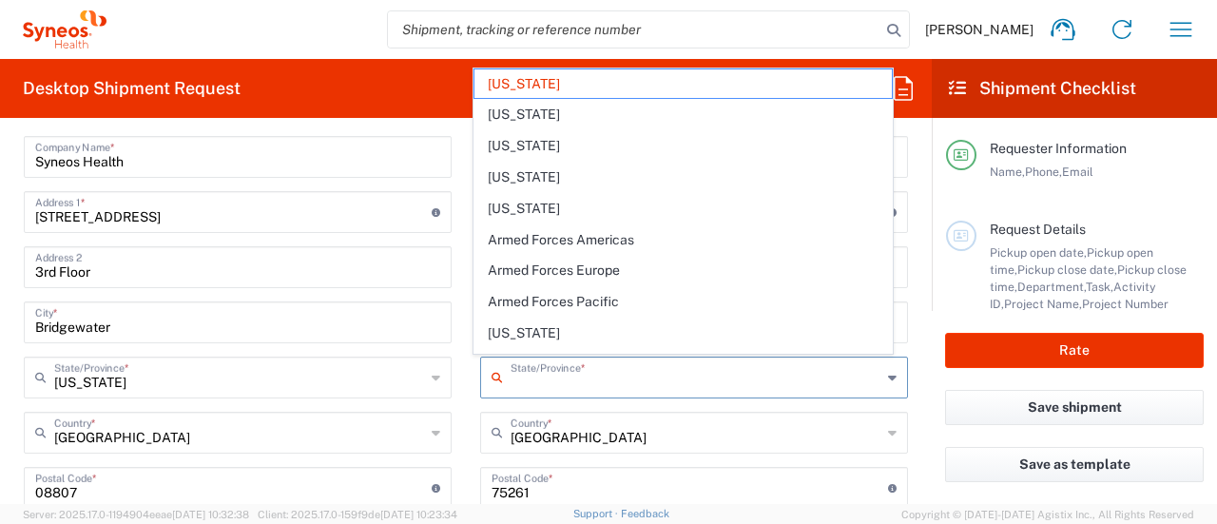
click at [550, 384] on input "text" at bounding box center [695, 375] width 371 height 33
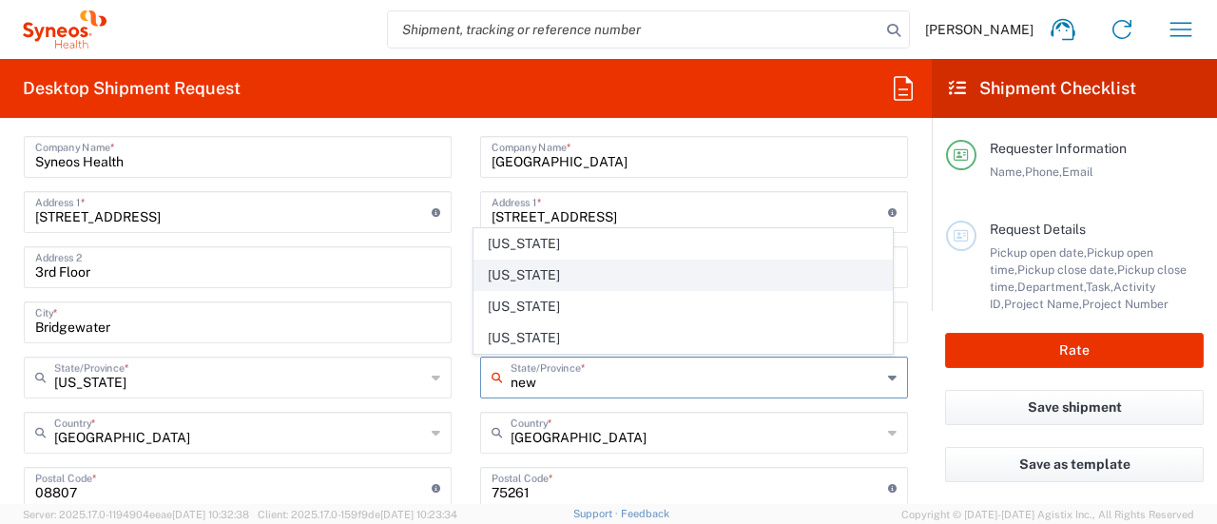
click at [538, 280] on span "[US_STATE]" at bounding box center [682, 274] width 416 height 29
type input "[US_STATE]"
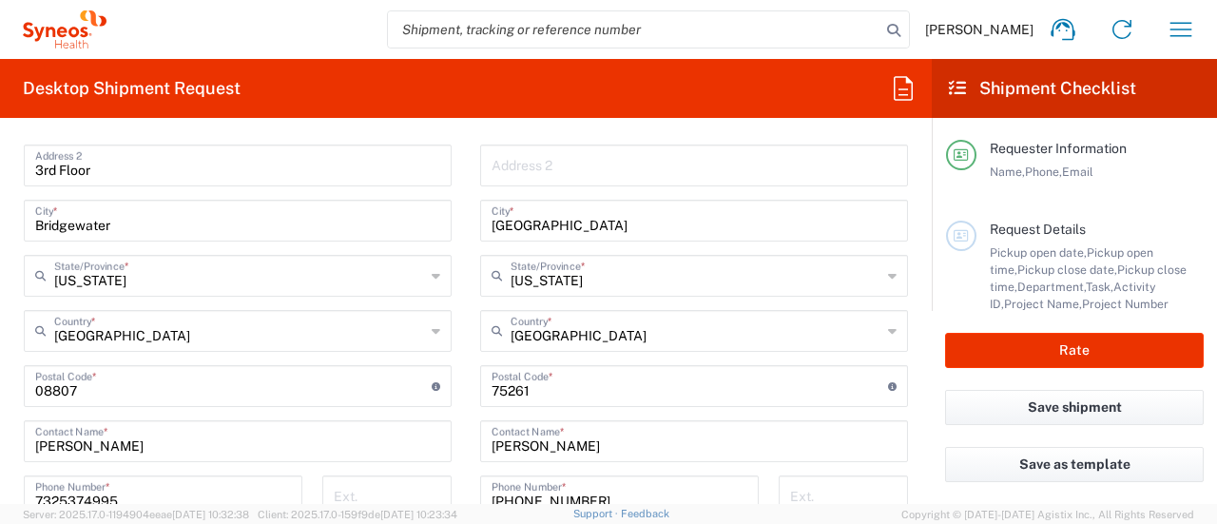
scroll to position [1029, 0]
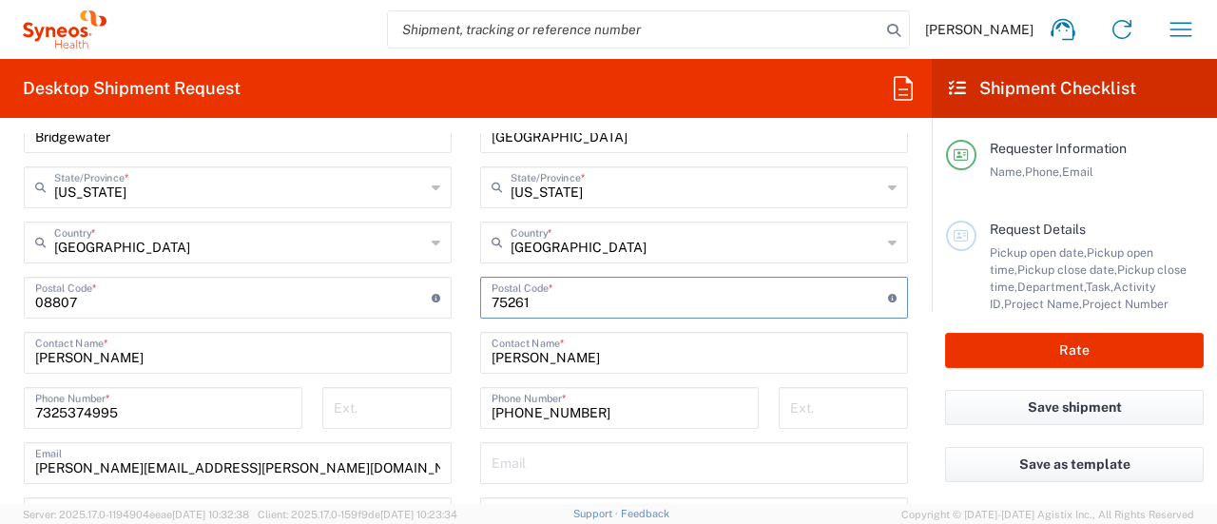
drag, startPoint x: 560, startPoint y: 298, endPoint x: 432, endPoint y: 290, distance: 128.6
click at [435, 294] on div "Ship From Syneos Health Commercial Servi- [GEOGRAPHIC_DATA] [GEOGRAPHIC_DATA] L…" at bounding box center [466, 272] width 913 height 849
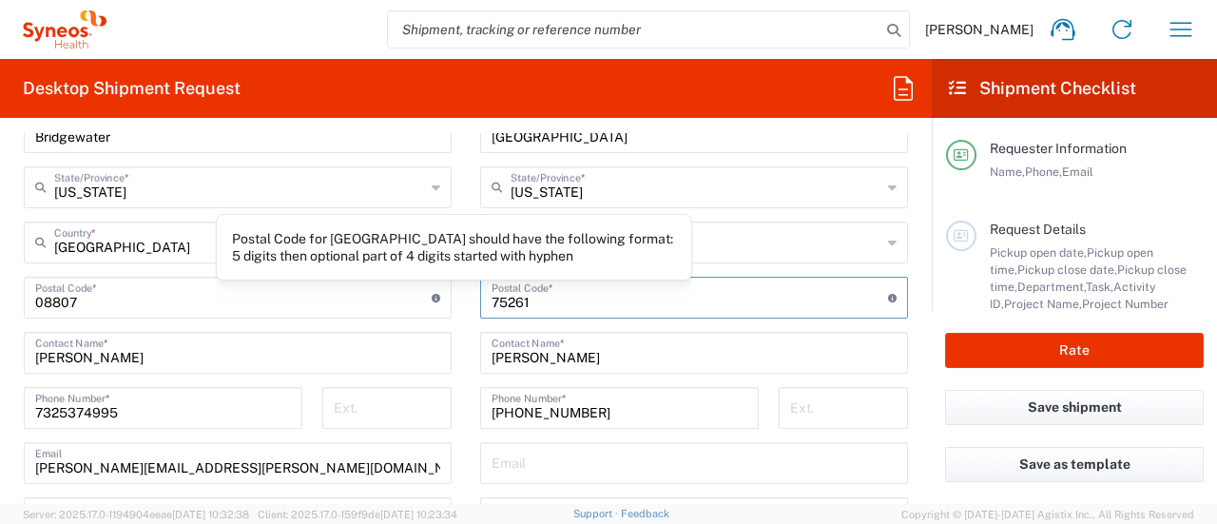
paste input "07114"
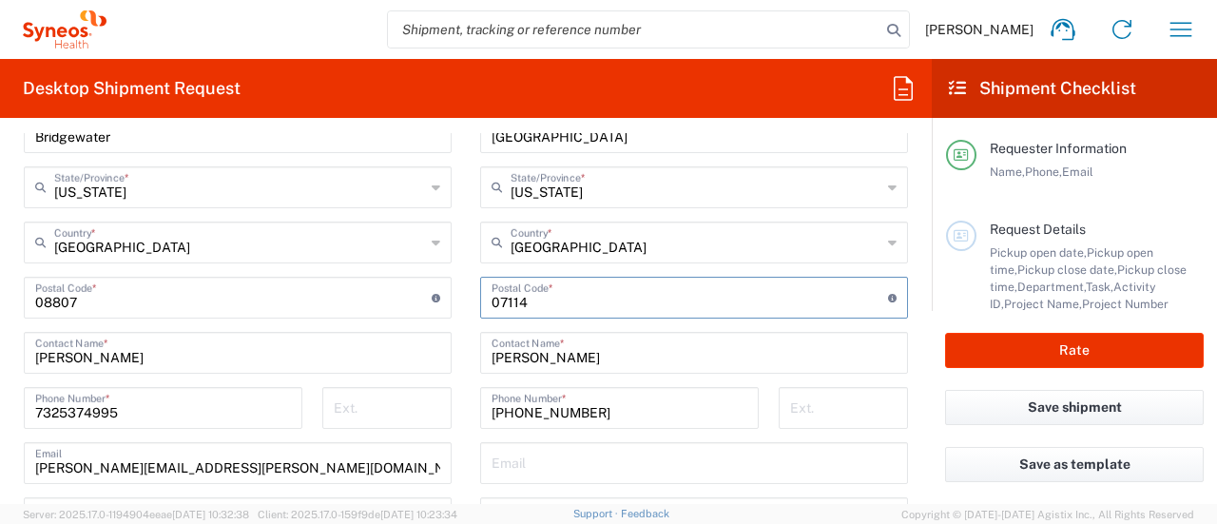
type input "07114"
click at [590, 358] on input "[PERSON_NAME]" at bounding box center [693, 351] width 405 height 33
drag, startPoint x: 590, startPoint y: 358, endPoint x: 272, endPoint y: 322, distance: 320.5
click at [272, 322] on div "Ship From Syneos Health Commercial Servi- [GEOGRAPHIC_DATA] [GEOGRAPHIC_DATA] L…" at bounding box center [466, 272] width 913 height 849
type input "[PERSON_NAME]"
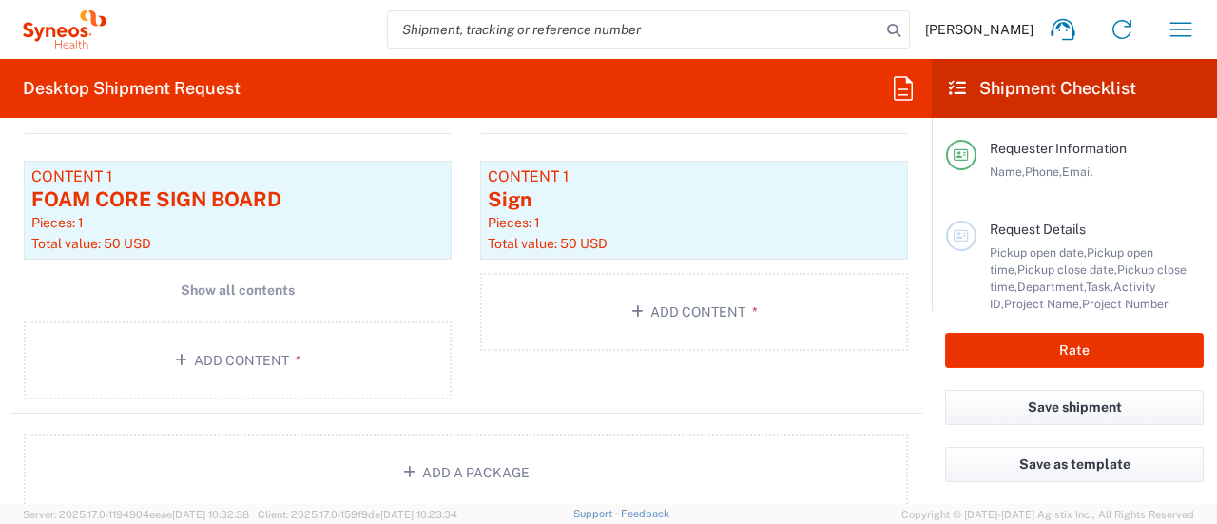
scroll to position [2170, 0]
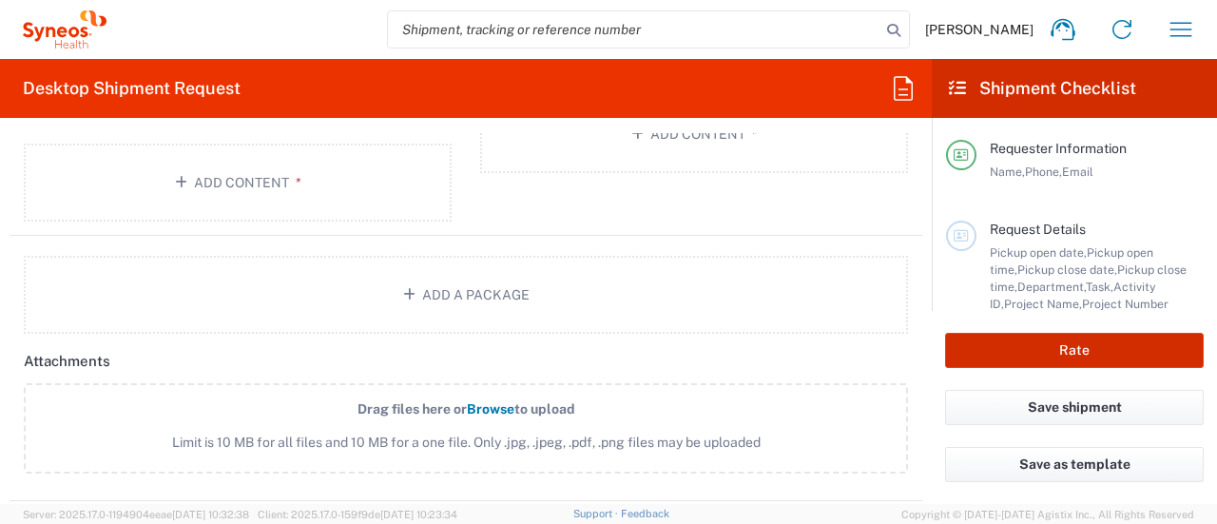
type input "[PHONE_NUMBER]"
click at [975, 343] on button "Rate" at bounding box center [1074, 350] width 259 height 35
type input "6055 DEPARTMENTAL EXPENSE"
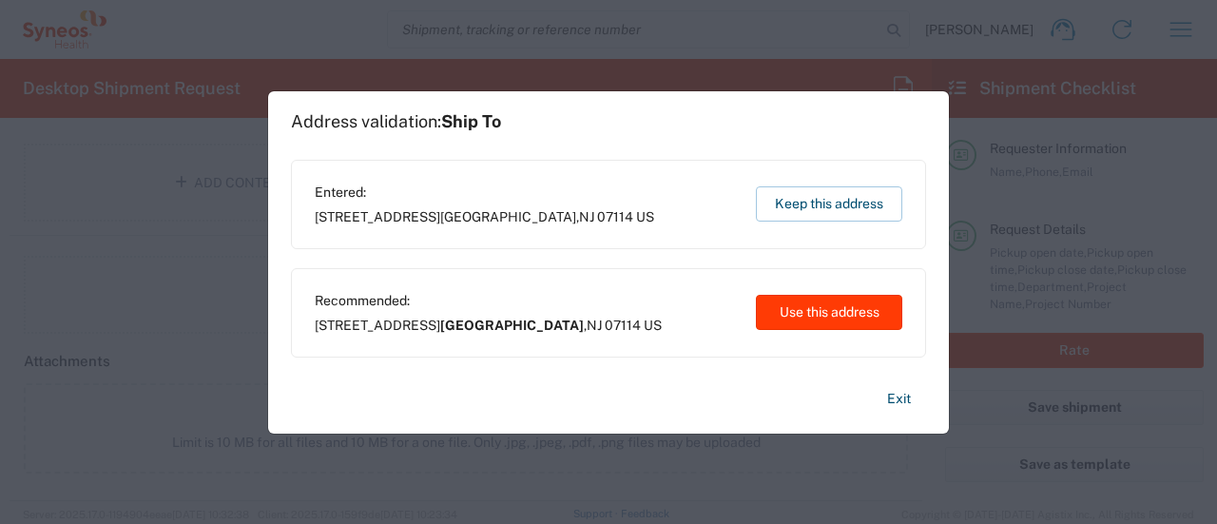
click at [823, 307] on button "Use this address" at bounding box center [829, 312] width 146 height 35
type input "[GEOGRAPHIC_DATA]"
type input "[US_STATE]"
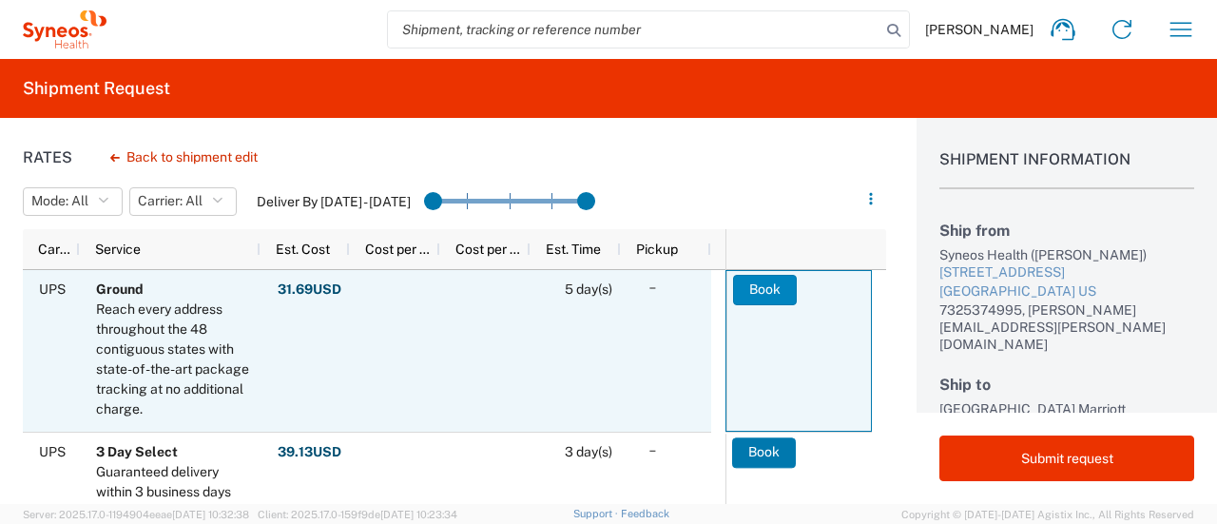
click at [746, 289] on button "Book" at bounding box center [765, 290] width 64 height 30
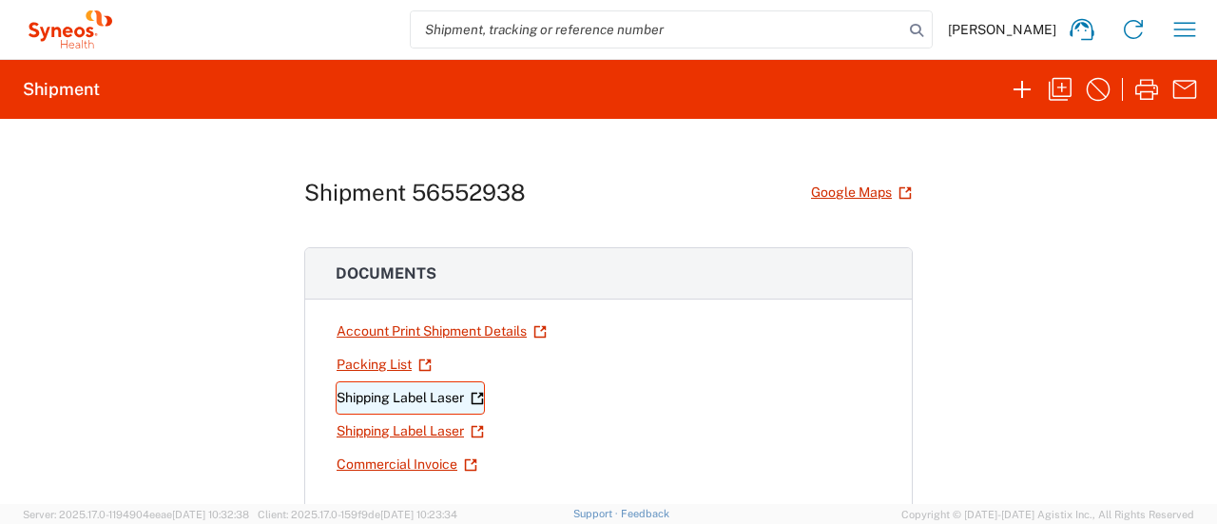
click at [376, 399] on link "Shipping Label Laser" at bounding box center [410, 397] width 149 height 33
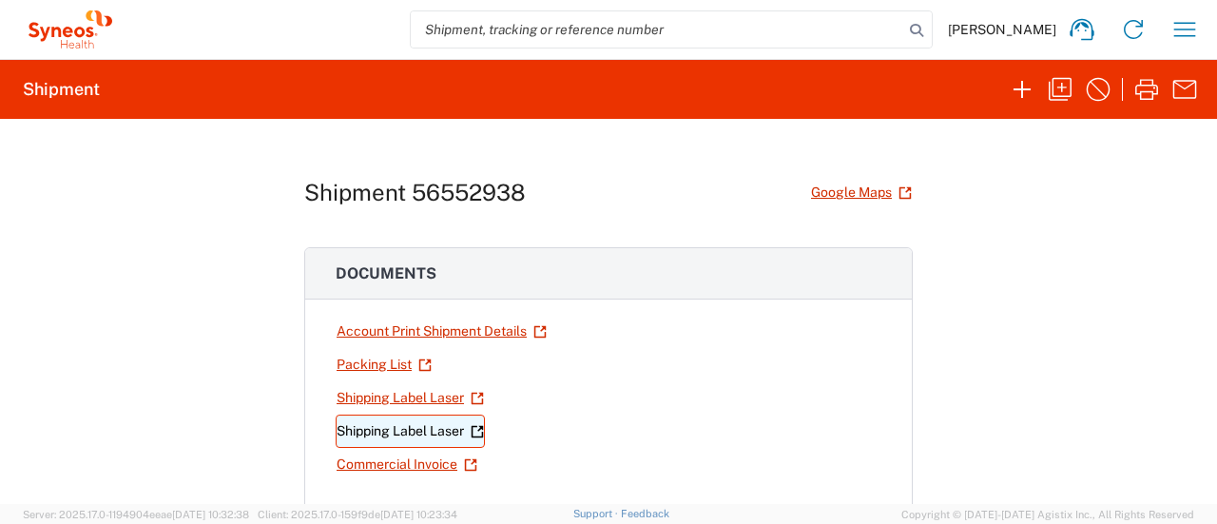
click at [420, 432] on link "Shipping Label Laser" at bounding box center [410, 430] width 149 height 33
